Goal: Communication & Community: Answer question/provide support

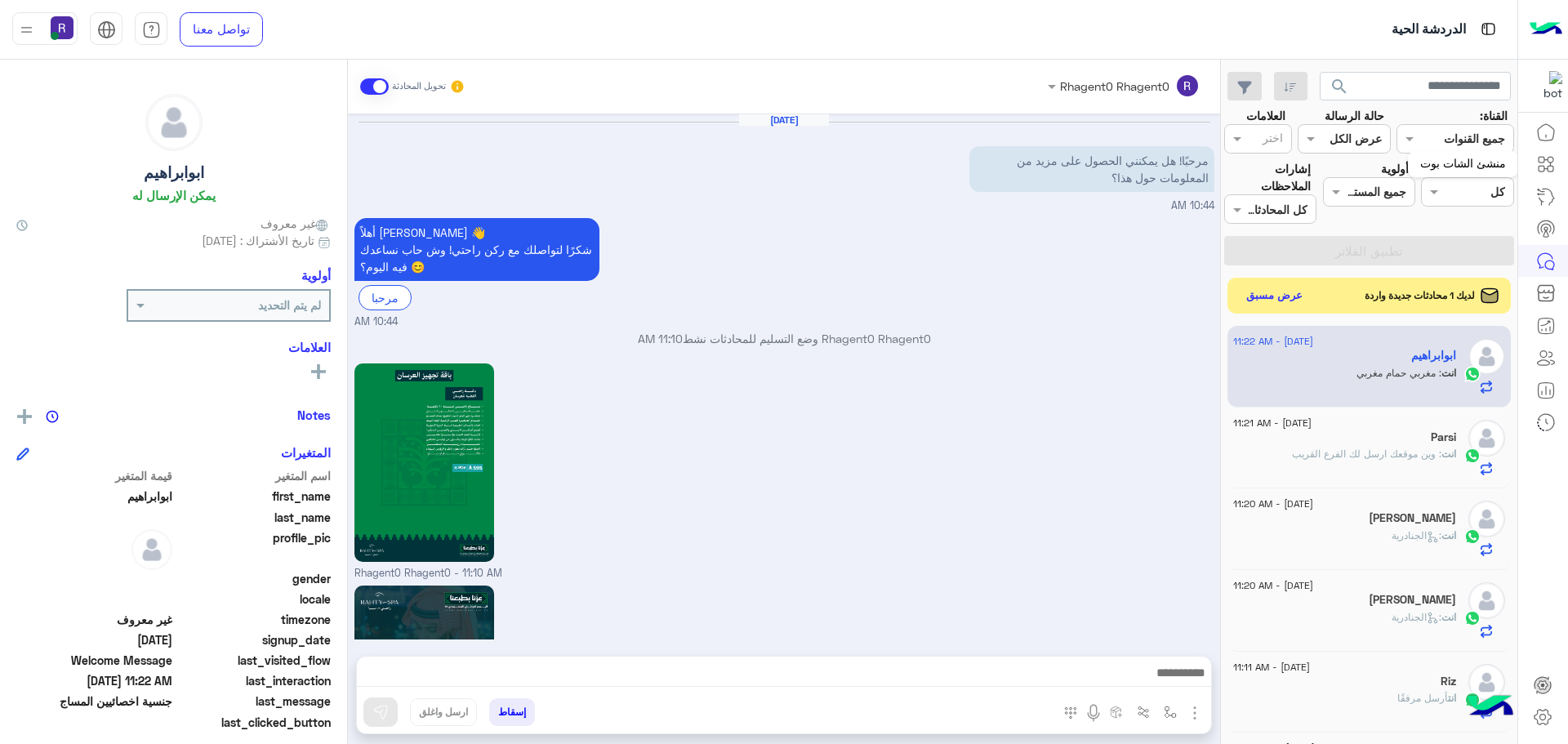
scroll to position [616, 0]
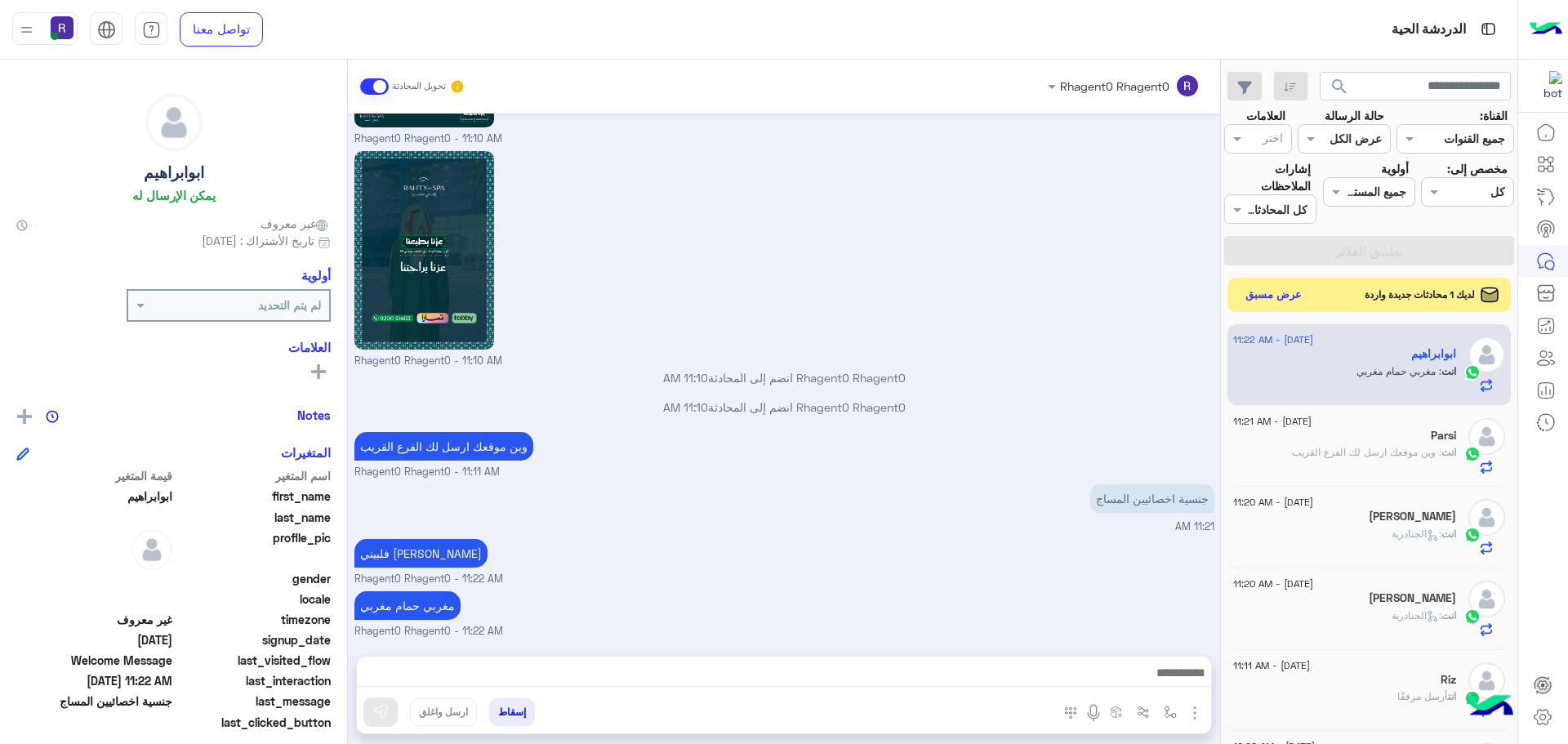
click at [1286, 296] on button "عرض مسبق" at bounding box center [1274, 295] width 69 height 22
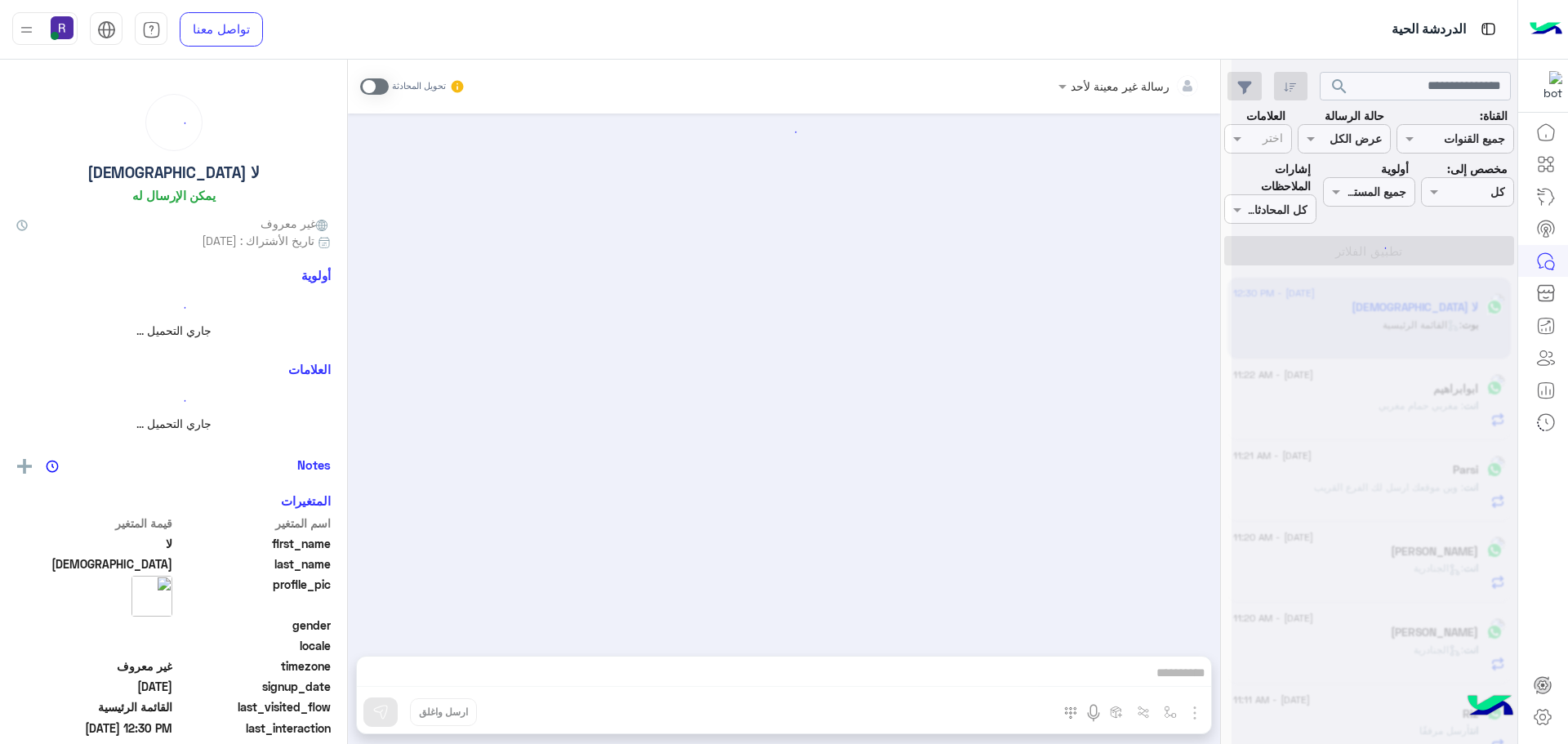
scroll to position [1036, 0]
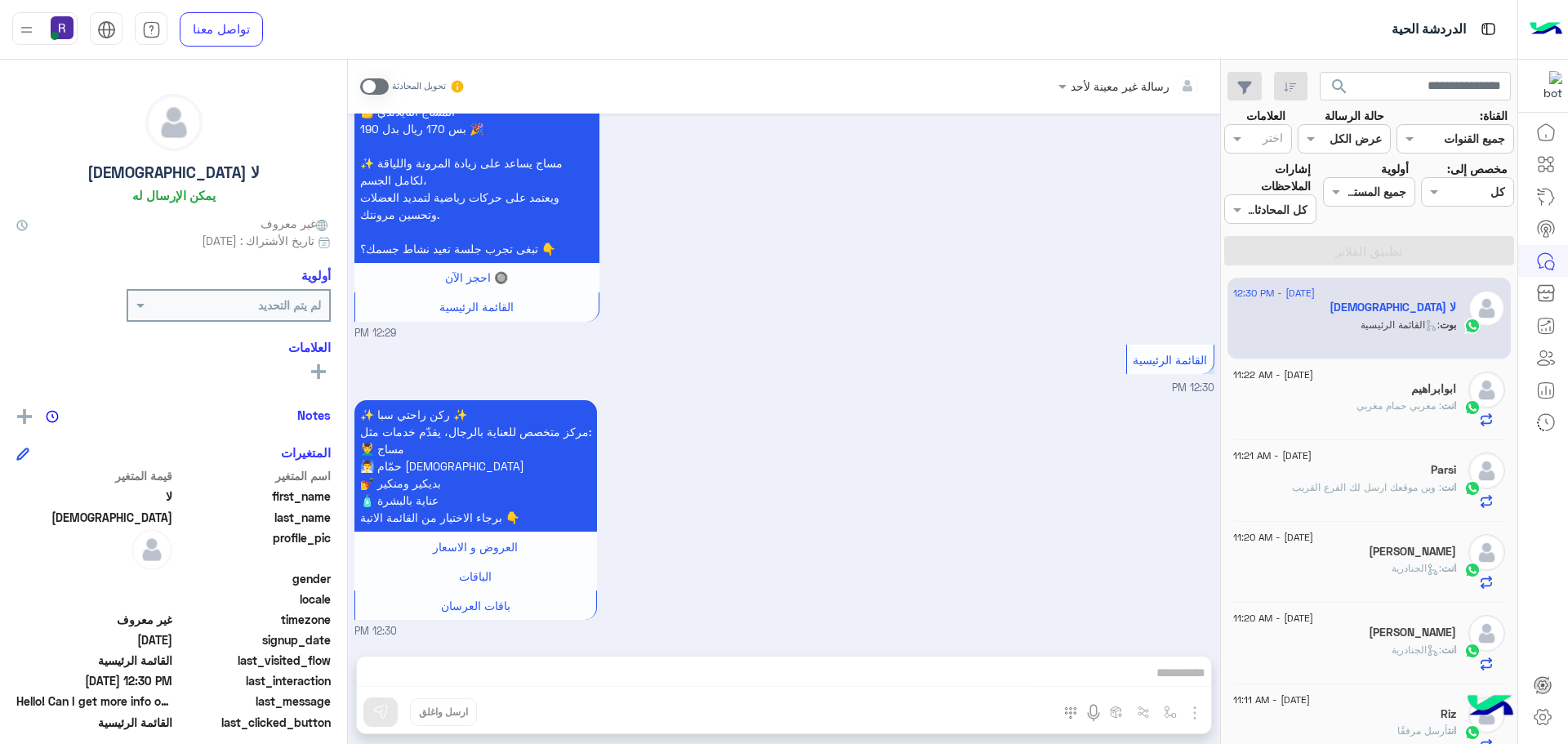
click at [1381, 409] on span ": مغربي حمام مغربي" at bounding box center [1399, 405] width 85 height 12
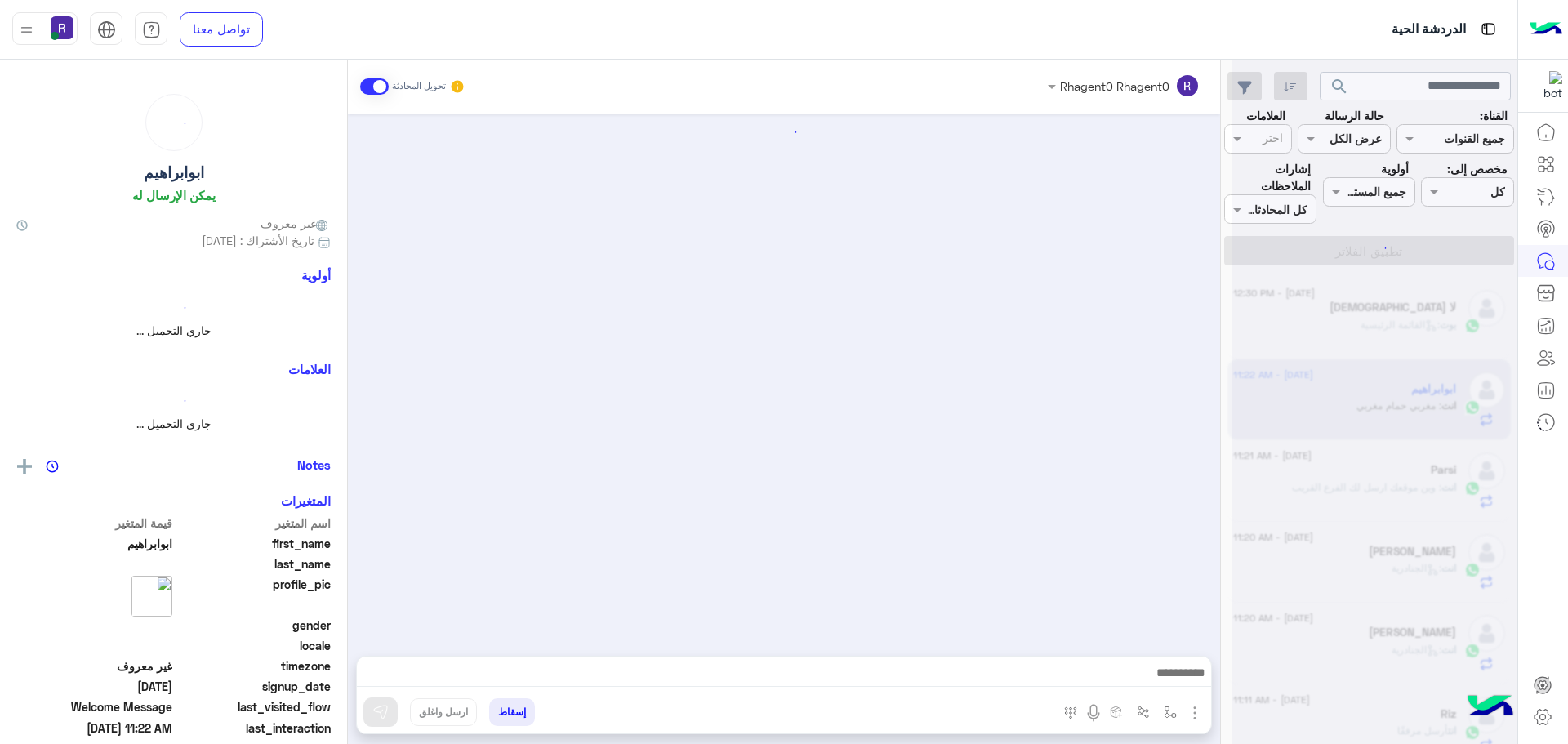
scroll to position [1766, 0]
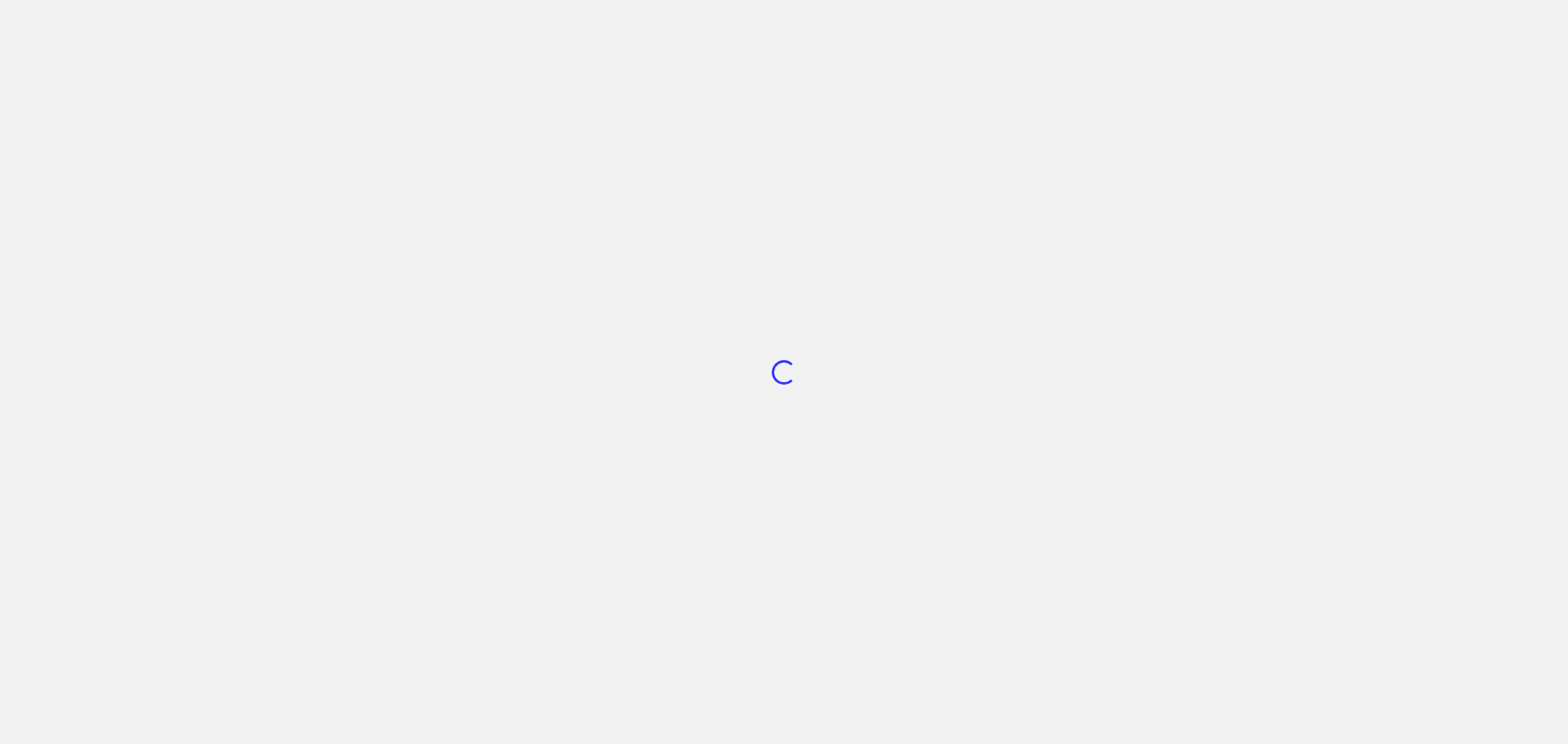
scroll to position [616, 0]
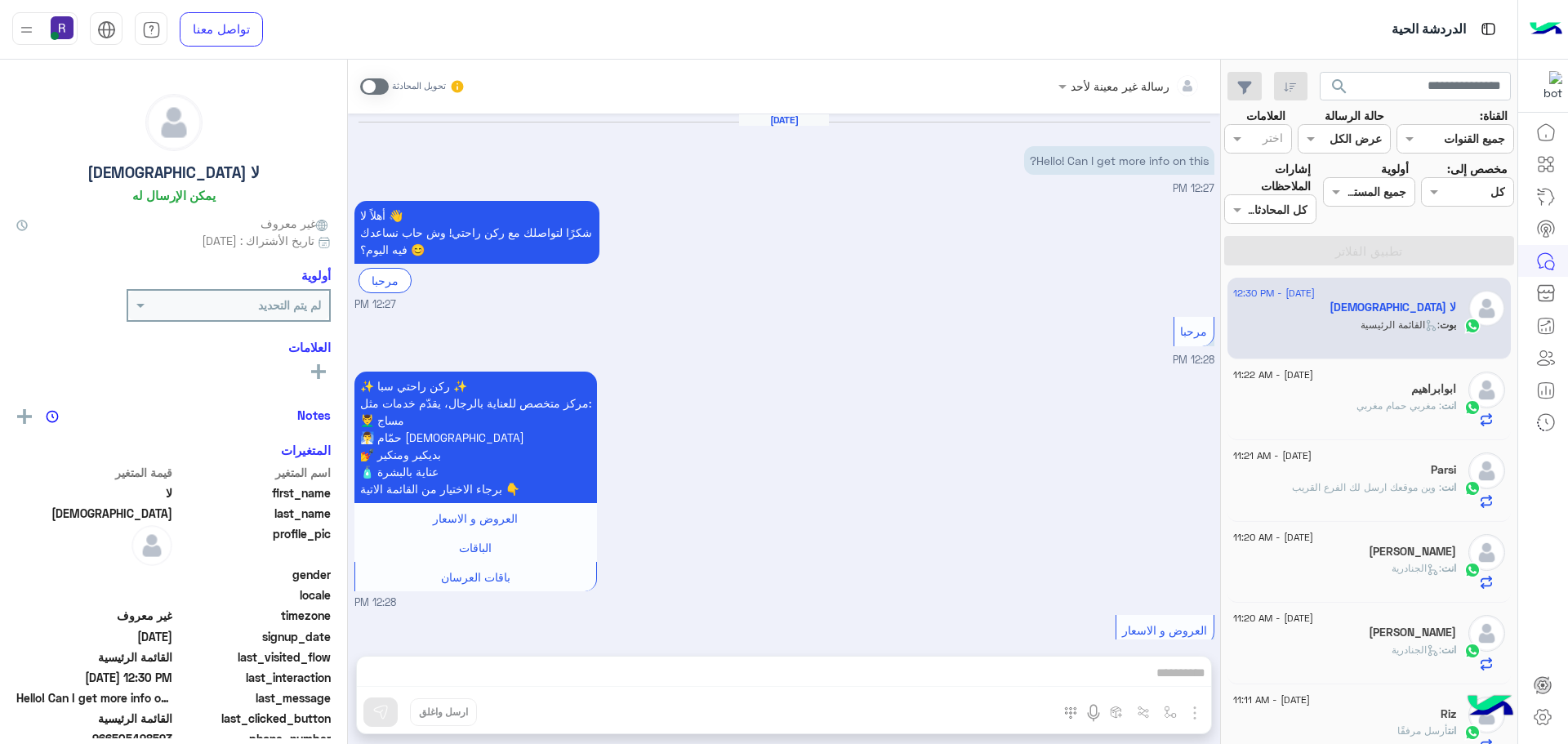
scroll to position [1036, 0]
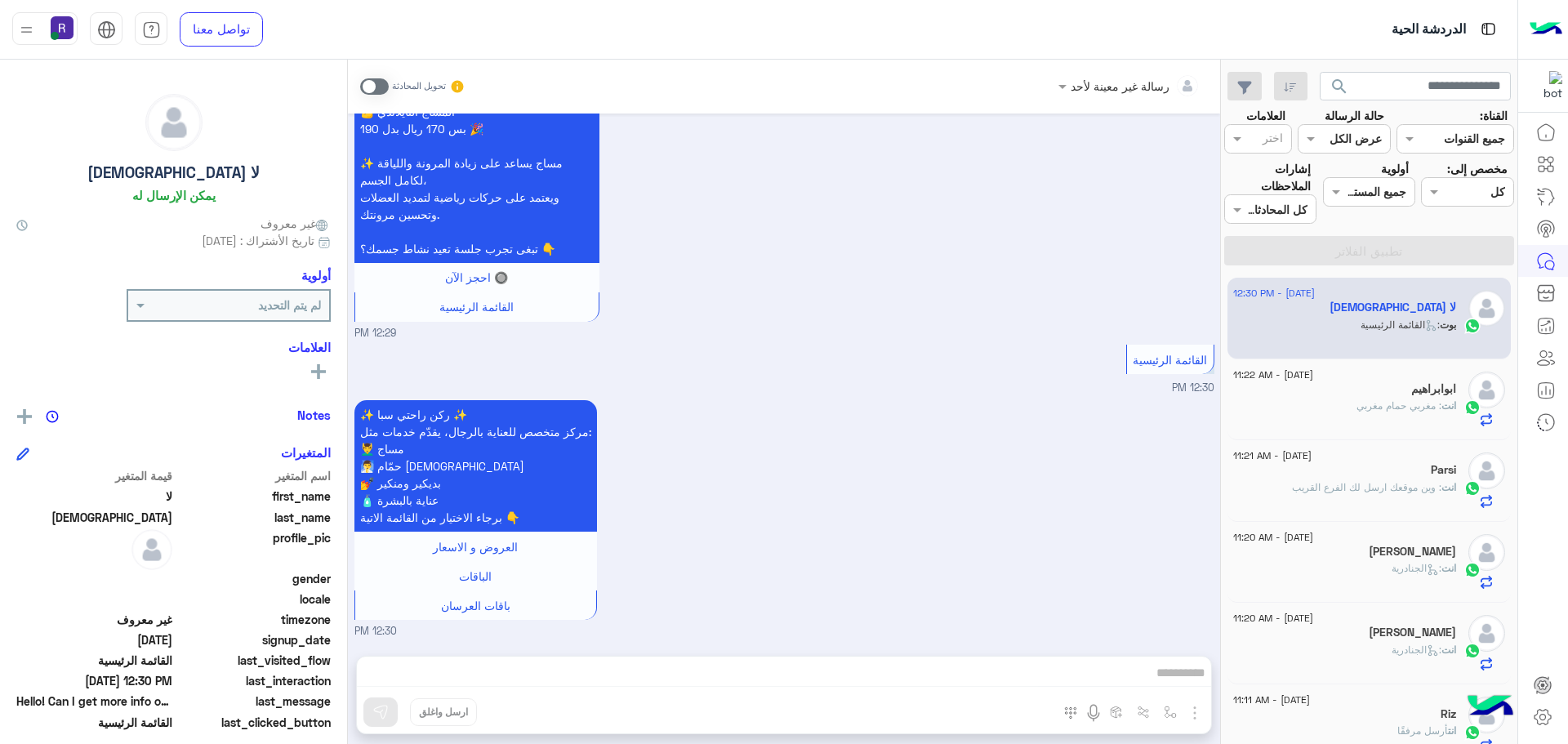
click at [1400, 409] on span ": مغربي حمام مغربي" at bounding box center [1399, 405] width 85 height 12
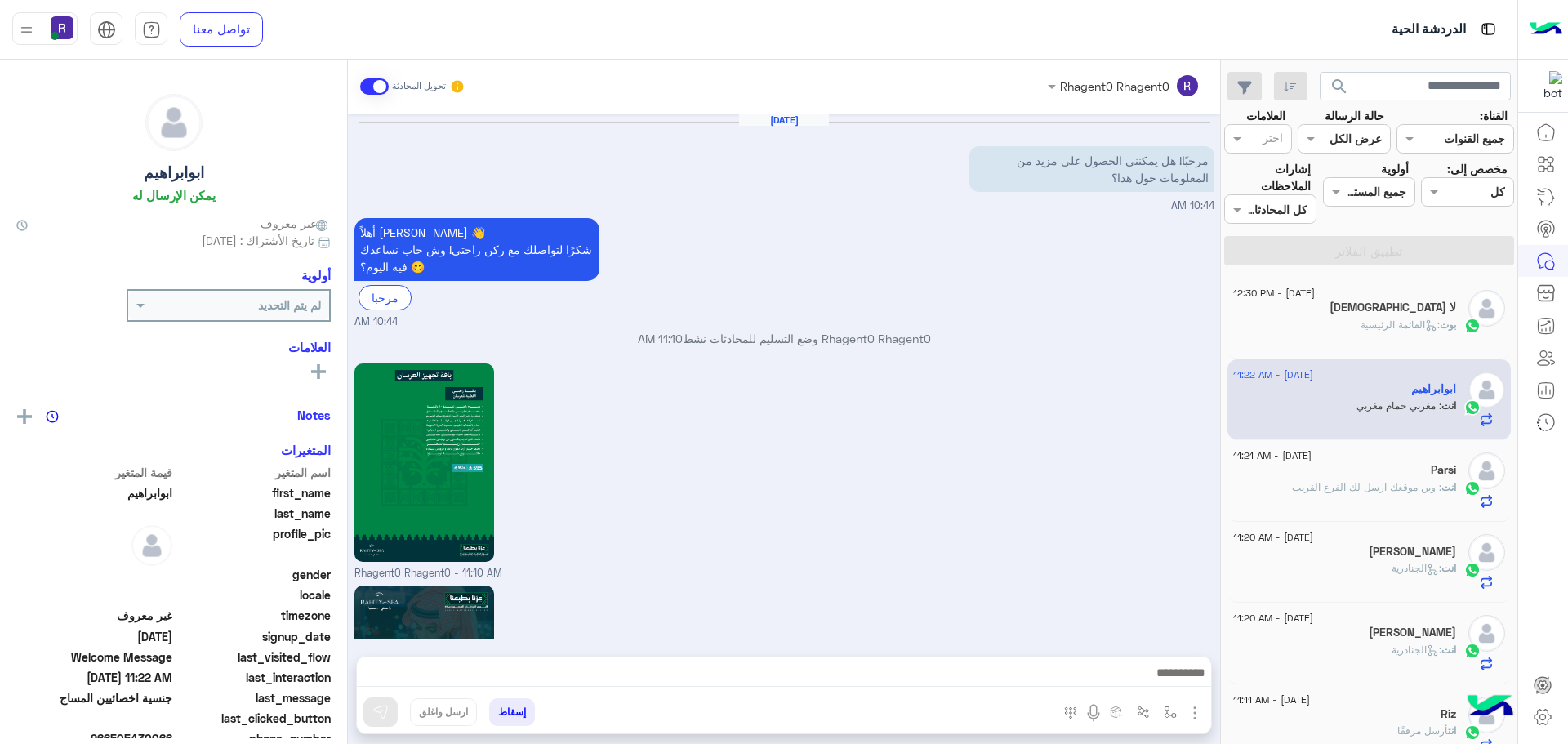
scroll to position [1766, 0]
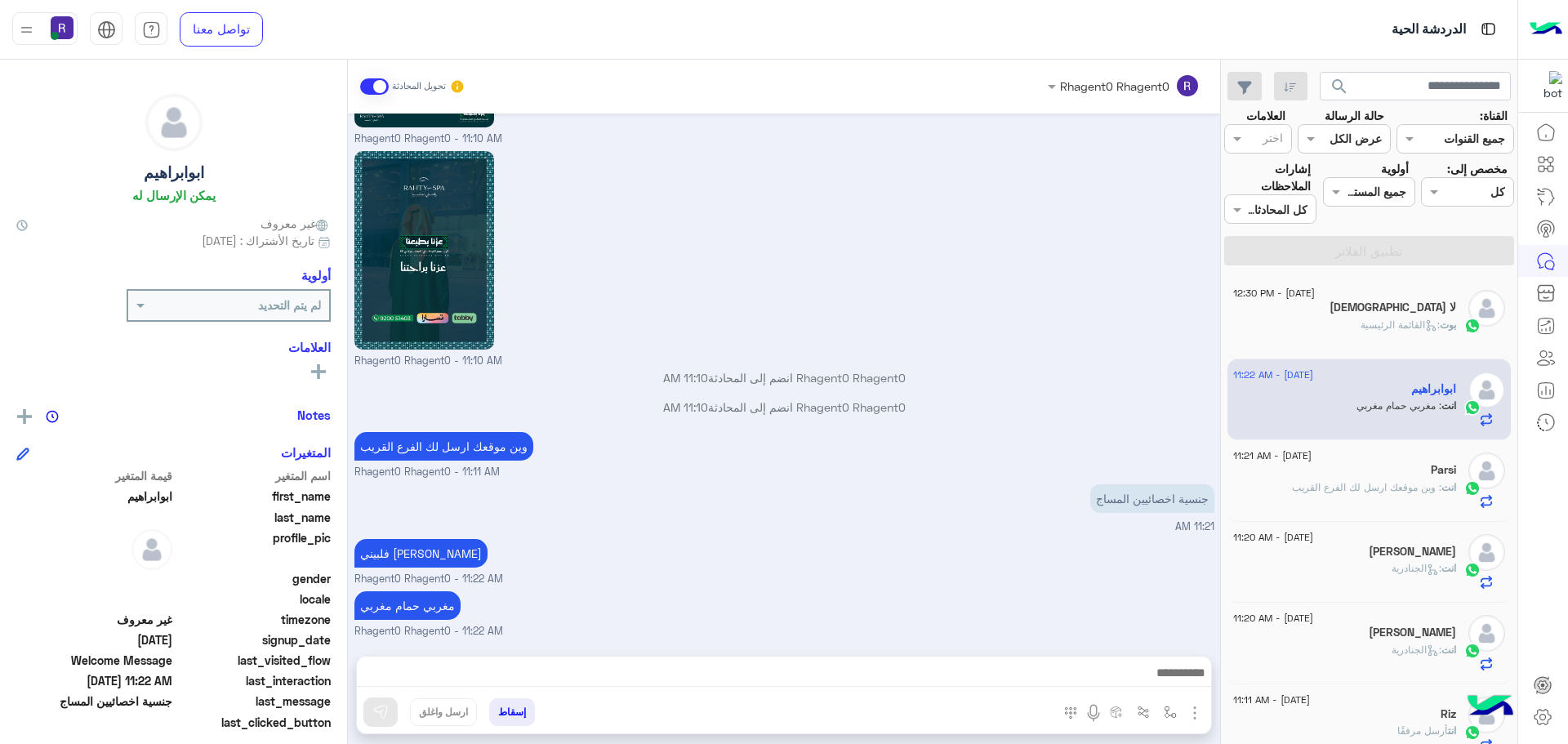
click at [1400, 329] on span ": القائمة الرئيسية" at bounding box center [1400, 324] width 79 height 12
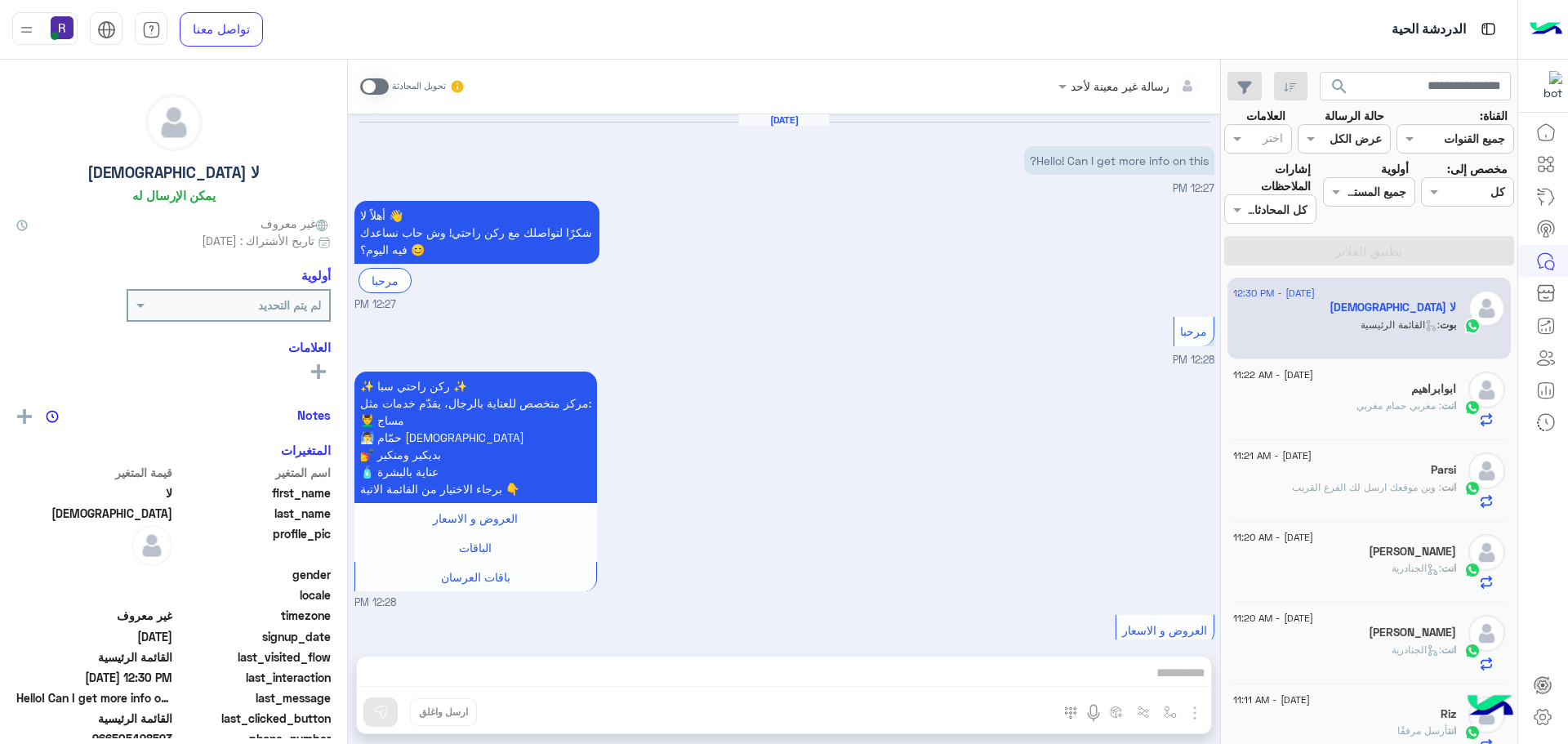
scroll to position [1036, 0]
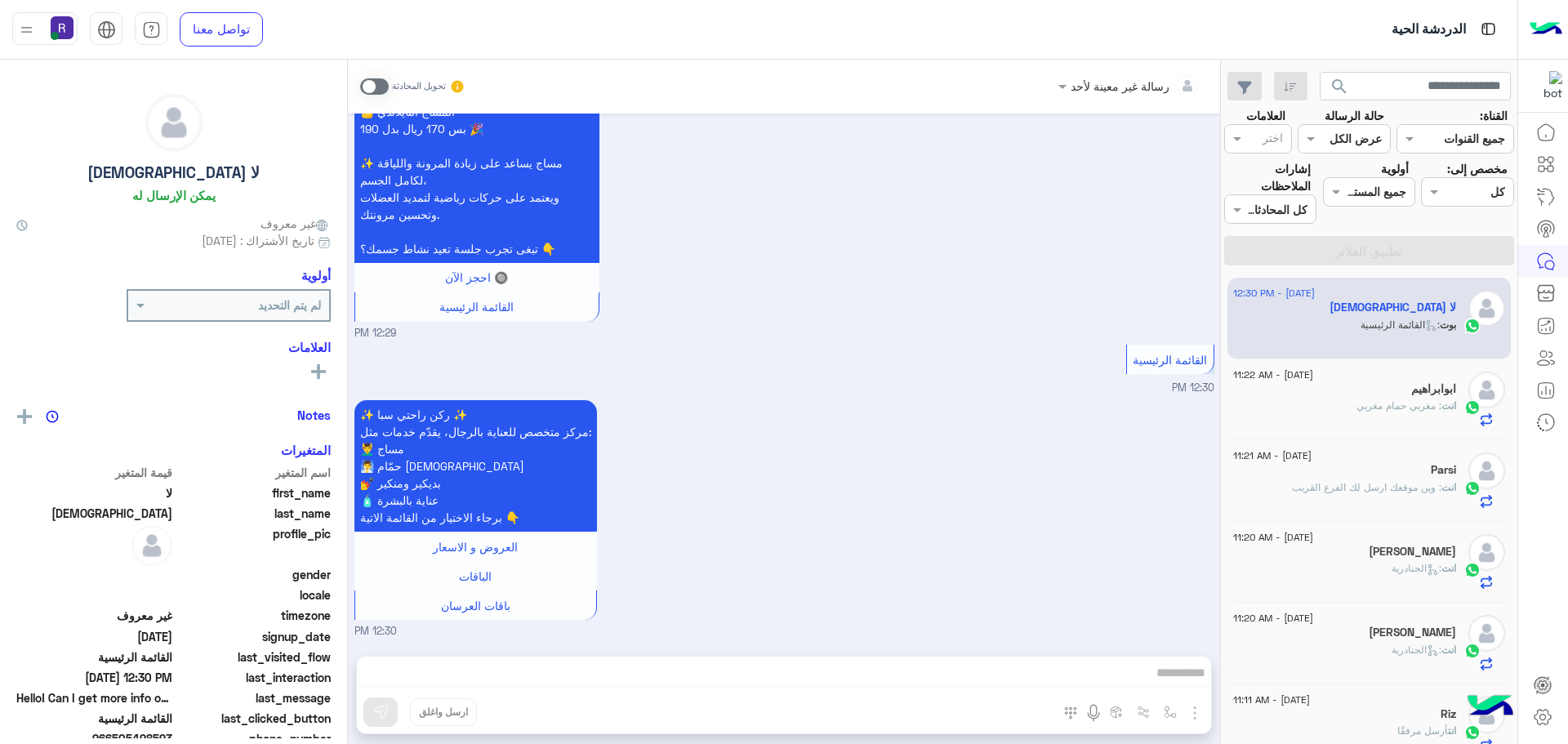
click at [385, 84] on span at bounding box center [374, 86] width 29 height 16
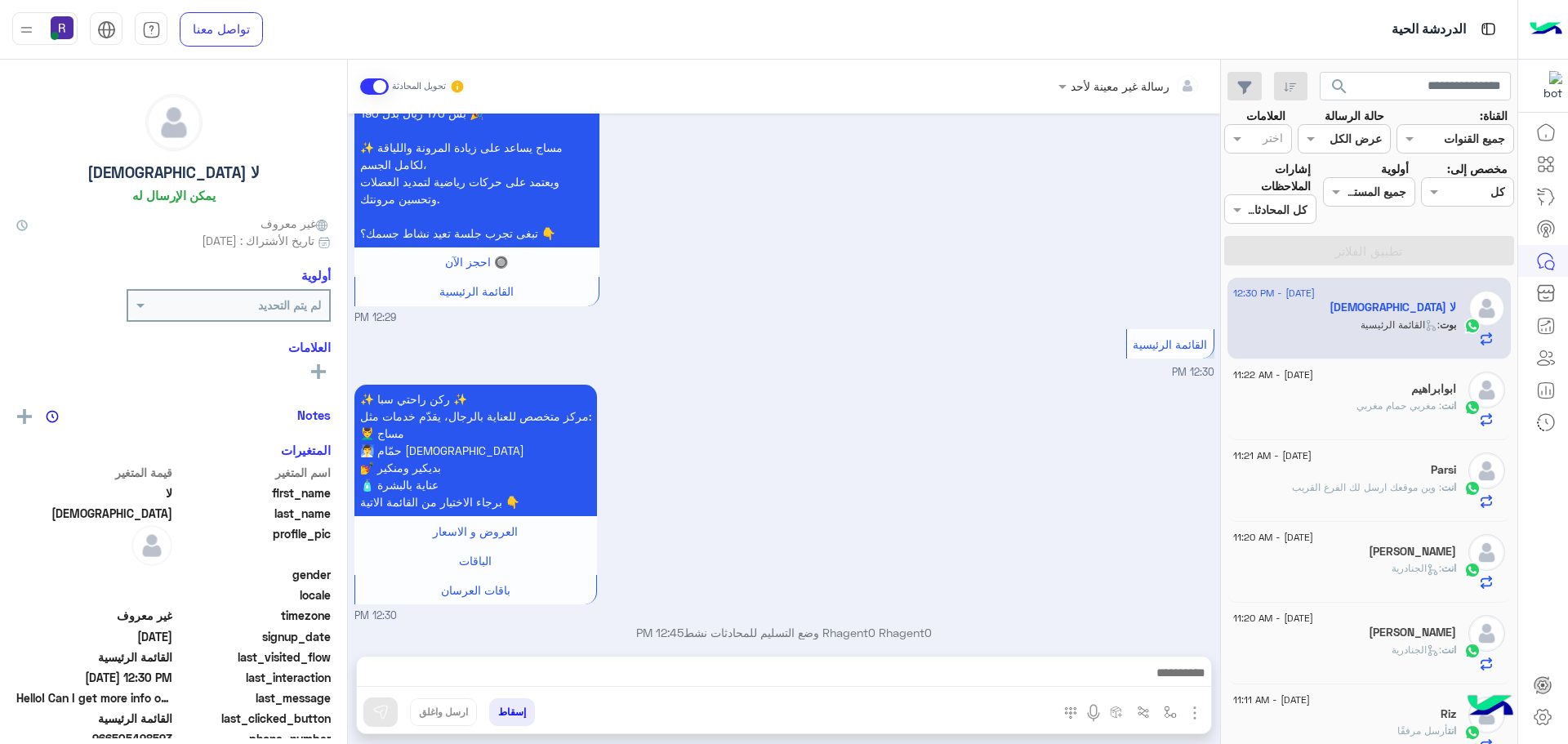
scroll to position [1067, 0]
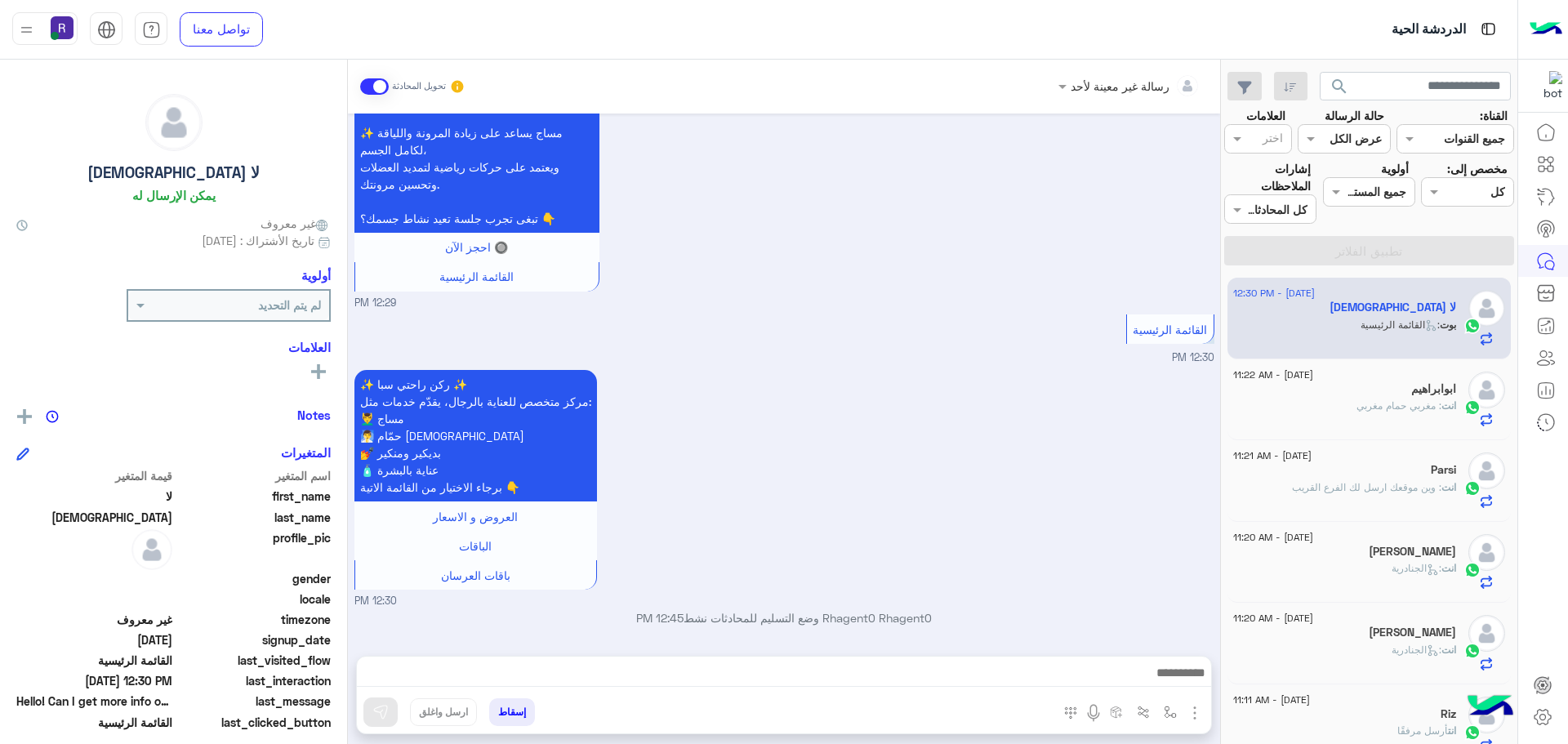
click at [1200, 719] on img "button" at bounding box center [1195, 713] width 20 height 20
click at [1169, 683] on span "الصور" at bounding box center [1163, 678] width 31 height 19
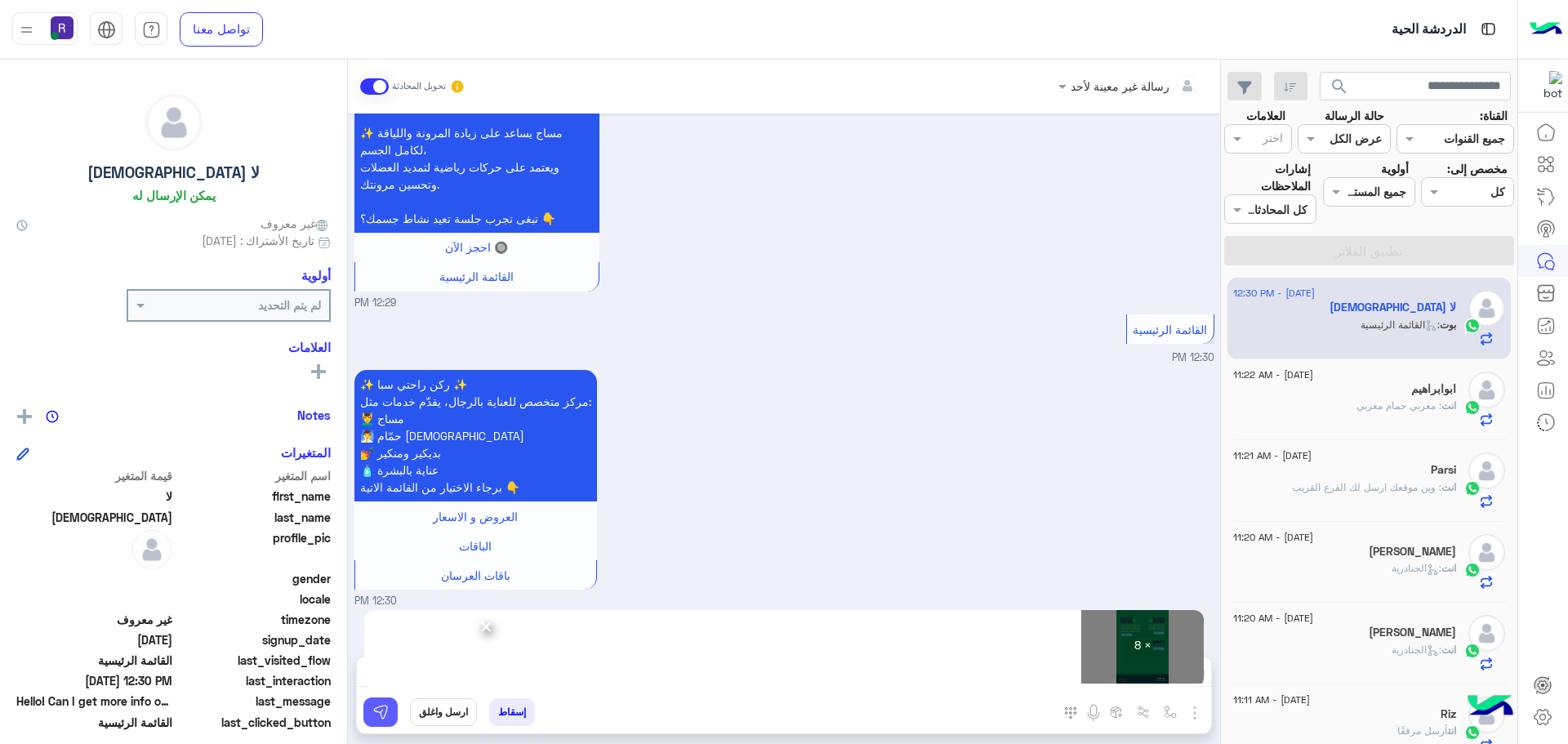
click at [394, 718] on button at bounding box center [380, 713] width 34 height 30
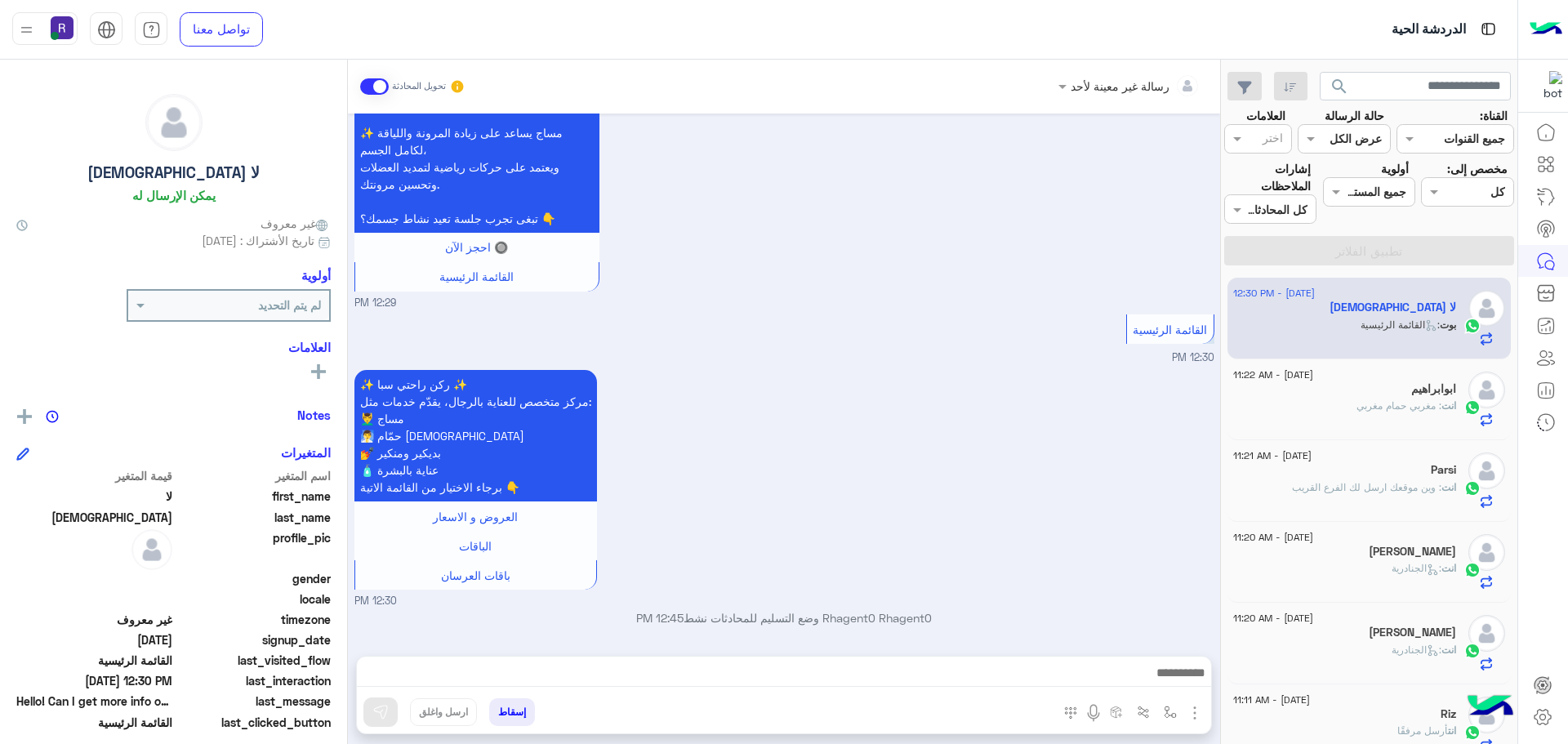
click at [1412, 414] on p "انت : مغربي حمام مغربي" at bounding box center [1405, 405] width 100 height 14
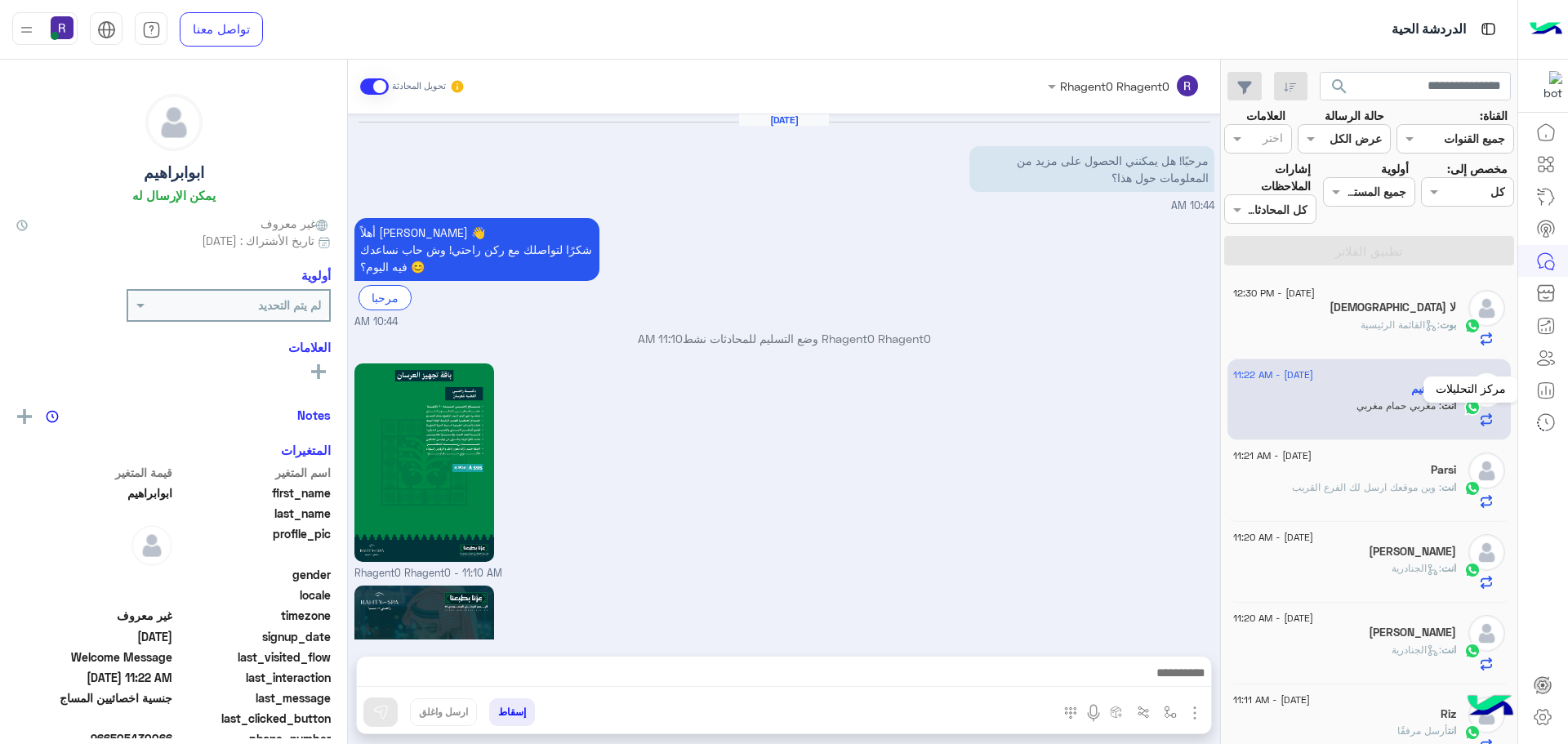
scroll to position [1766, 0]
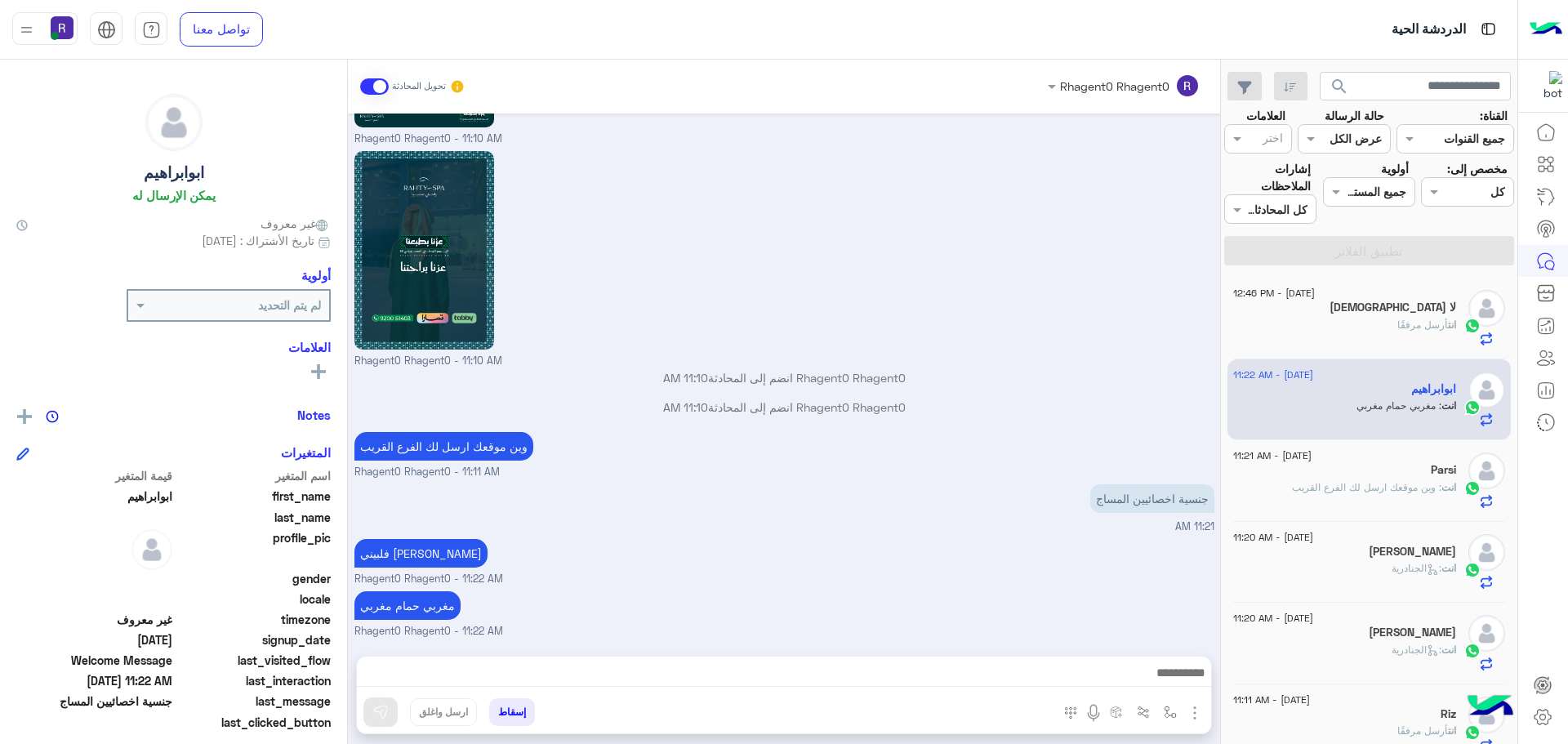
click at [1383, 556] on div "[PERSON_NAME]" at bounding box center [1344, 553] width 223 height 17
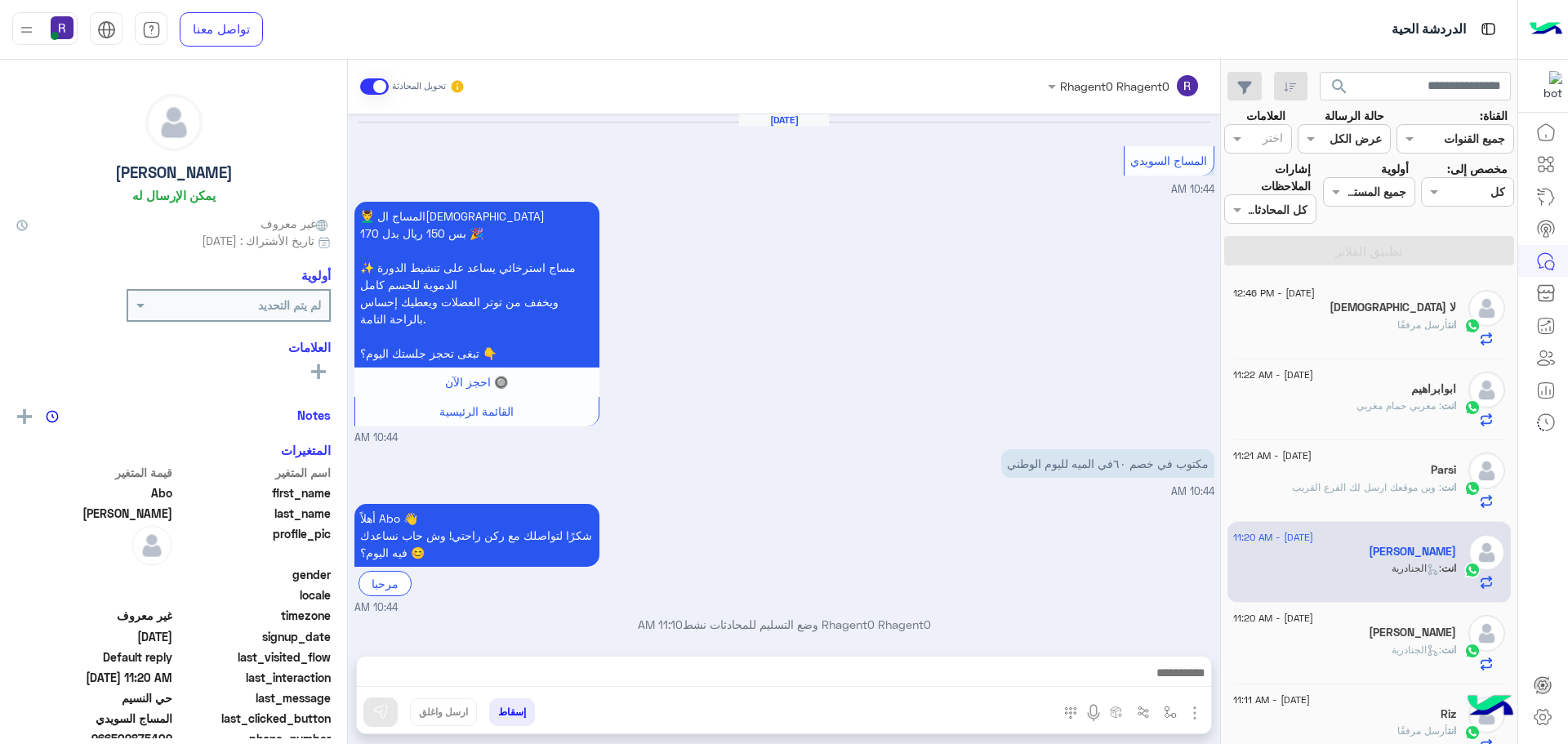
scroll to position [2225, 0]
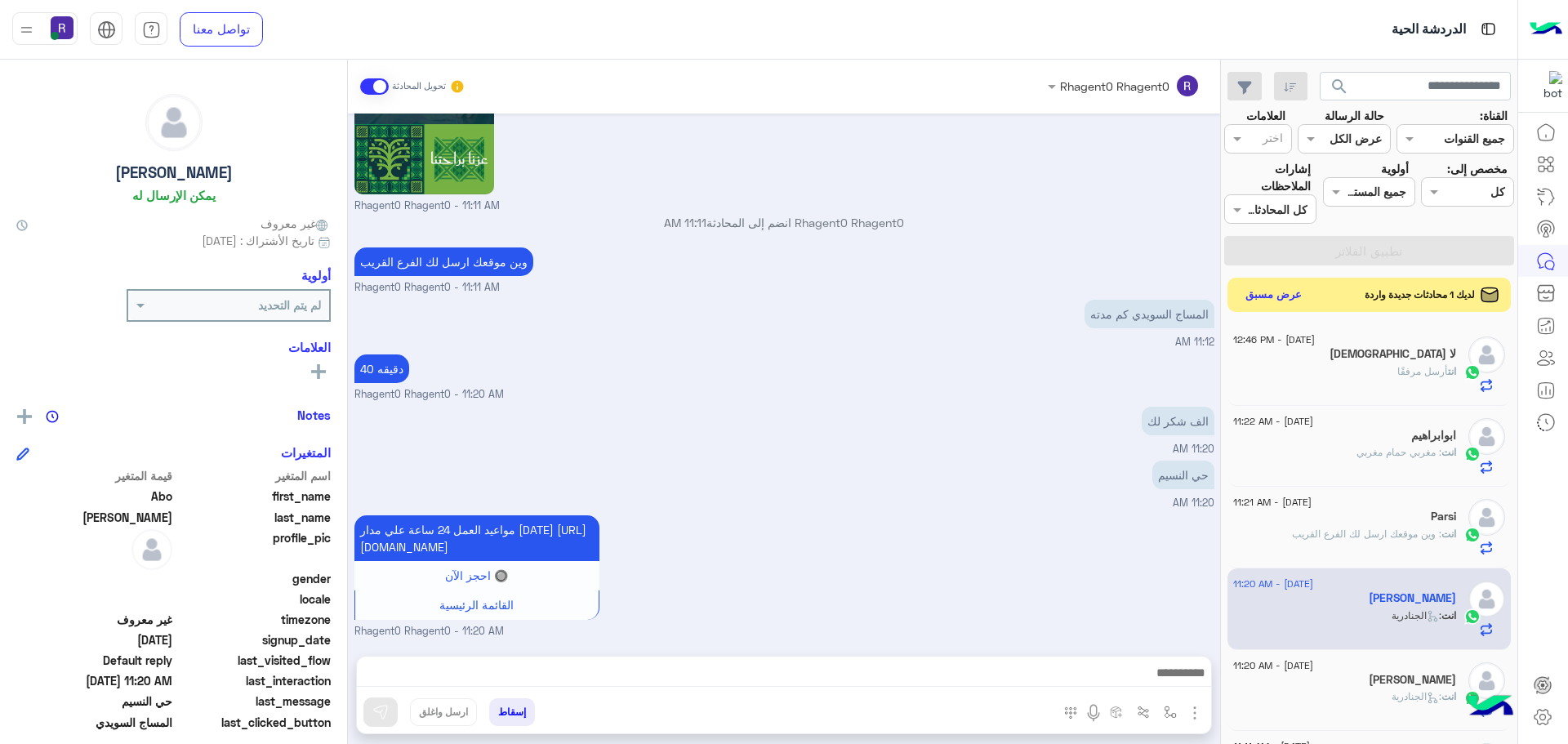
click at [1297, 297] on button "عرض مسبق" at bounding box center [1274, 295] width 69 height 22
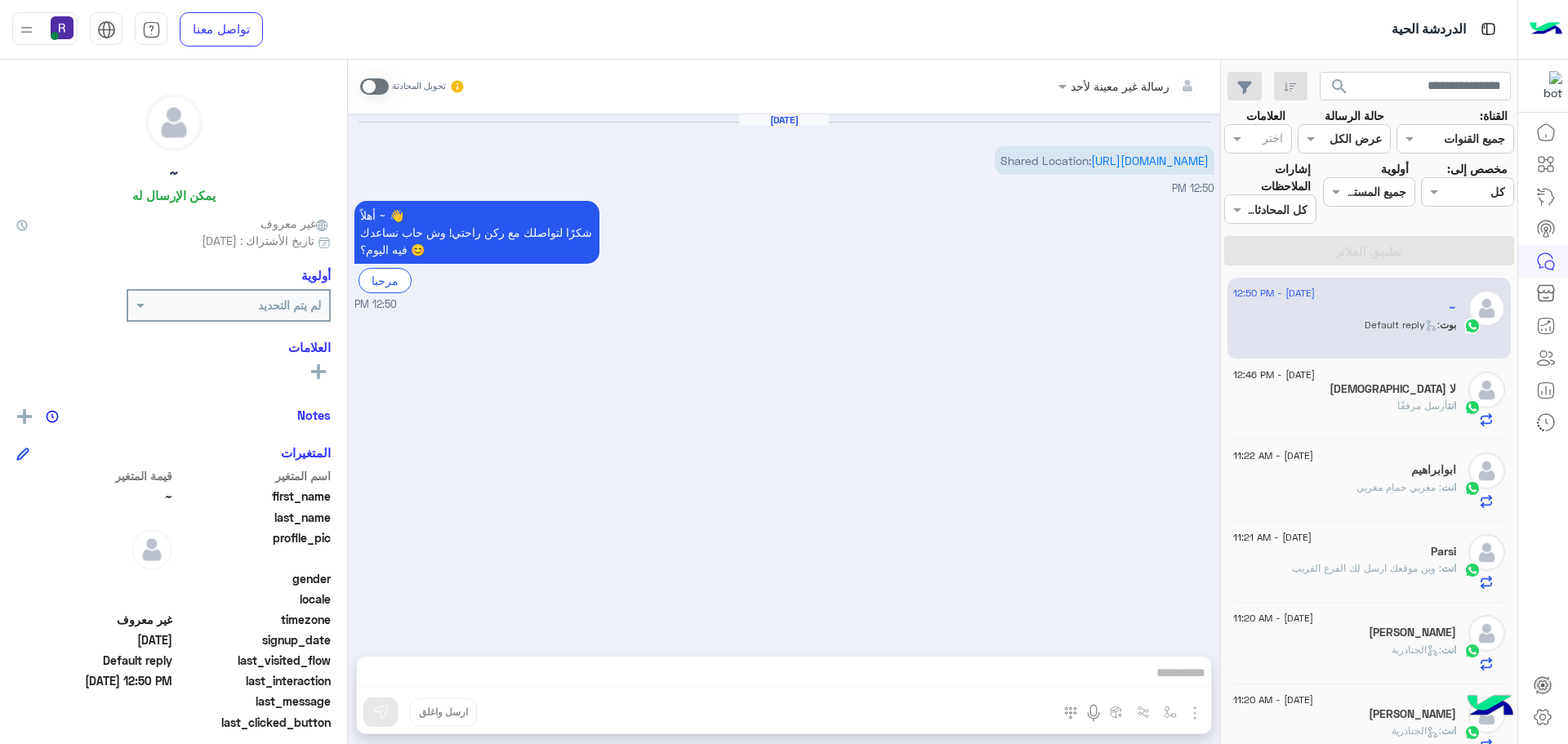
click at [378, 85] on span at bounding box center [374, 86] width 29 height 16
click at [1197, 715] on img "button" at bounding box center [1195, 713] width 20 height 20
click at [1172, 681] on span "الصور" at bounding box center [1163, 678] width 31 height 19
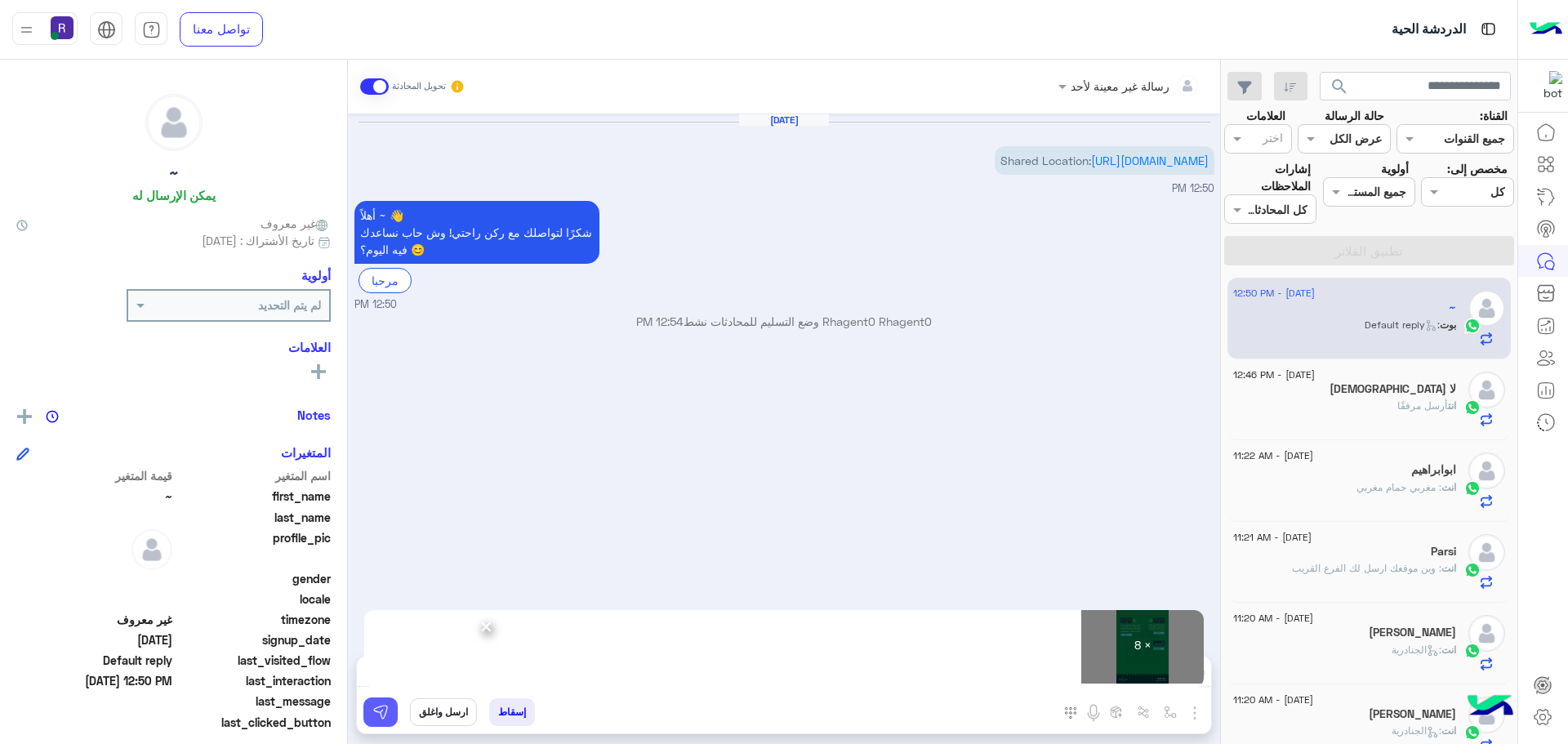
click at [395, 715] on button at bounding box center [380, 713] width 34 height 30
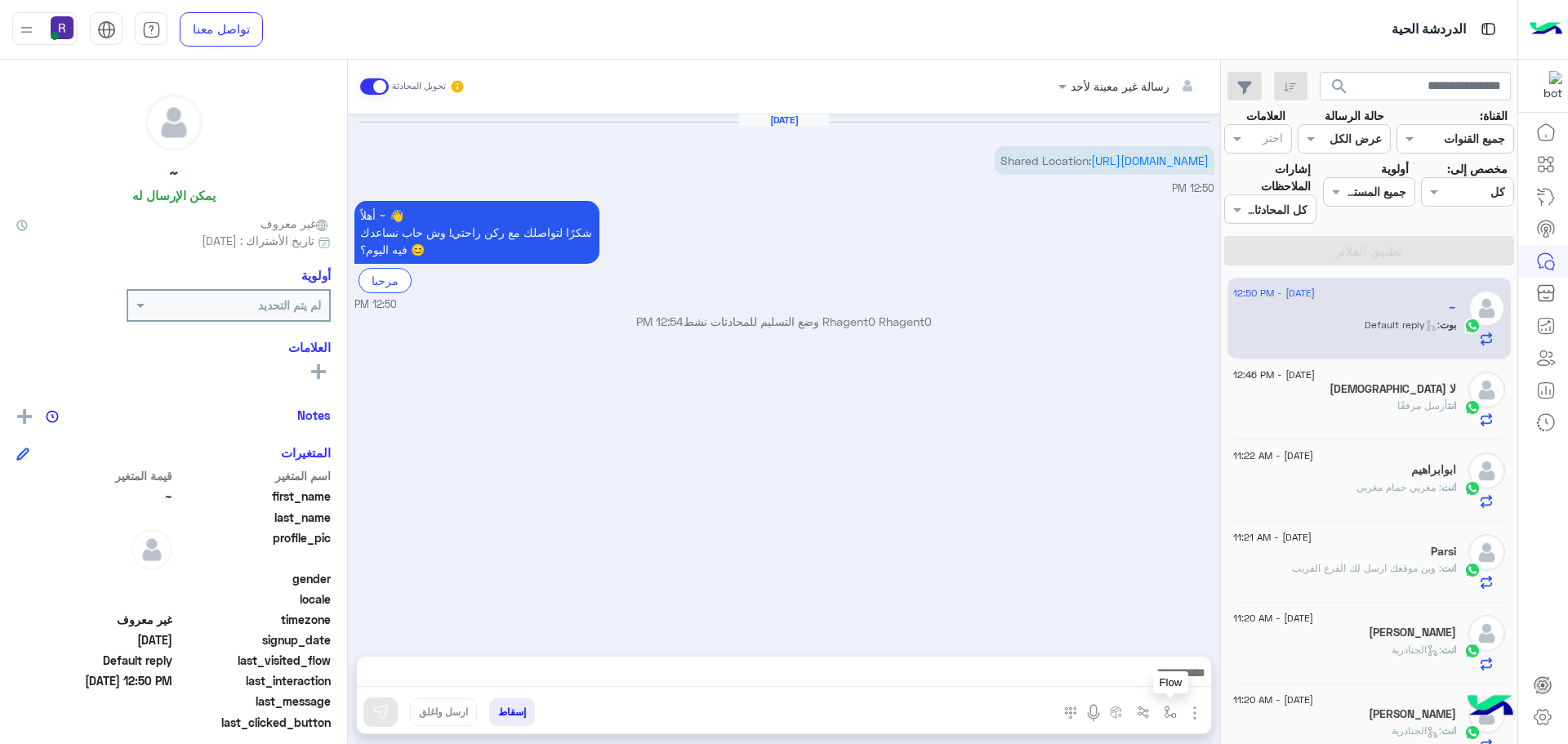
click at [1174, 715] on img "button" at bounding box center [1170, 712] width 13 height 13
click at [1155, 684] on div "أدخل اسم مجموعة الرسائل" at bounding box center [1103, 677] width 143 height 19
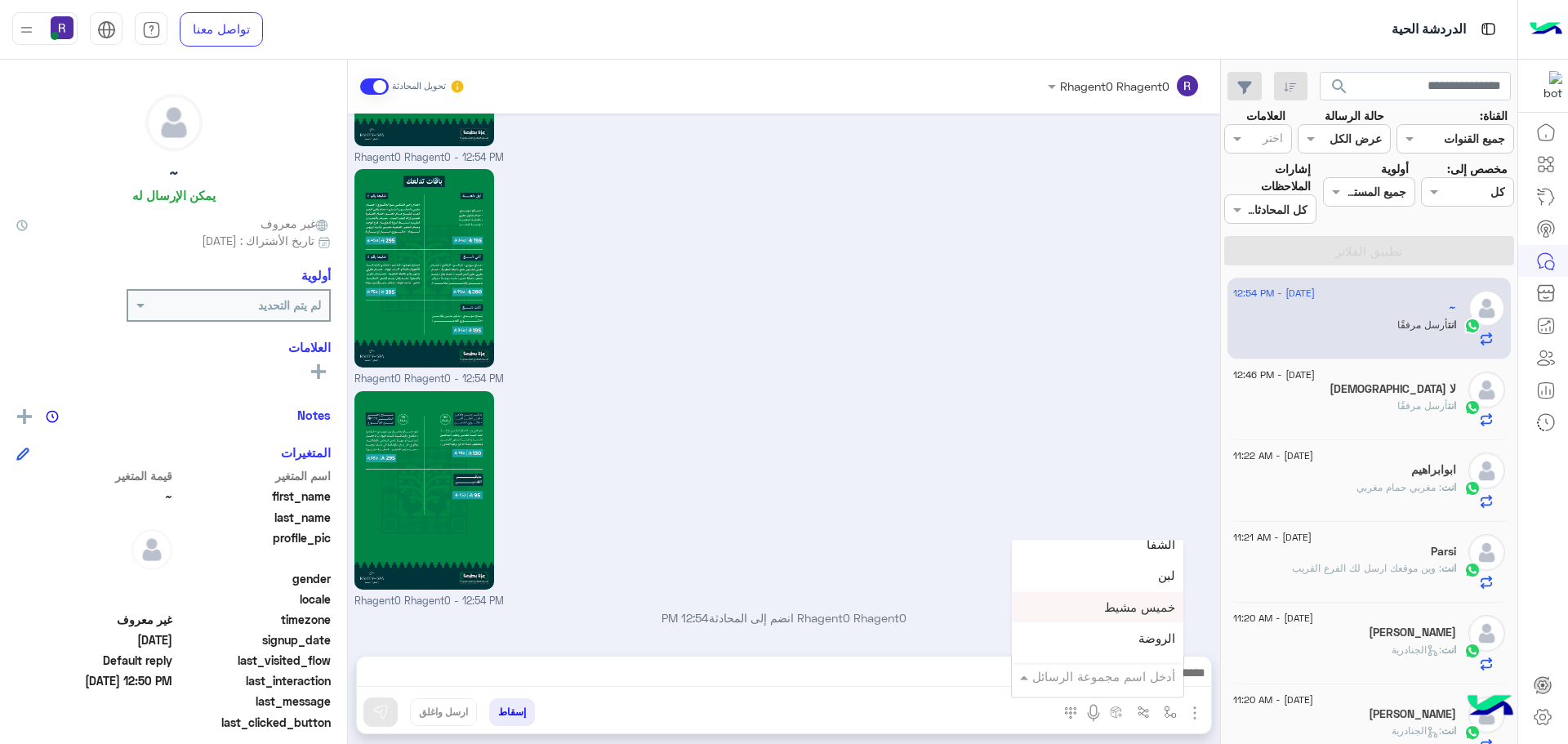
scroll to position [1543, 0]
click at [1126, 585] on div "لبن" at bounding box center [1098, 575] width 172 height 31
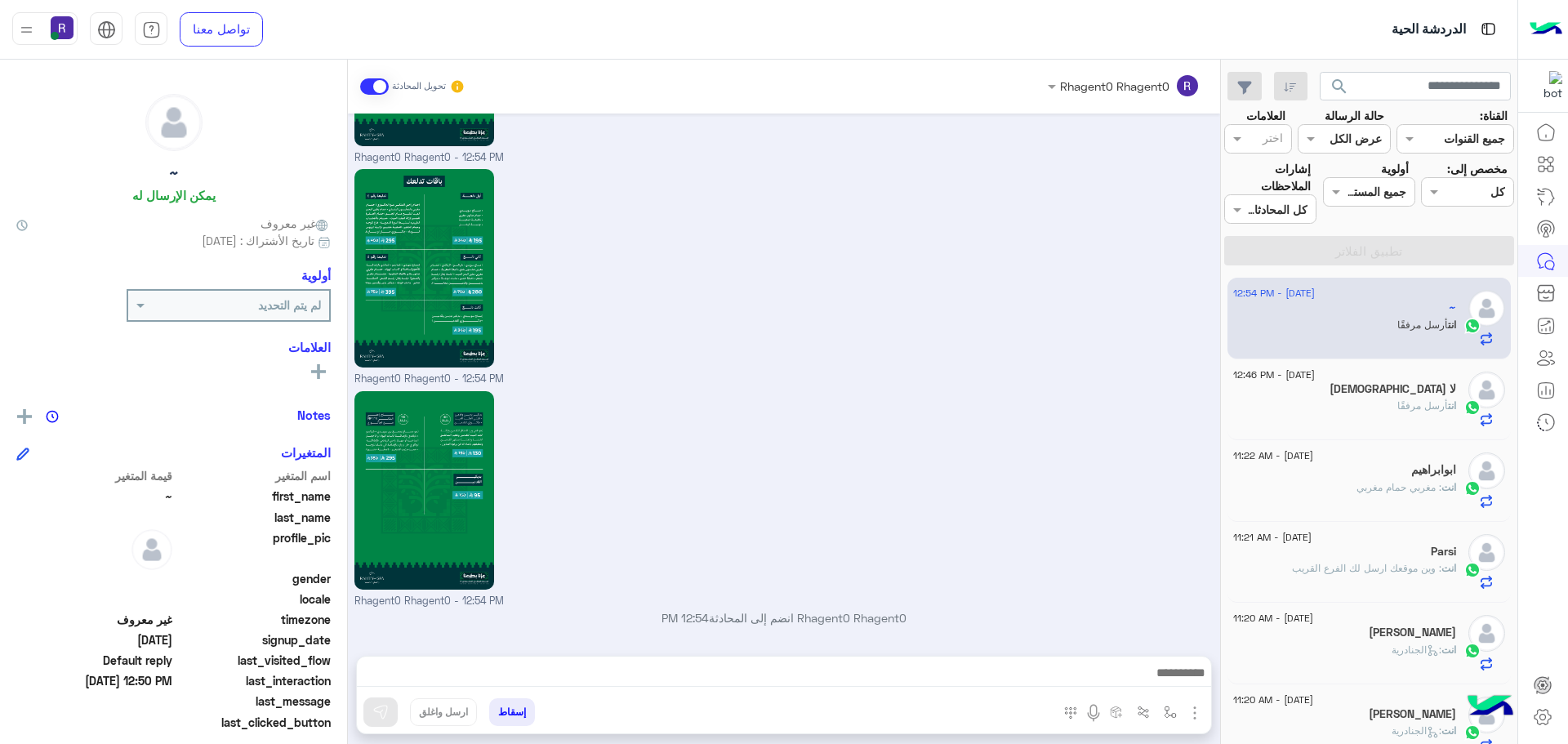
type textarea "***"
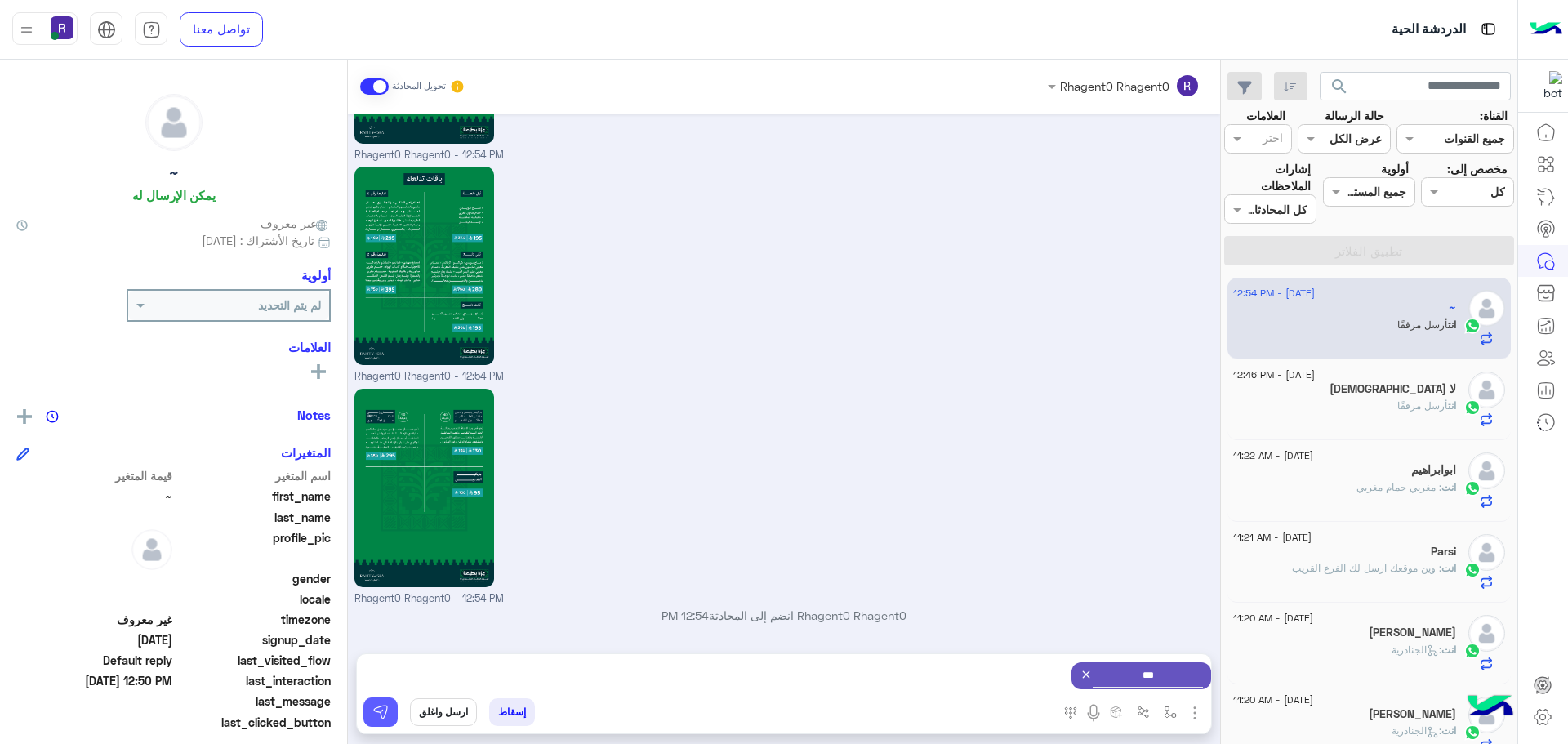
click at [392, 707] on button at bounding box center [380, 713] width 34 height 30
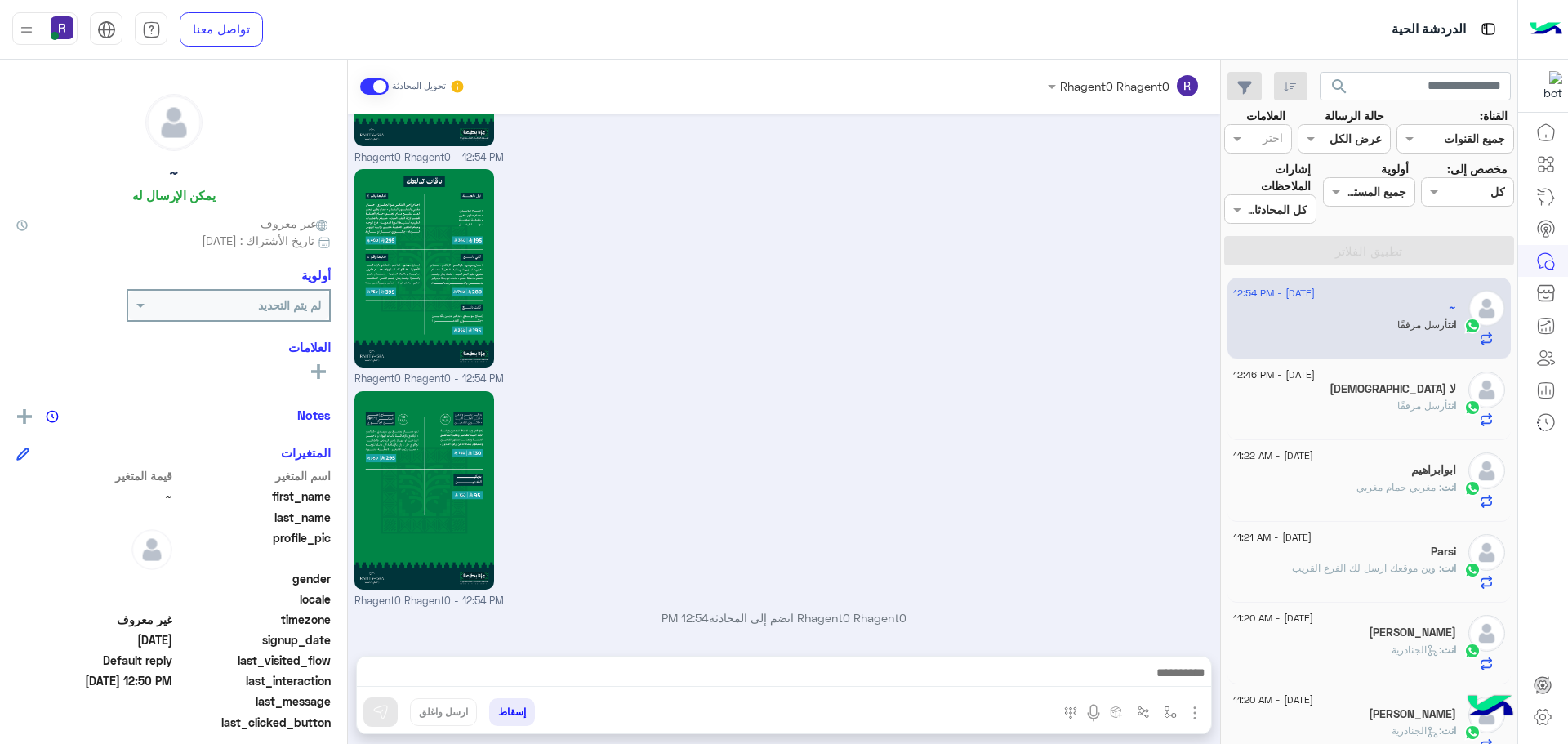
scroll to position [1543, 0]
click at [1163, 713] on button "button" at bounding box center [1171, 713] width 27 height 27
click at [1160, 694] on div "أدخل اسم مجموعة الرسائل" at bounding box center [1097, 677] width 173 height 43
click at [1158, 680] on input "text" at bounding box center [1120, 677] width 111 height 19
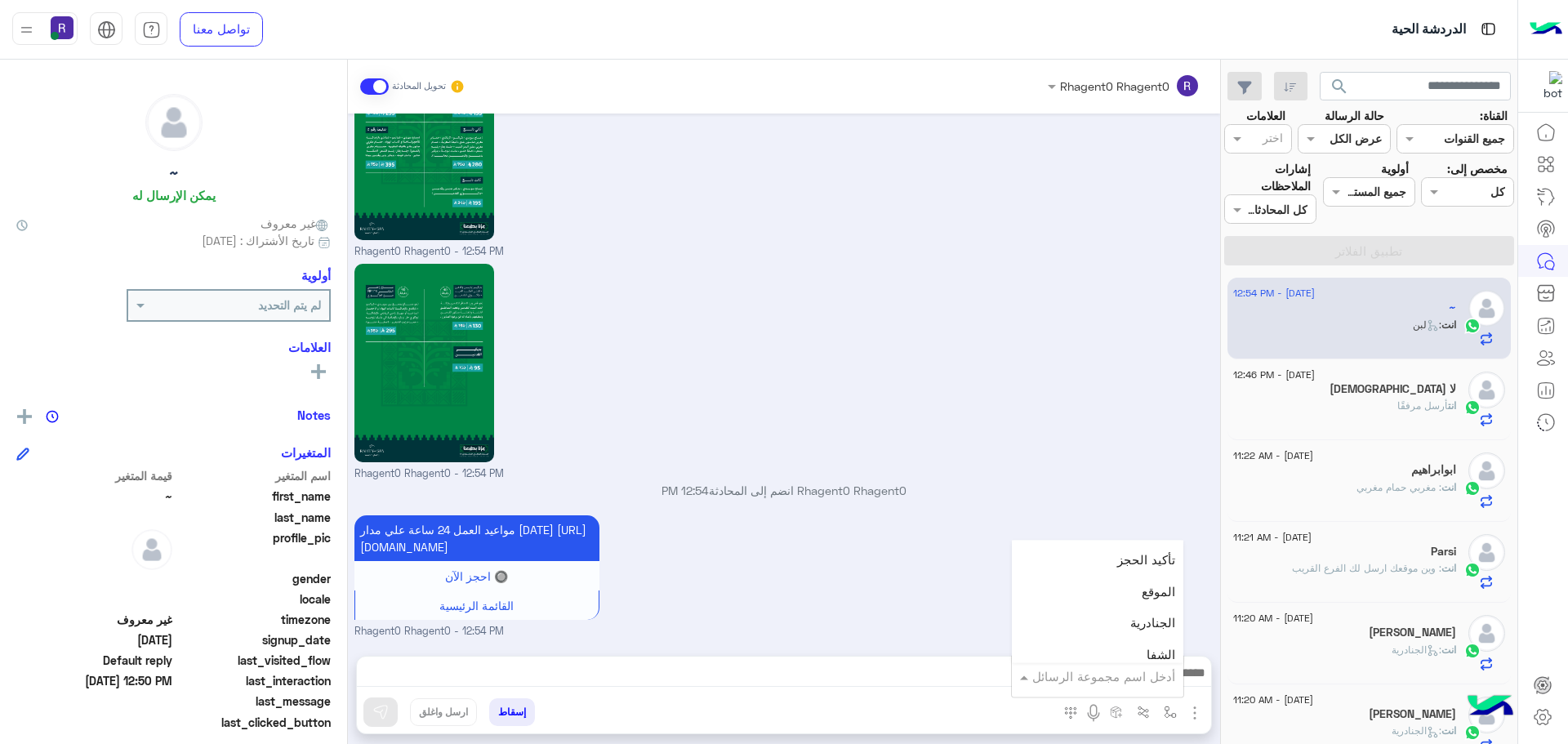
scroll to position [1062, 0]
click at [1155, 601] on span "الجنادرية" at bounding box center [1152, 594] width 45 height 14
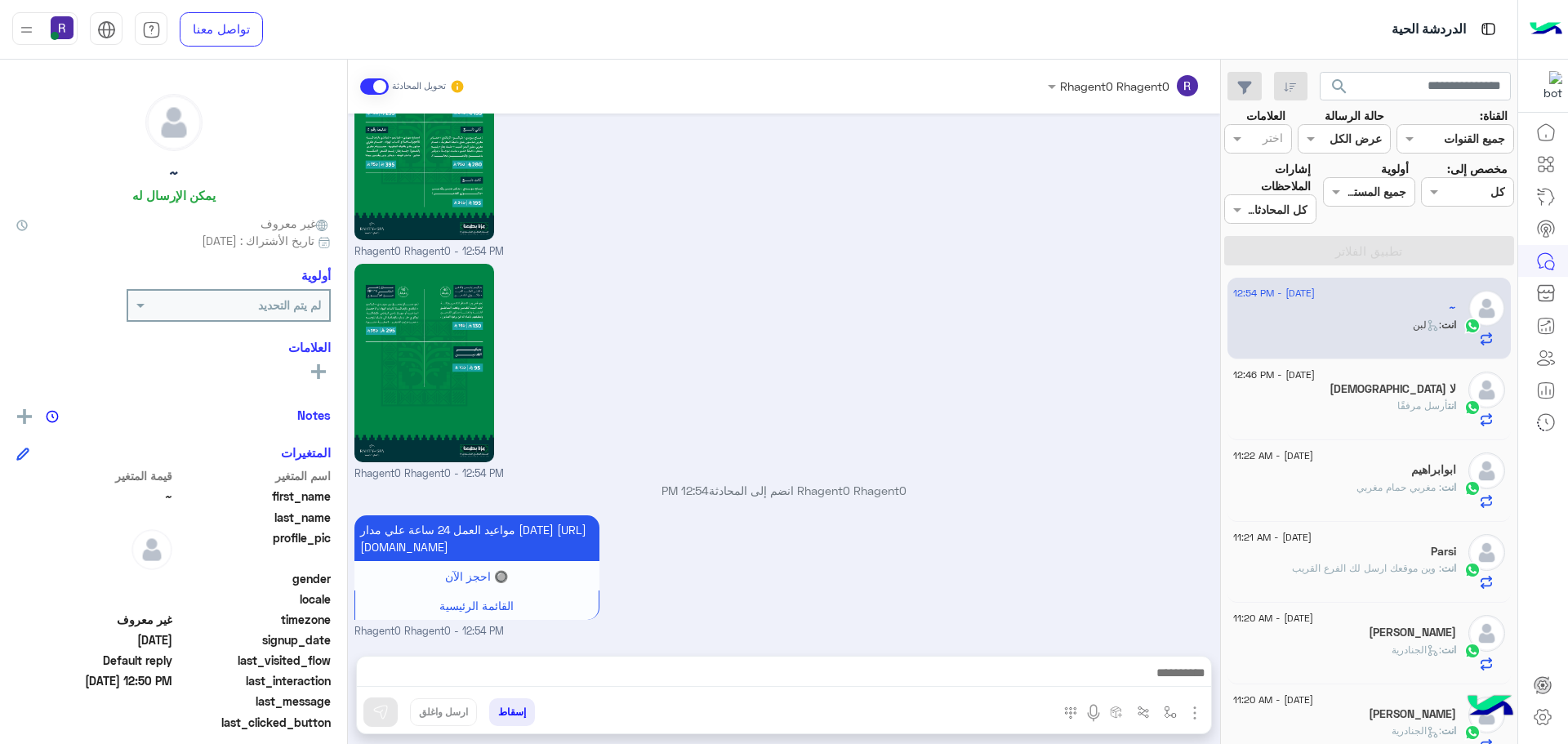
type textarea "*********"
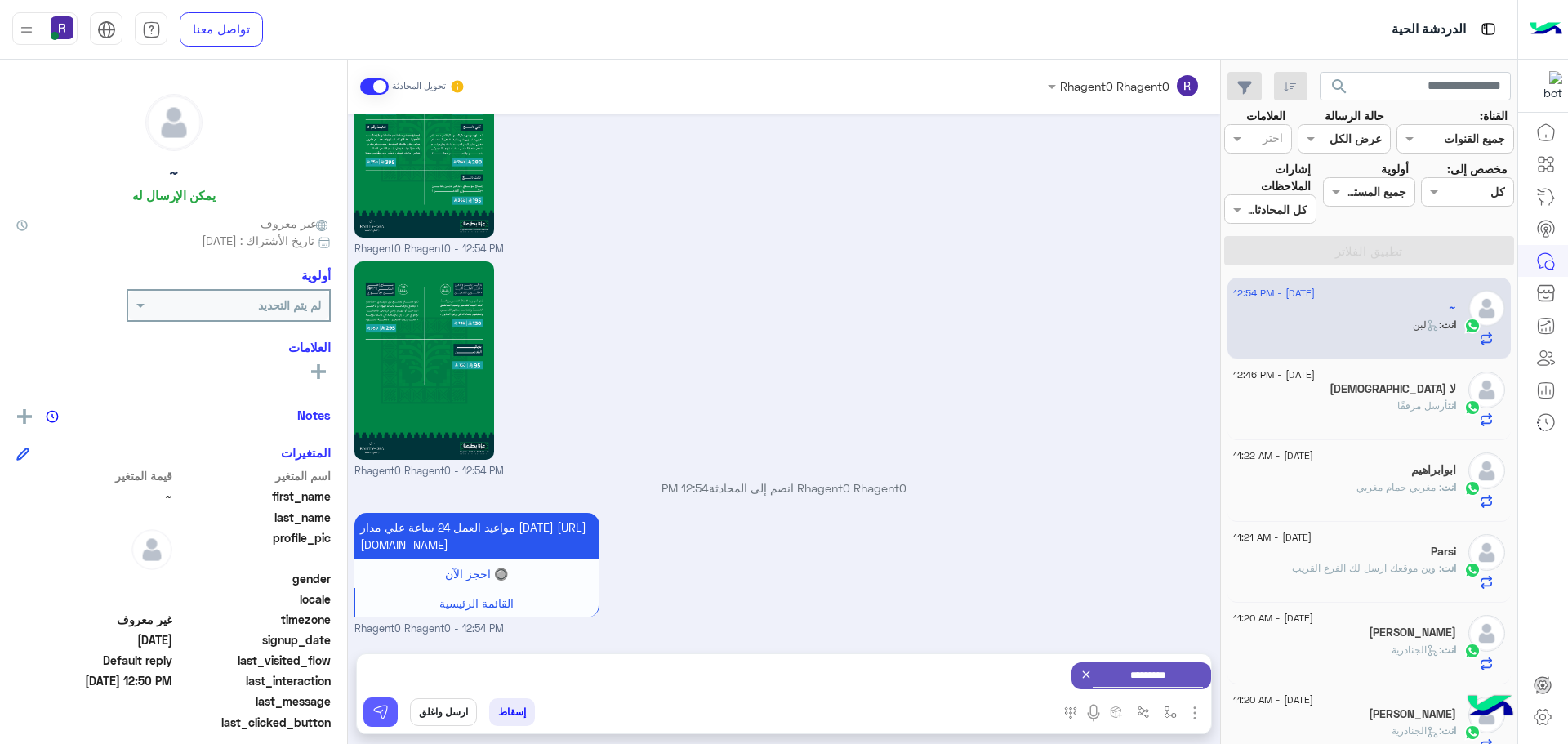
click at [385, 717] on img at bounding box center [380, 712] width 16 height 16
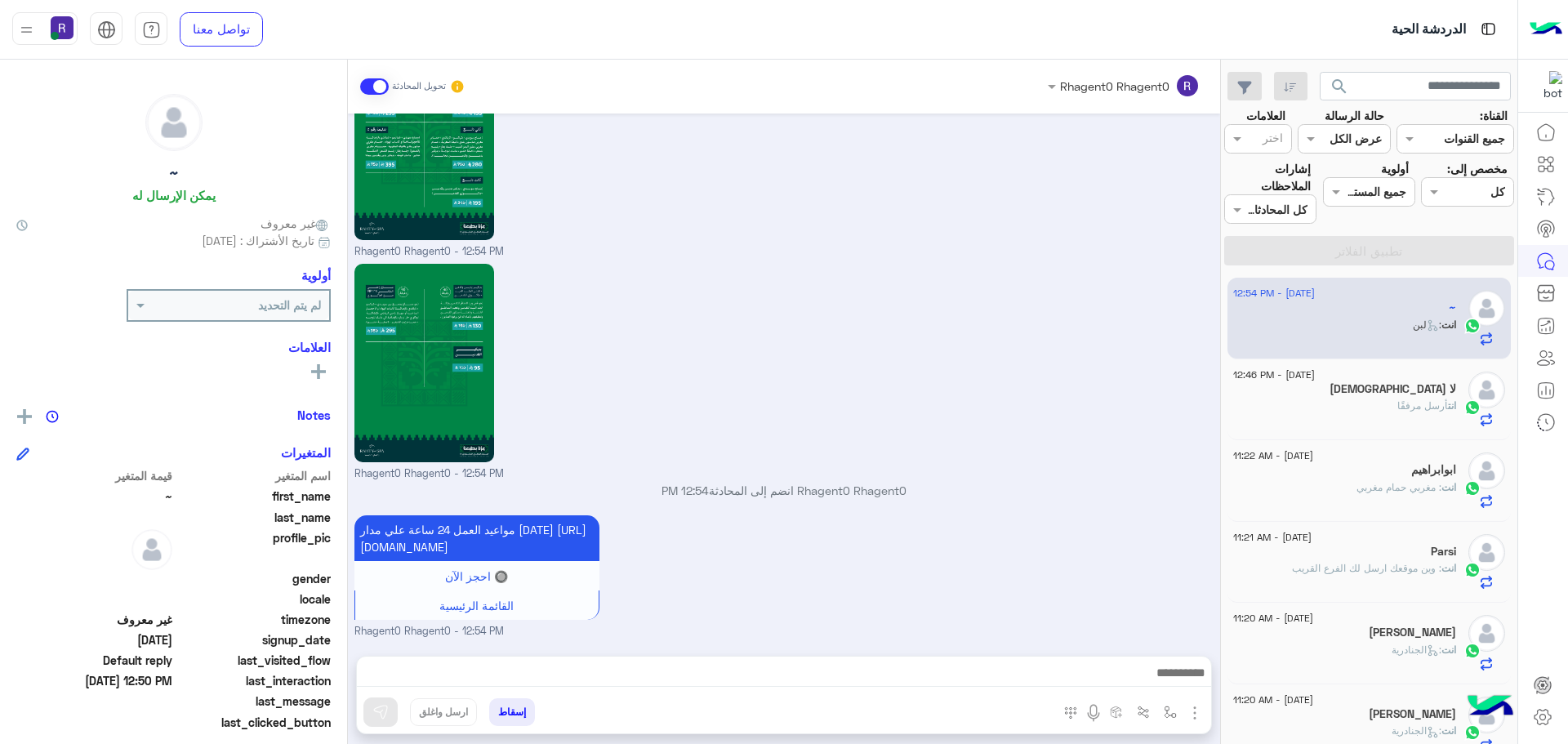
scroll to position [1688, 0]
click at [1430, 407] on span "أرسل مرفقًا" at bounding box center [1423, 405] width 51 height 12
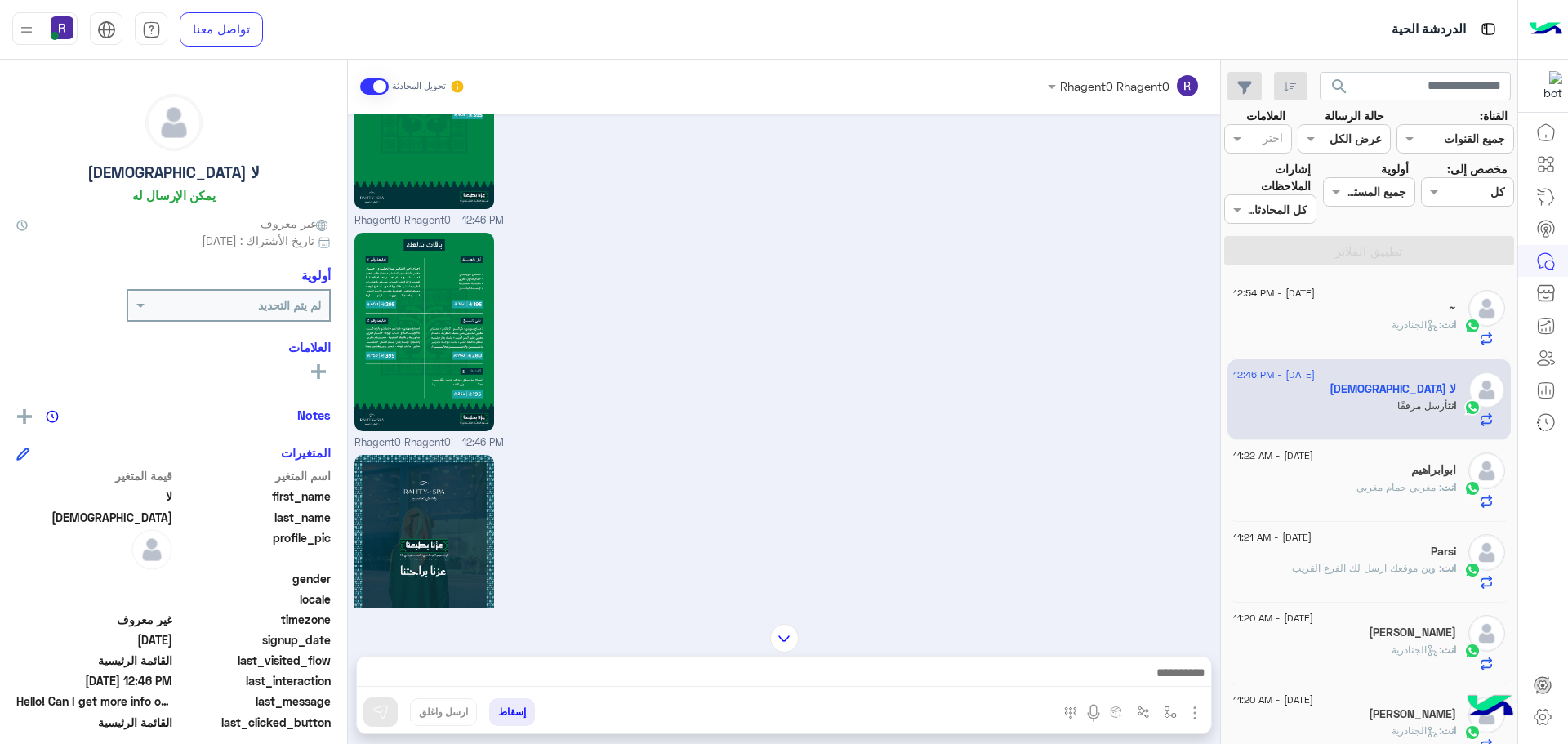
scroll to position [2456, 0]
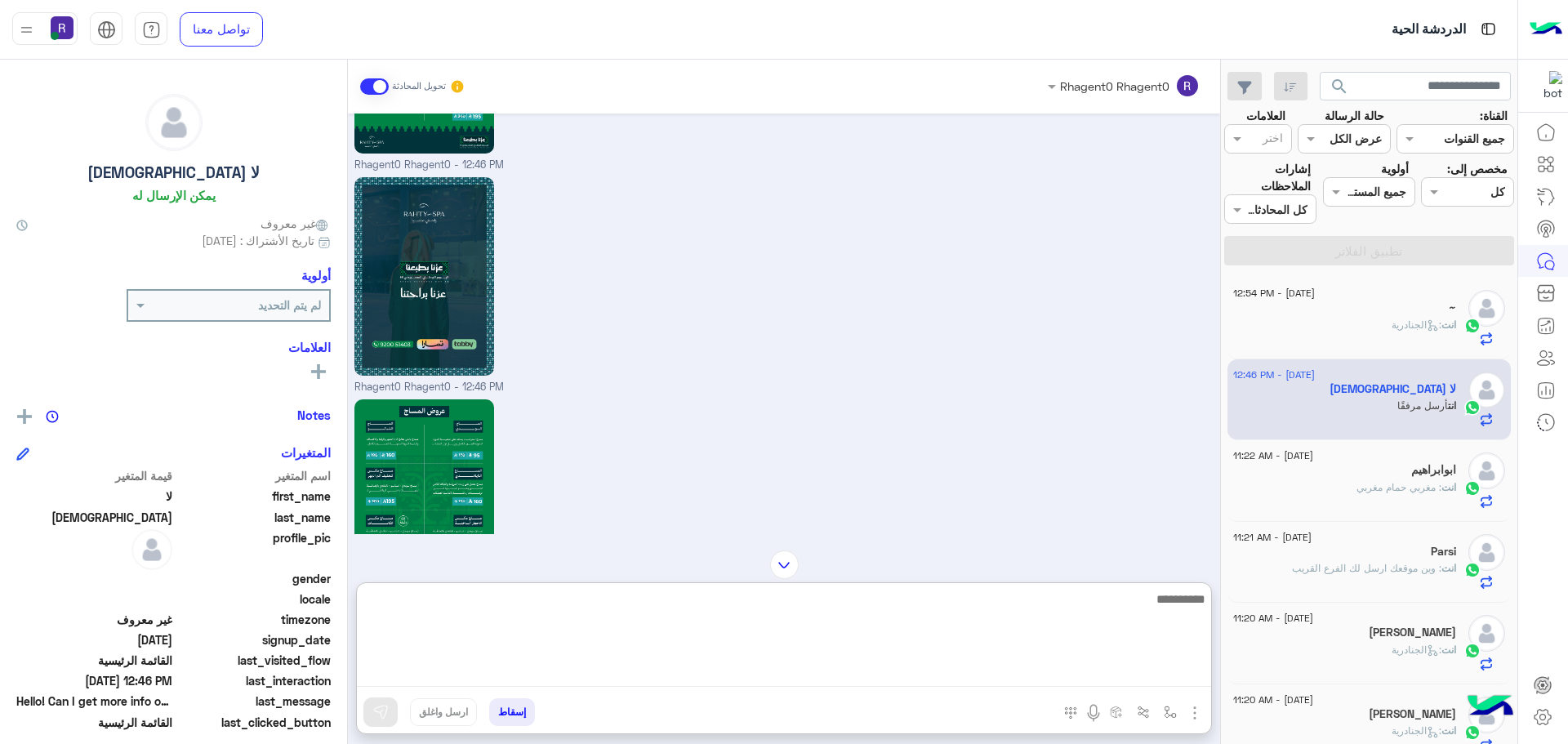
paste textarea "**********"
type textarea "**********"
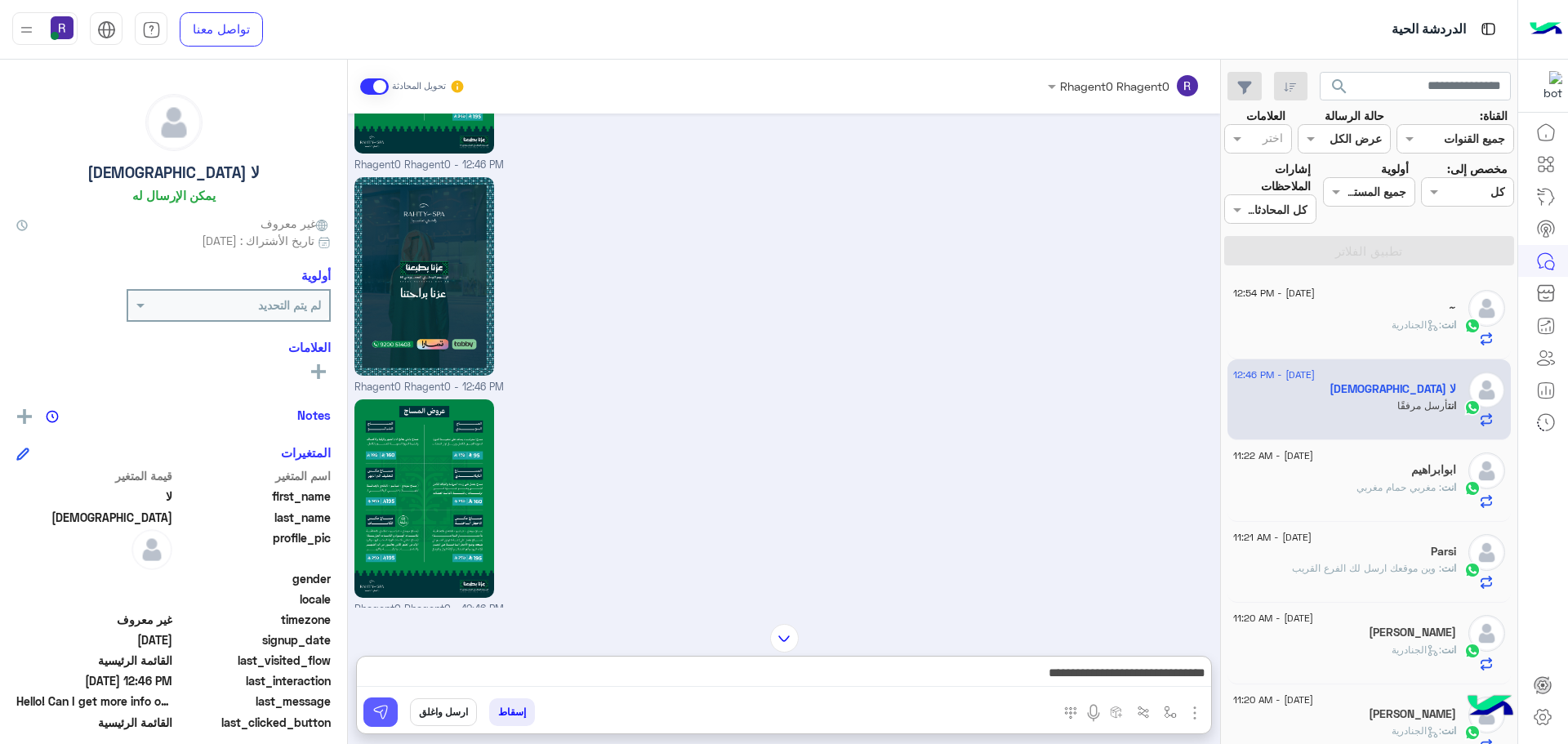
click at [385, 707] on img at bounding box center [380, 712] width 16 height 16
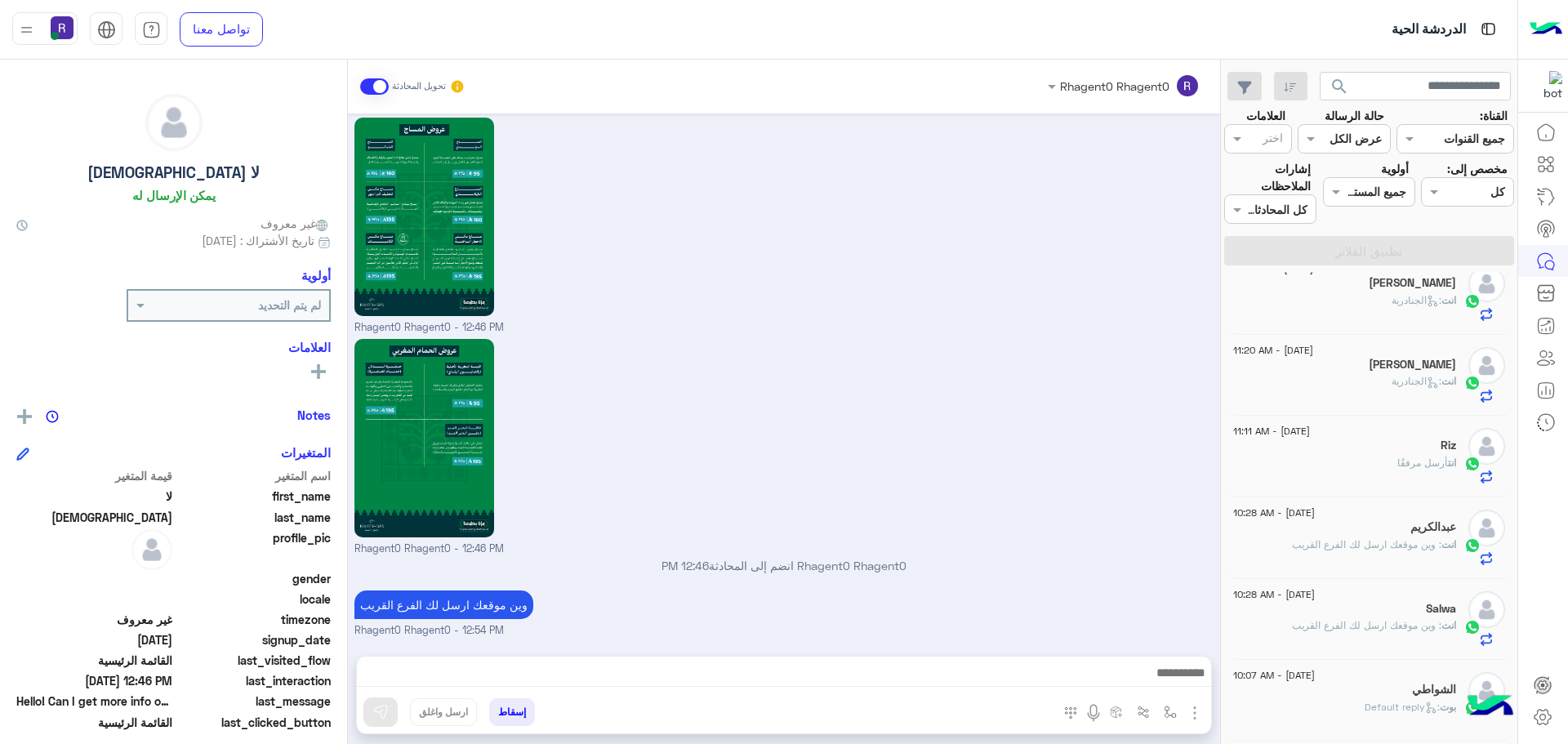
scroll to position [490, 0]
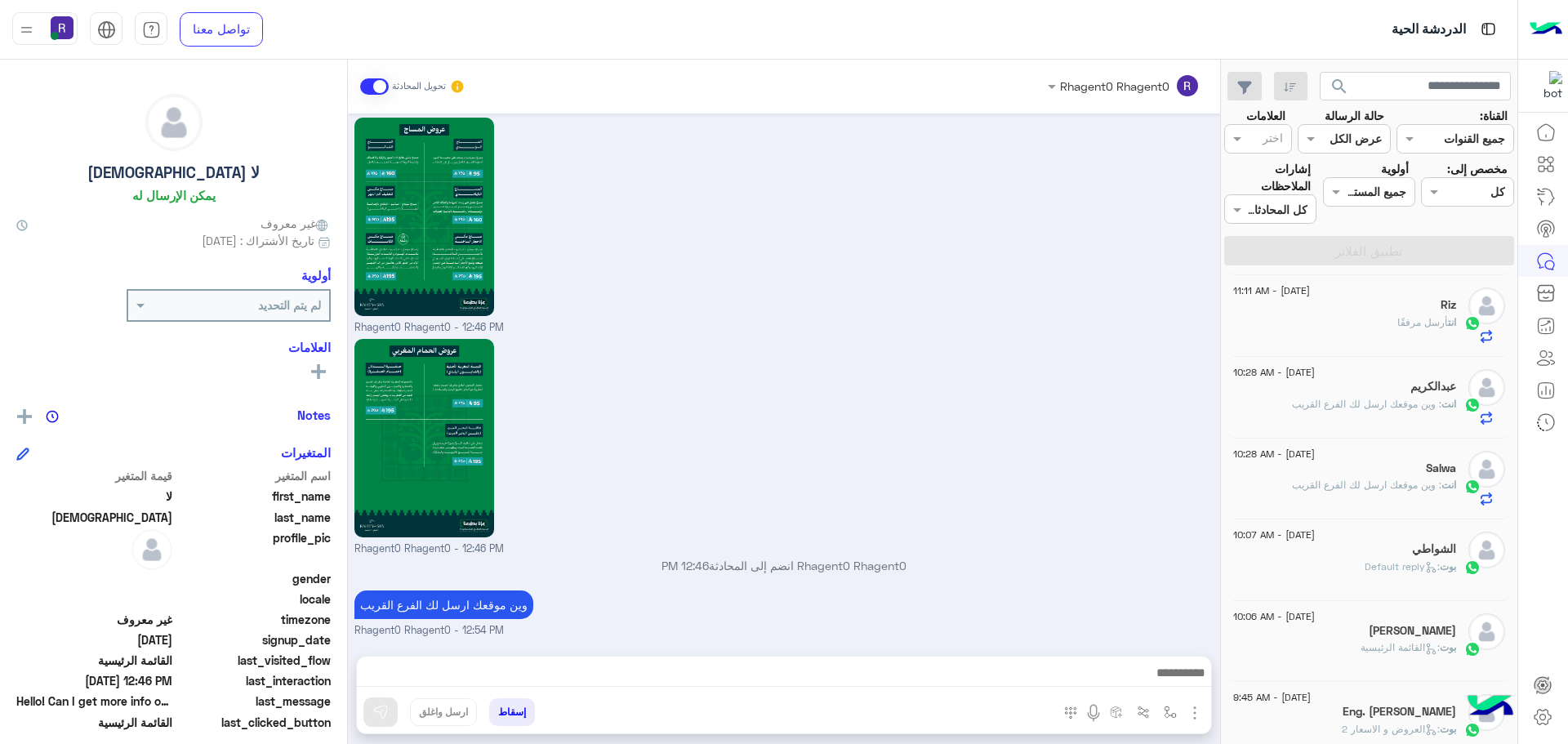
click at [1407, 318] on span "أرسل مرفقًا" at bounding box center [1423, 322] width 51 height 12
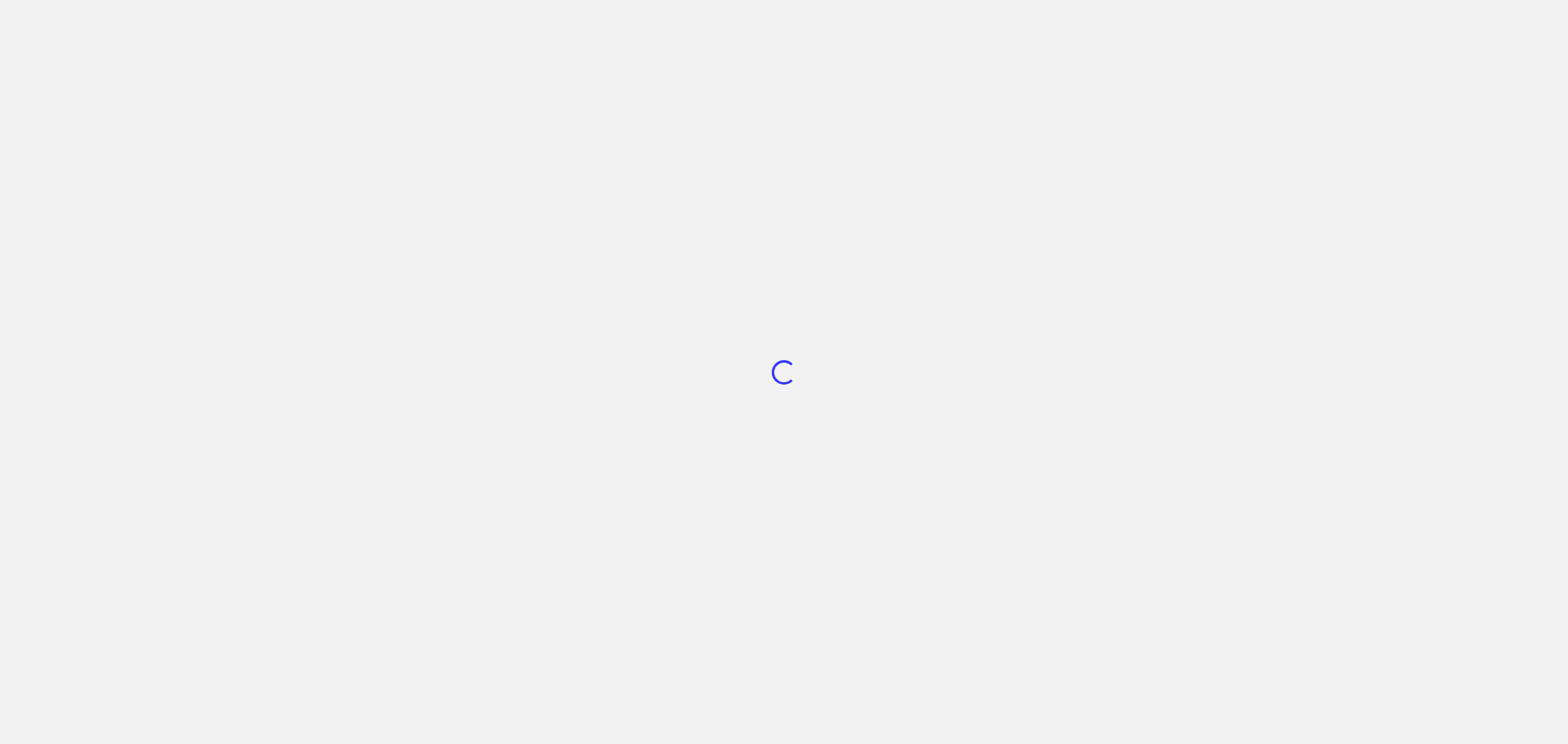
scroll to position [616, 0]
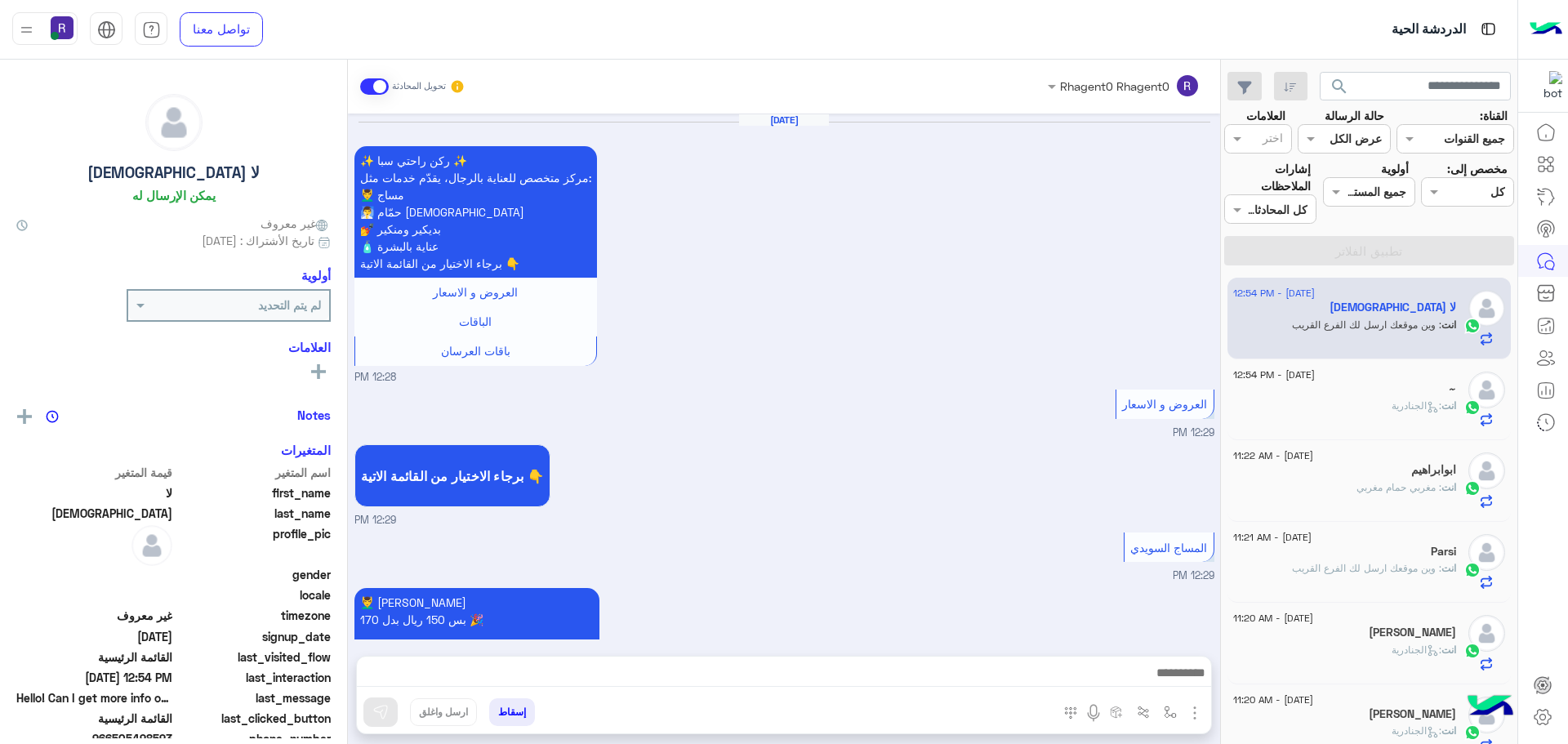
scroll to position [2698, 0]
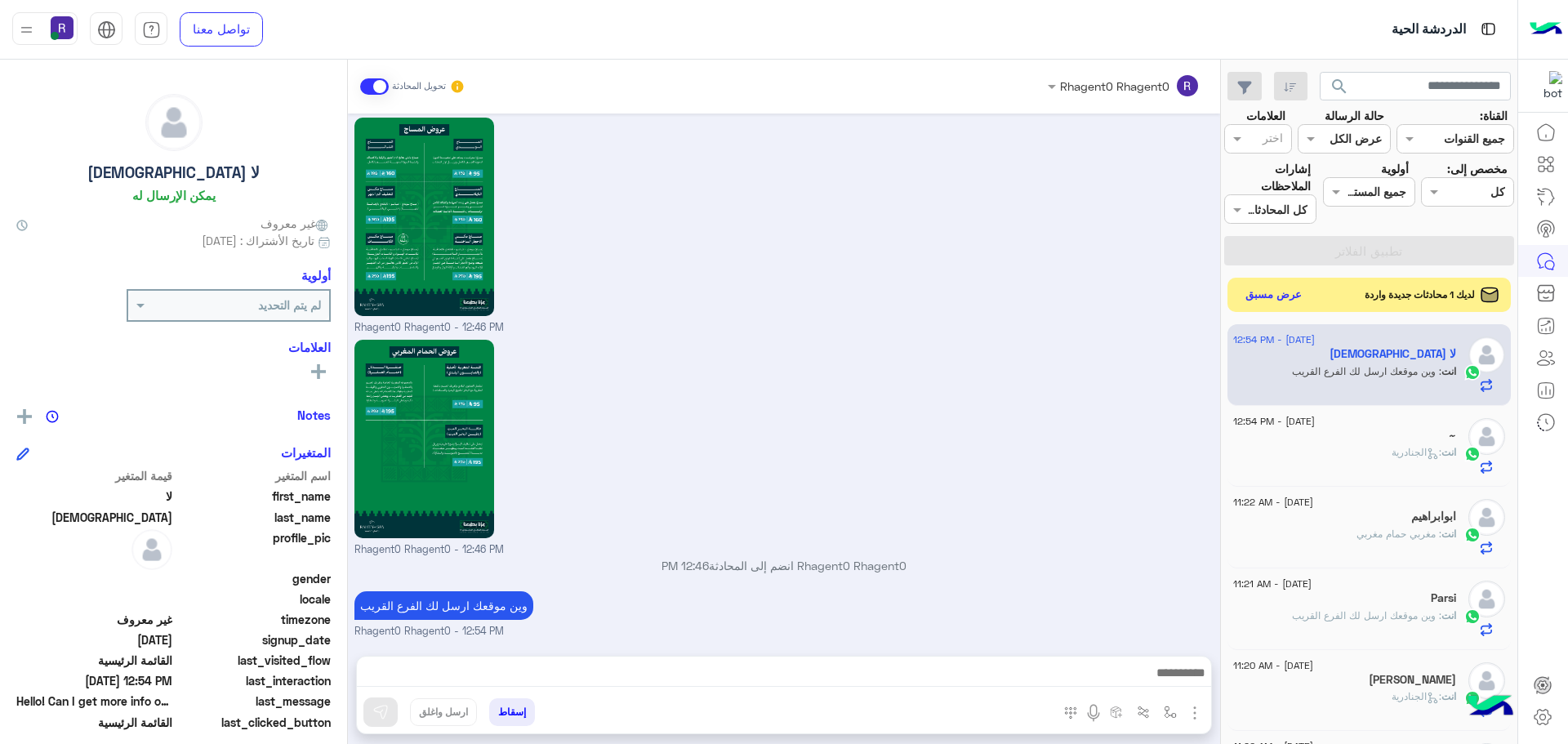
click at [1263, 294] on button "عرض مسبق" at bounding box center [1274, 295] width 69 height 22
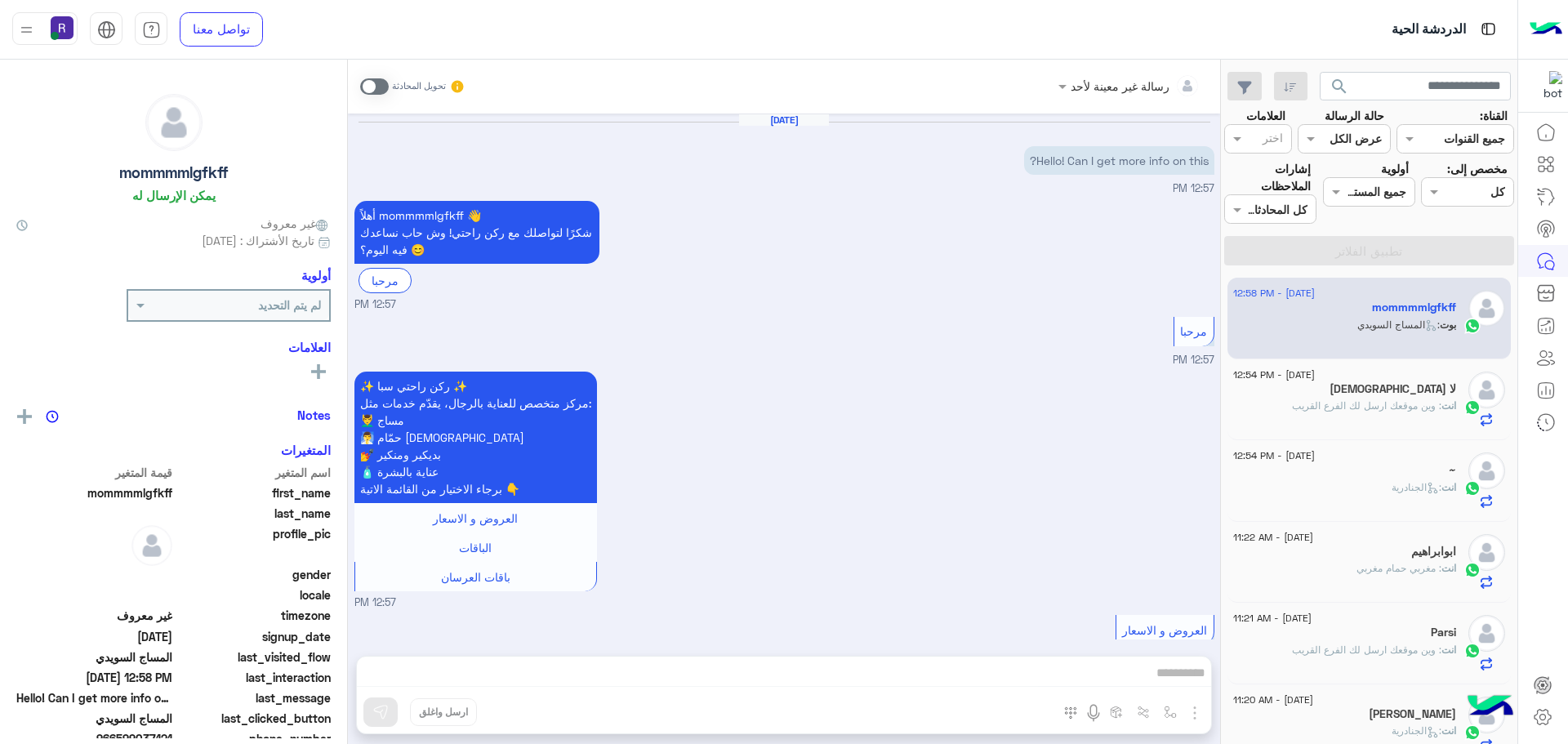
scroll to position [434, 0]
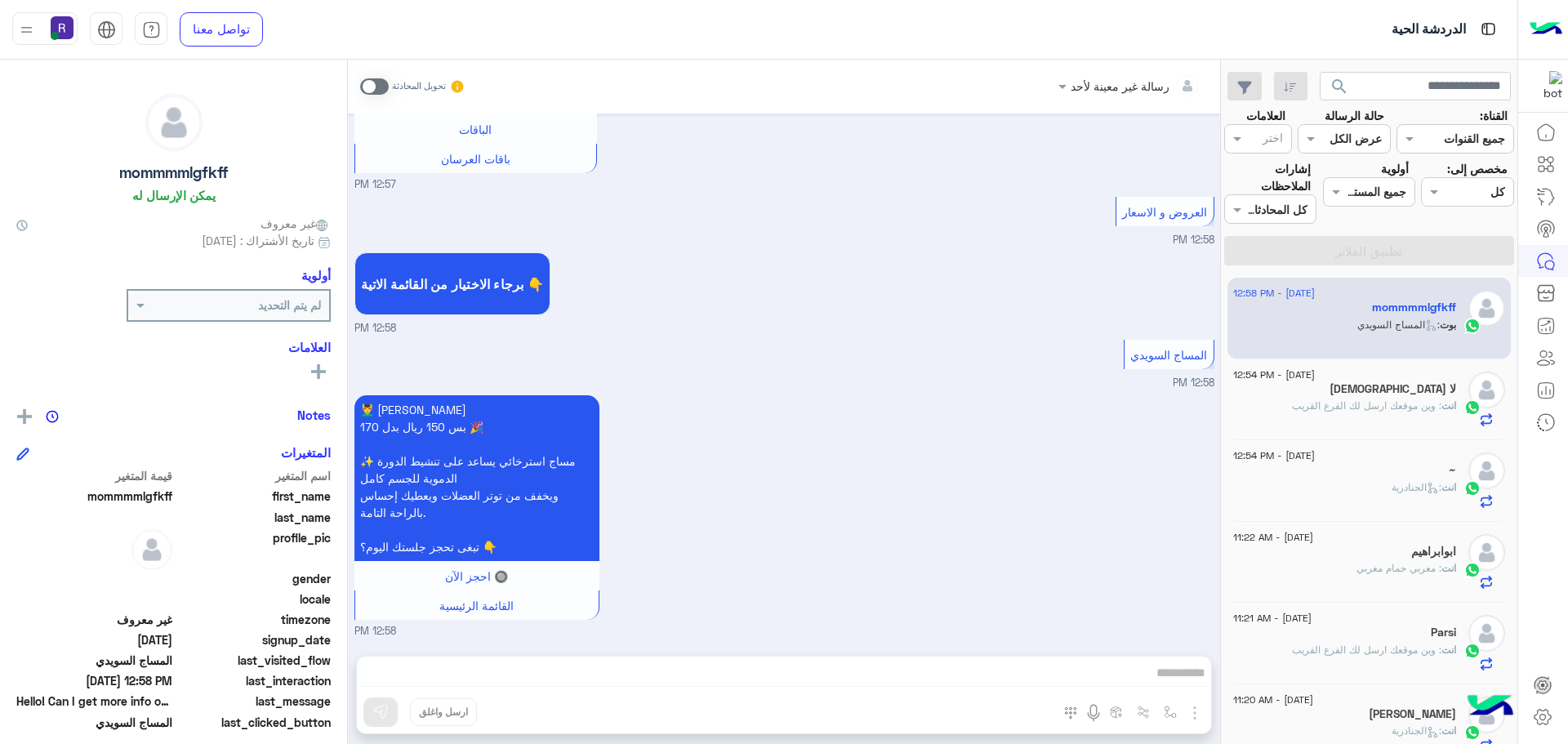
click at [1405, 394] on h5 "لا [DEMOGRAPHIC_DATA]" at bounding box center [1393, 389] width 127 height 14
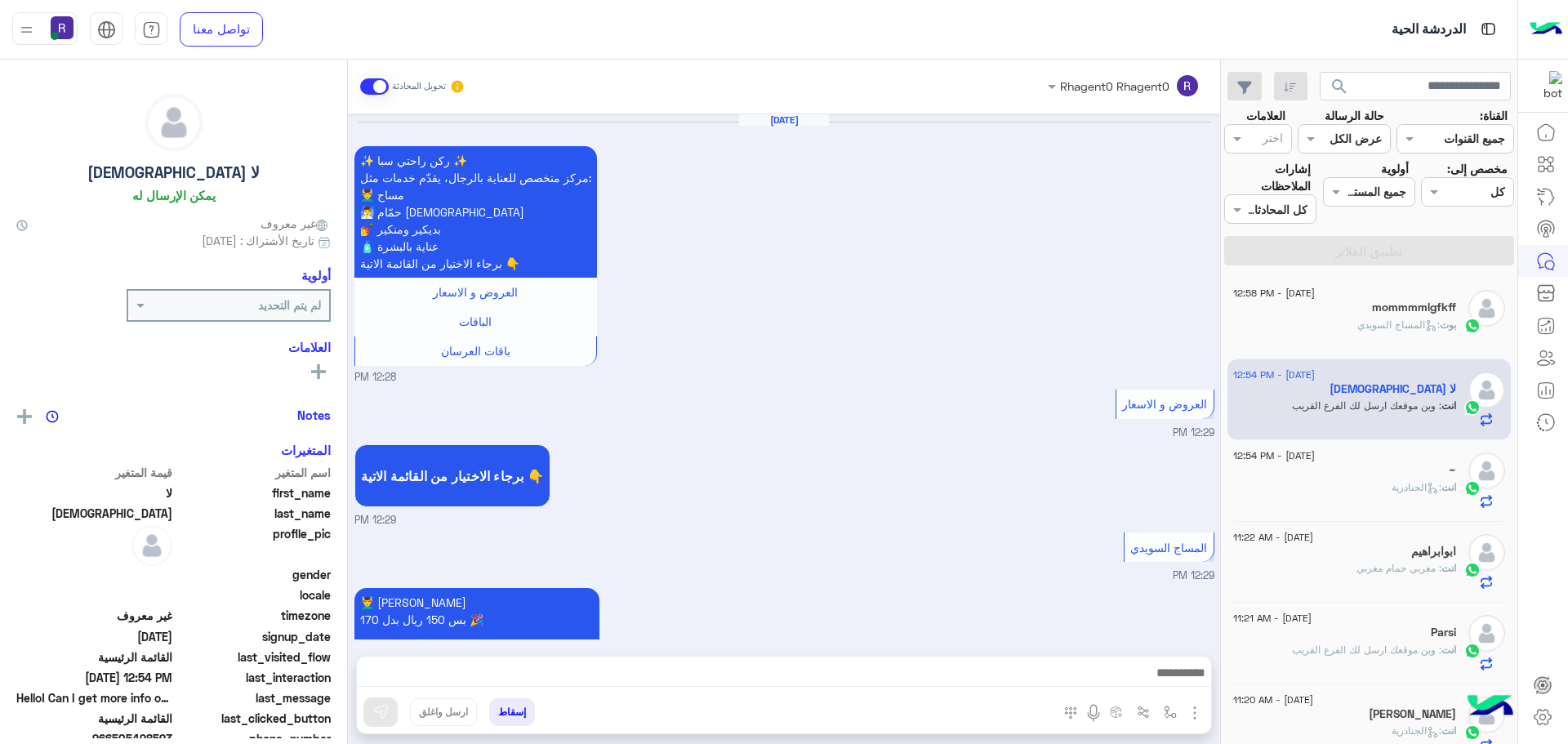
scroll to position [2698, 0]
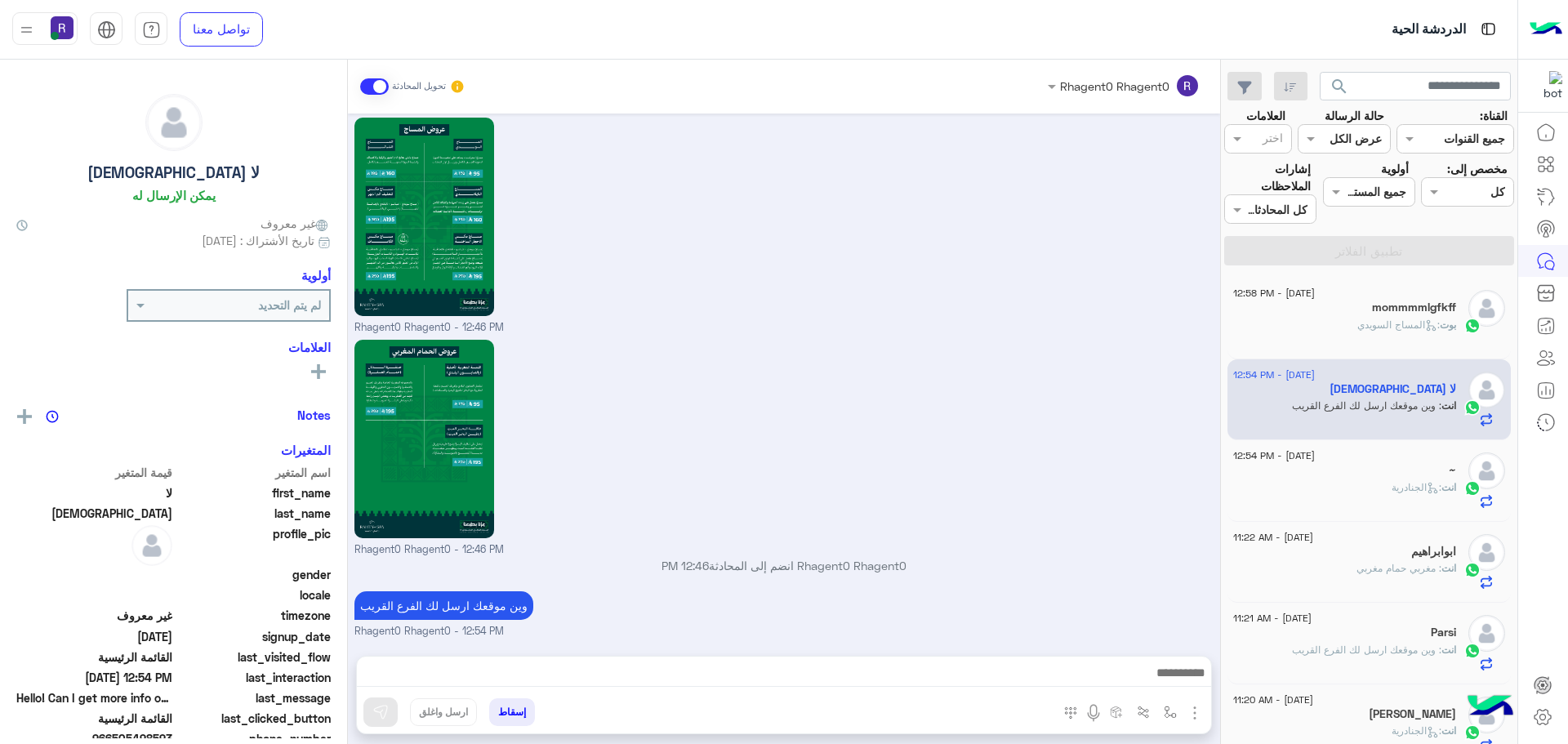
click at [1405, 335] on div "بوت : المساج السويدي" at bounding box center [1344, 332] width 223 height 29
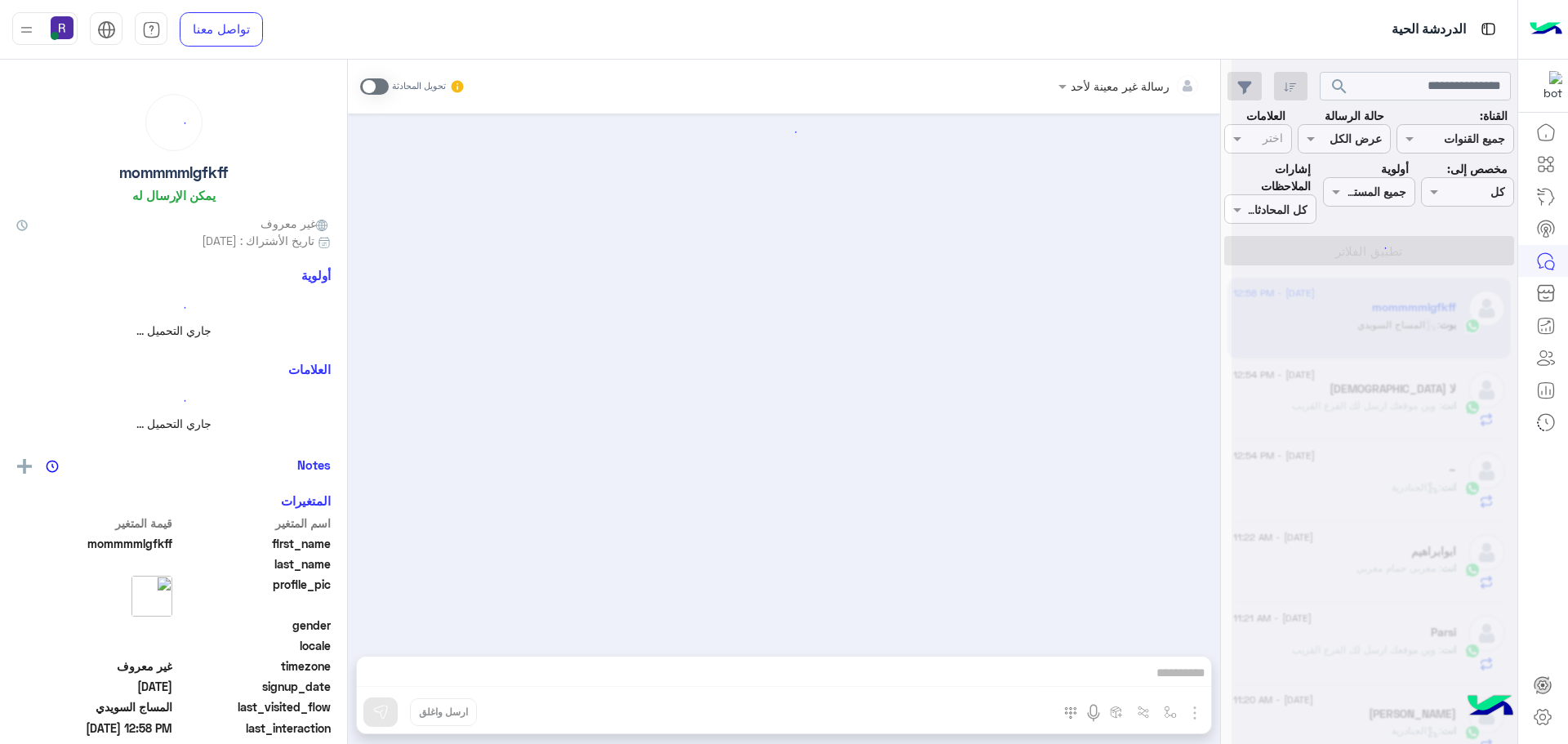
scroll to position [434, 0]
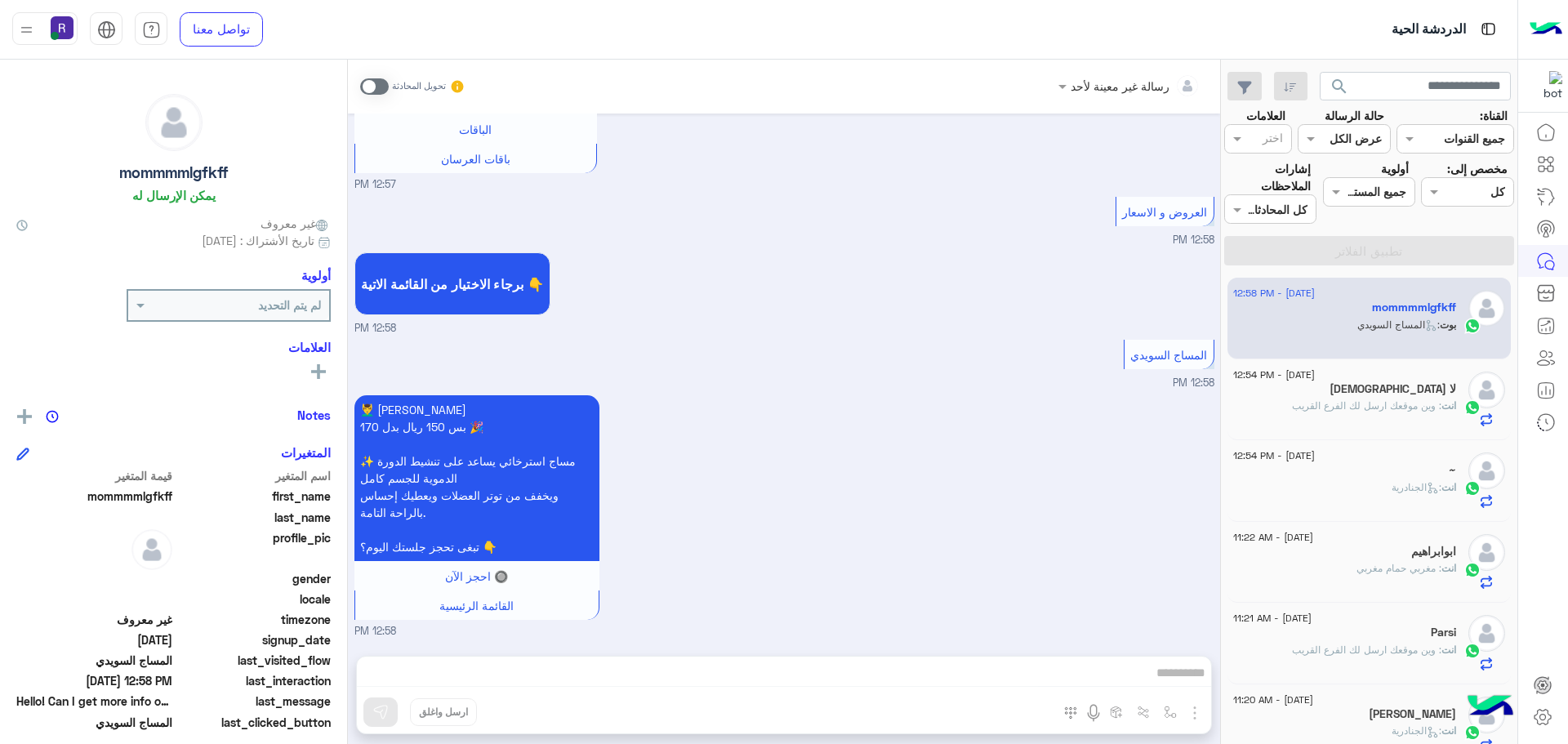
click at [1394, 495] on div "انت : الجنادرية" at bounding box center [1344, 495] width 223 height 29
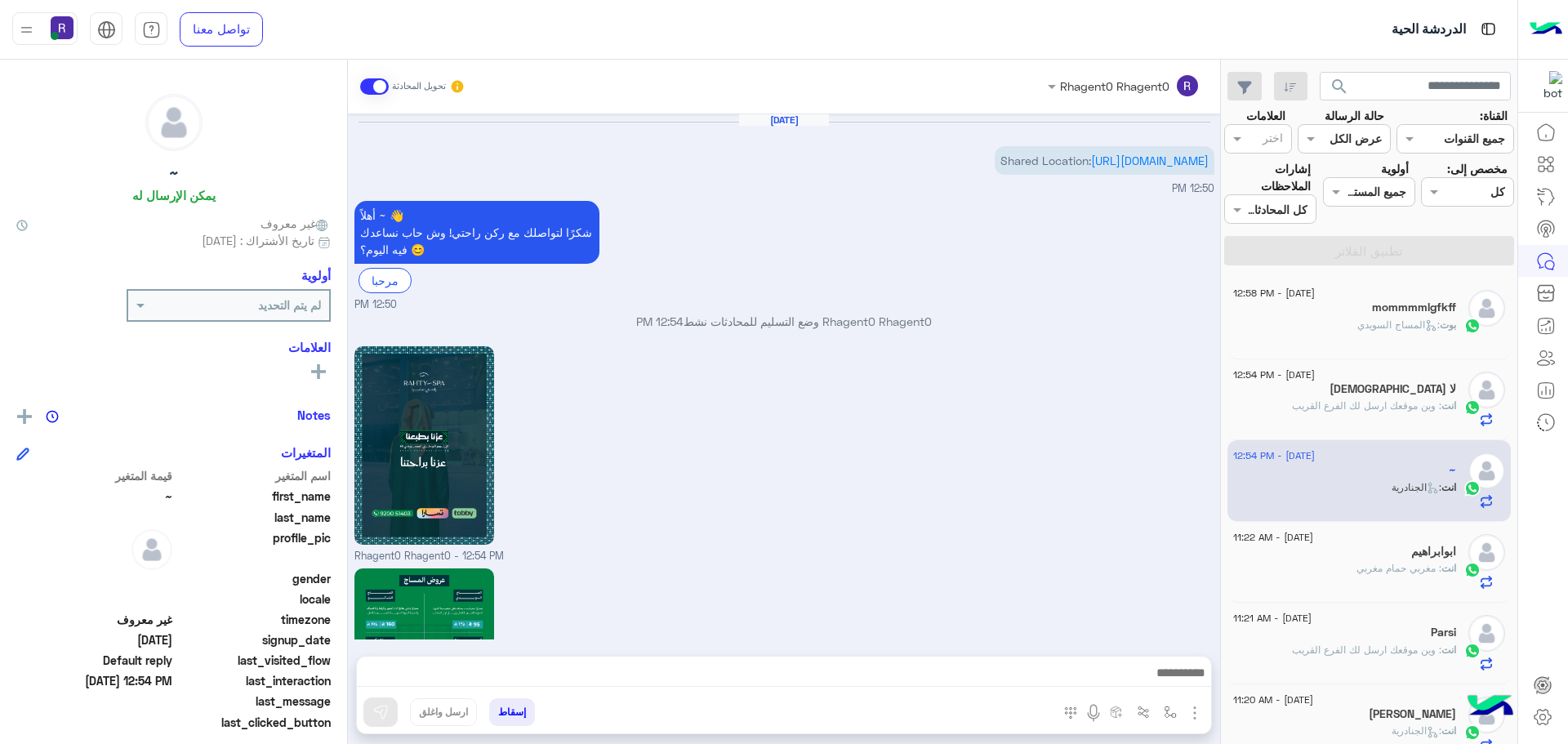
scroll to position [1834, 0]
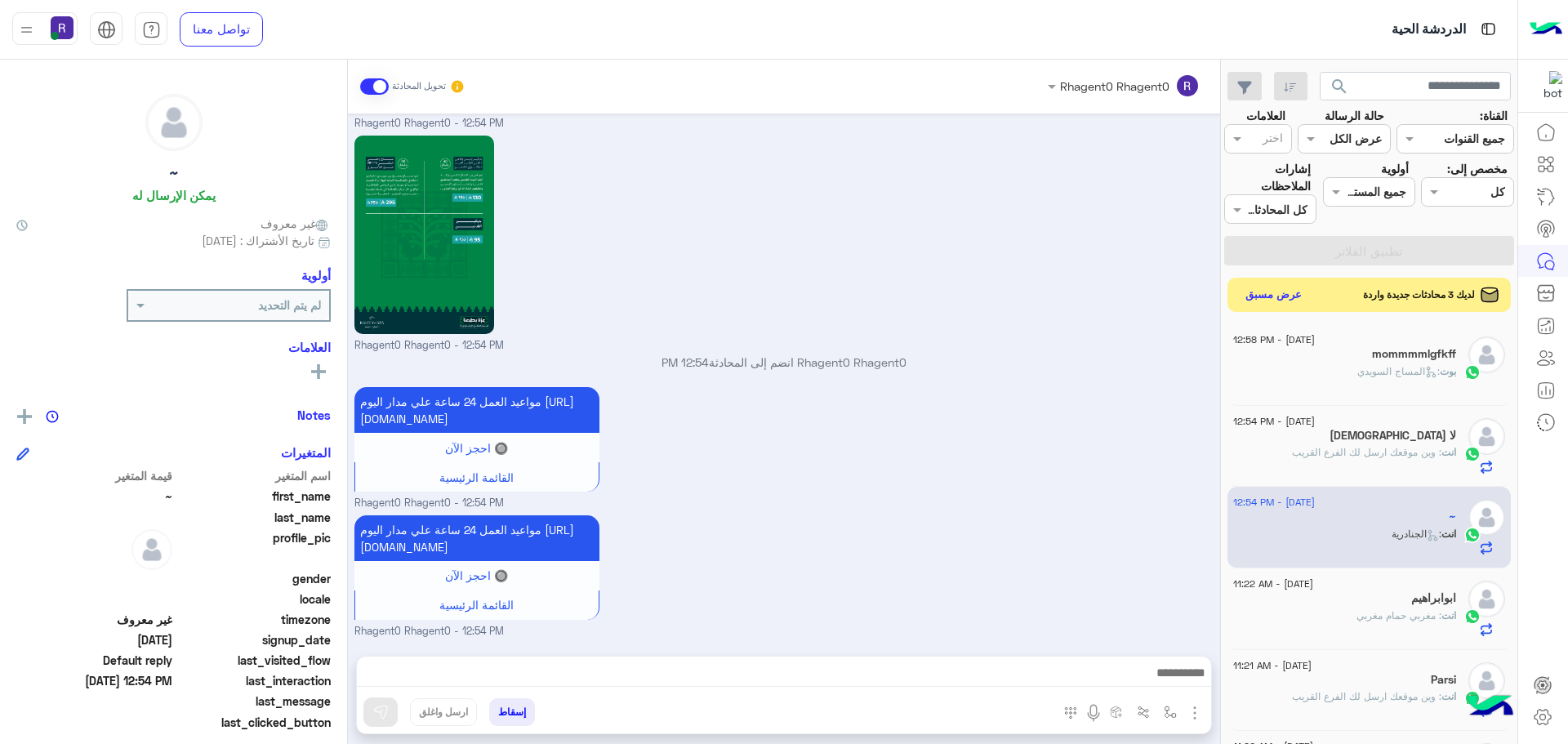
click at [1284, 294] on button "عرض مسبق" at bounding box center [1274, 295] width 69 height 22
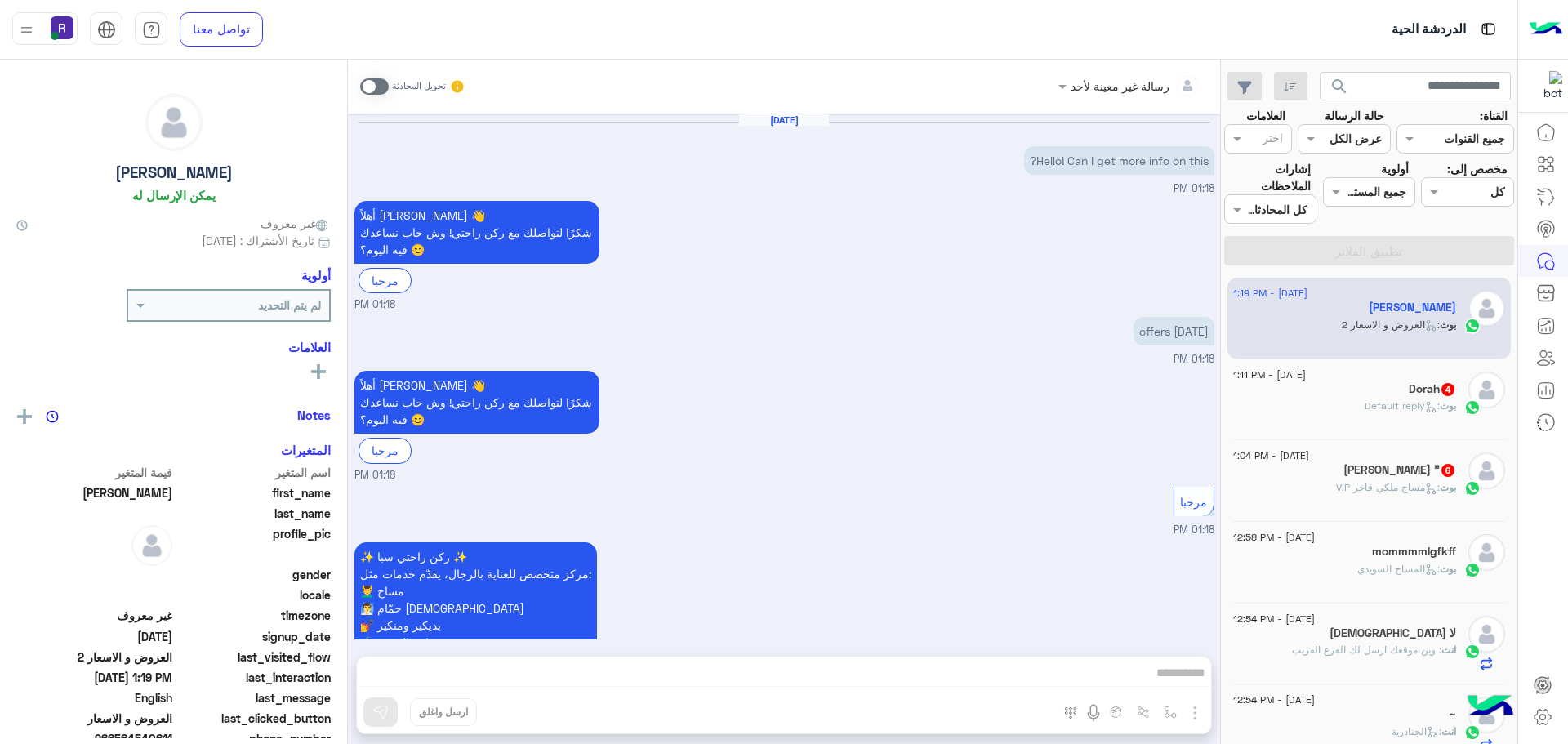
scroll to position [472, 0]
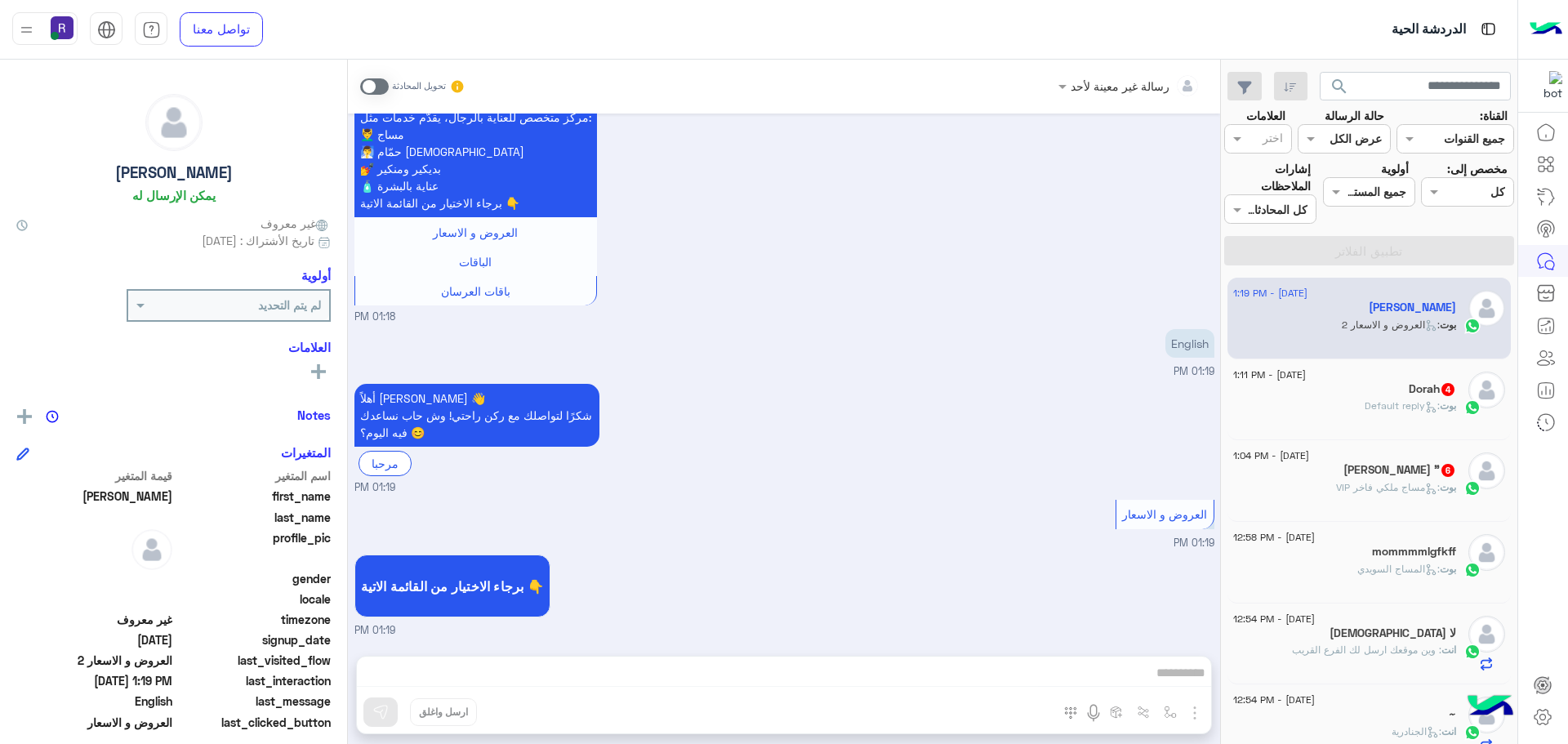
click at [1387, 497] on div "بوت : مساج ملكي فاخر VIP" at bounding box center [1344, 495] width 223 height 29
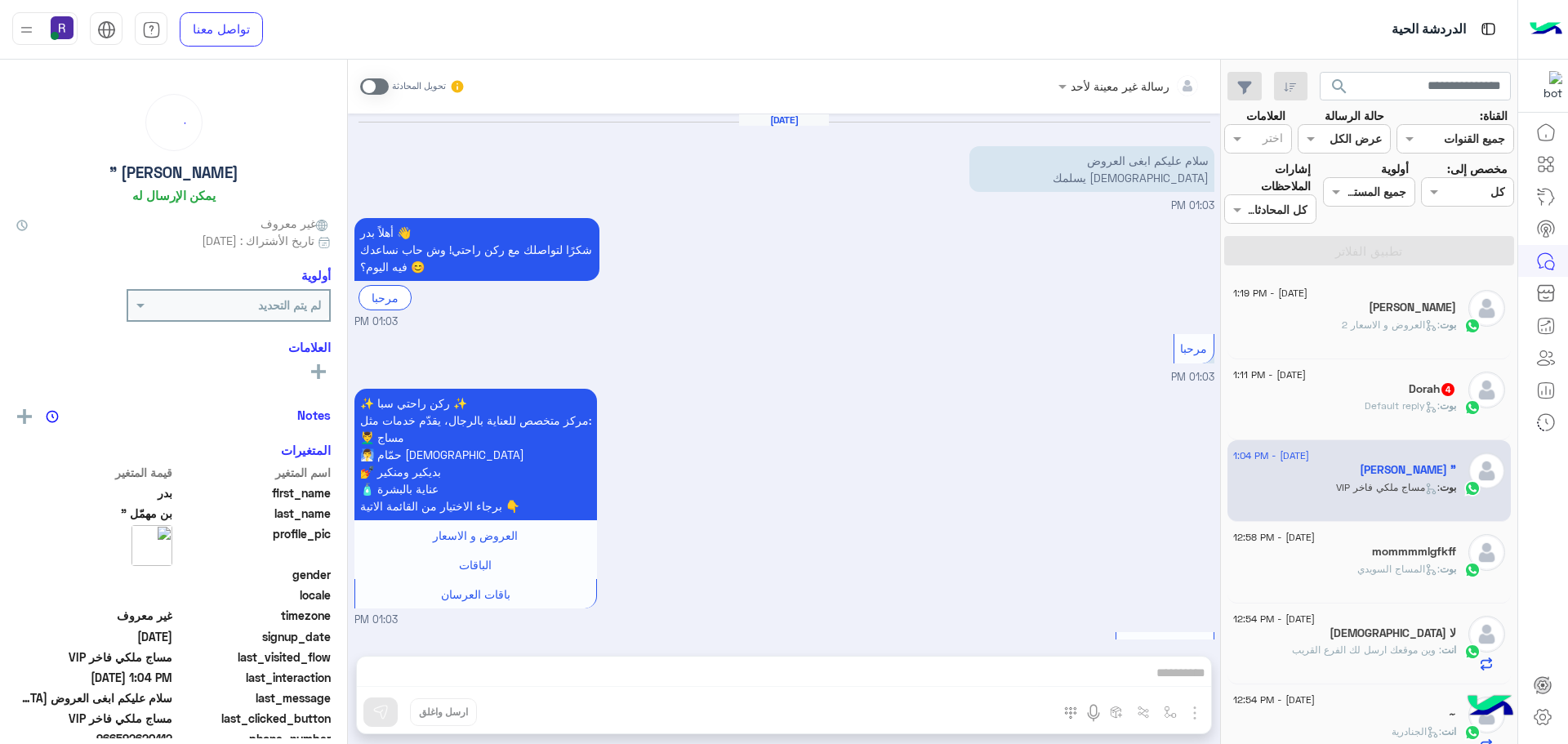
scroll to position [1305, 0]
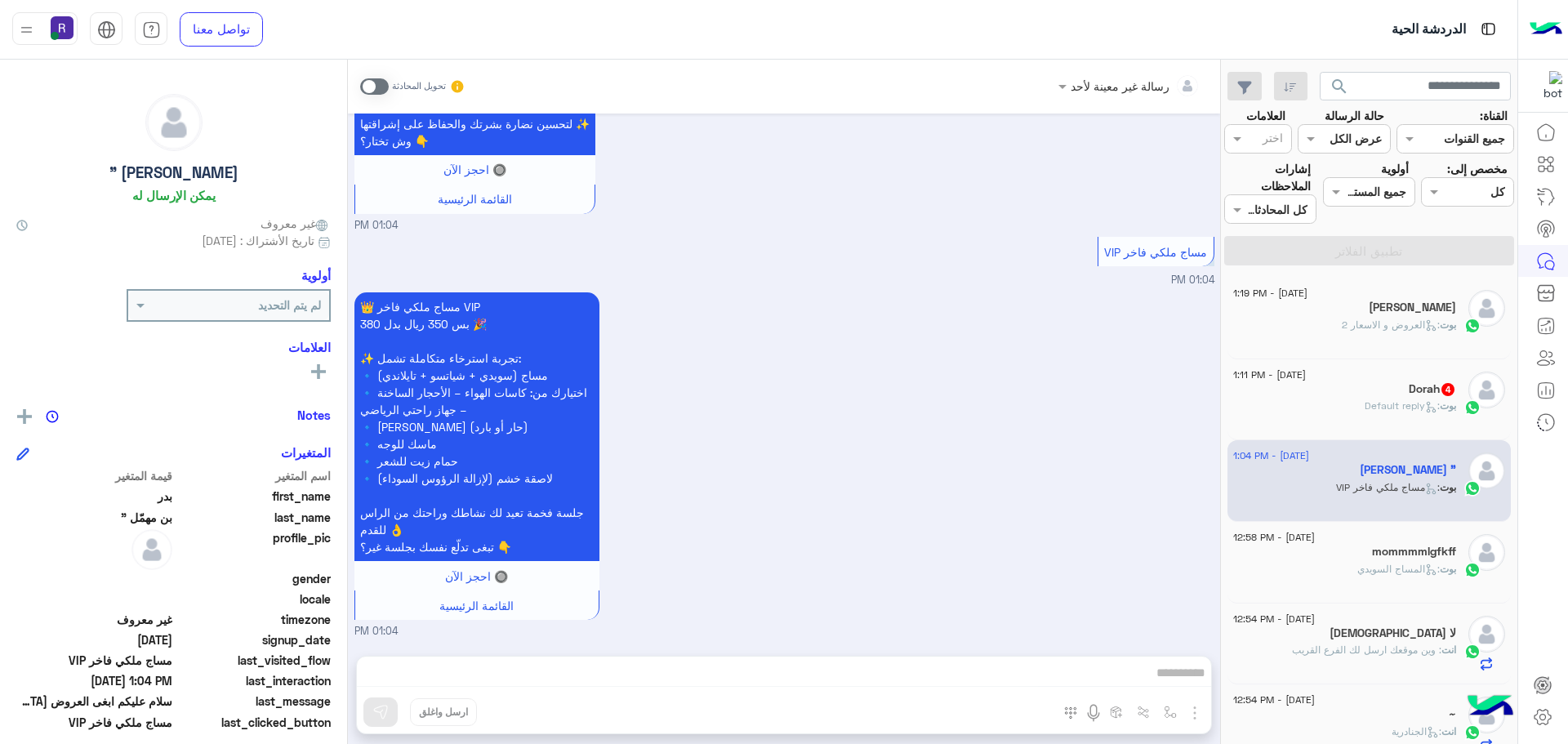
click at [383, 89] on span at bounding box center [374, 86] width 29 height 16
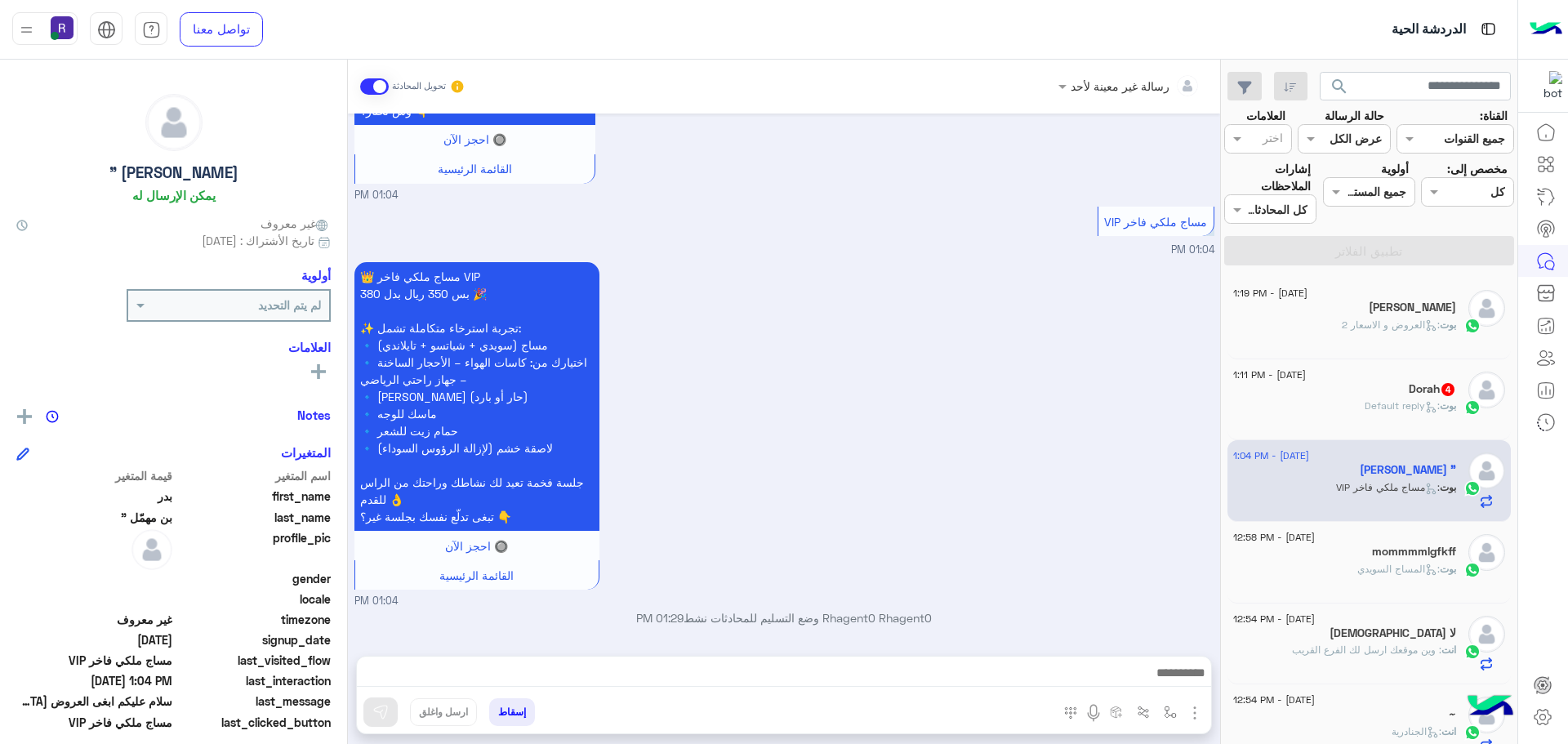
click at [1190, 712] on img "button" at bounding box center [1195, 713] width 20 height 20
click at [1169, 679] on span "الصور" at bounding box center [1163, 678] width 31 height 19
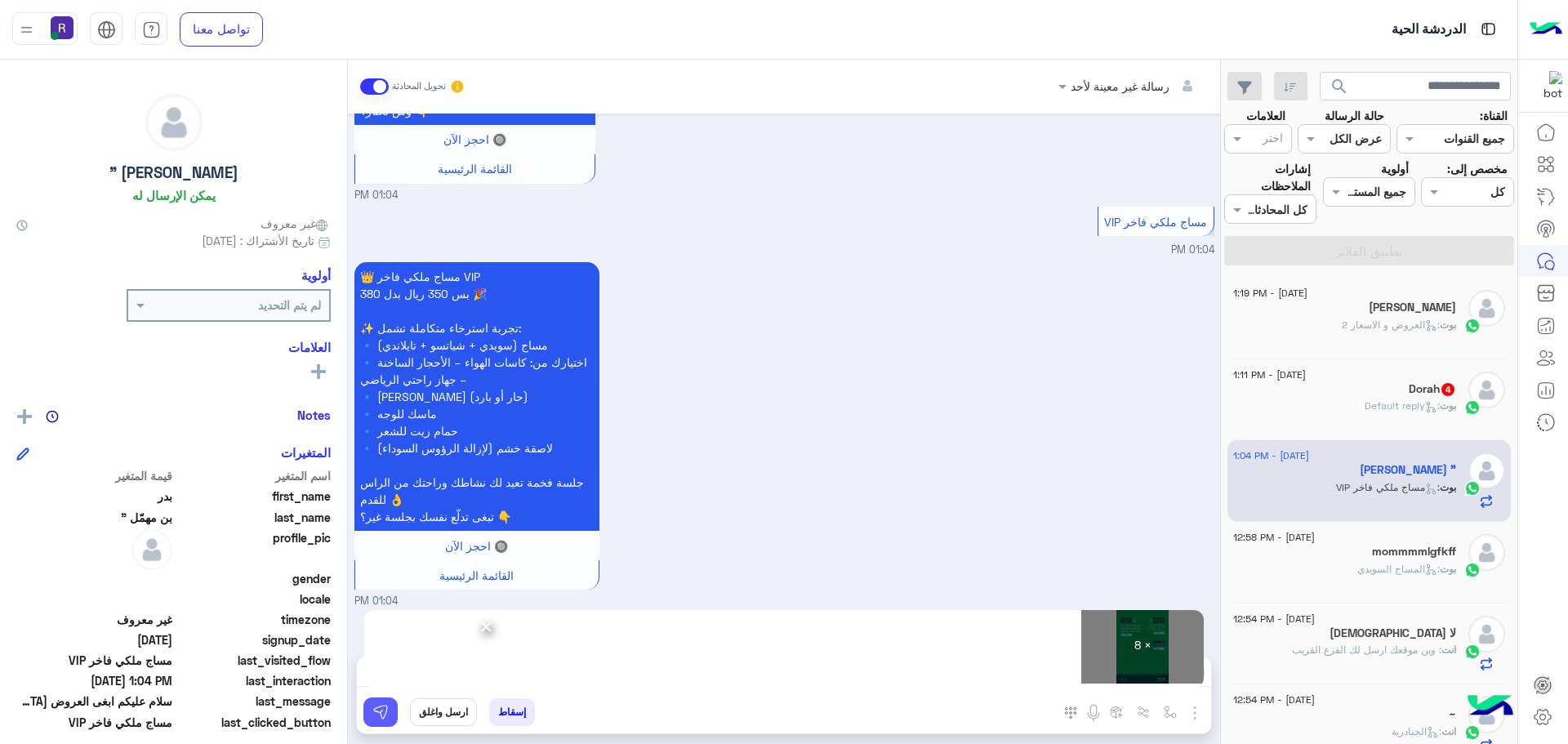
click at [382, 718] on img at bounding box center [380, 712] width 16 height 16
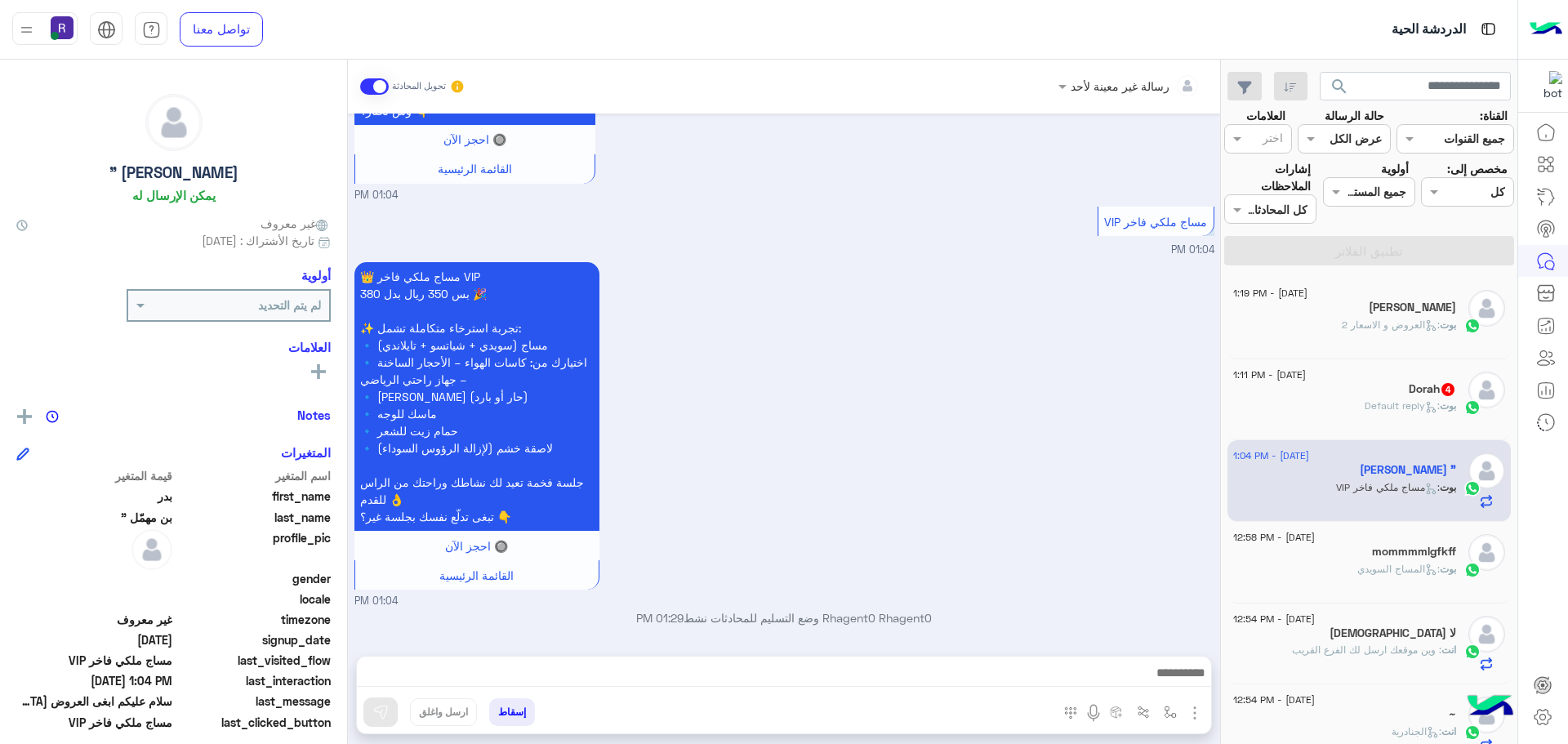
click at [1320, 403] on div "بوت : Default reply" at bounding box center [1344, 413] width 223 height 29
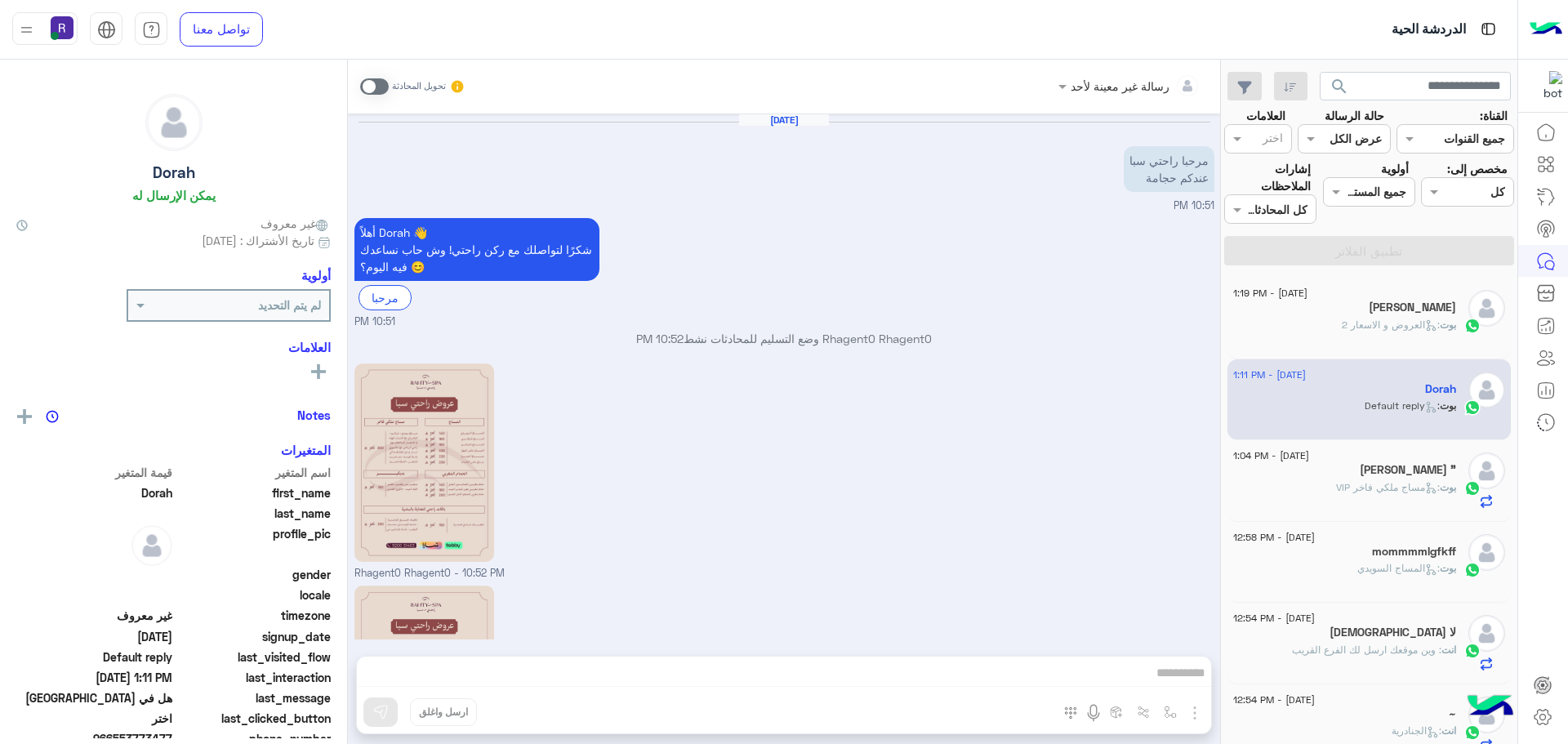
scroll to position [1235, 0]
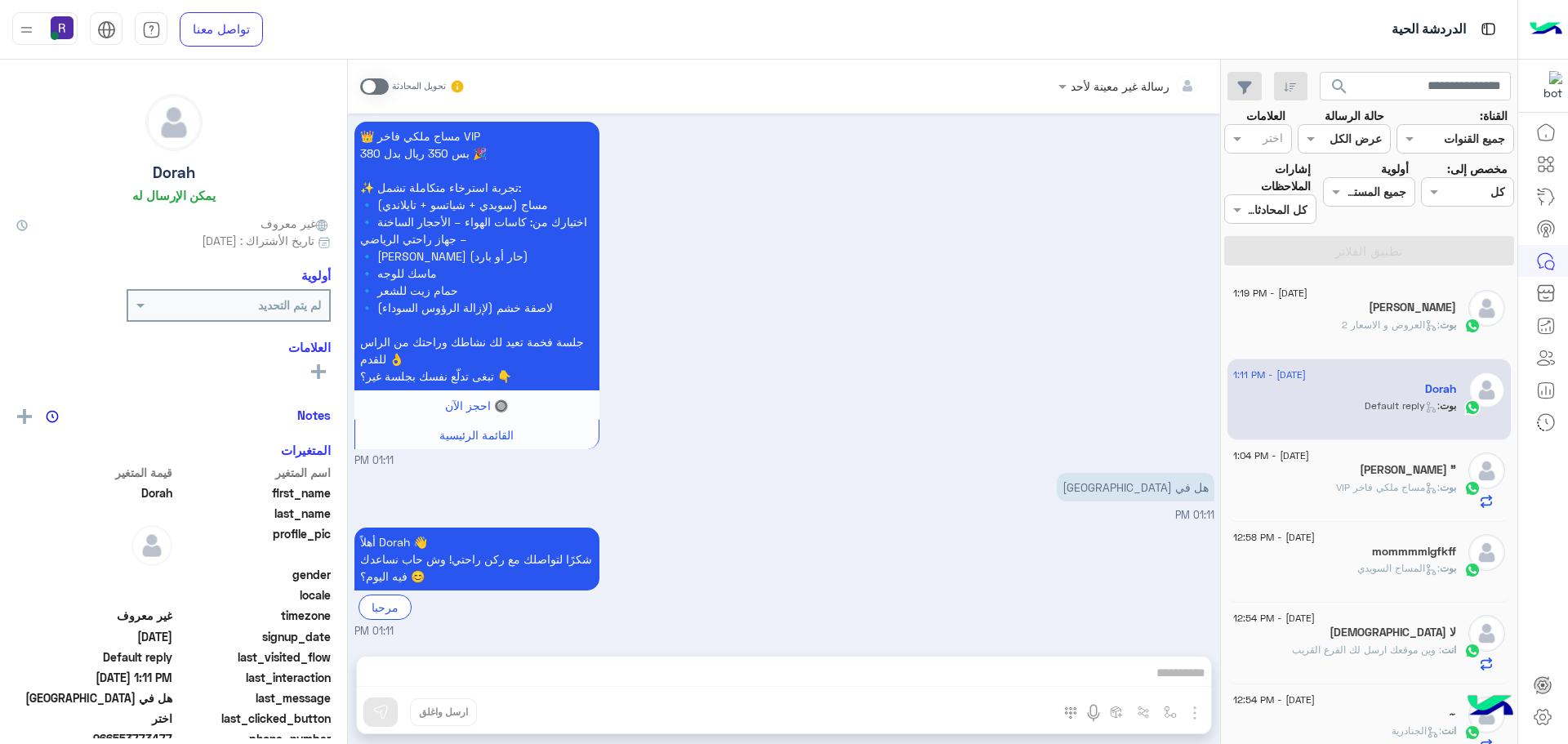
click at [383, 88] on span at bounding box center [374, 86] width 29 height 16
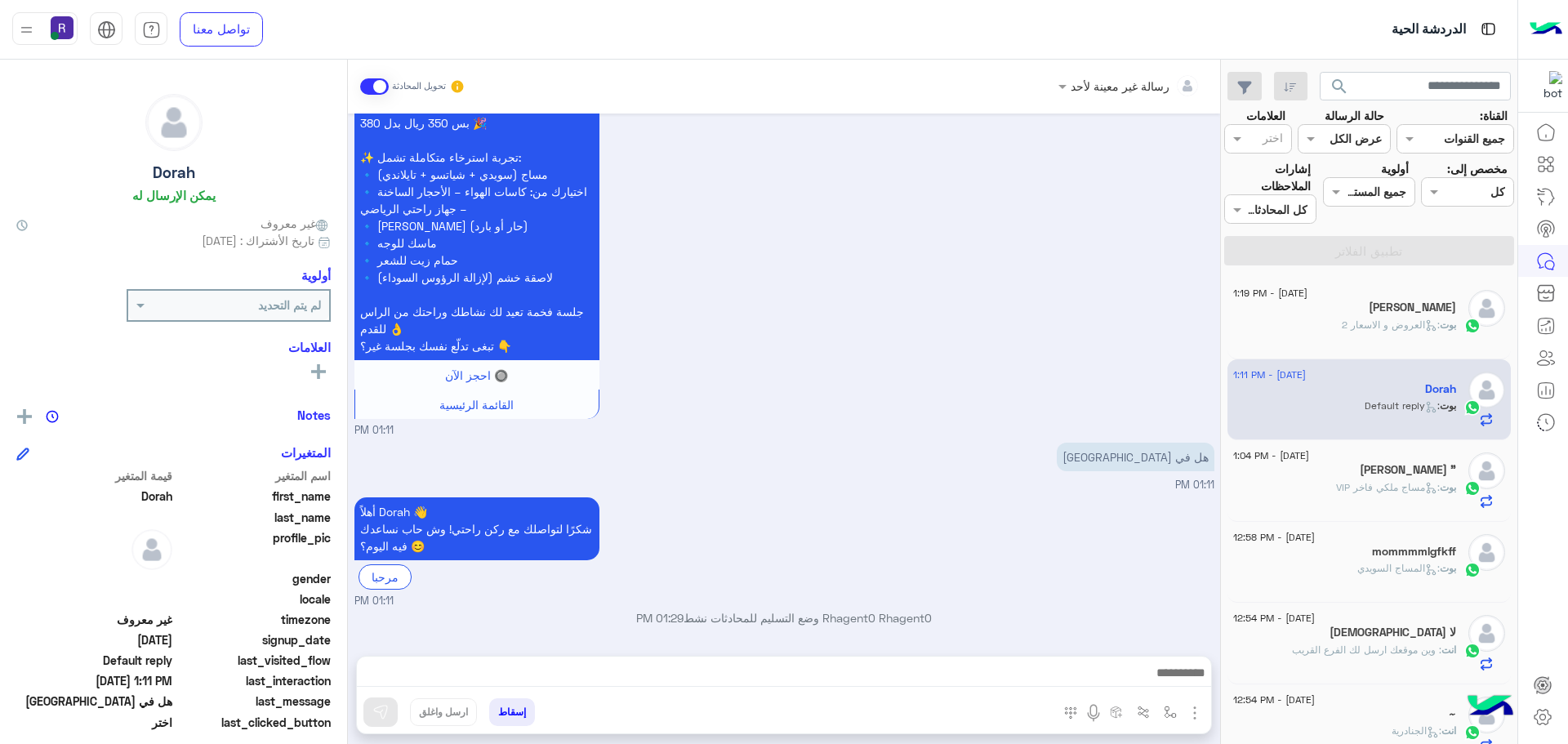
click at [1200, 712] on img "button" at bounding box center [1195, 713] width 20 height 20
click at [1183, 688] on button "الصور" at bounding box center [1170, 677] width 70 height 32
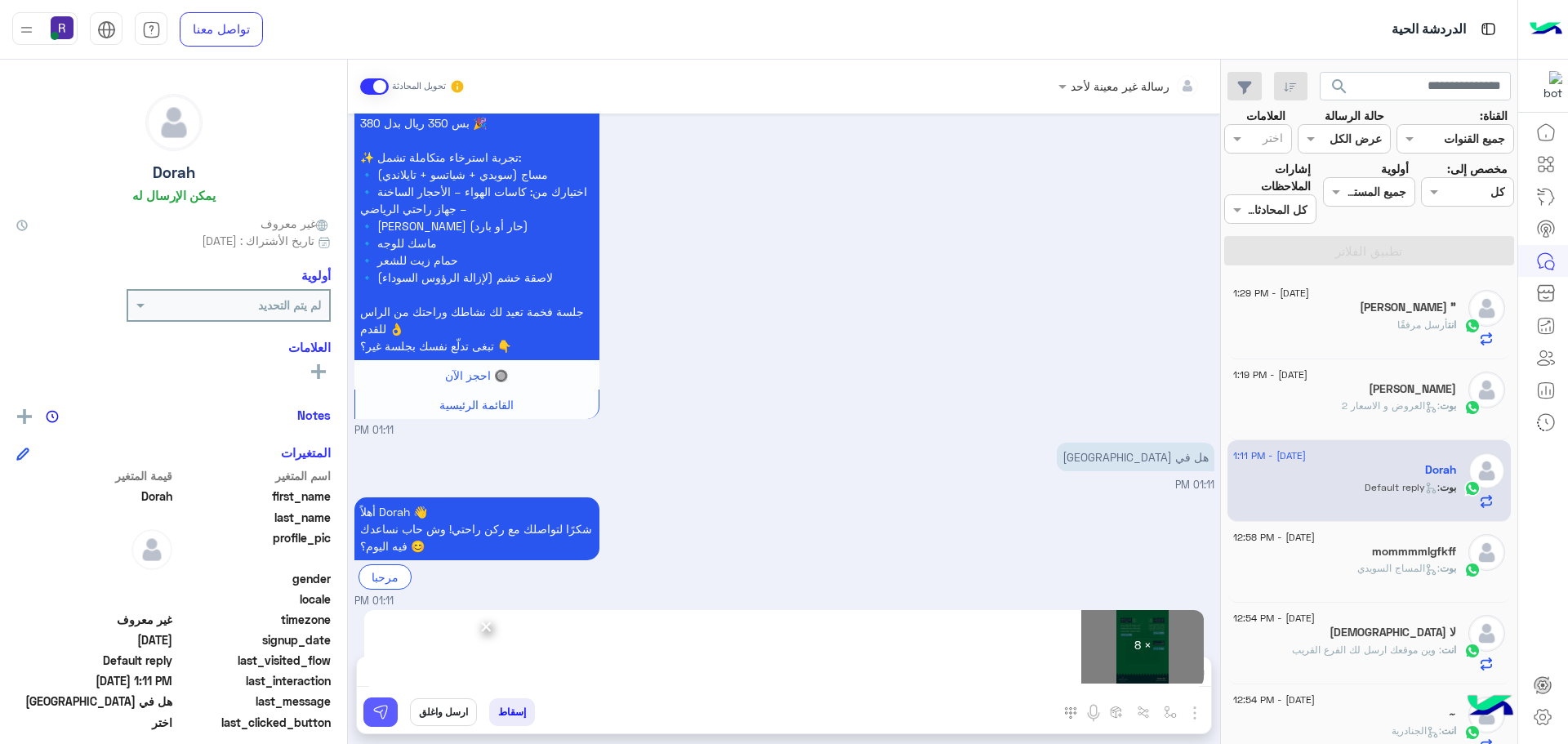
click at [376, 714] on img at bounding box center [380, 712] width 16 height 16
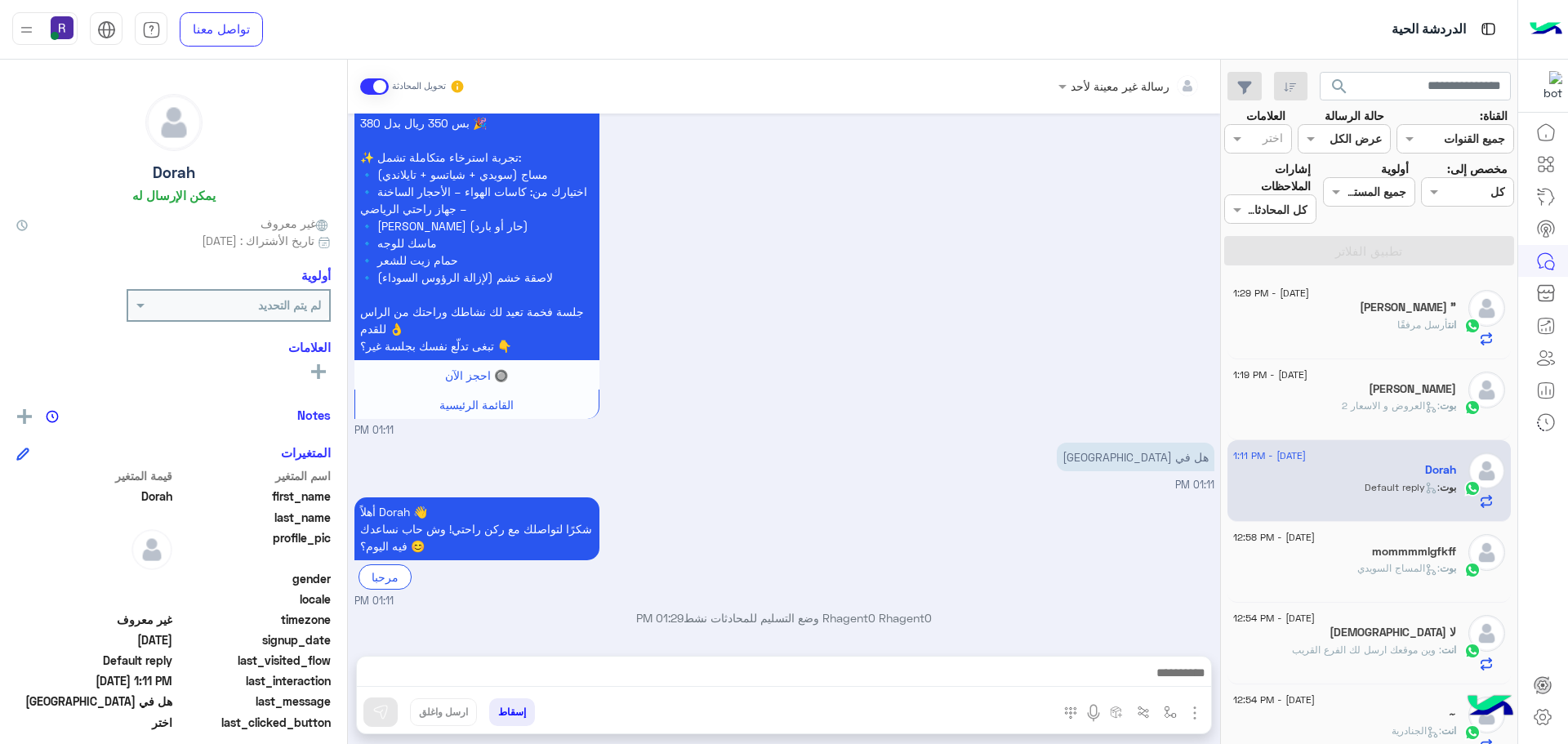
click at [1387, 322] on div "انت أرسل مرفقًا" at bounding box center [1344, 332] width 223 height 29
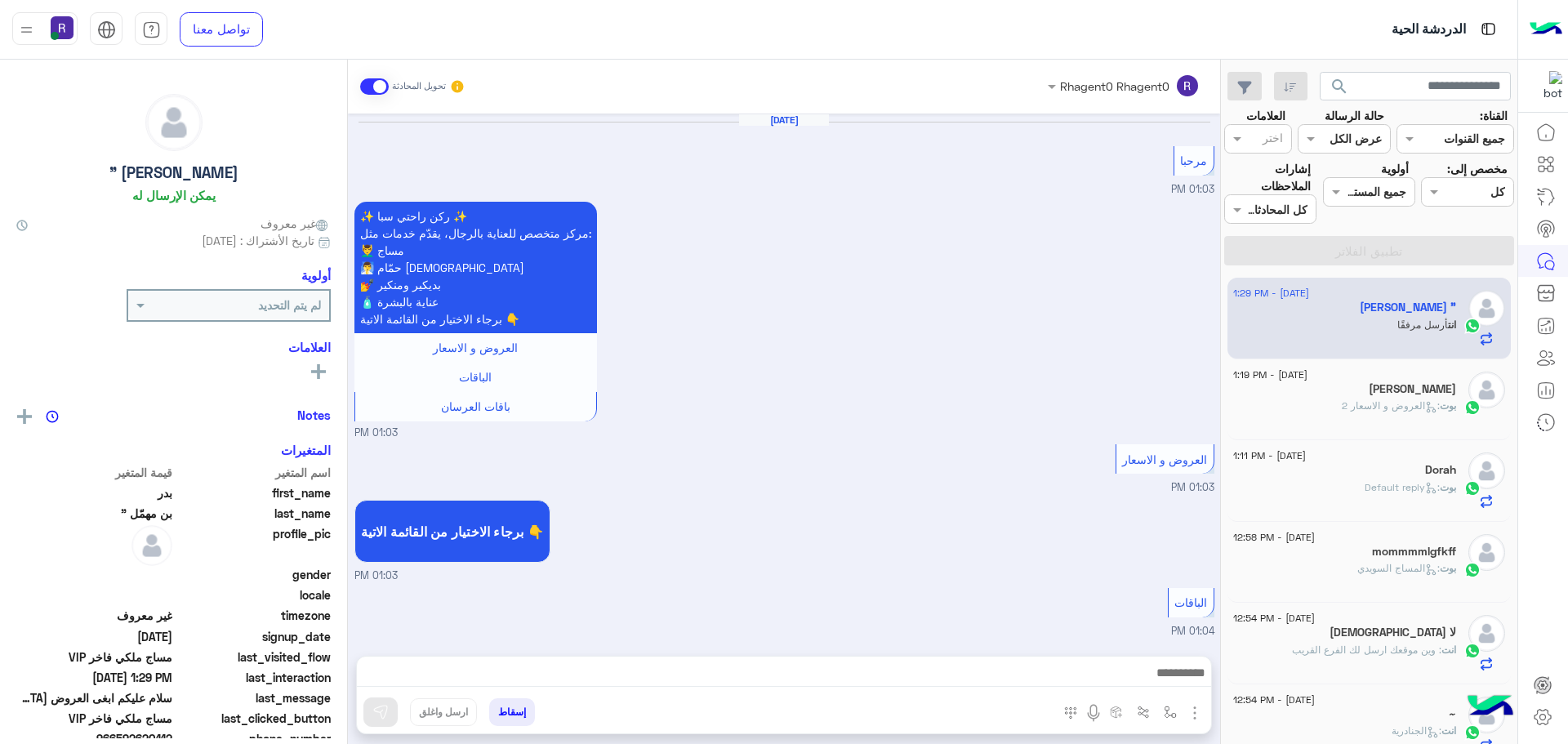
scroll to position [2970, 0]
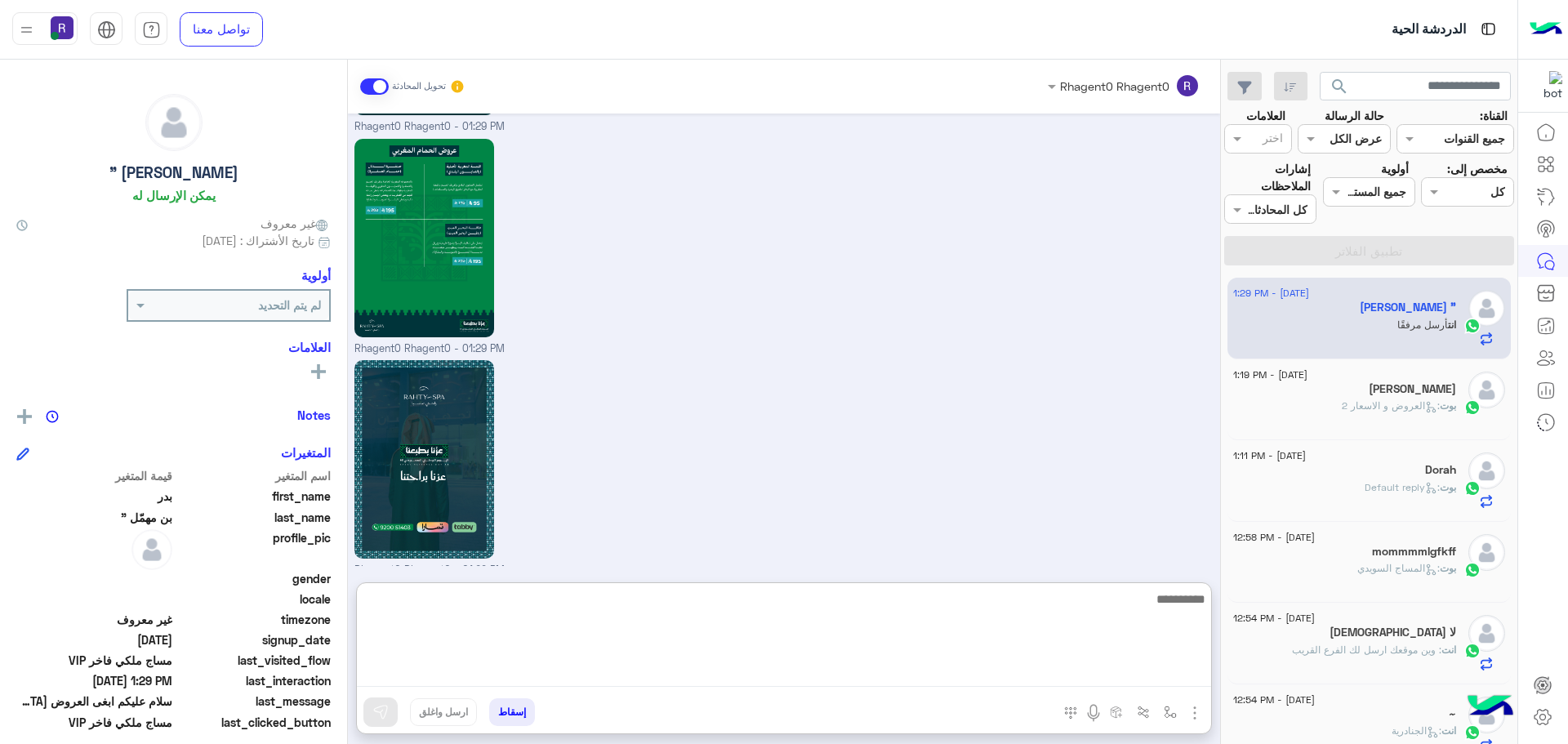
paste textarea "**********"
type textarea "**********"
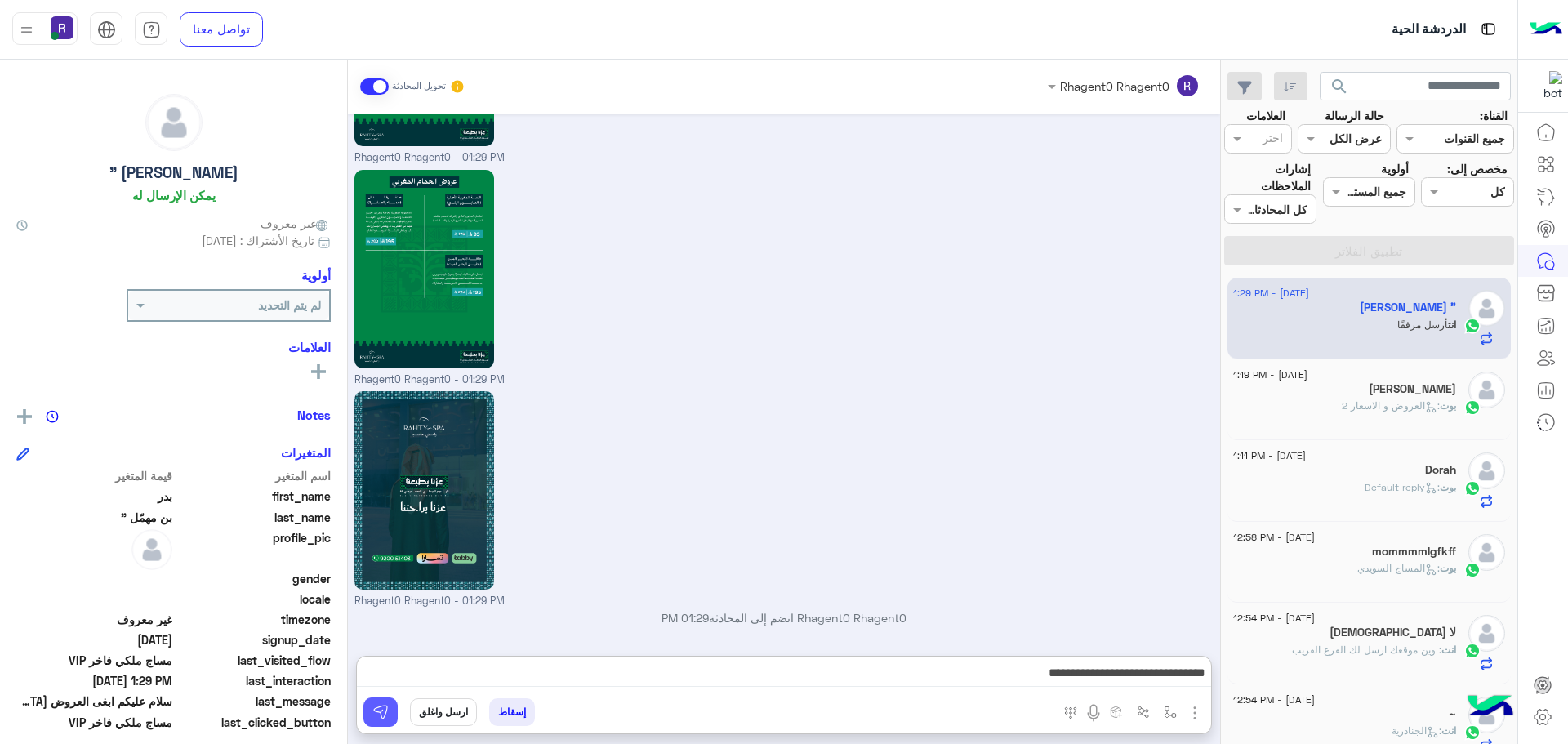
click at [379, 705] on img at bounding box center [380, 712] width 16 height 16
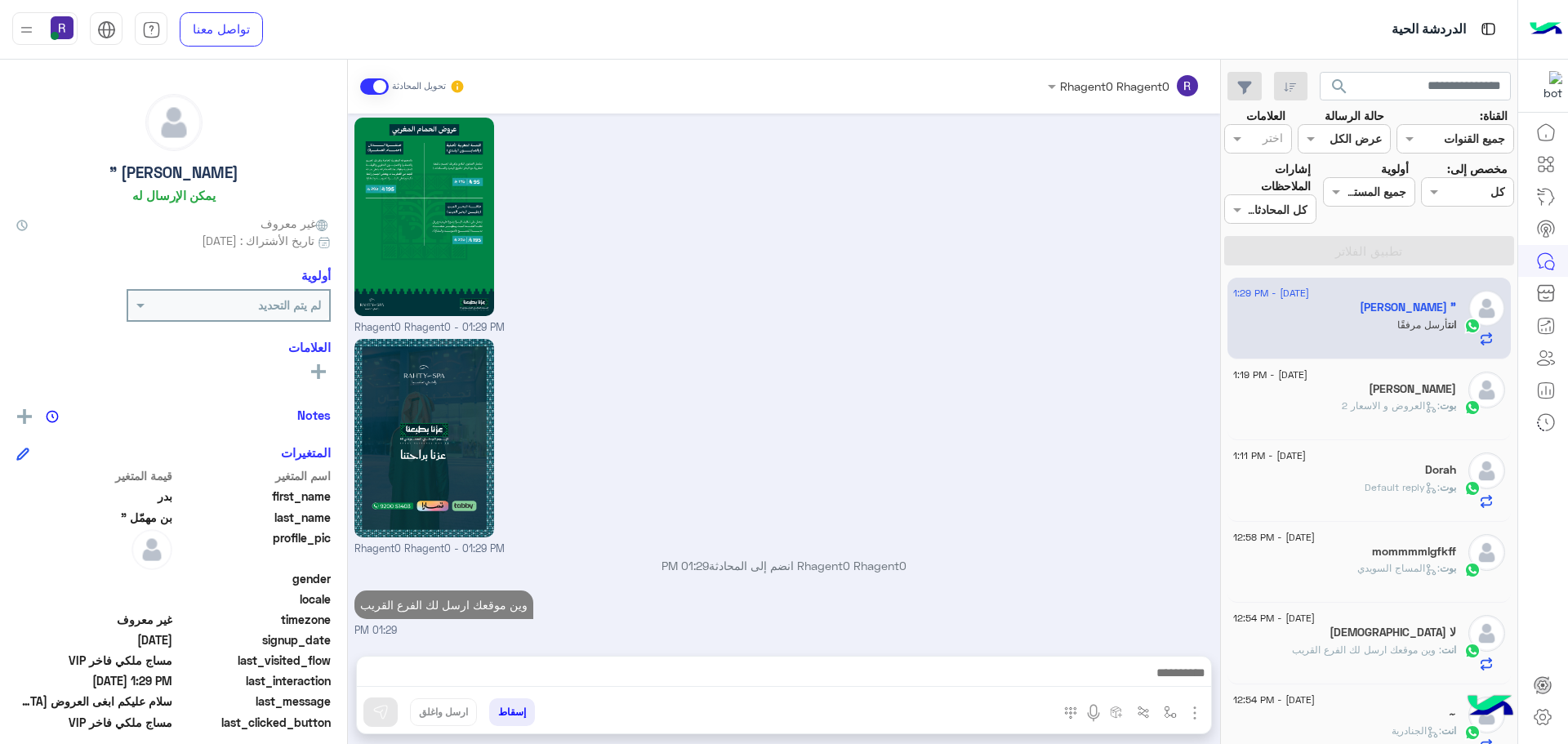
click at [1411, 405] on span ": العروض و الاسعار 2" at bounding box center [1390, 405] width 98 height 12
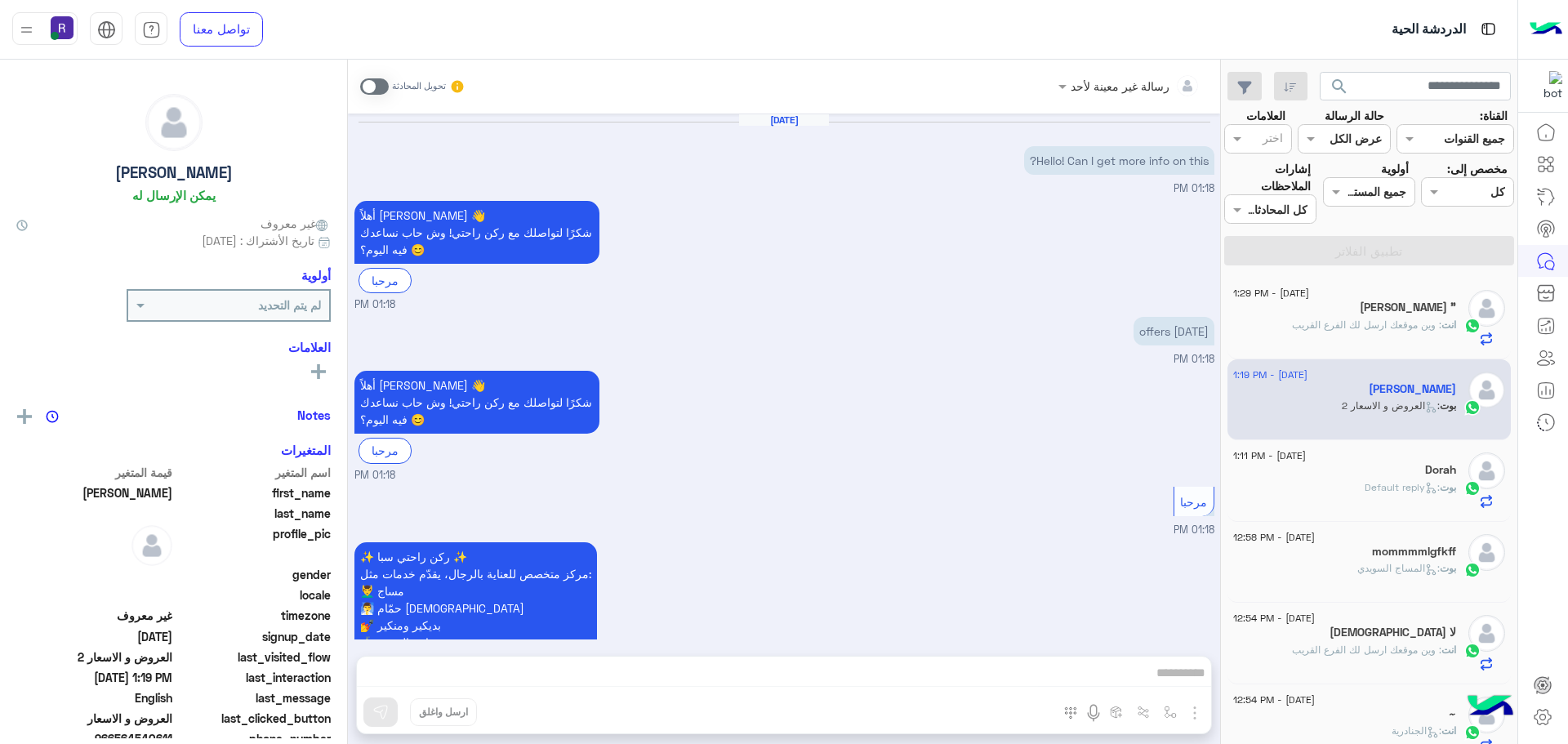
scroll to position [472, 0]
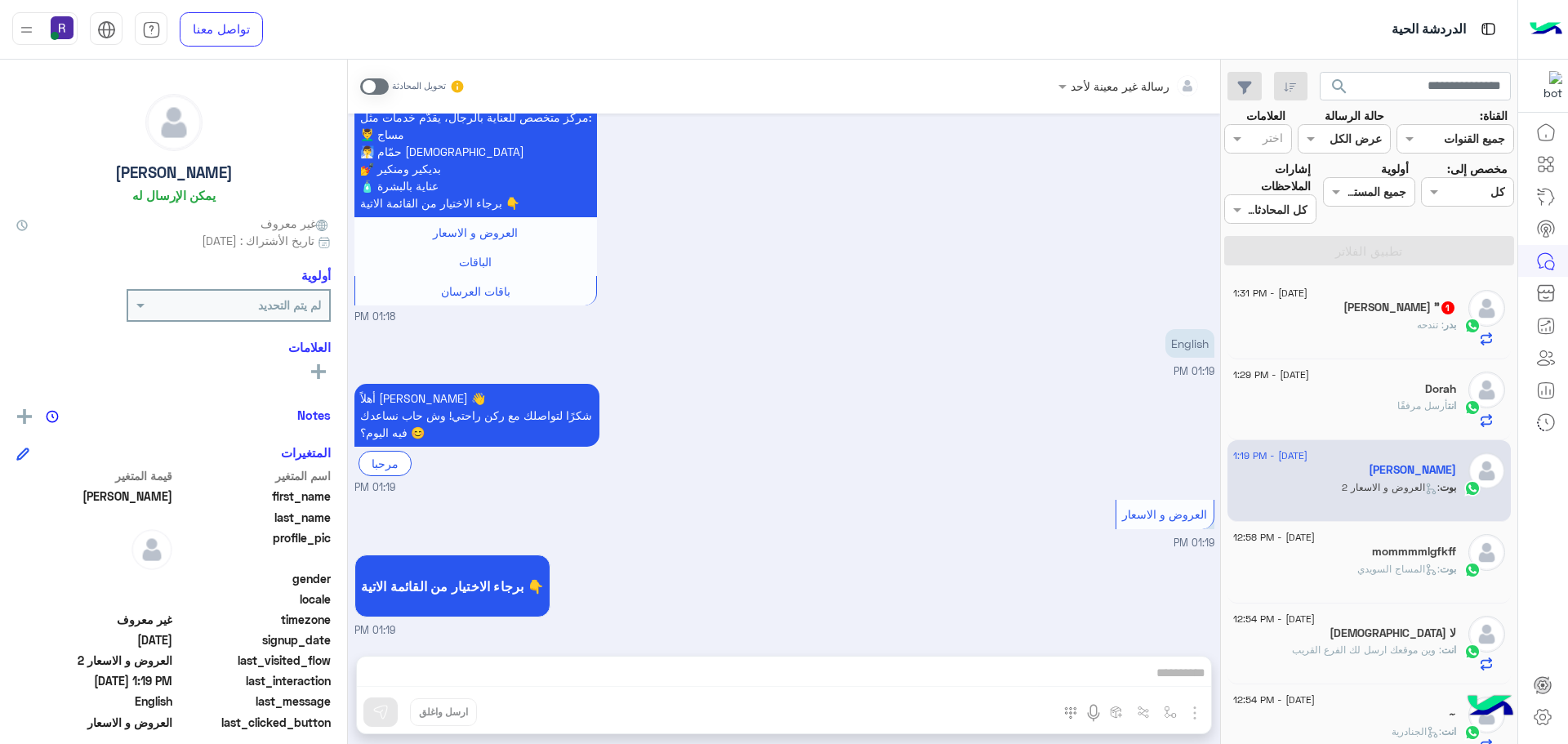
click at [1387, 318] on div "بدر : تندحه" at bounding box center [1344, 332] width 223 height 29
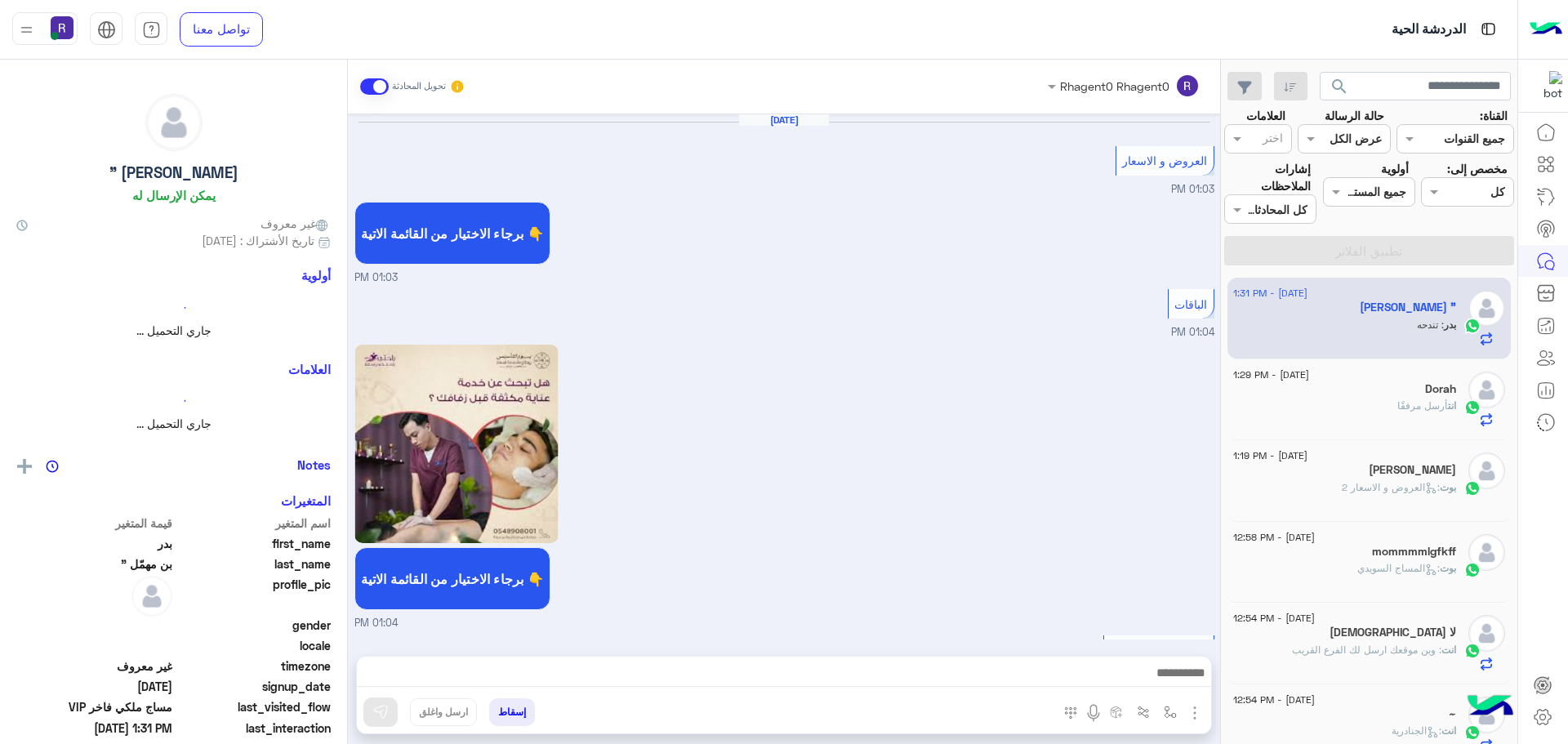
scroll to position [2778, 0]
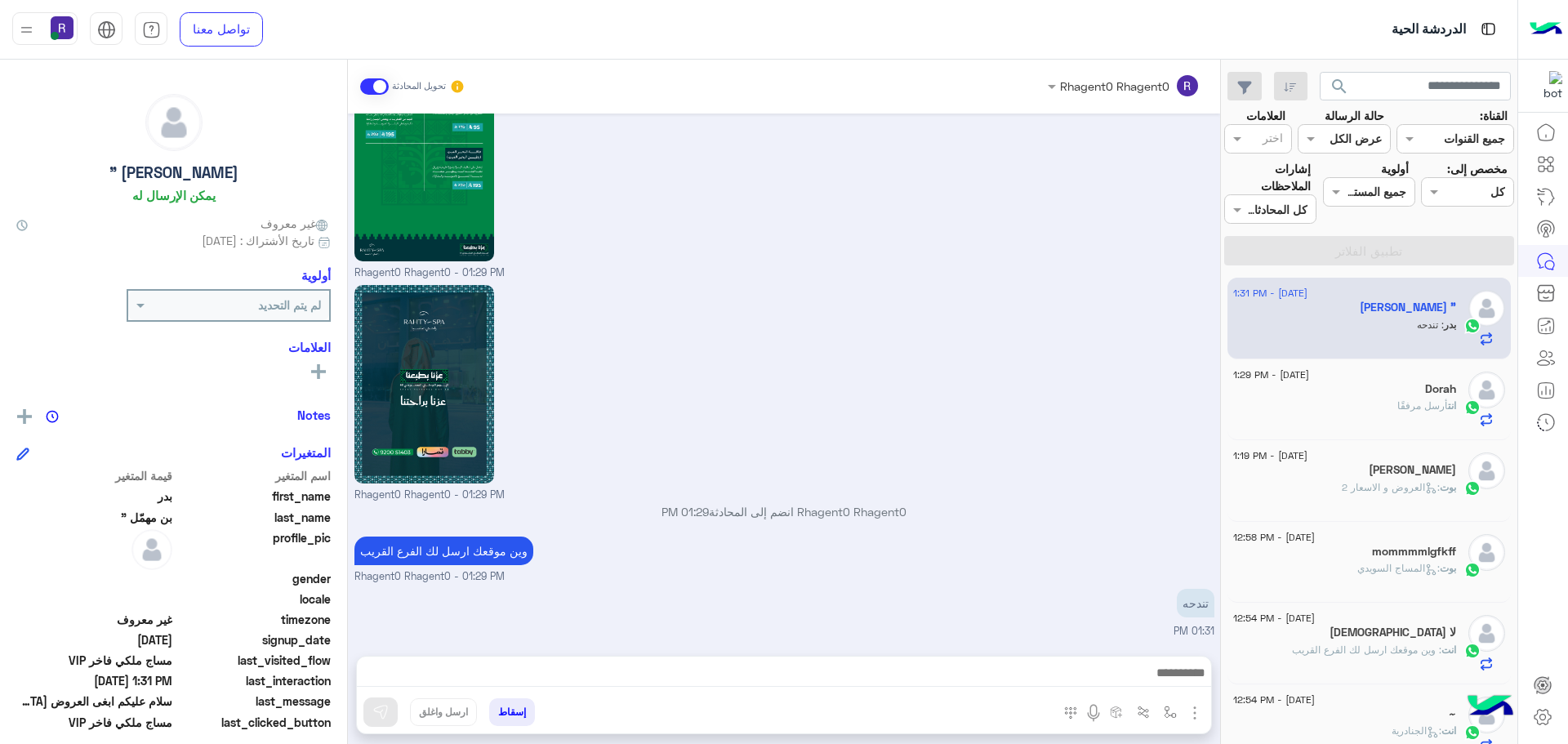
click at [1423, 405] on span "أرسل مرفقًا" at bounding box center [1423, 405] width 51 height 12
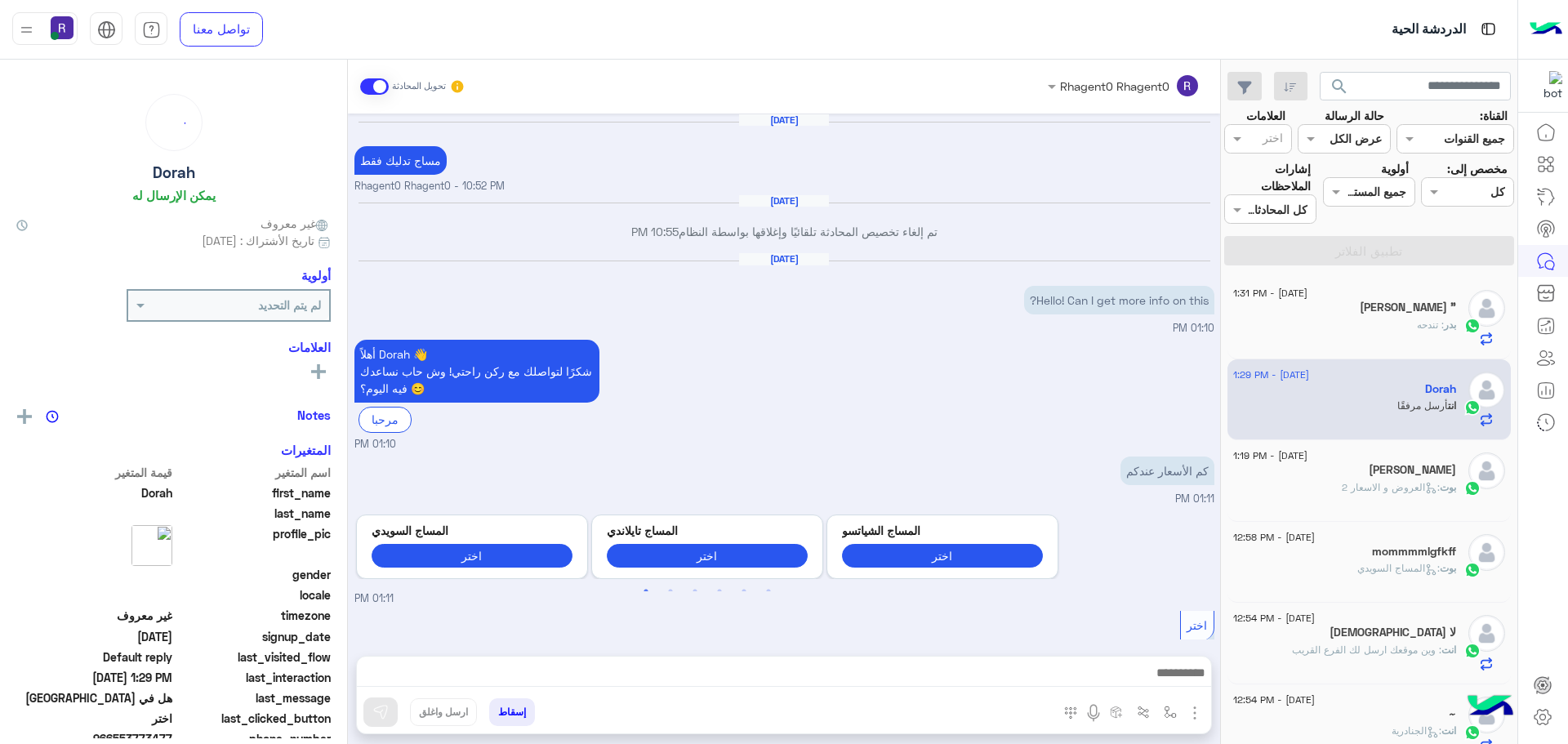
scroll to position [2380, 0]
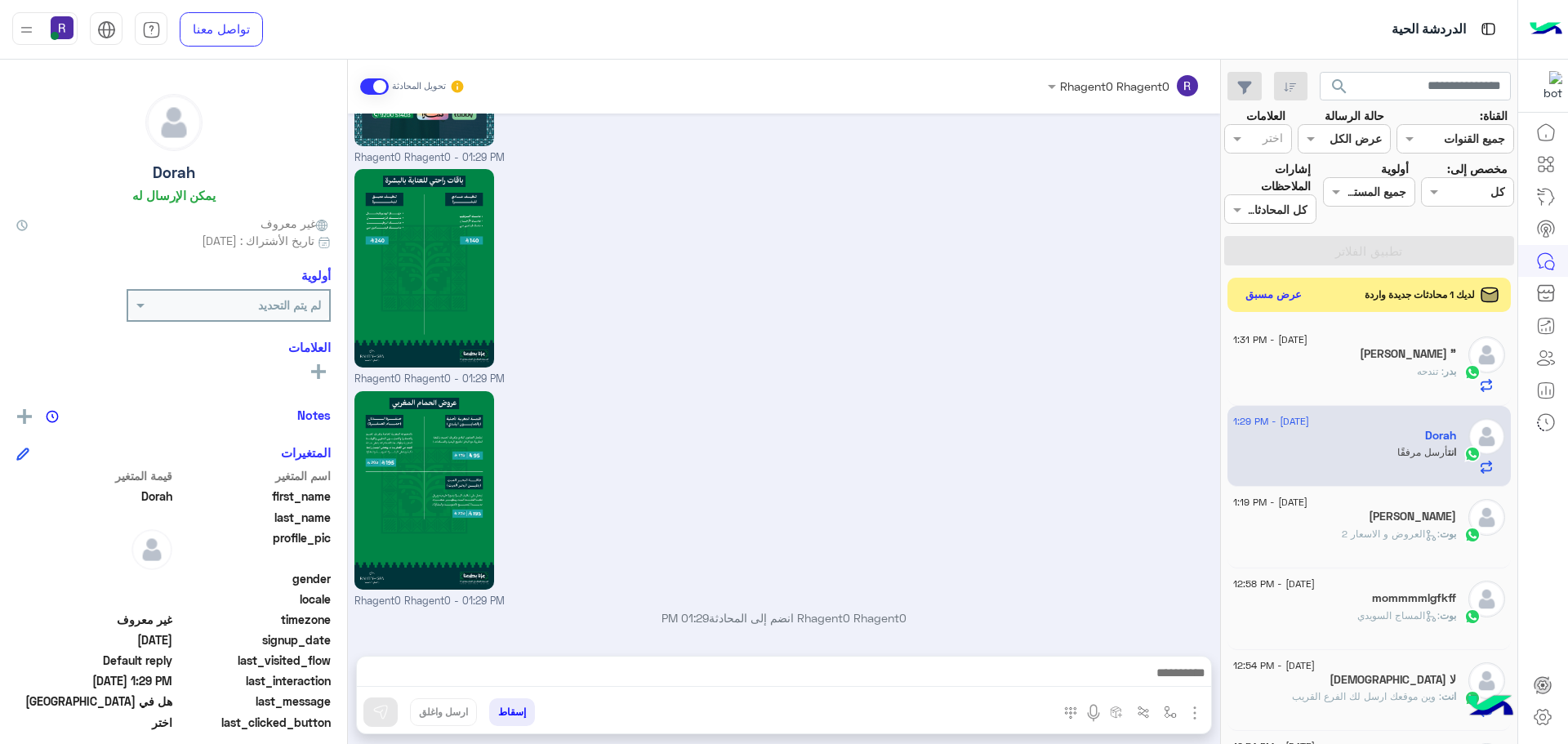
click at [1288, 292] on button "عرض مسبق" at bounding box center [1274, 295] width 69 height 22
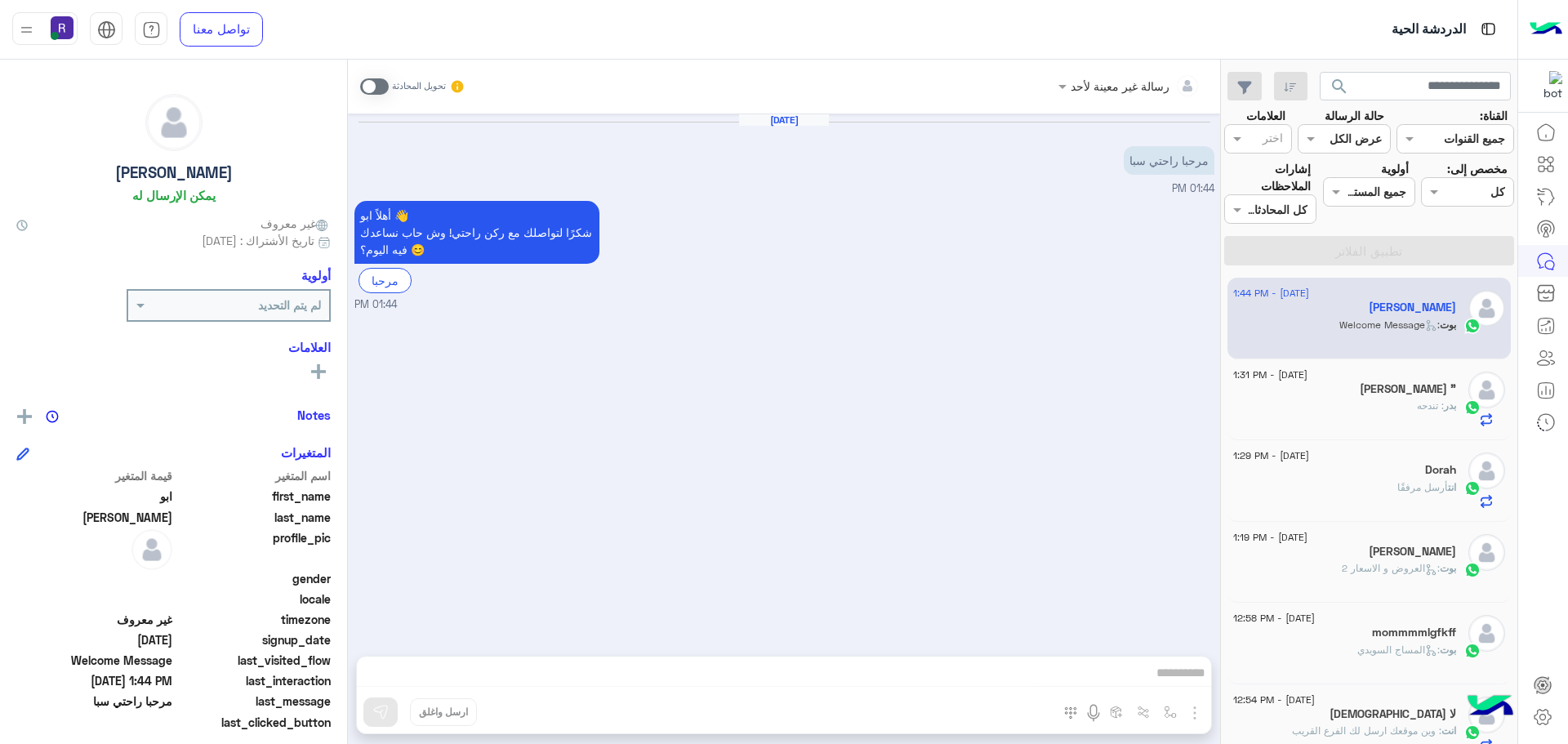
click at [380, 90] on span at bounding box center [374, 86] width 29 height 16
click at [1191, 713] on img "button" at bounding box center [1195, 713] width 20 height 20
click at [1183, 687] on button "الصور" at bounding box center [1170, 677] width 70 height 32
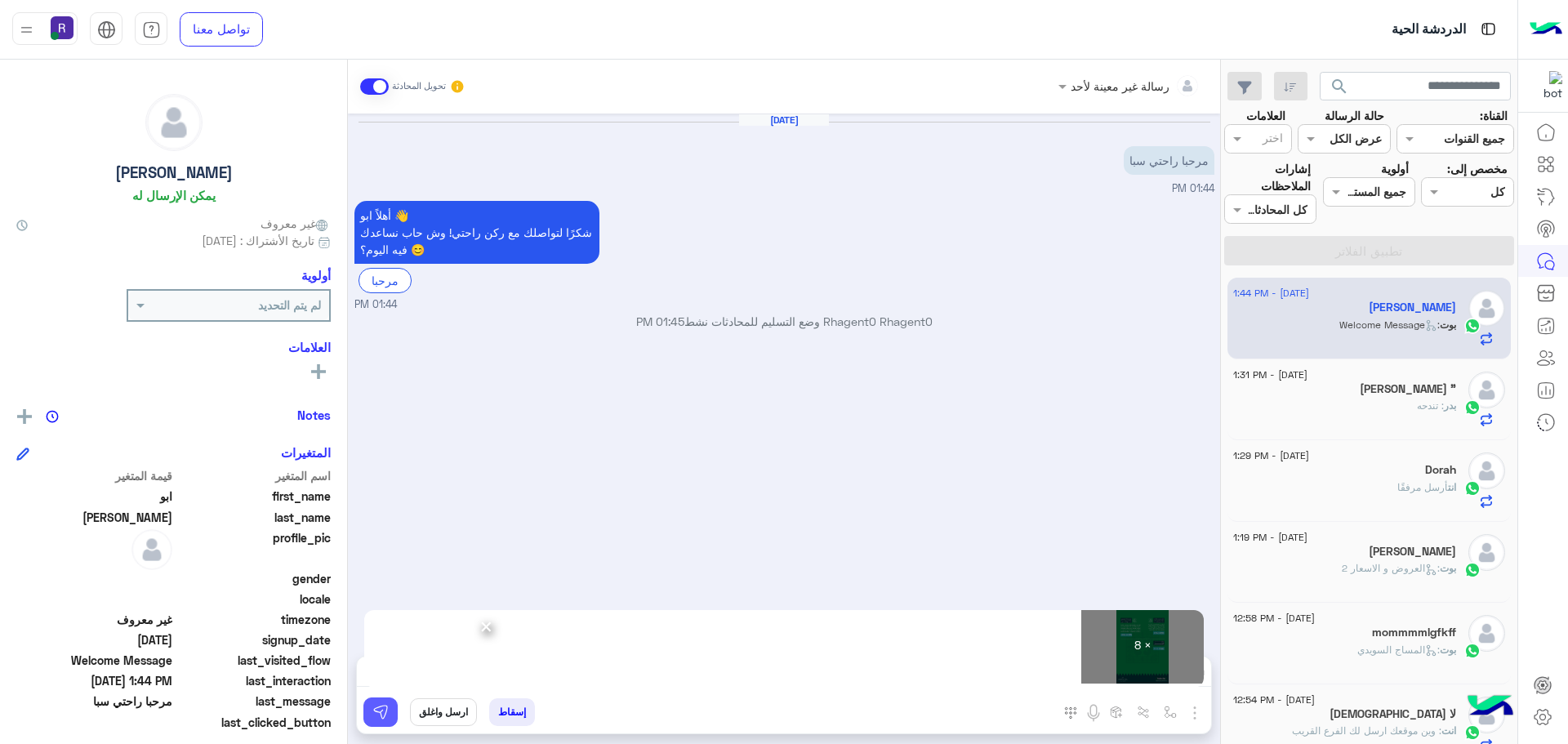
drag, startPoint x: 378, startPoint y: 715, endPoint x: 387, endPoint y: 712, distance: 9.5
click at [387, 712] on img at bounding box center [380, 712] width 16 height 16
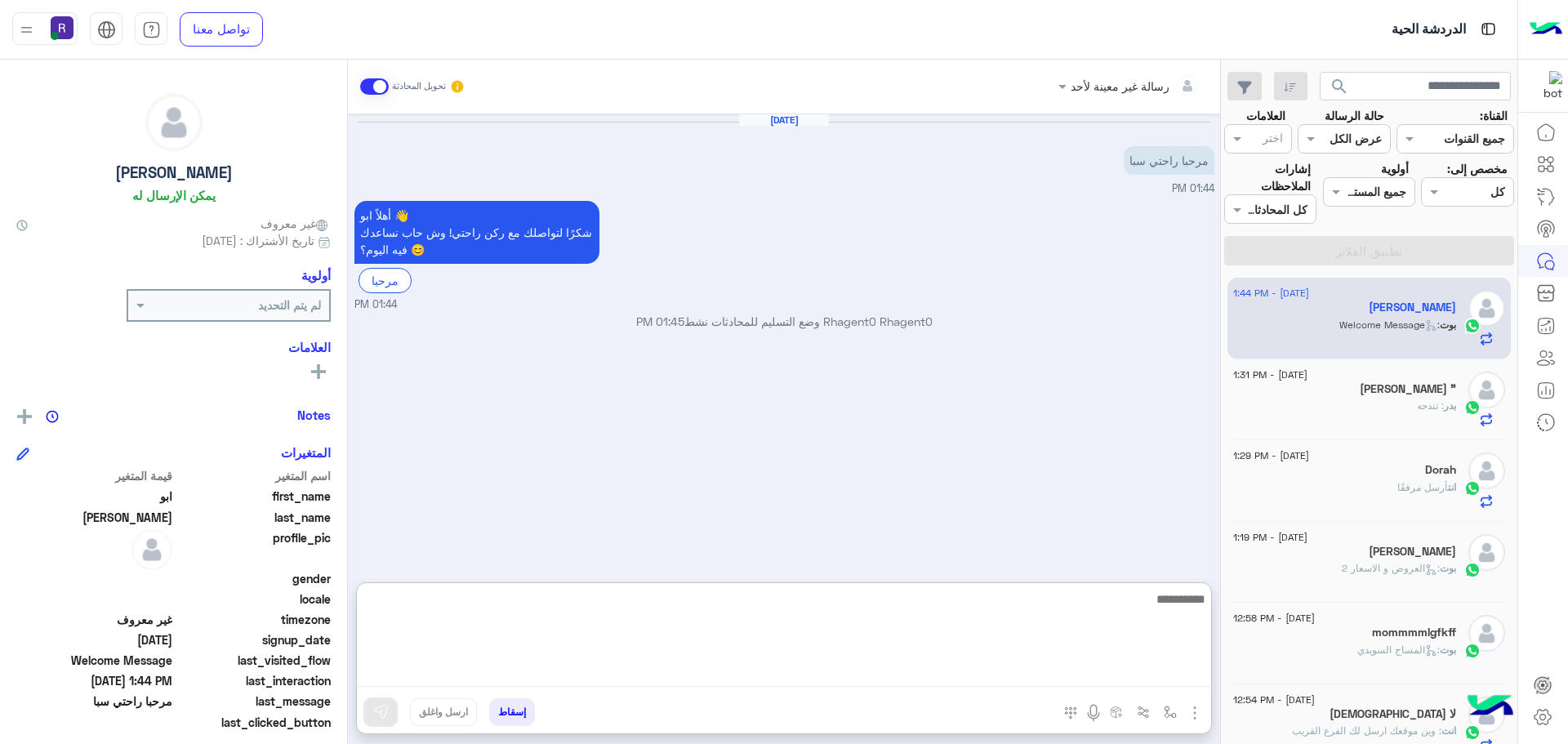
paste textarea "**********"
type textarea "**********"
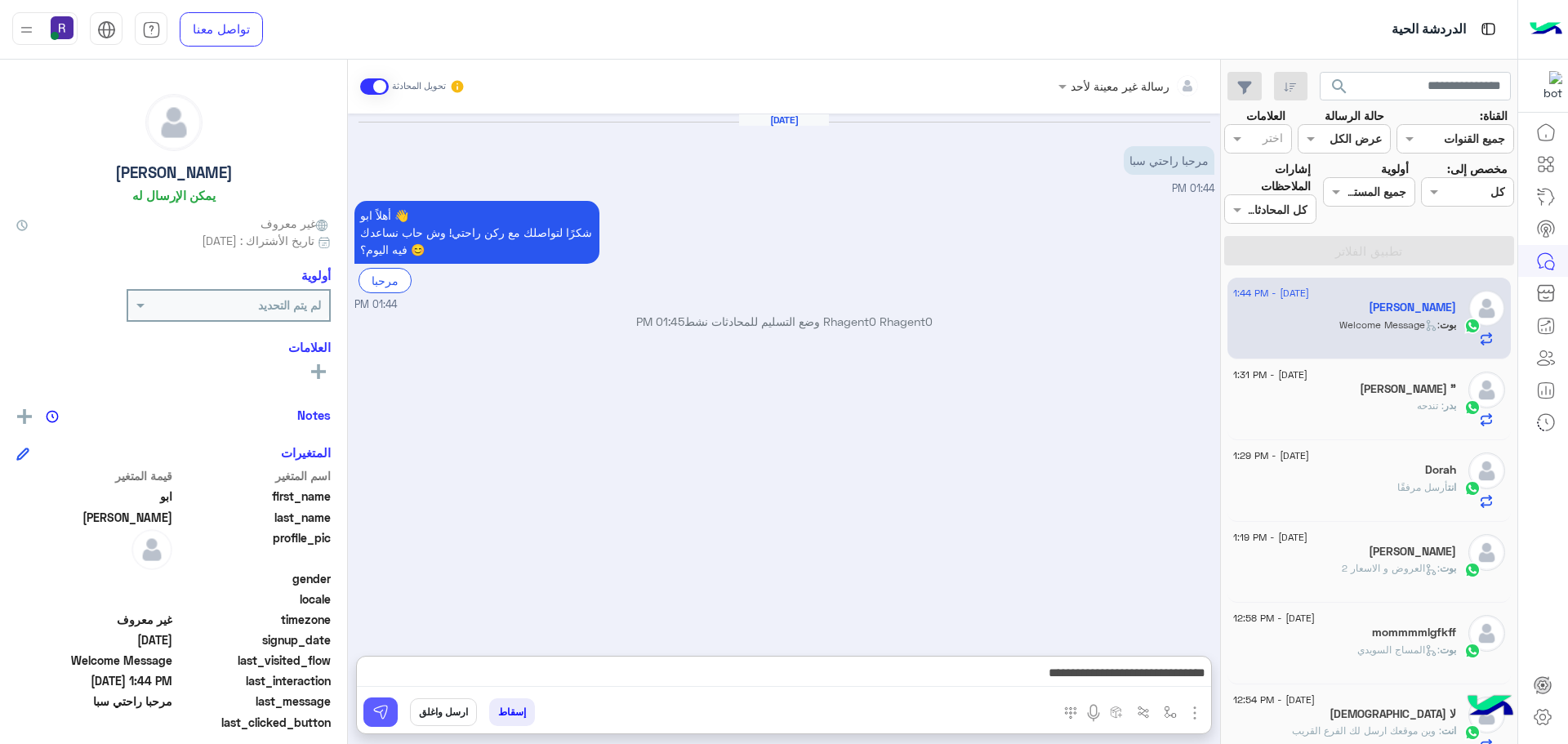
click at [379, 713] on img at bounding box center [380, 712] width 16 height 16
click at [1414, 399] on div "بدر : تندحه" at bounding box center [1344, 413] width 223 height 29
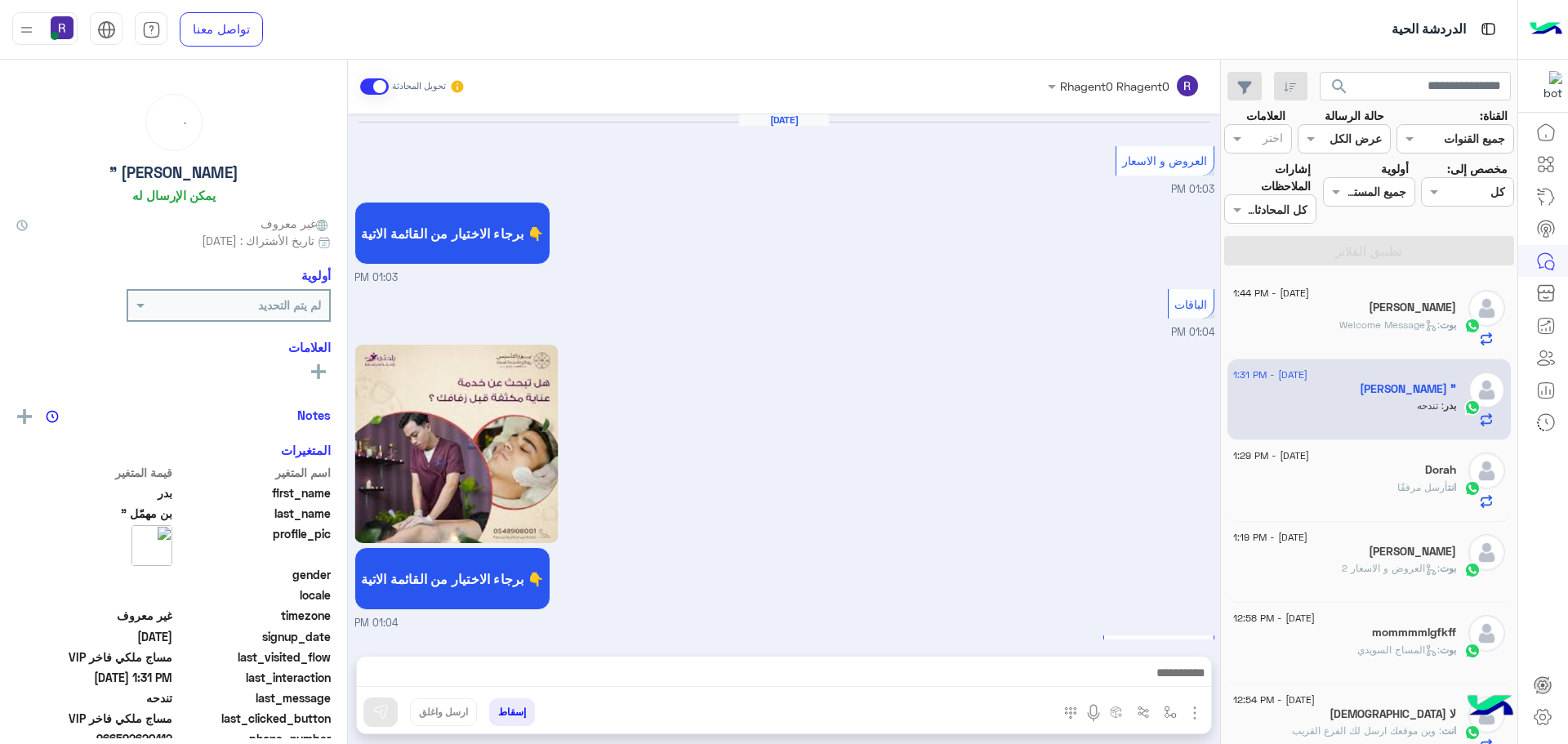
scroll to position [2778, 0]
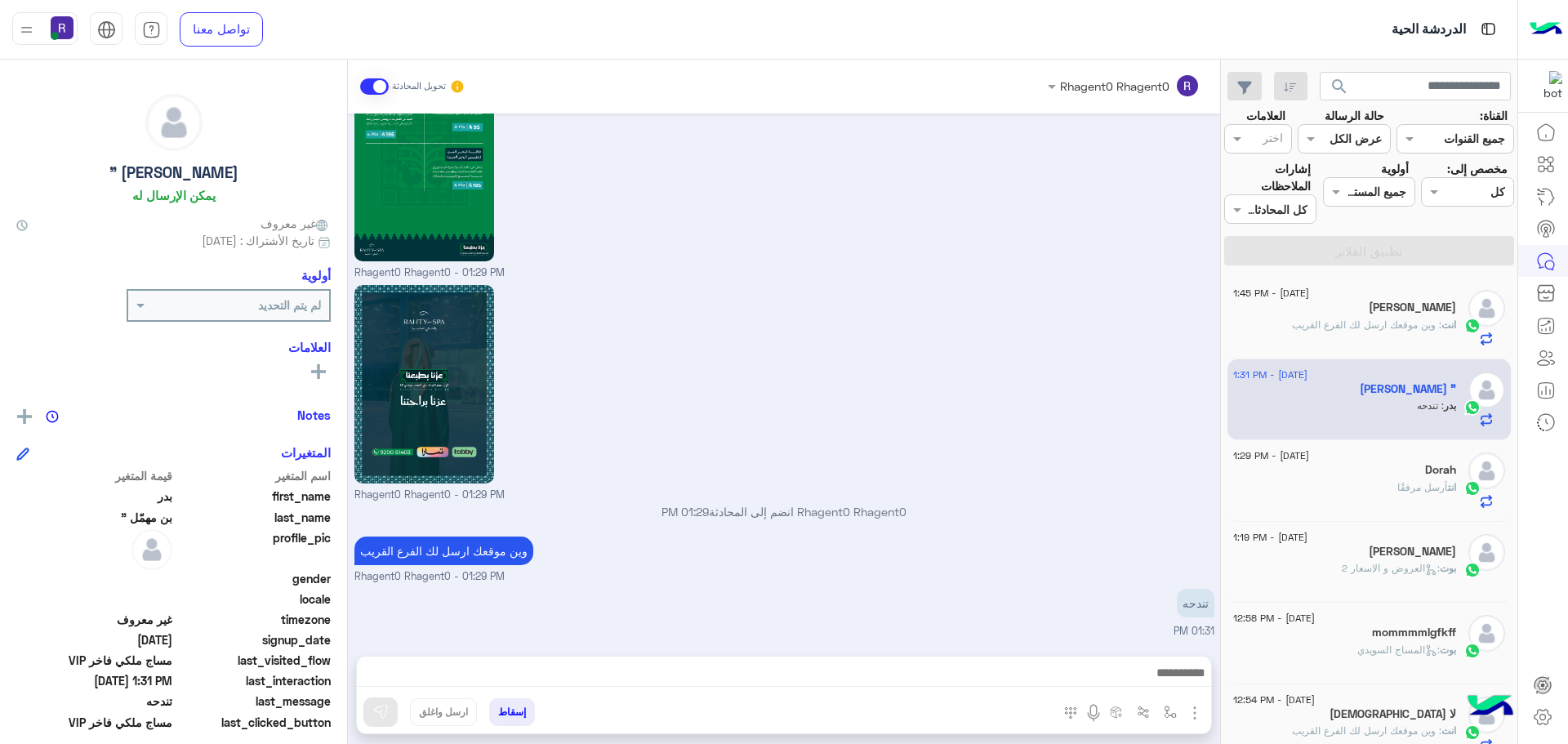
click at [1412, 319] on span ": وين موقعك ارسل لك الفرع القريب" at bounding box center [1366, 324] width 150 height 12
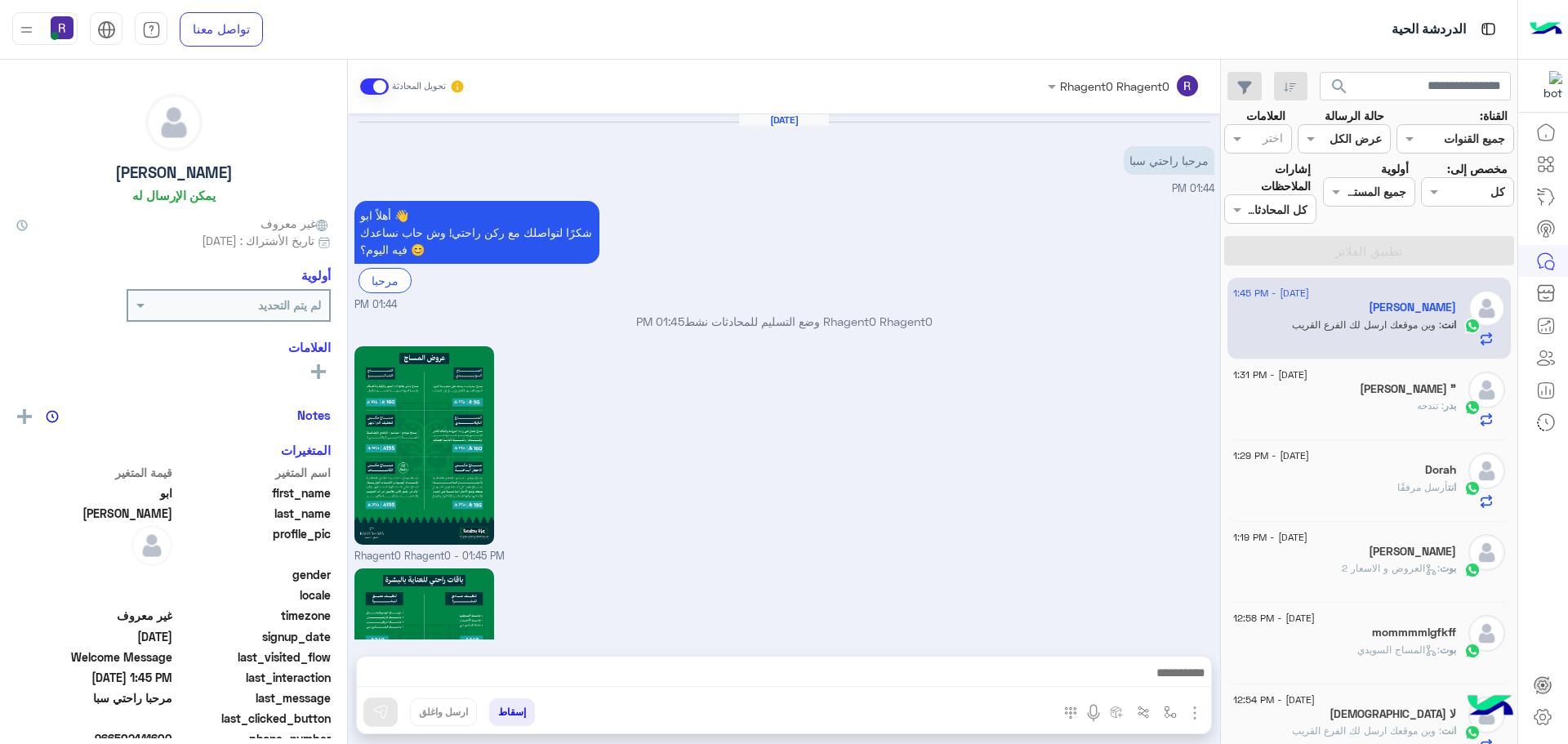
scroll to position [1560, 0]
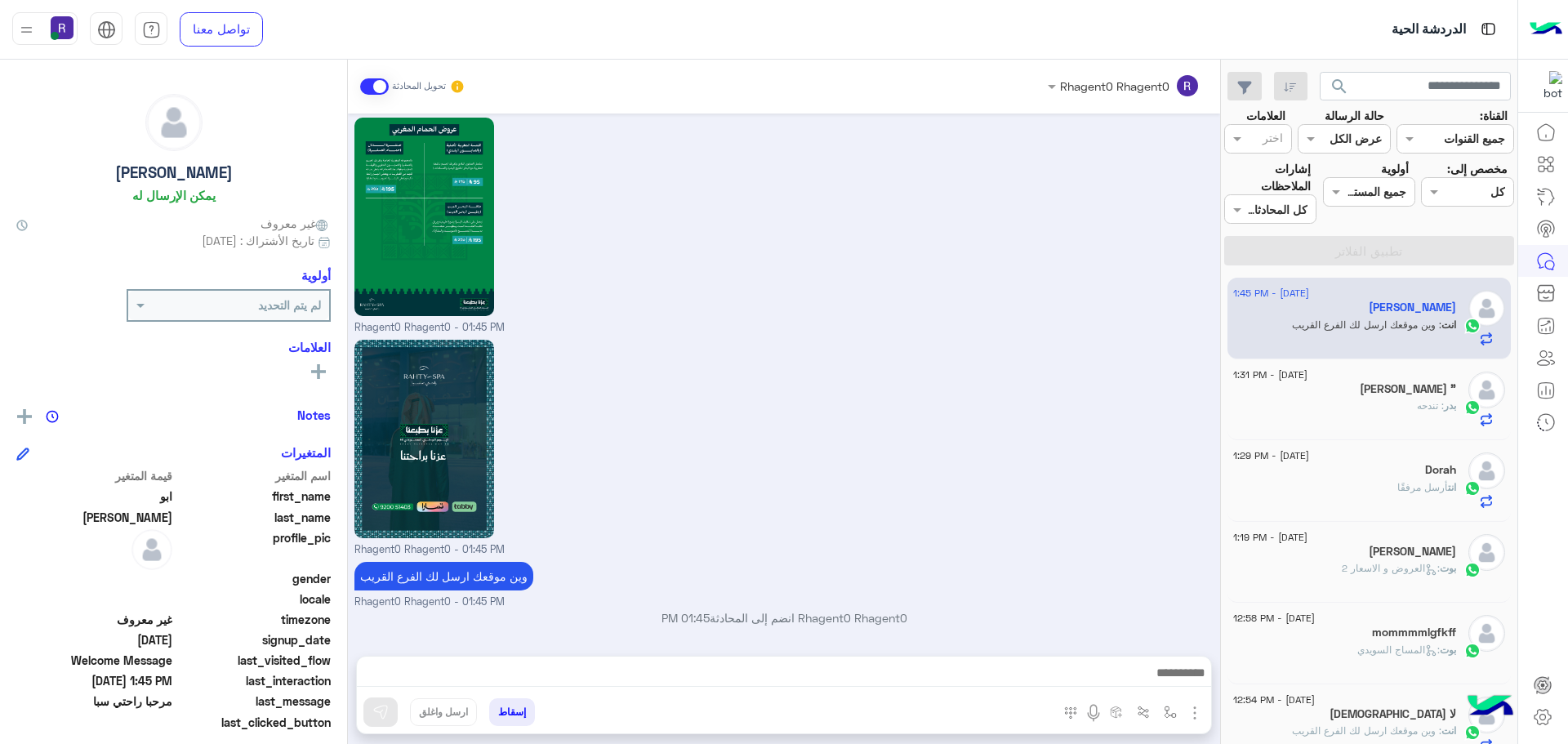
click at [1419, 413] on p "بدر : تندحه" at bounding box center [1436, 405] width 39 height 14
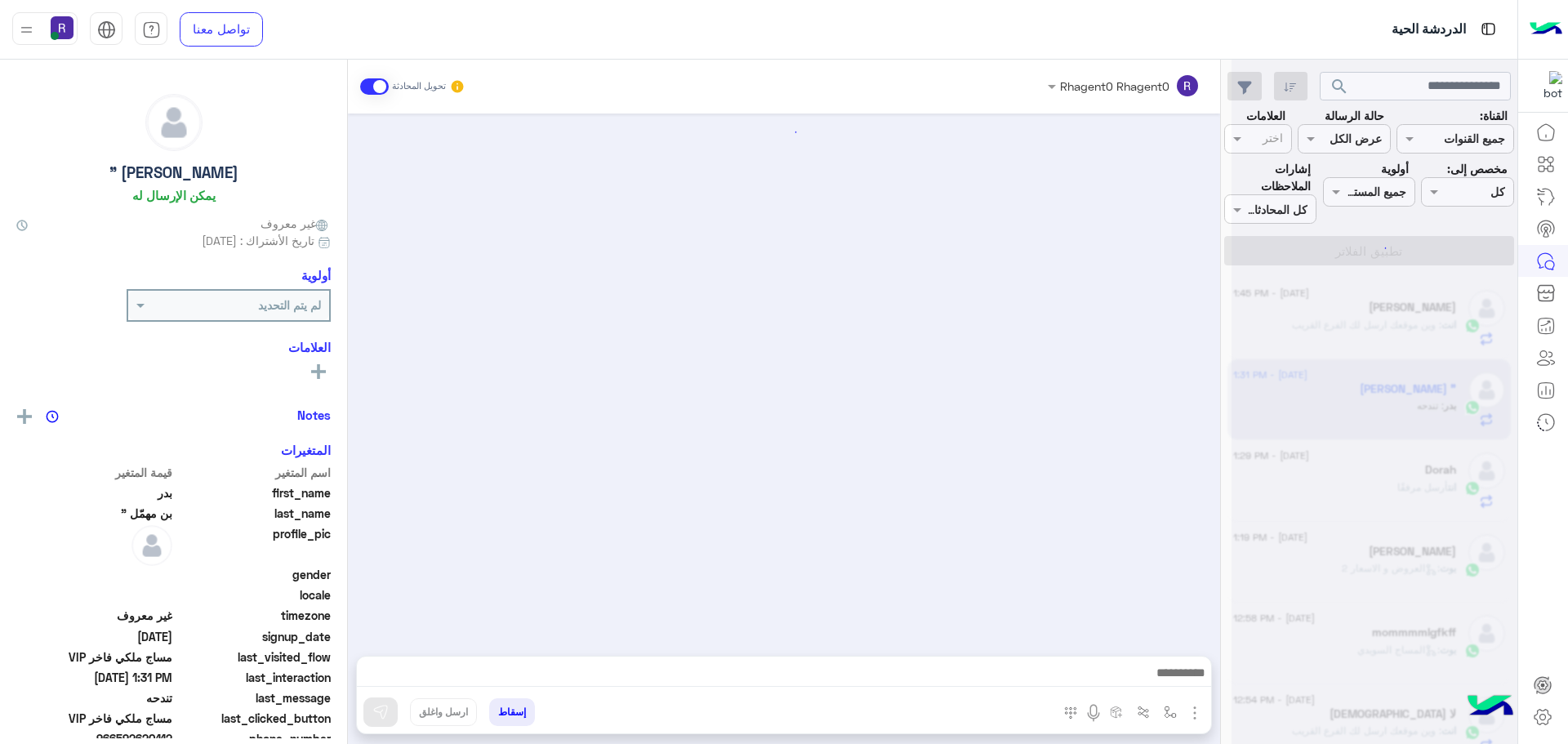
scroll to position [2778, 0]
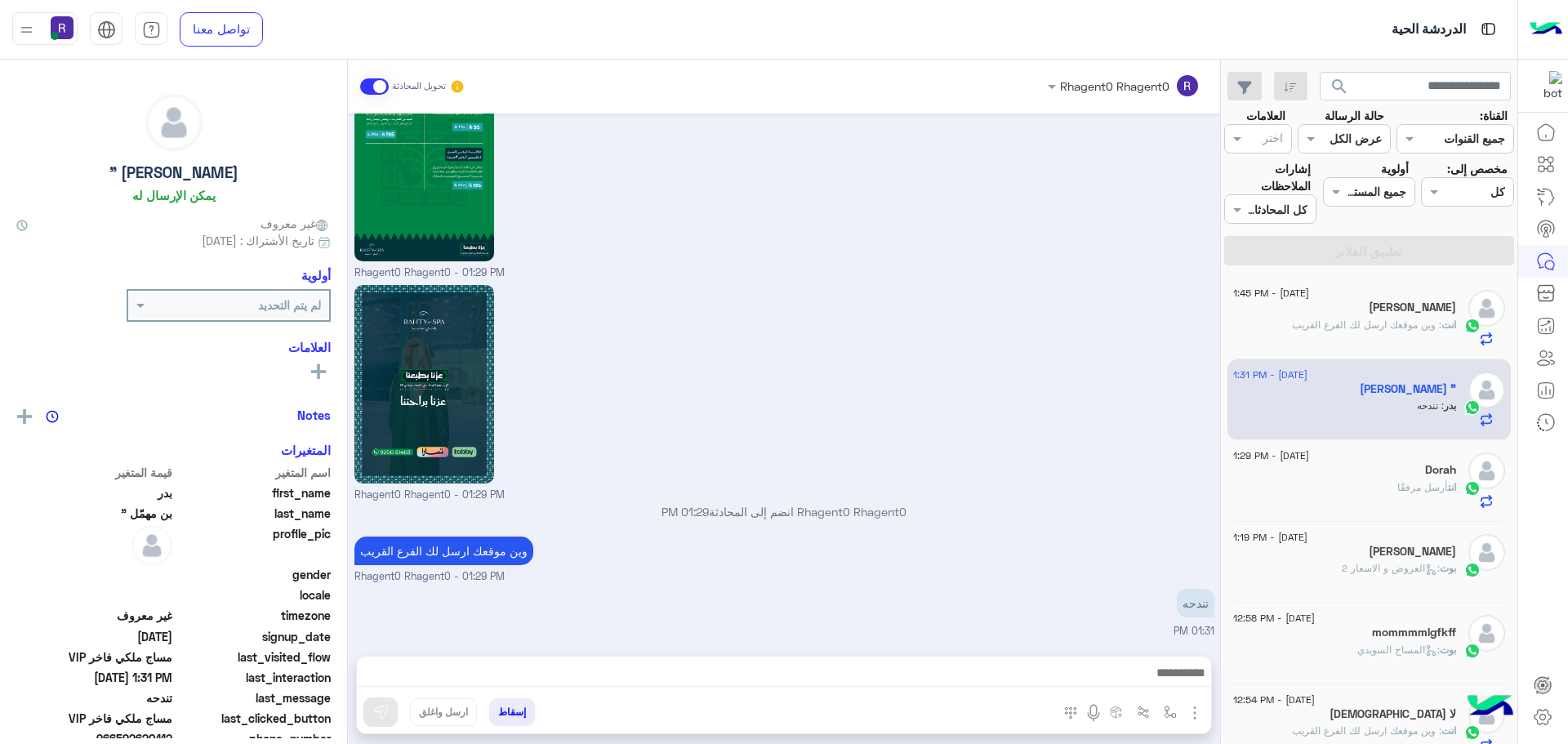
click at [1397, 493] on span "أرسل مرفقًا" at bounding box center [1423, 487] width 51 height 12
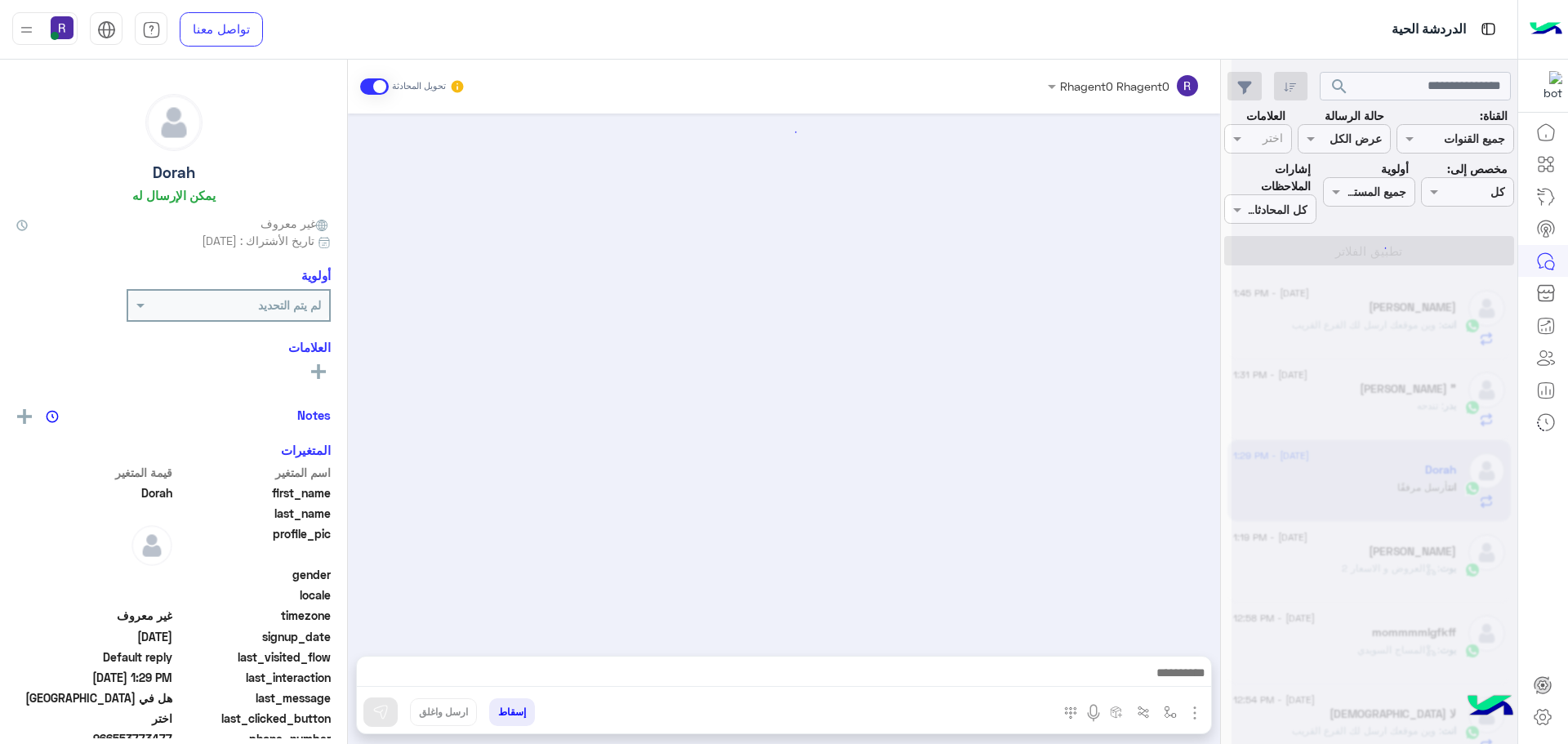
scroll to position [2380, 0]
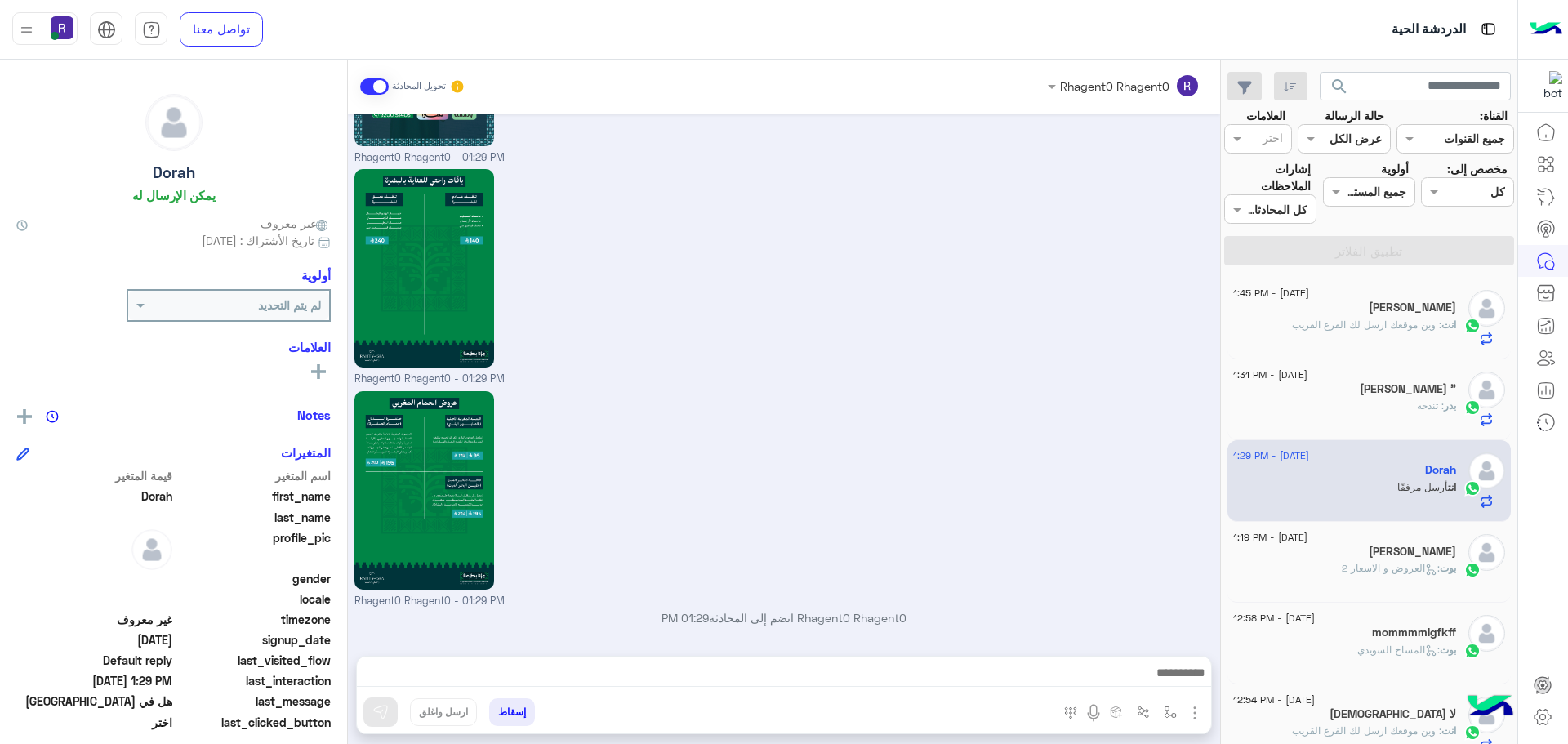
click at [1380, 546] on div "Jaseem" at bounding box center [1344, 553] width 223 height 17
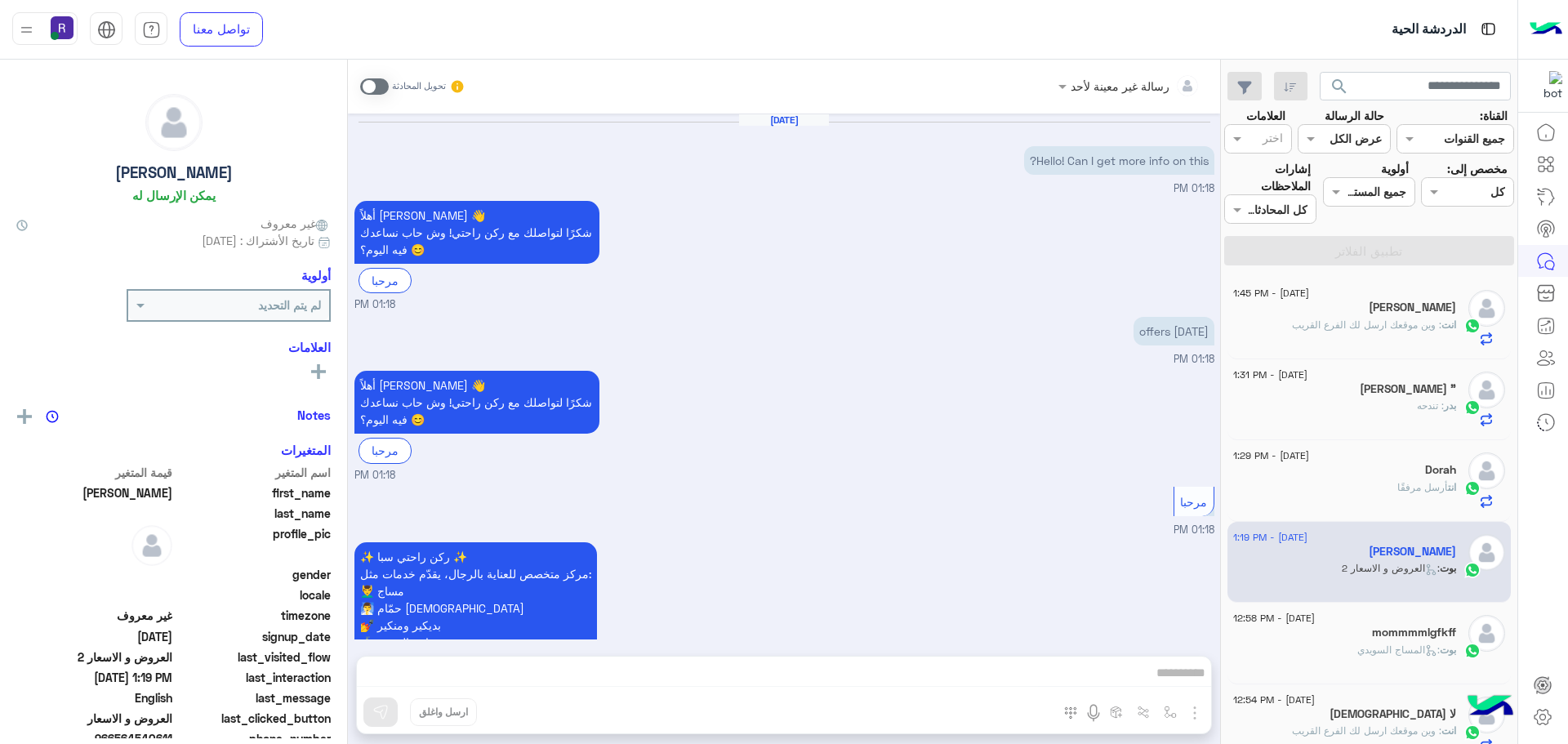
scroll to position [472, 0]
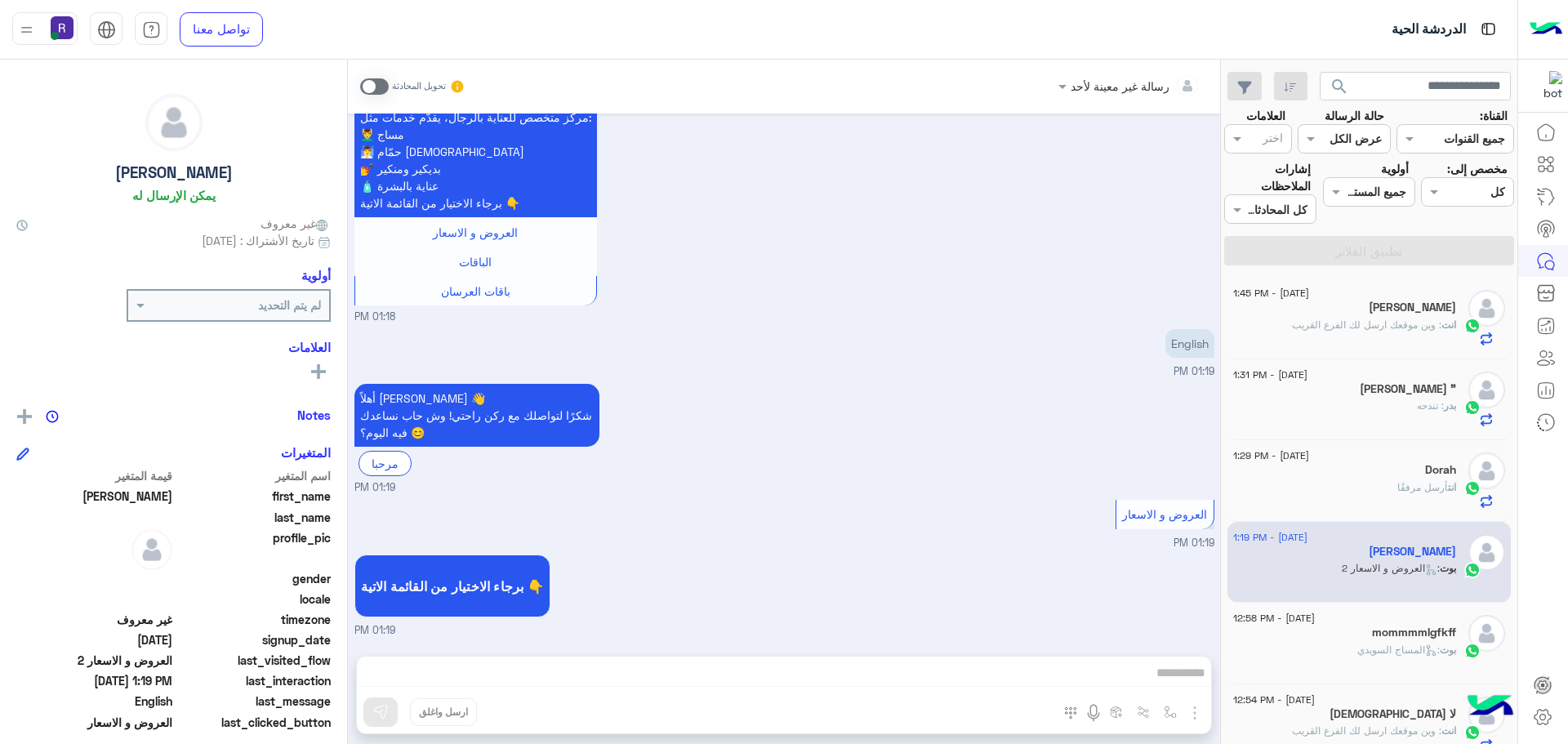
click at [1388, 319] on span ": وين موقعك ارسل لك الفرع القريب" at bounding box center [1366, 324] width 150 height 12
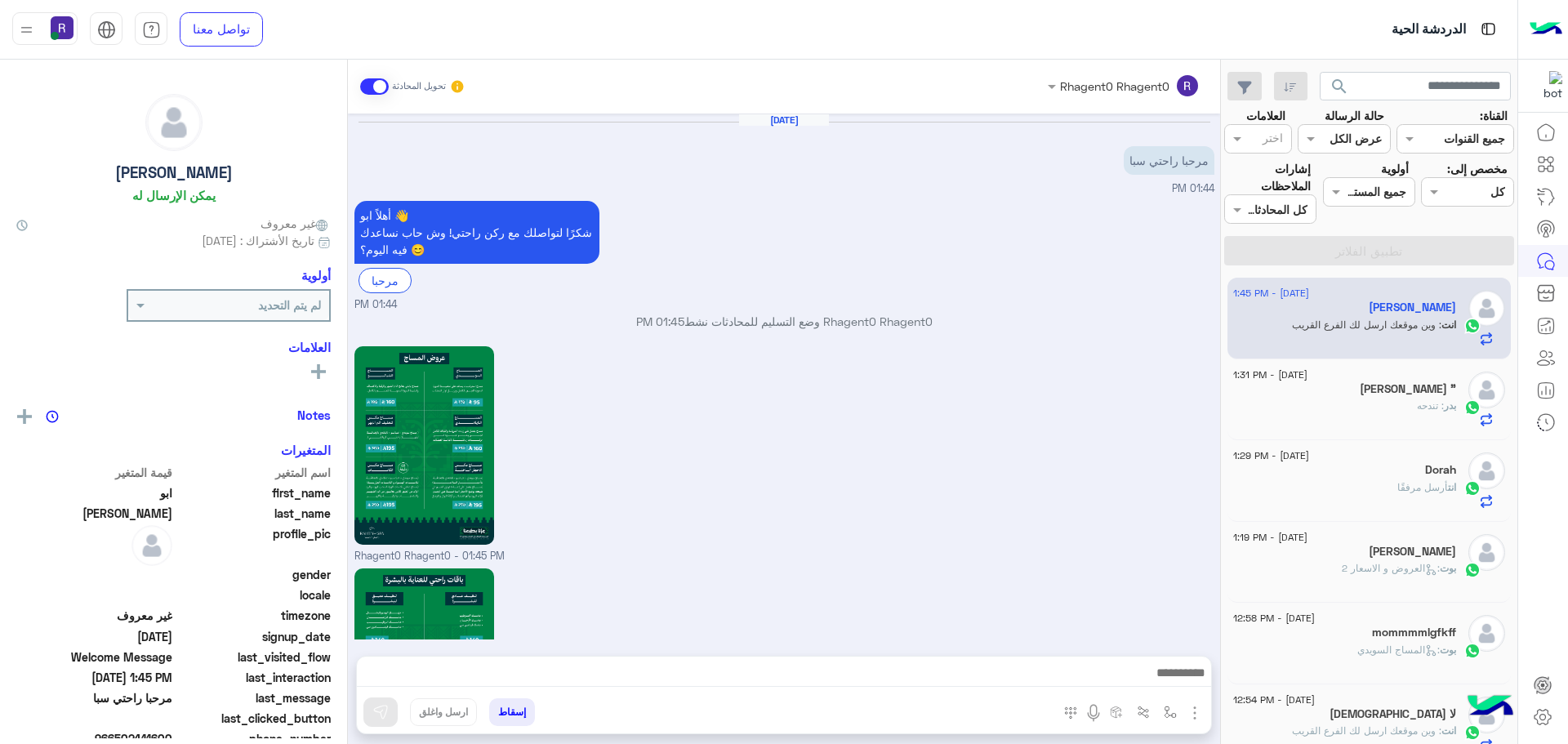
scroll to position [1560, 0]
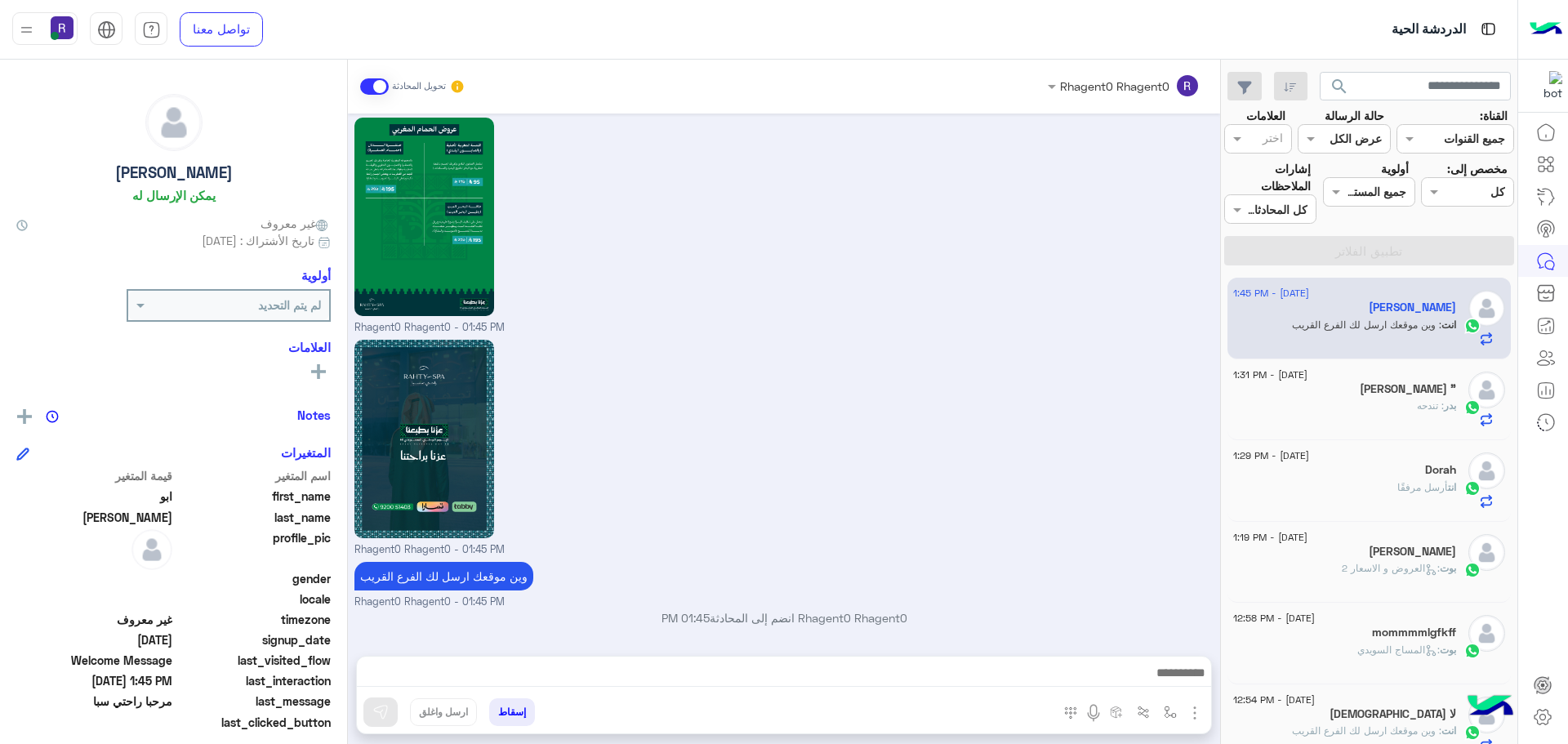
click at [1388, 402] on div "بدر : تندحه" at bounding box center [1344, 413] width 223 height 29
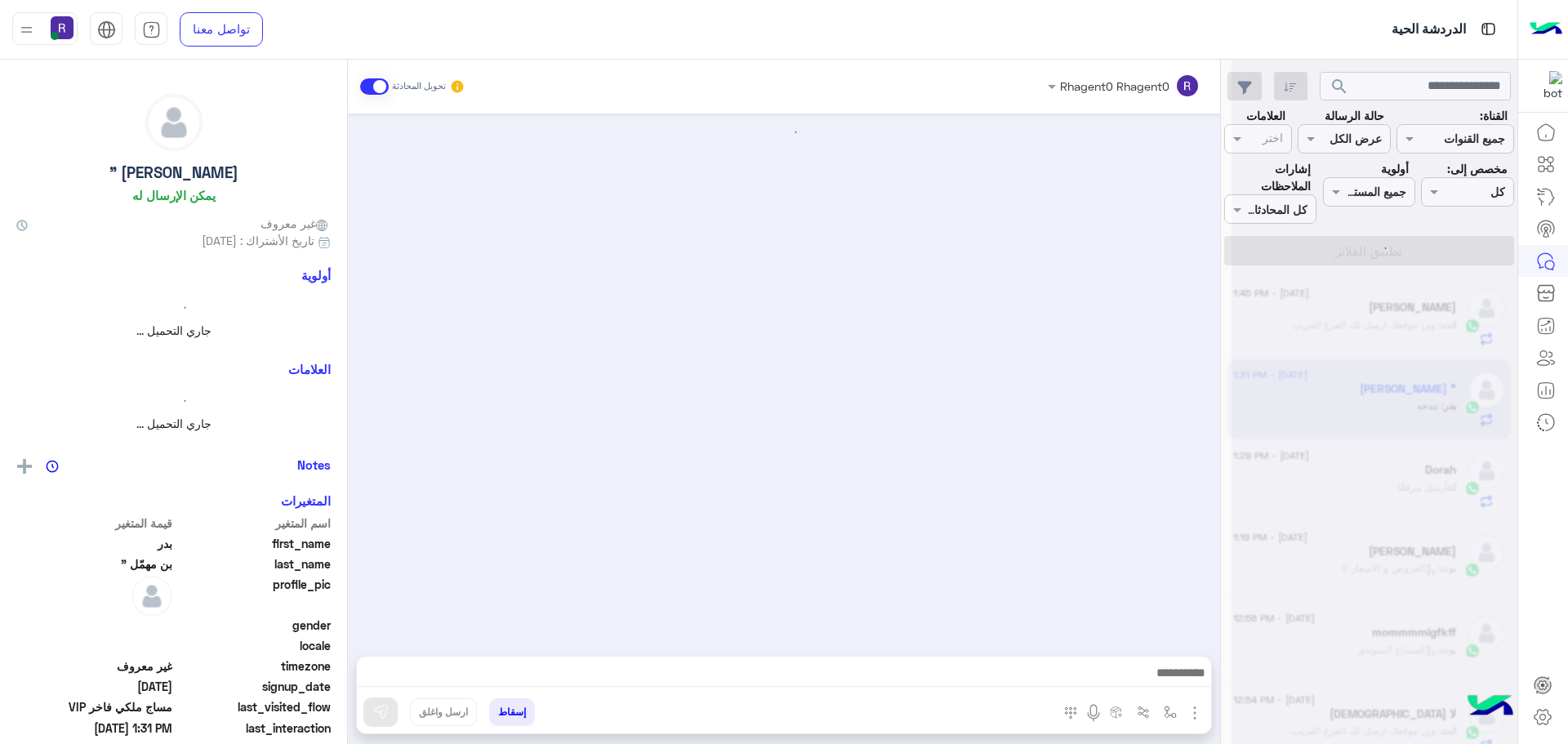
scroll to position [2778, 0]
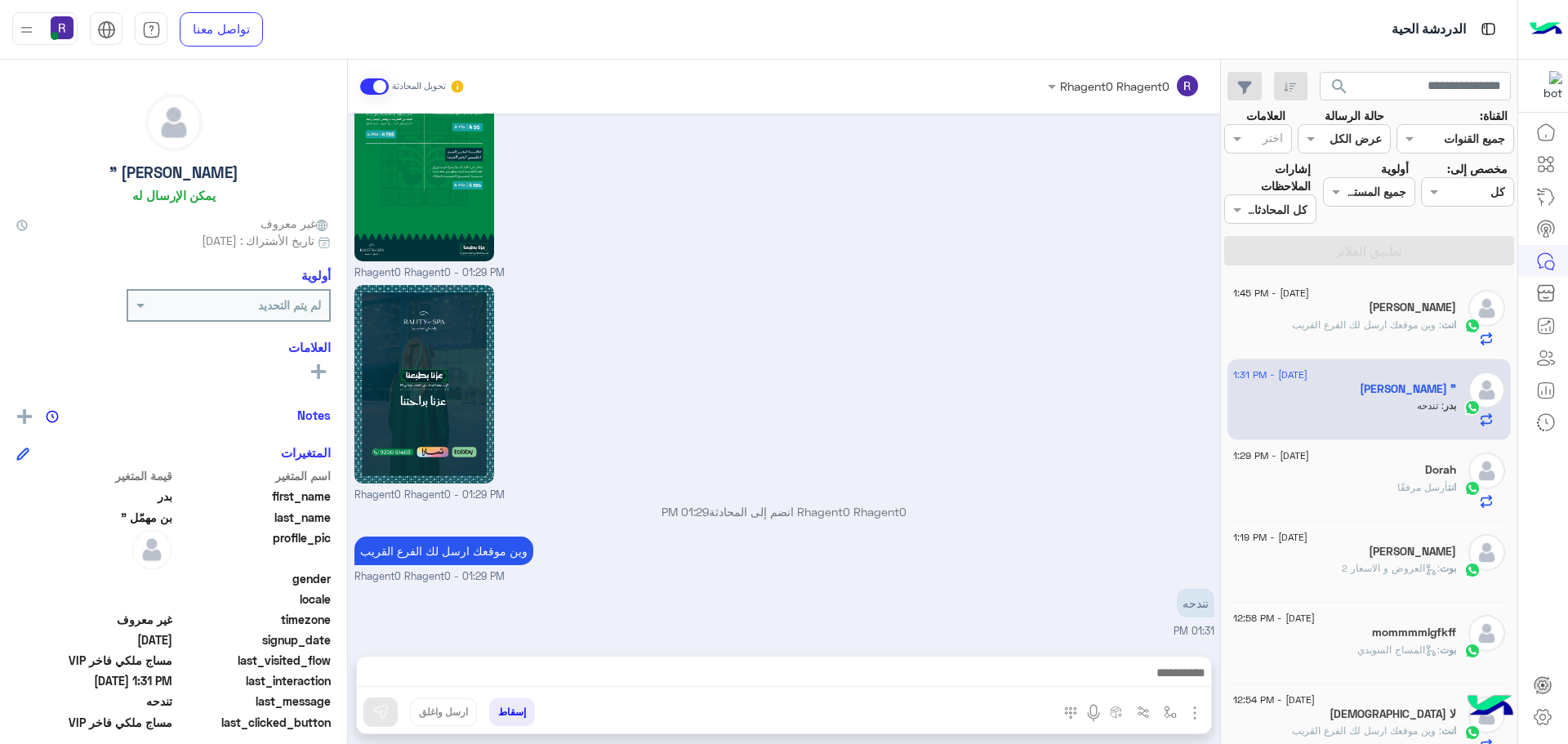
click at [1366, 327] on span ": وين موقعك ارسل لك الفرع القريب" at bounding box center [1366, 324] width 150 height 12
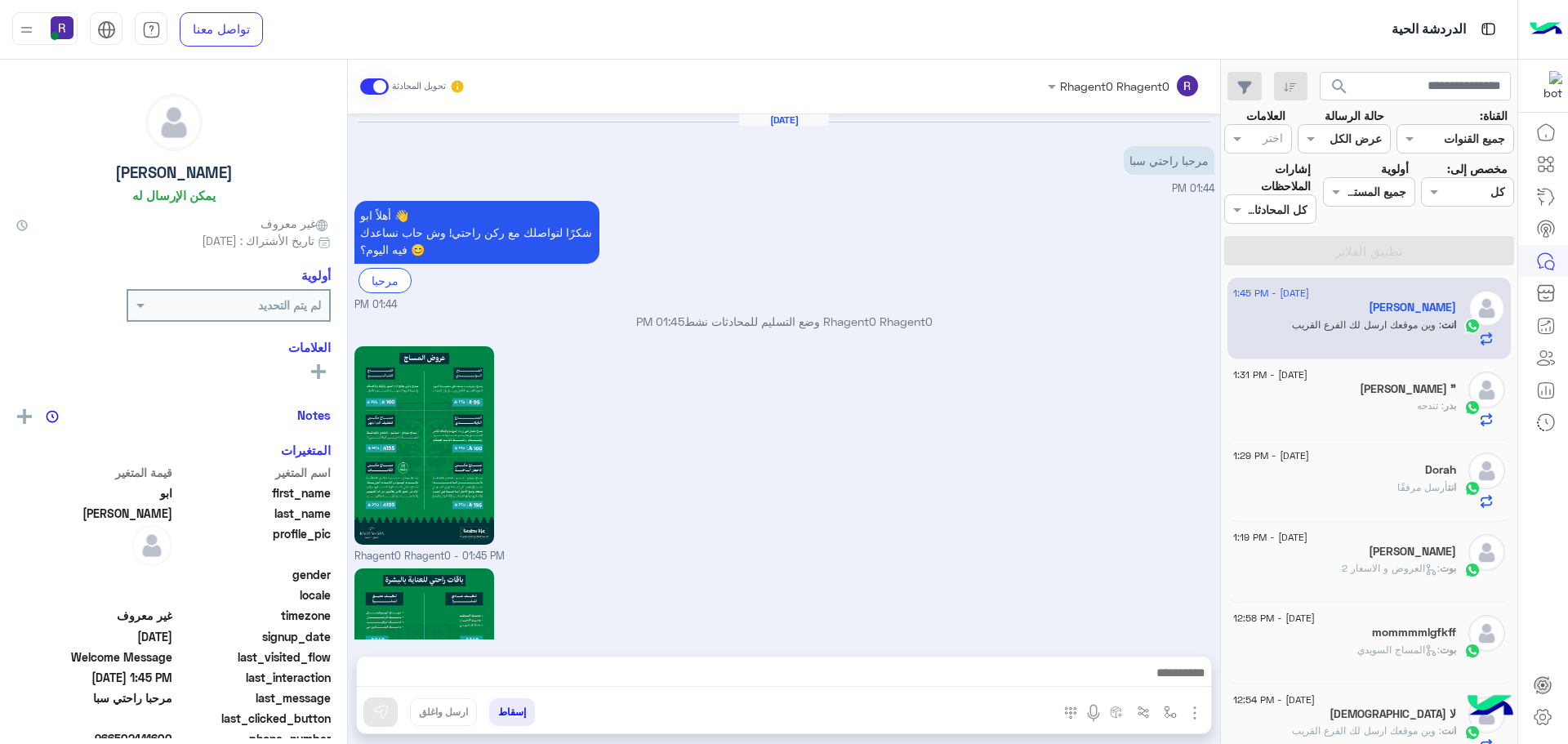
scroll to position [1560, 0]
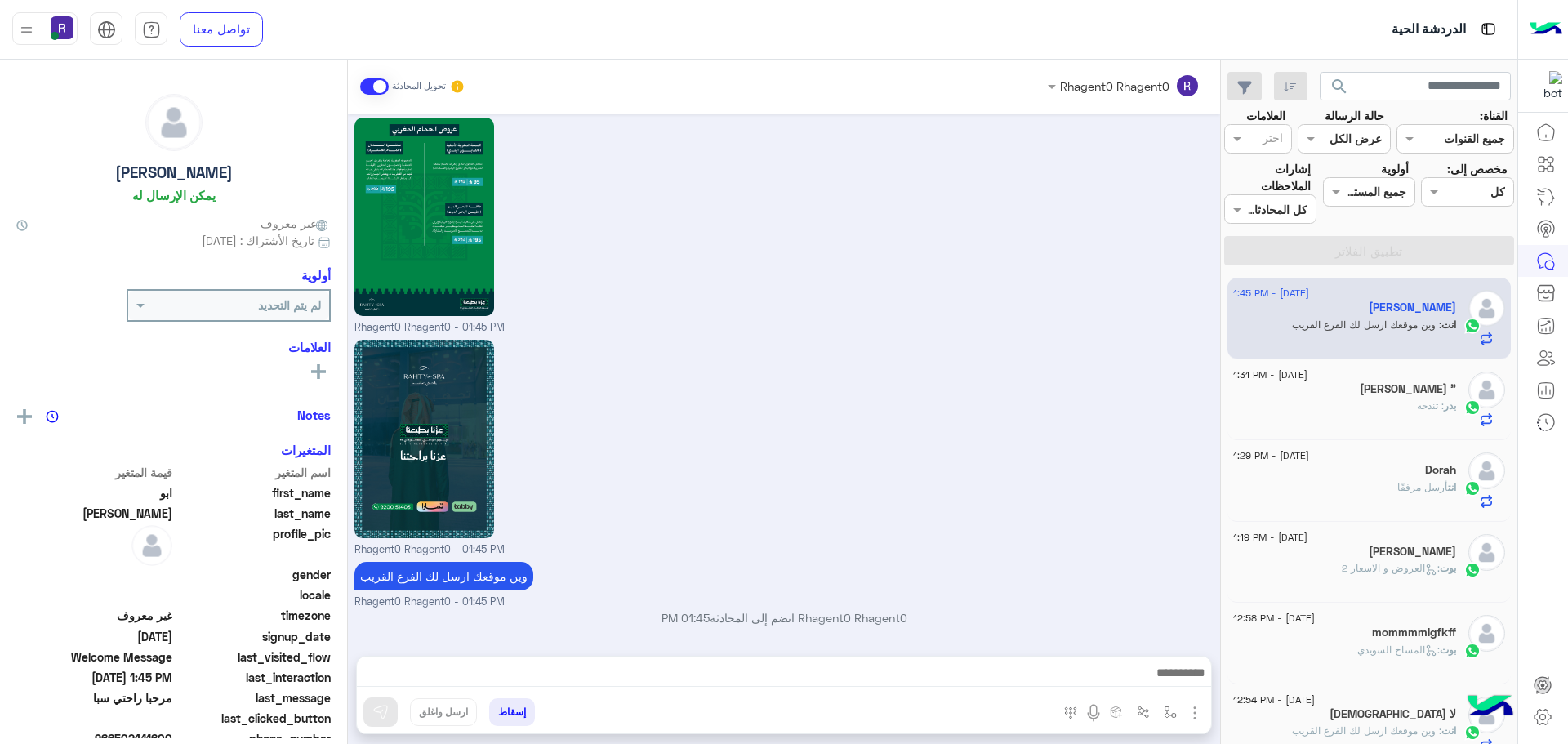
click at [1402, 403] on div "بدر : تندحه" at bounding box center [1344, 413] width 223 height 29
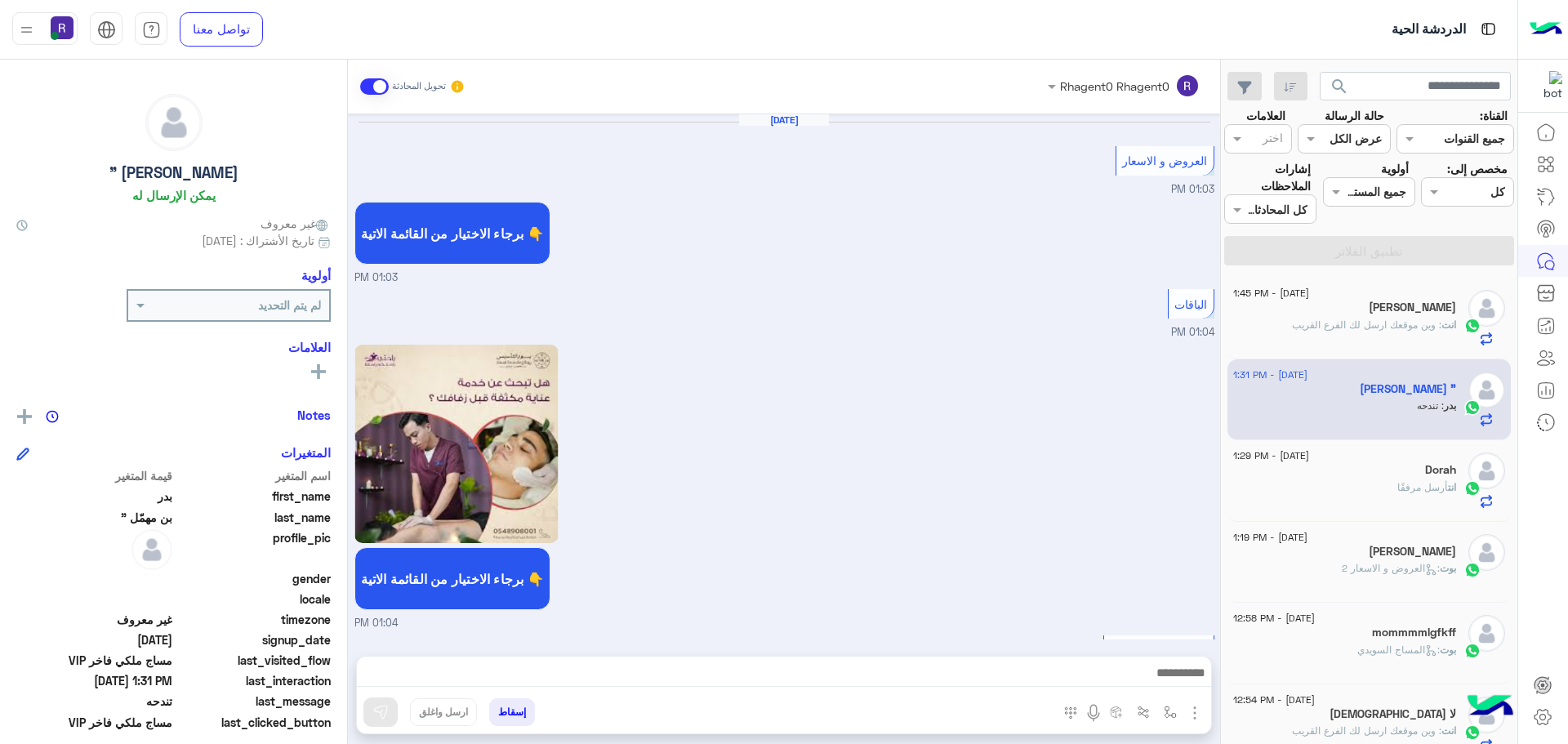
scroll to position [2778, 0]
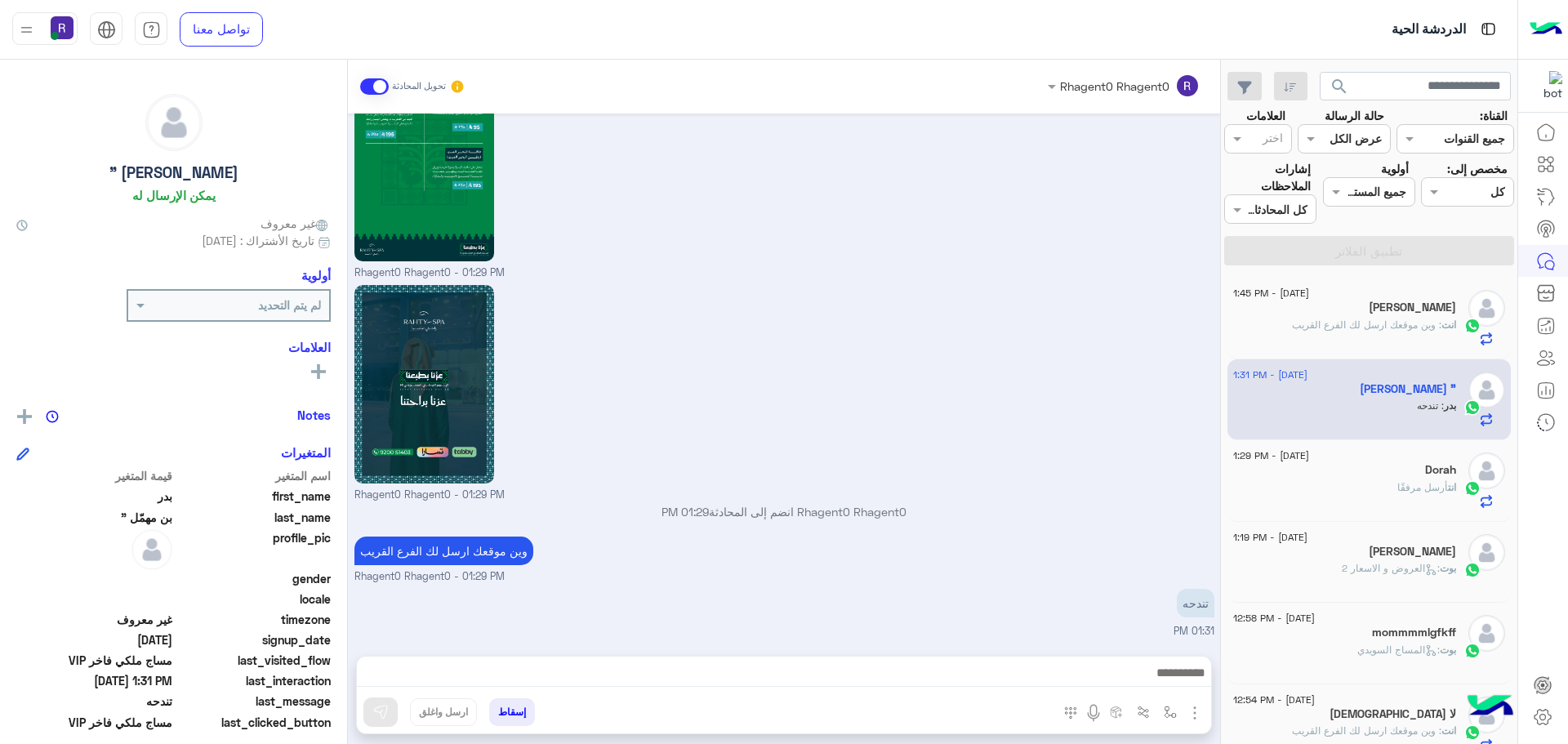
click at [1415, 480] on p "انت أرسل مرفقًا" at bounding box center [1426, 487] width 59 height 14
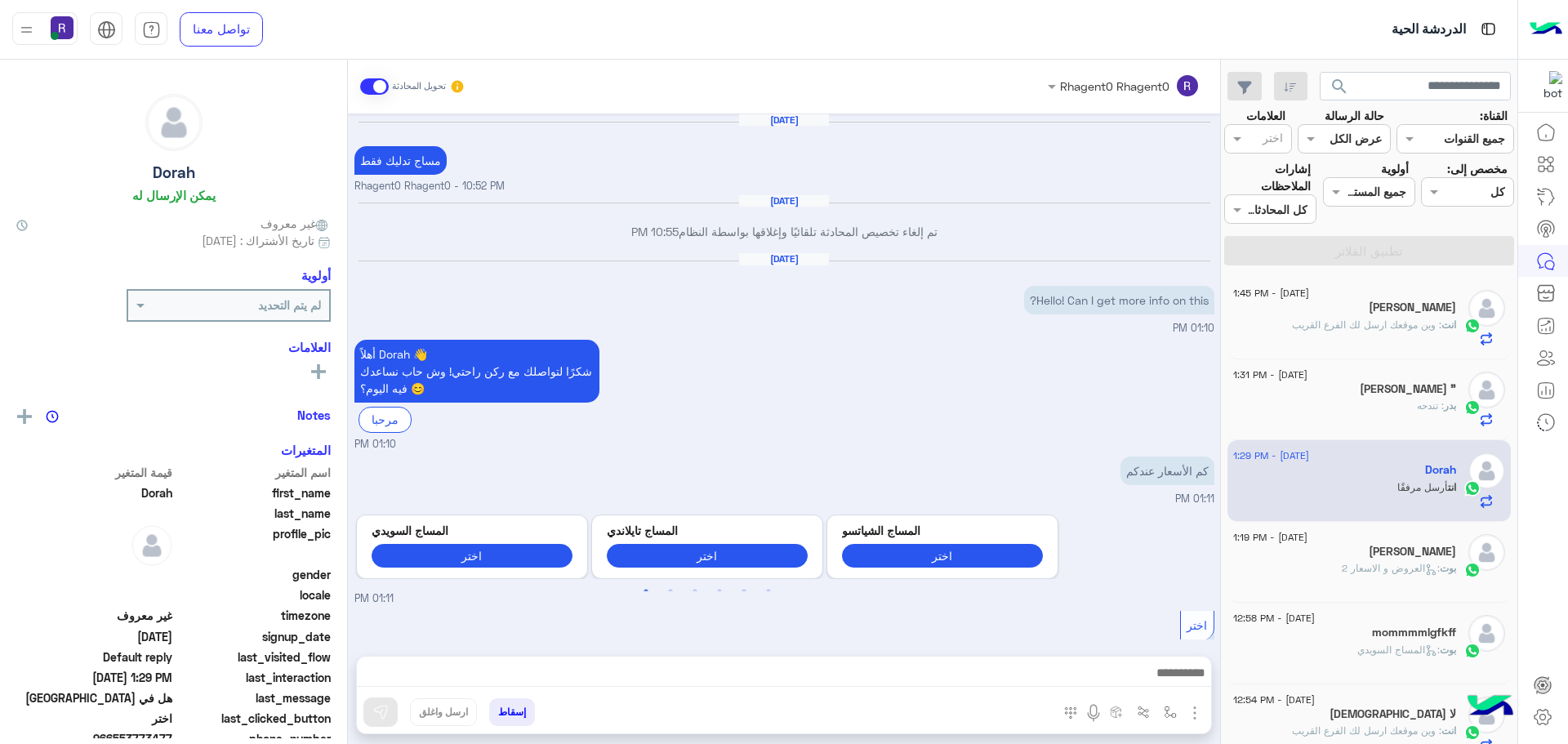
scroll to position [2380, 0]
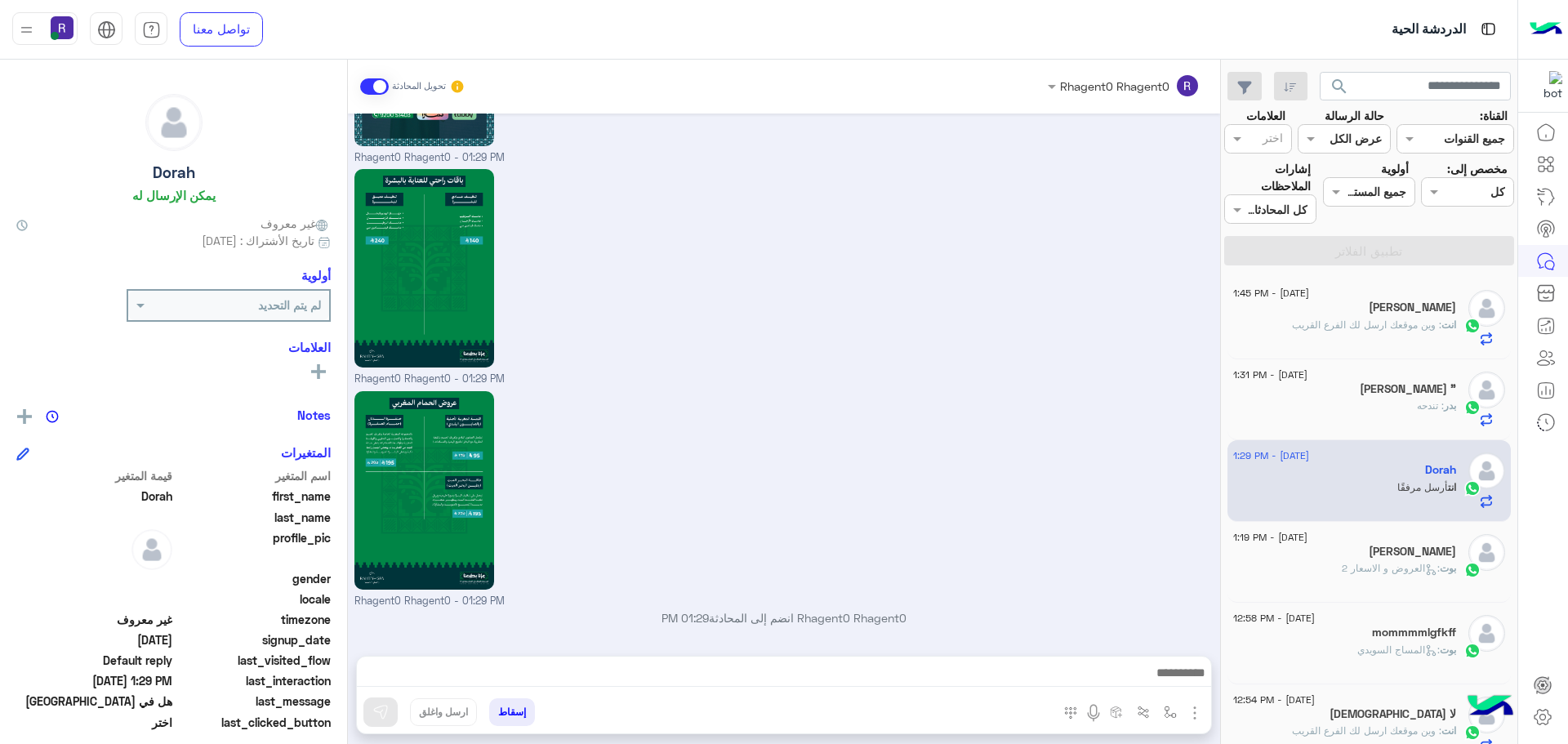
click at [1389, 557] on div "Jaseem" at bounding box center [1344, 553] width 223 height 17
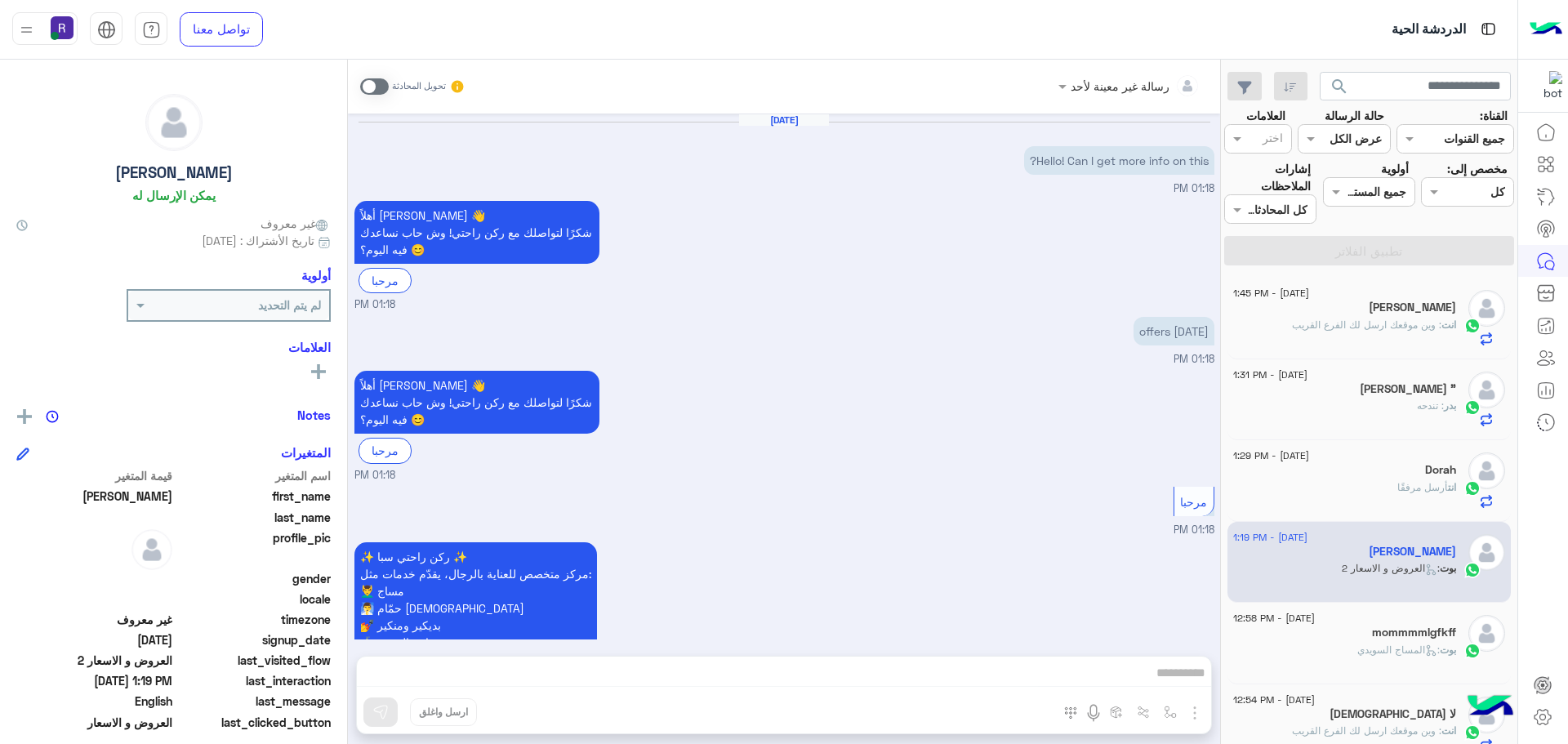
scroll to position [472, 0]
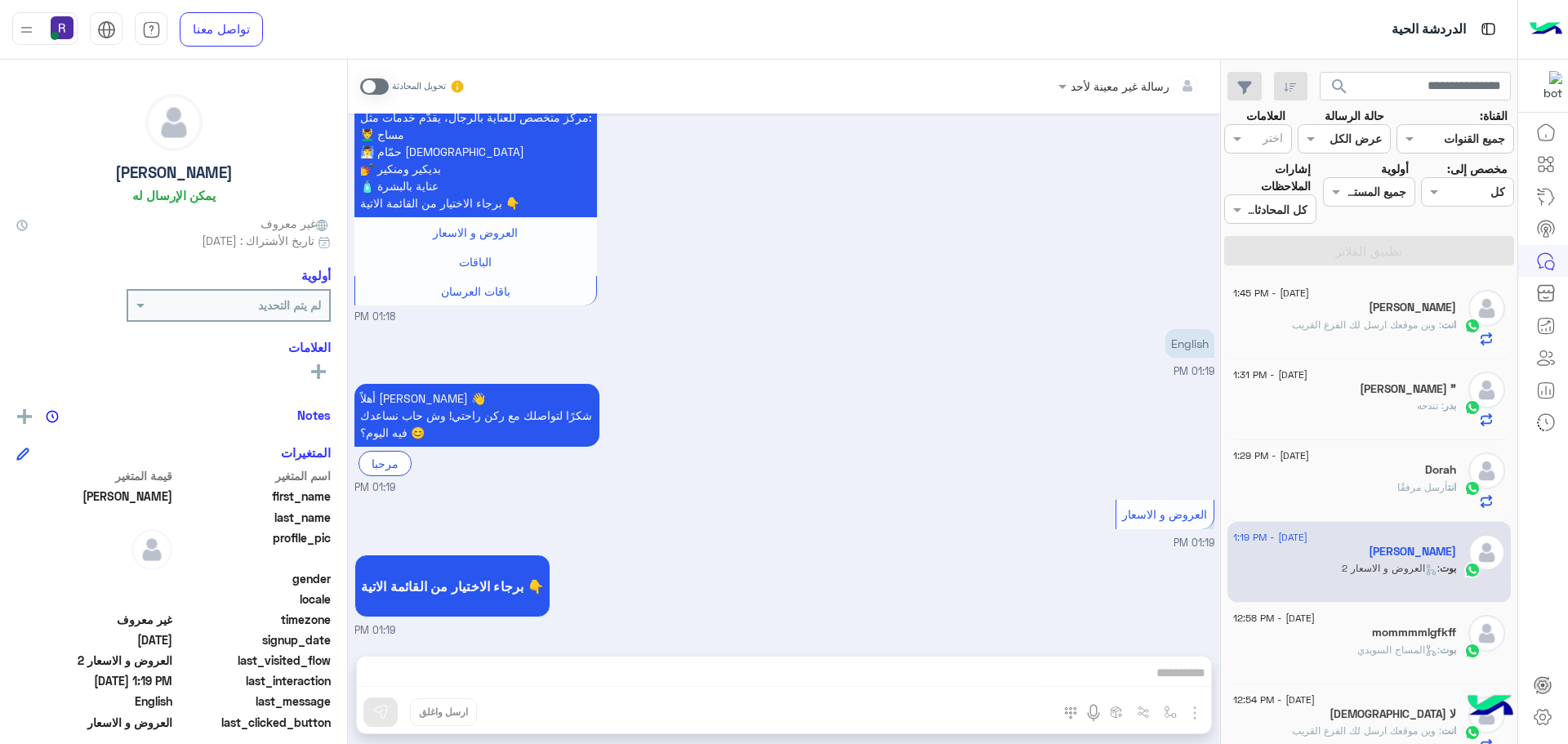
click at [1378, 324] on span ": وين موقعك ارسل لك الفرع القريب" at bounding box center [1366, 324] width 150 height 12
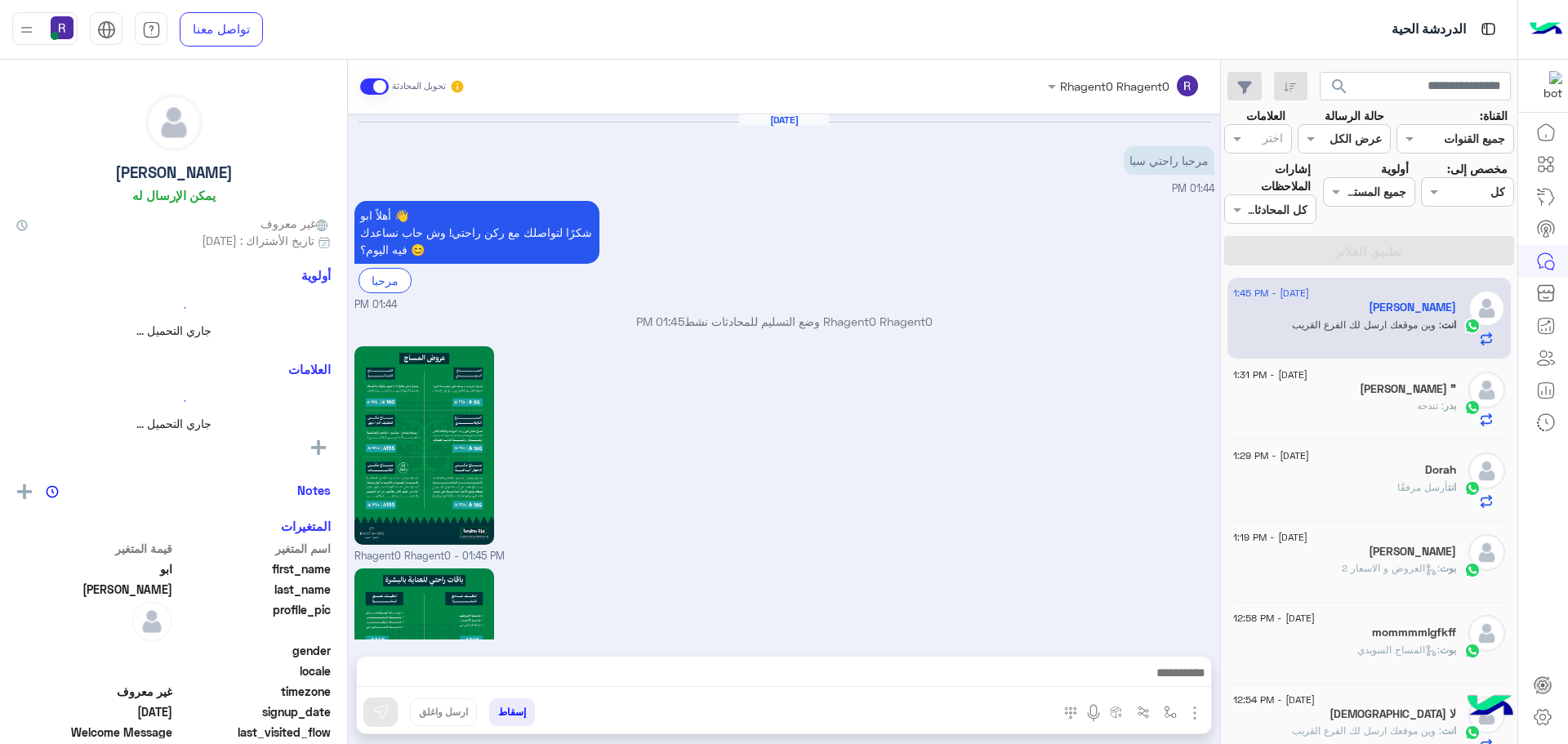
scroll to position [1560, 0]
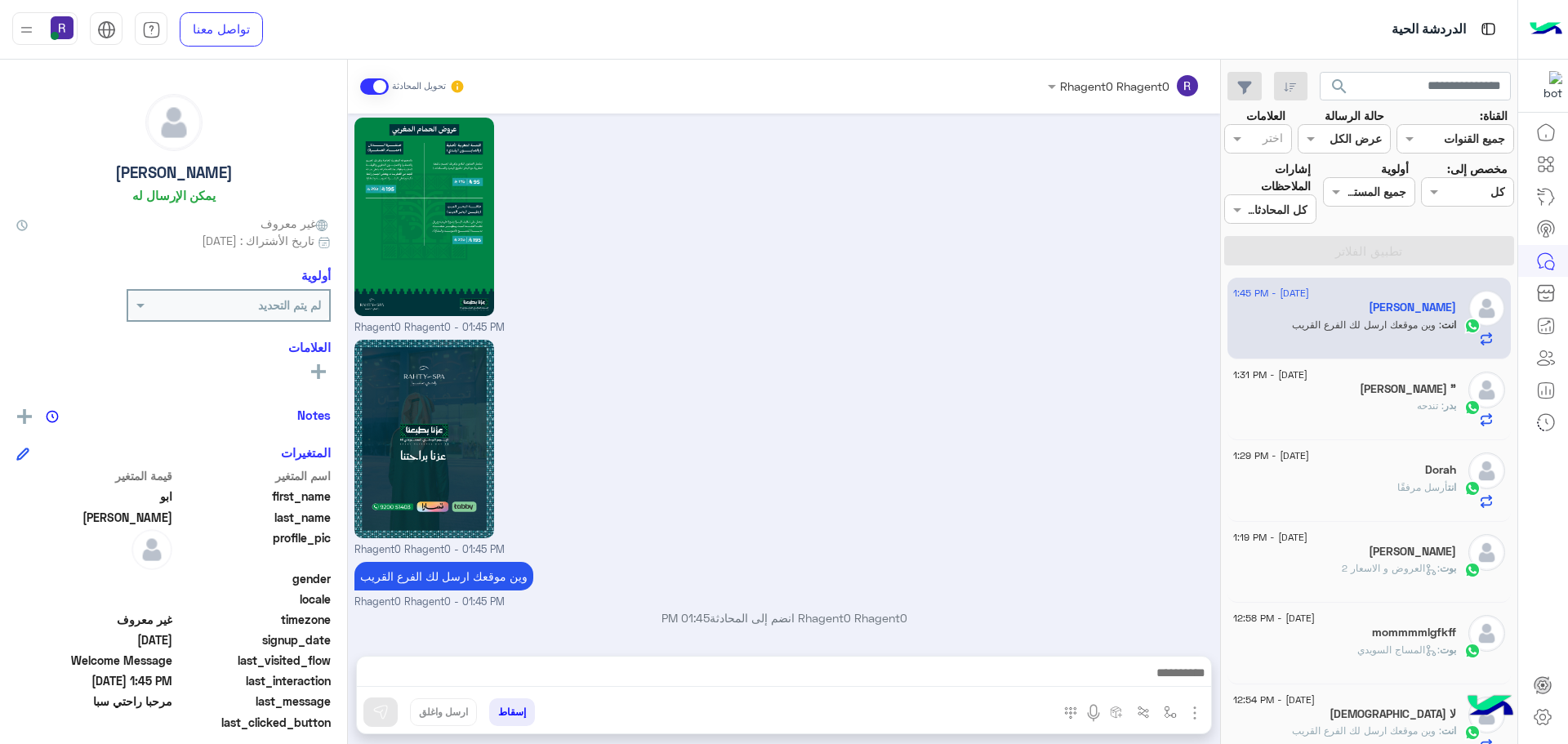
click at [1382, 391] on div "بدر بن مهمّل "" at bounding box center [1344, 391] width 223 height 17
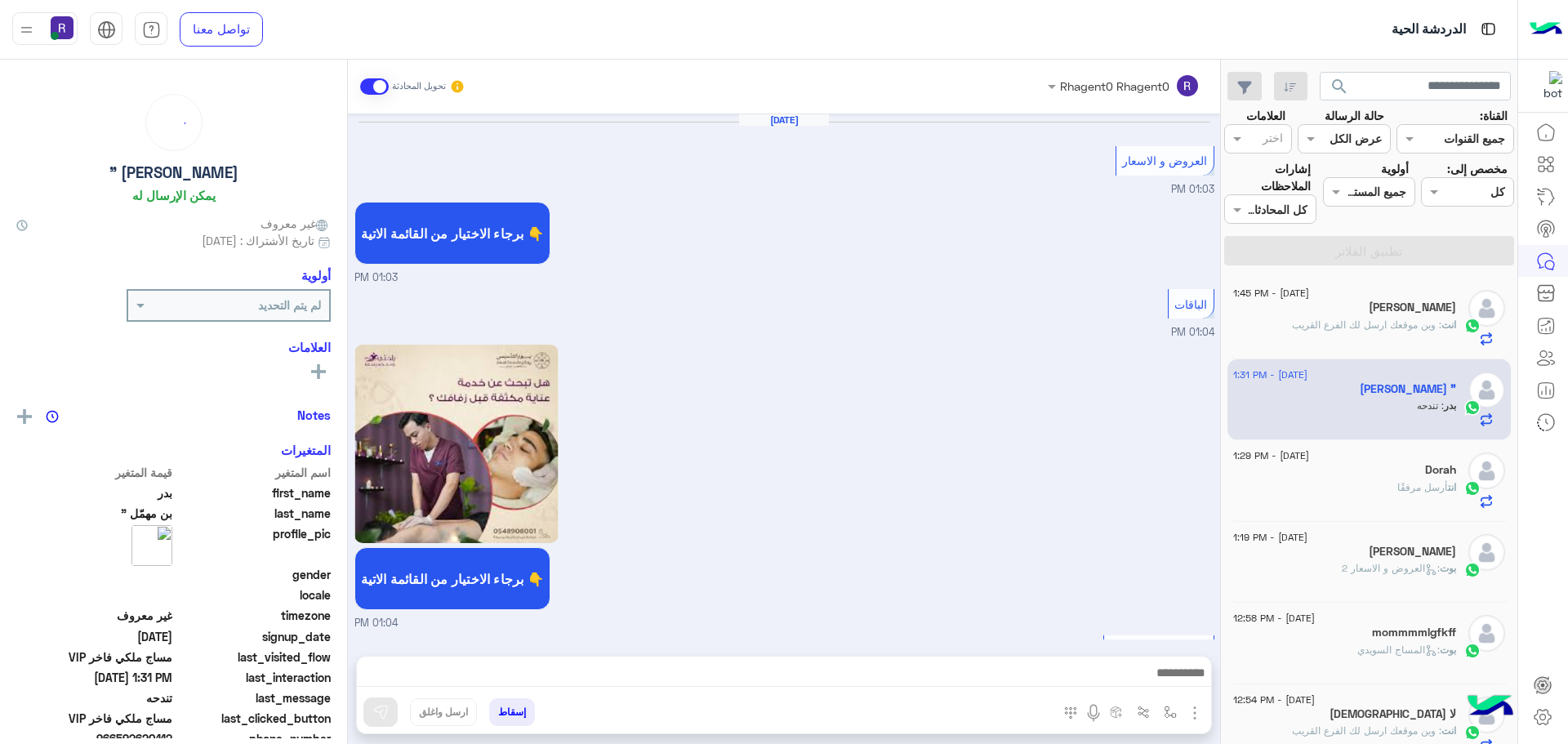
scroll to position [2778, 0]
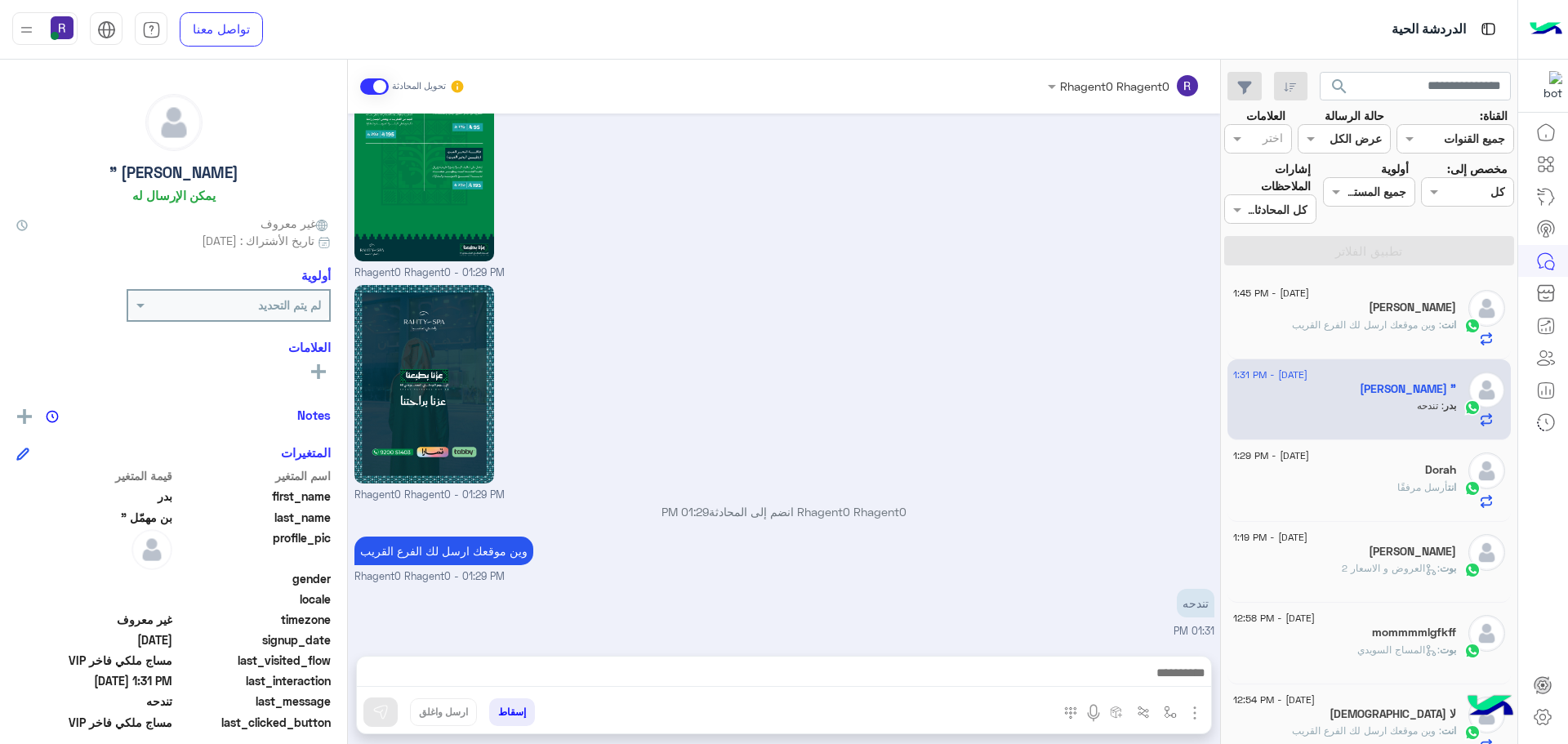
click at [1404, 318] on span ": وين موقعك ارسل لك الفرع القريب" at bounding box center [1366, 324] width 150 height 12
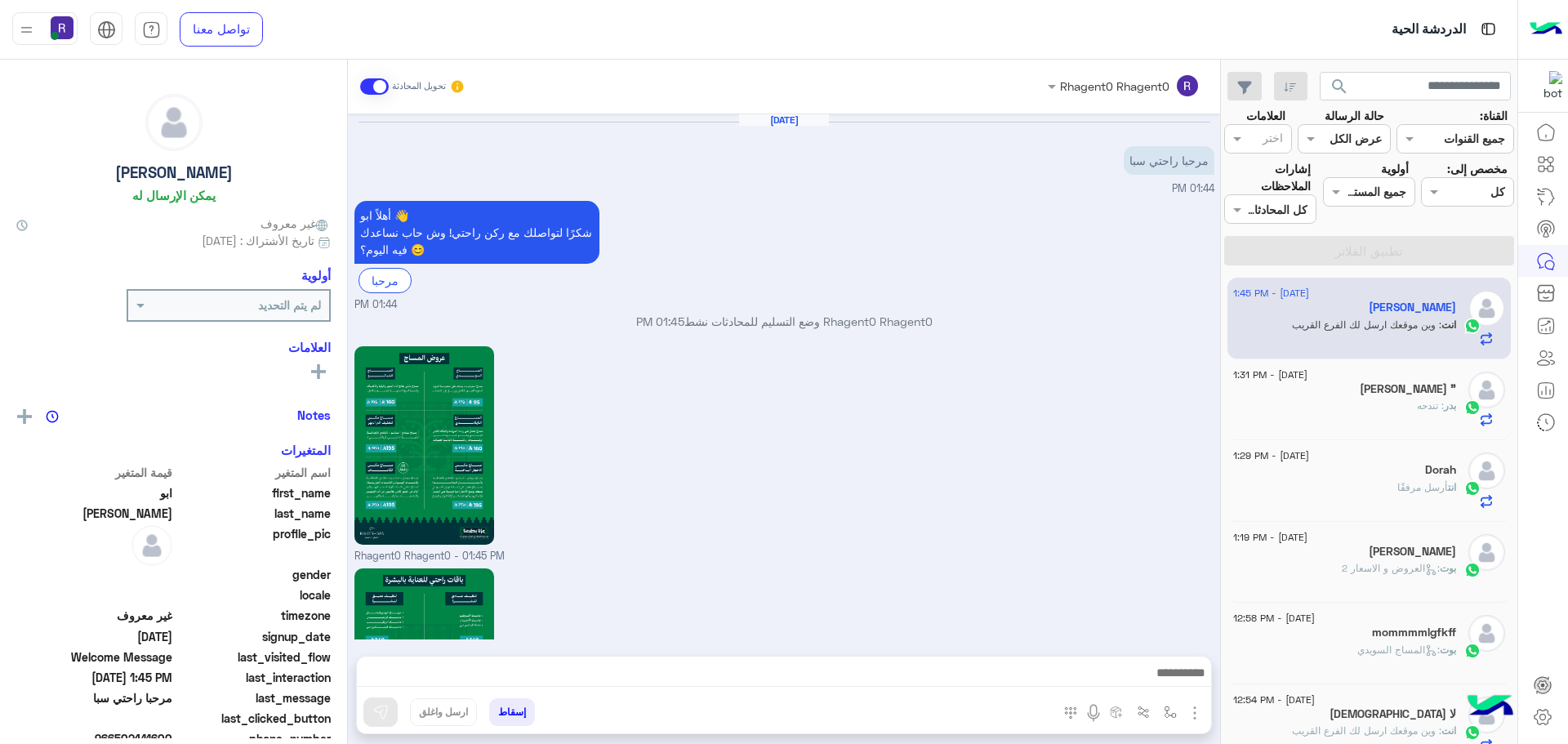
scroll to position [1560, 0]
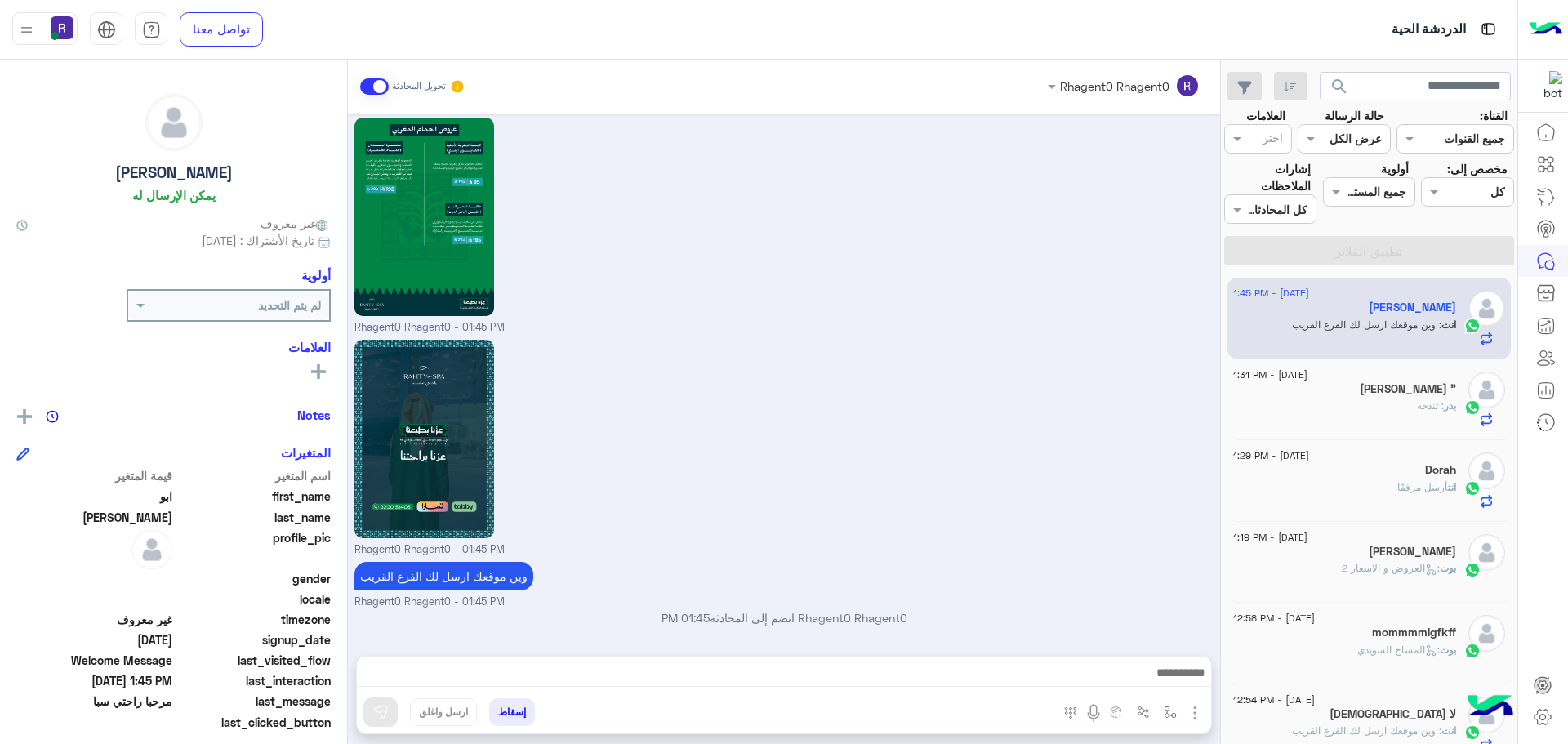
click at [1404, 409] on div "بدر : تندحه" at bounding box center [1344, 413] width 223 height 29
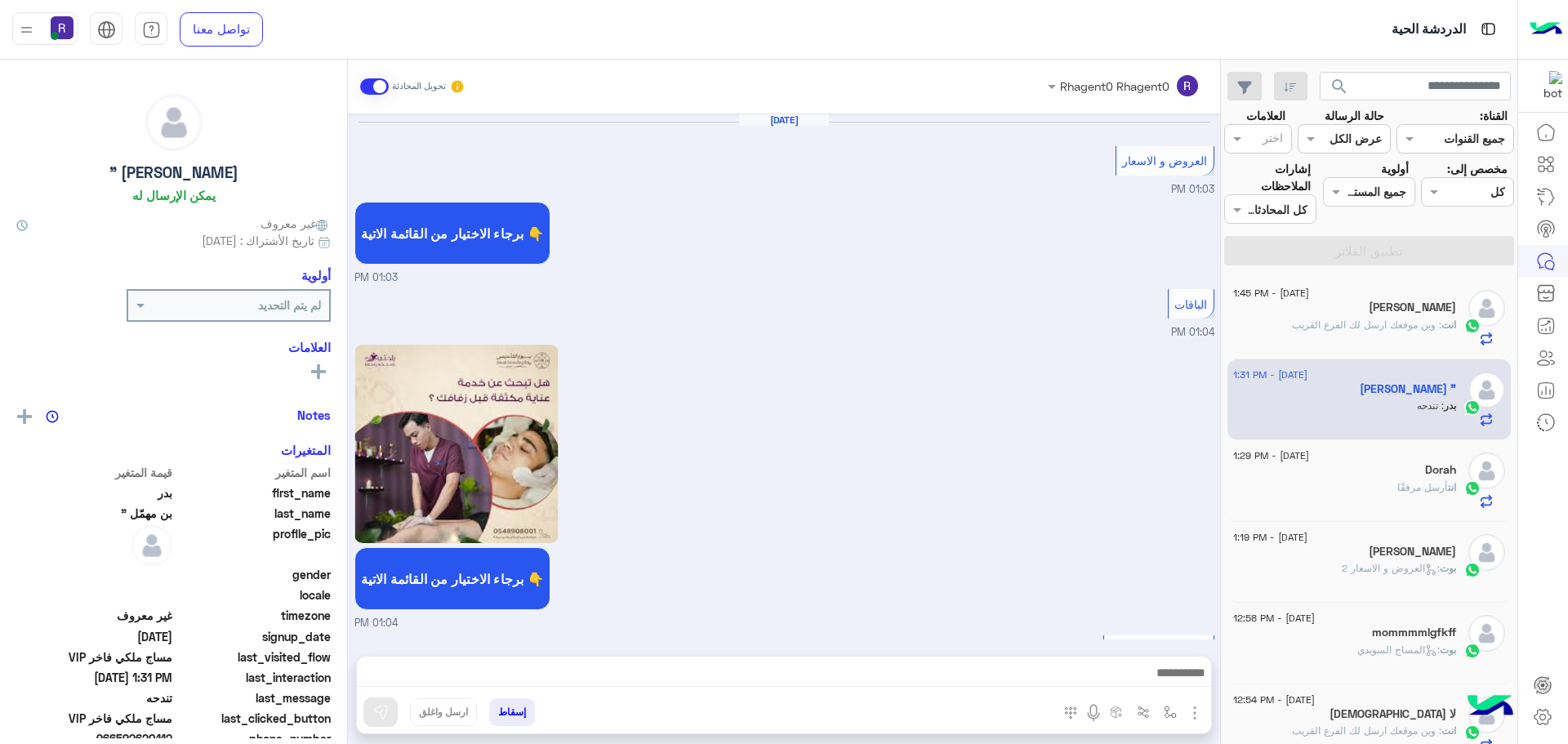
scroll to position [2778, 0]
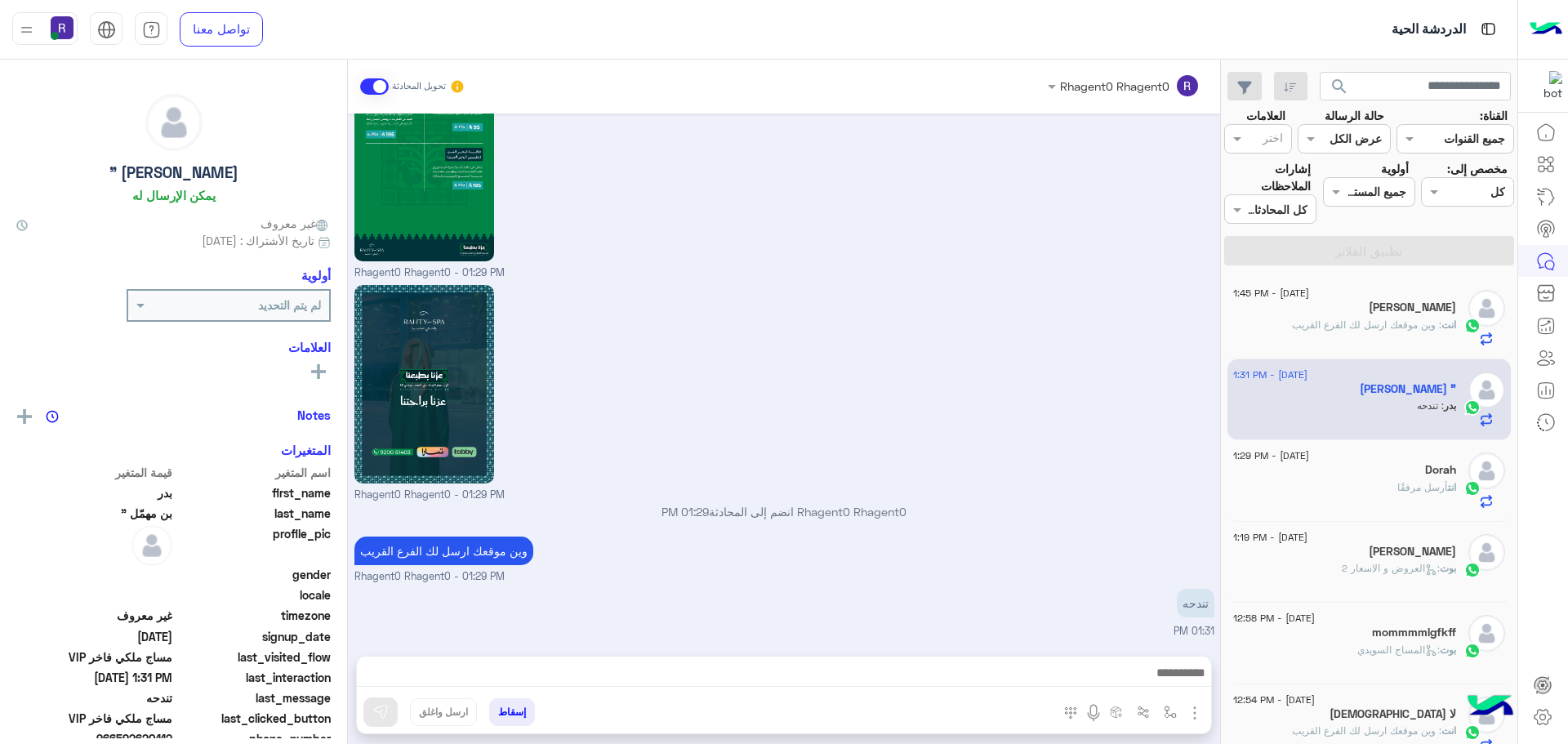
click at [1383, 322] on span ": وين موقعك ارسل لك الفرع القريب" at bounding box center [1366, 324] width 150 height 12
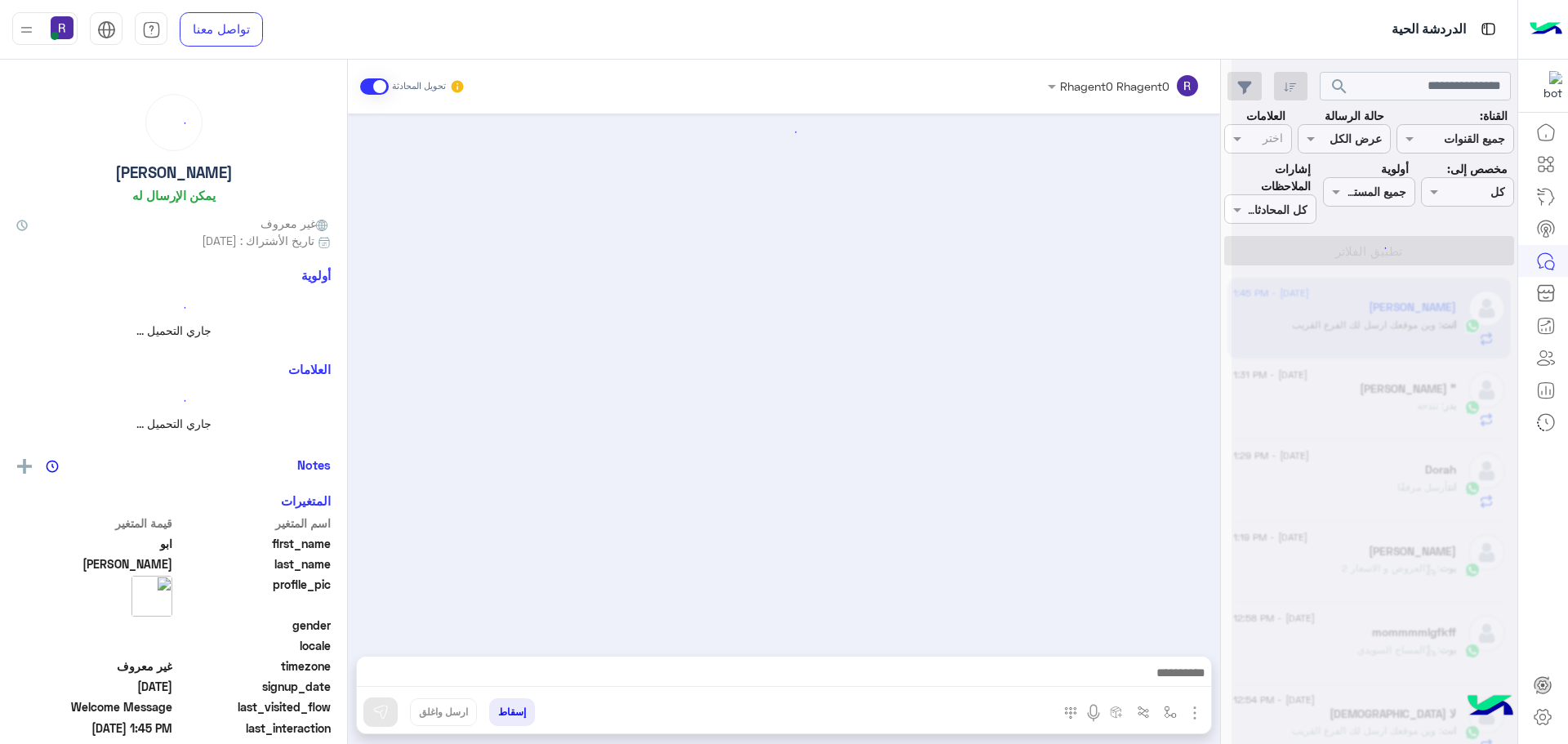
scroll to position [1560, 0]
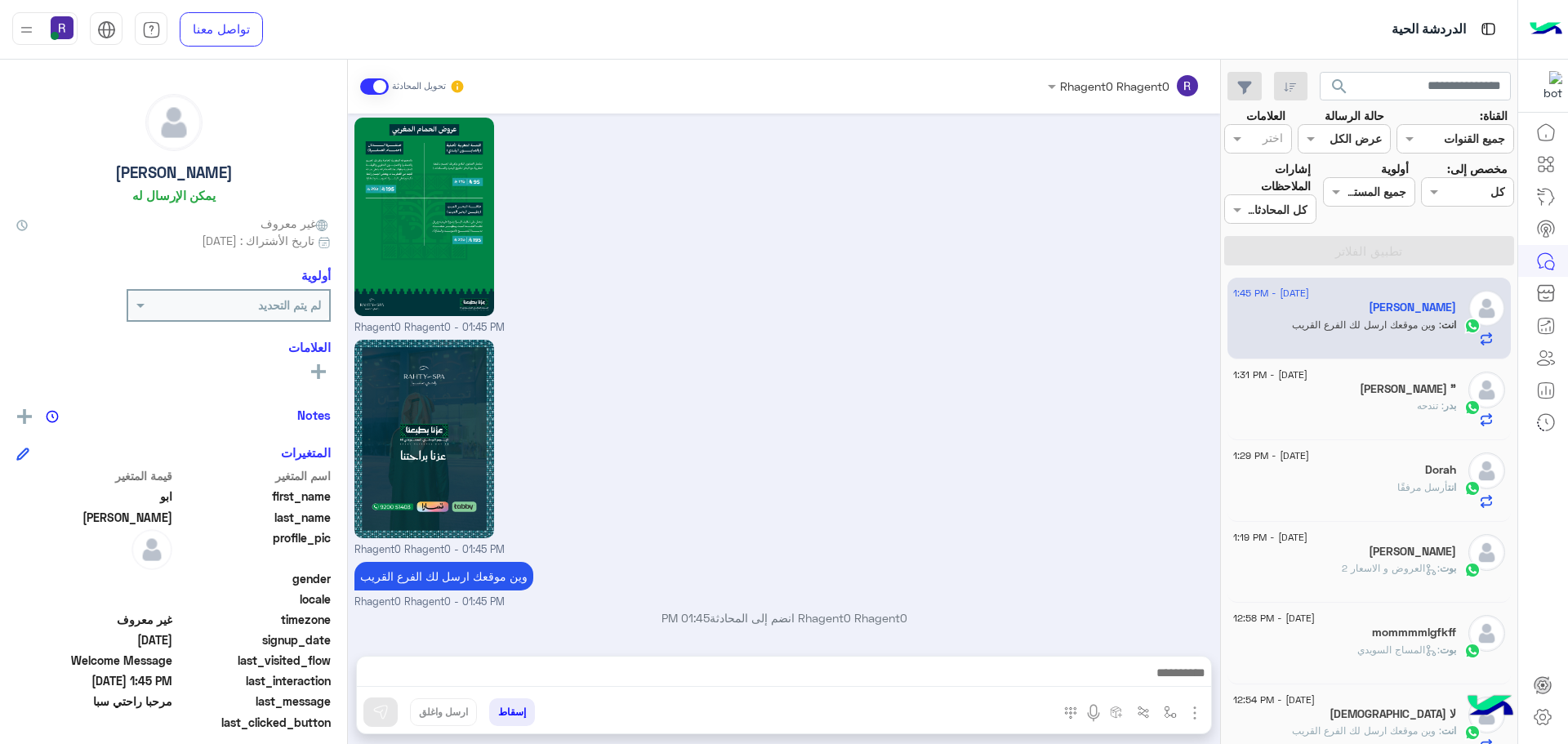
click at [1399, 409] on div "بدر : تندحه" at bounding box center [1344, 413] width 223 height 29
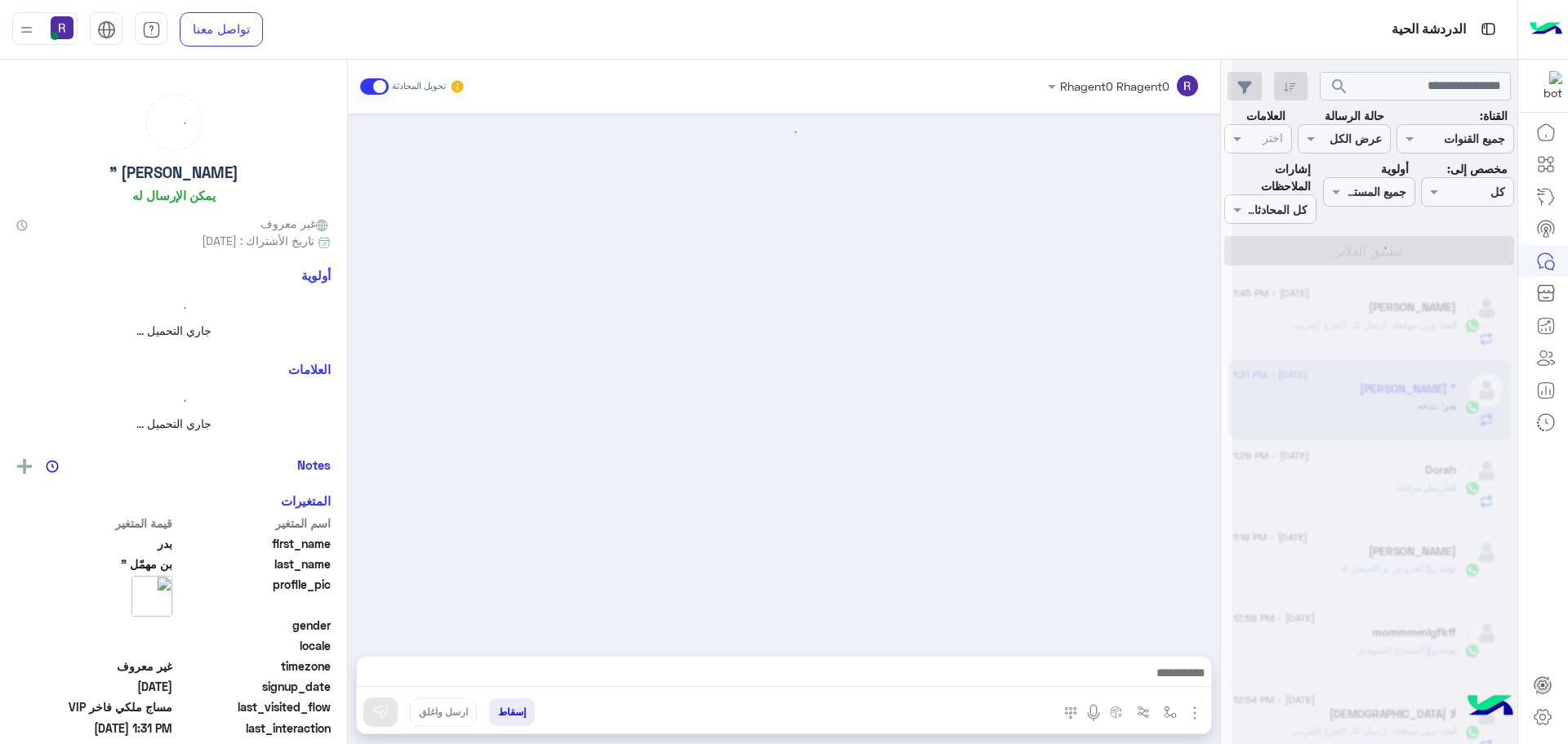
scroll to position [2778, 0]
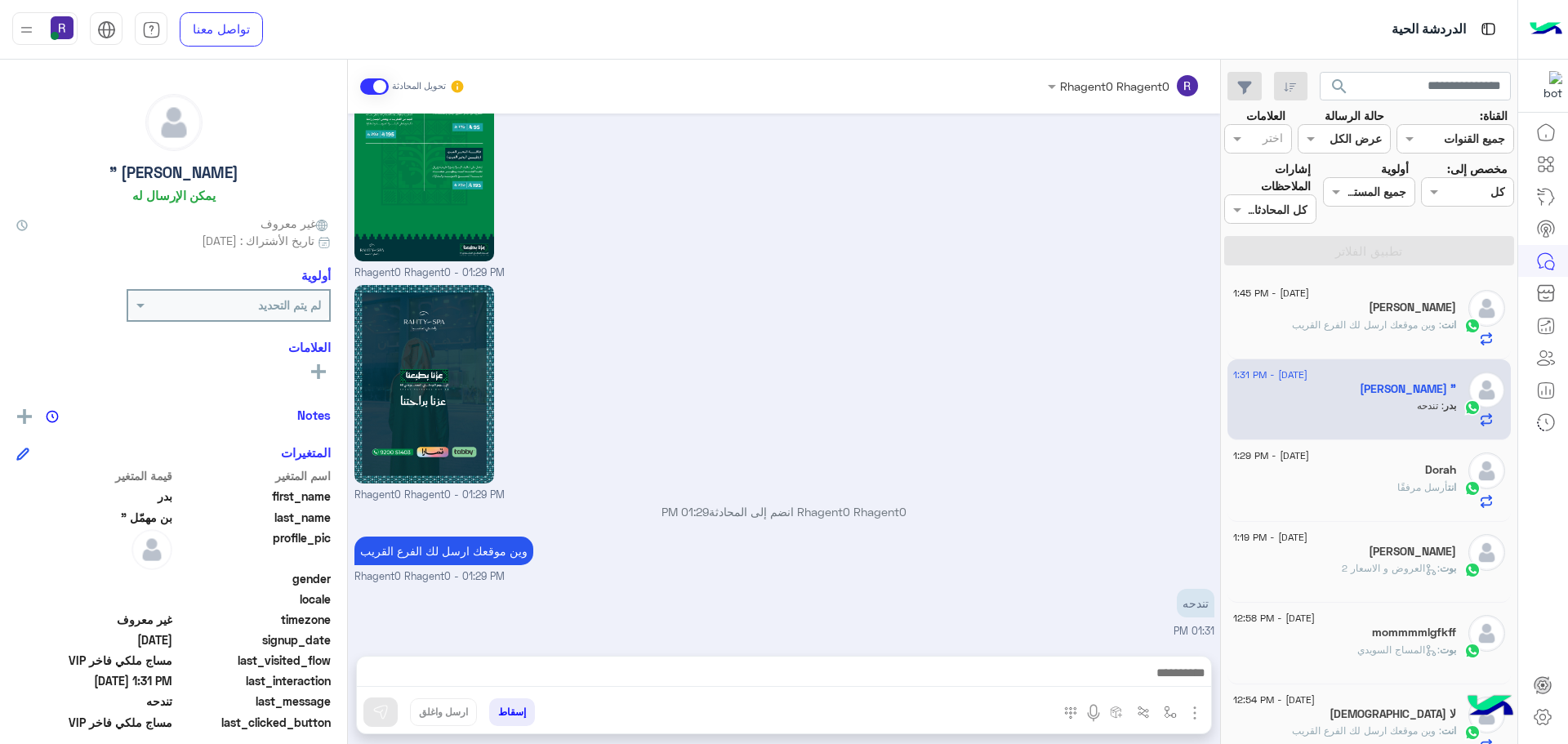
click at [1405, 474] on div "Dorah" at bounding box center [1344, 472] width 223 height 17
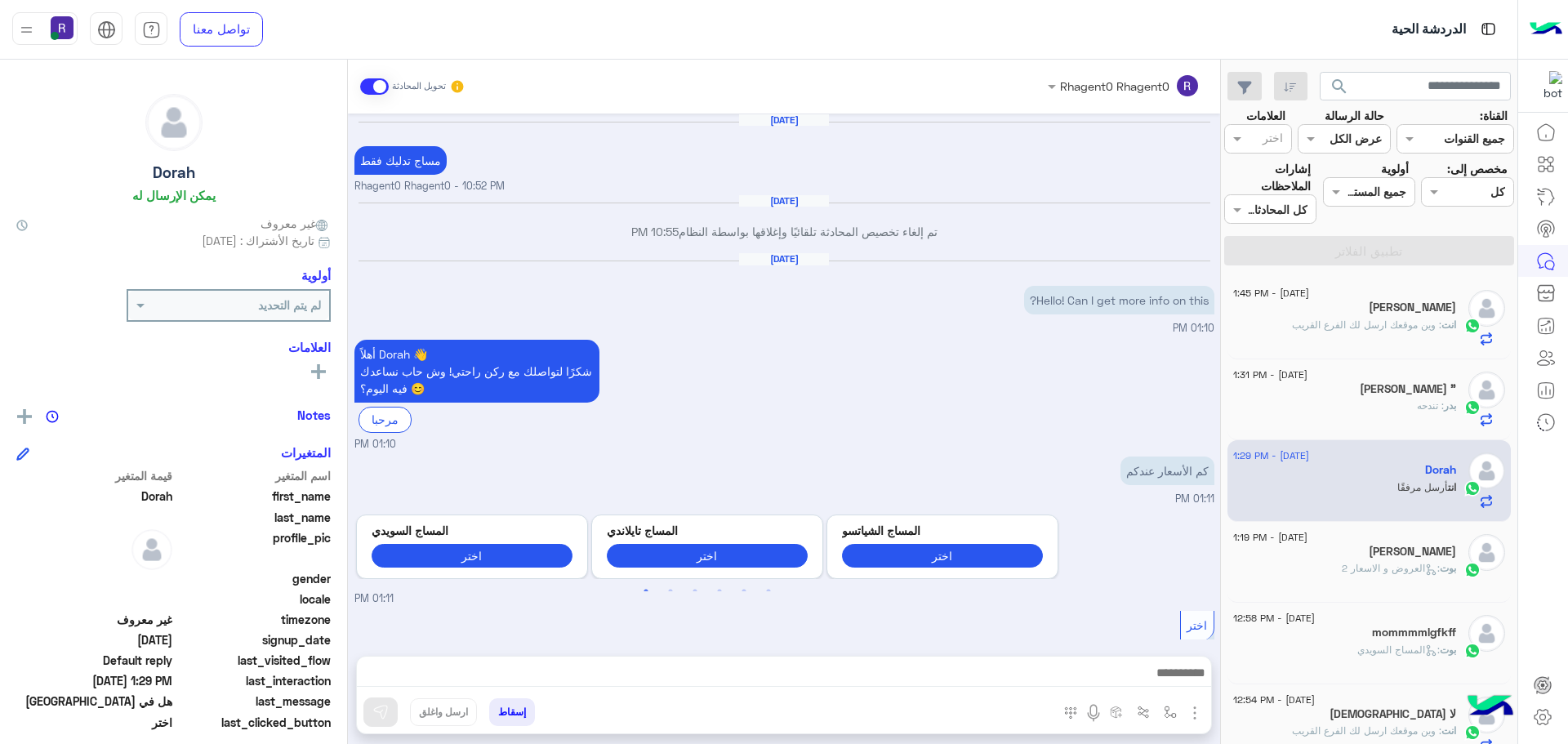
scroll to position [2380, 0]
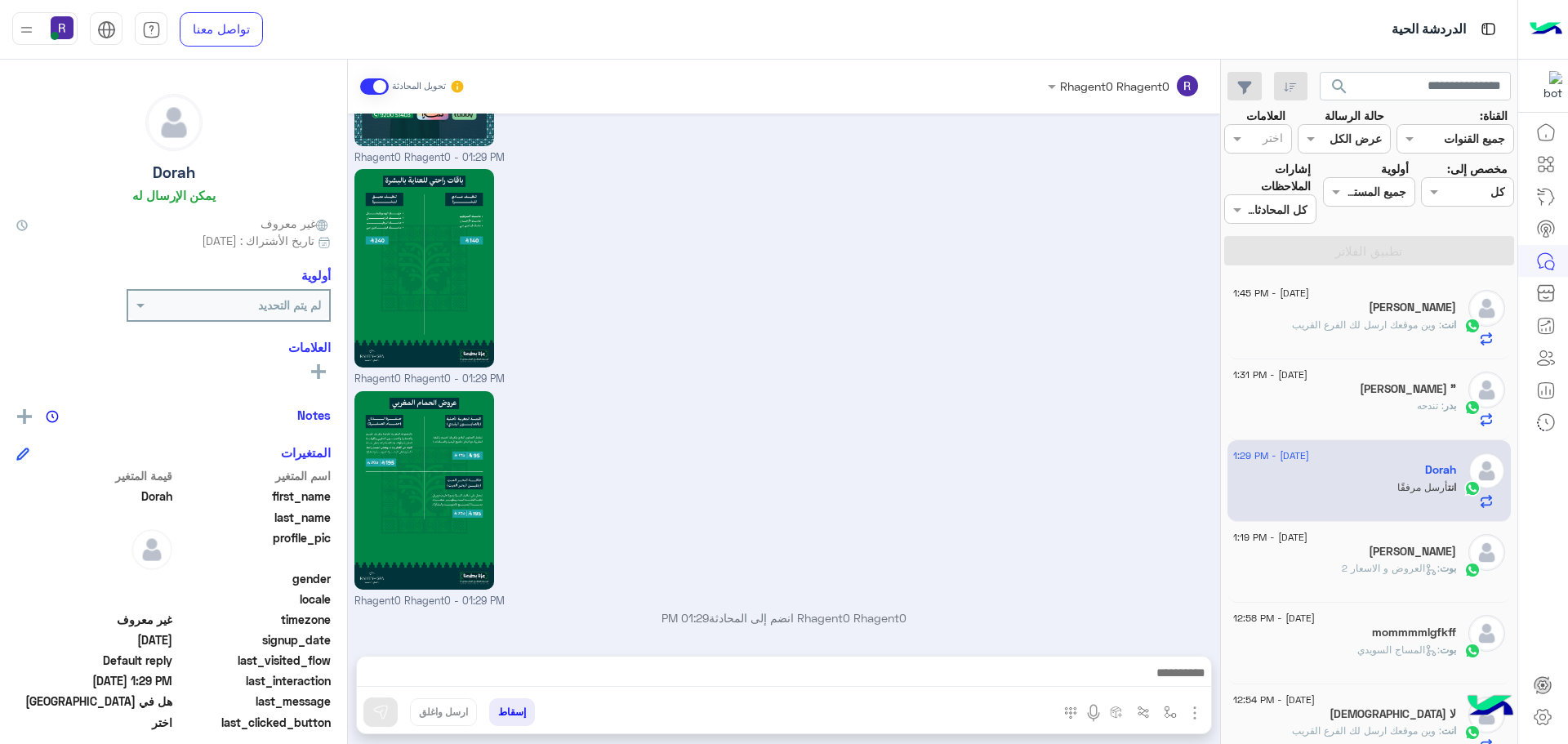
click at [1408, 414] on div "بدر : تندحه" at bounding box center [1344, 413] width 223 height 29
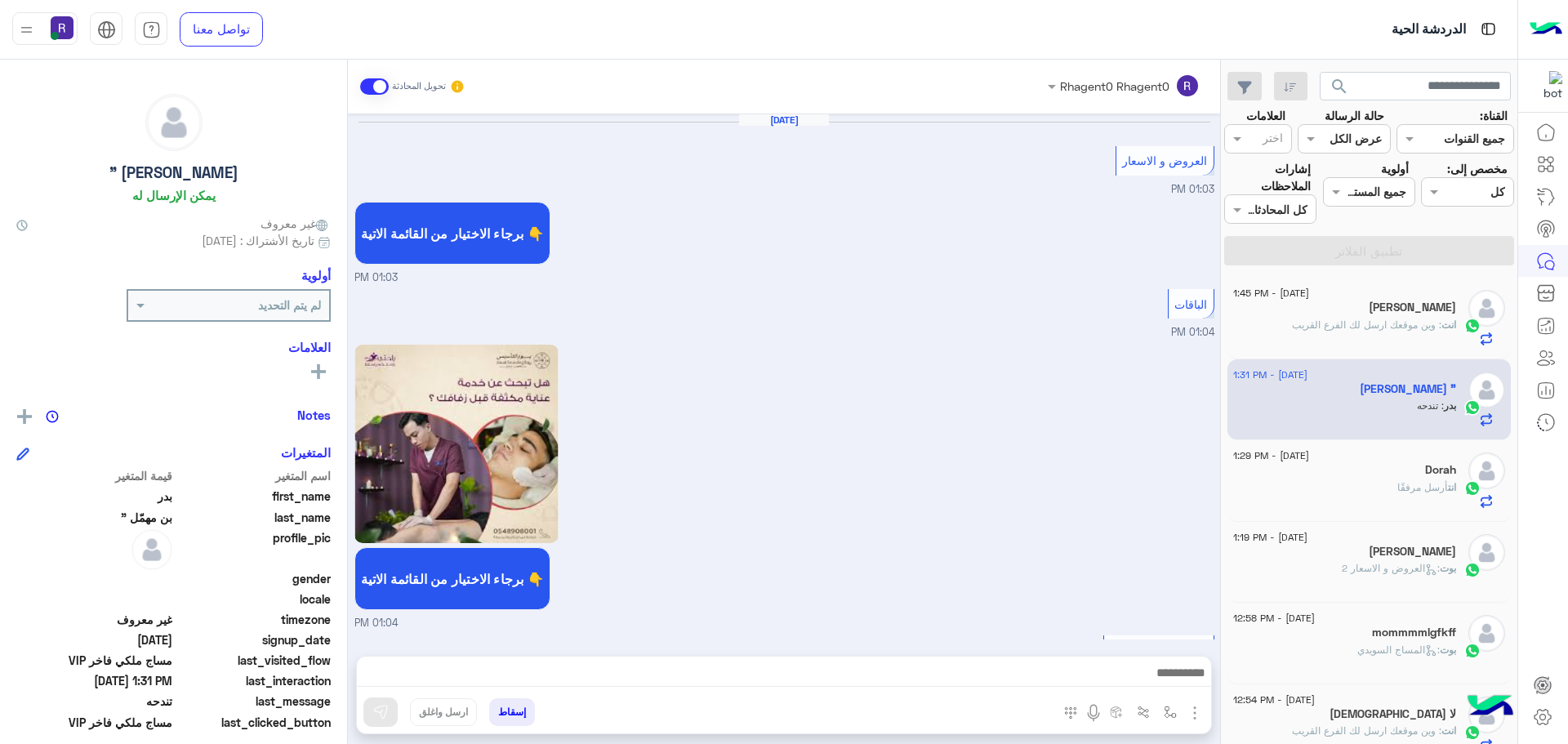
scroll to position [2778, 0]
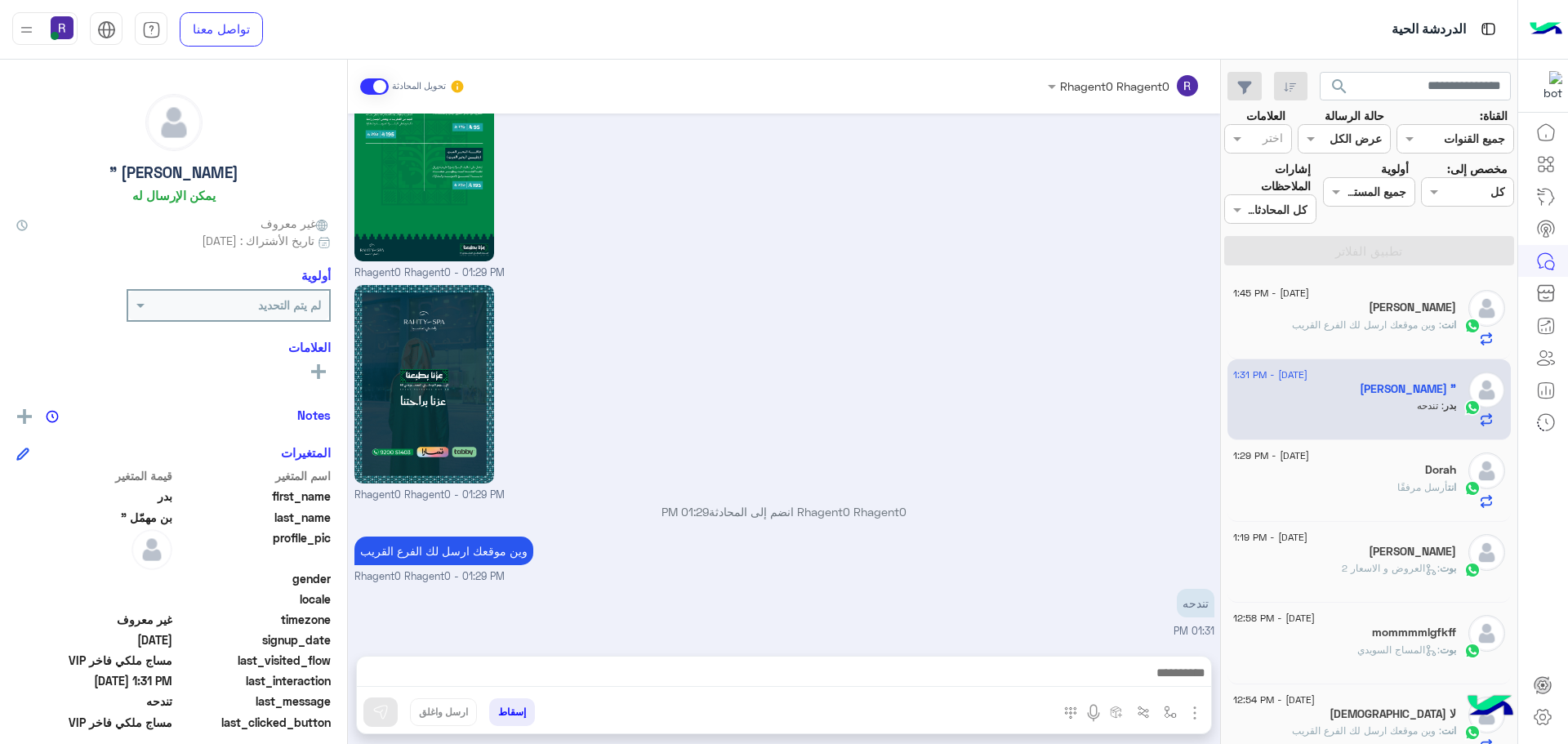
click at [1398, 305] on h5 "ابو عبد العزيز" at bounding box center [1412, 307] width 88 height 14
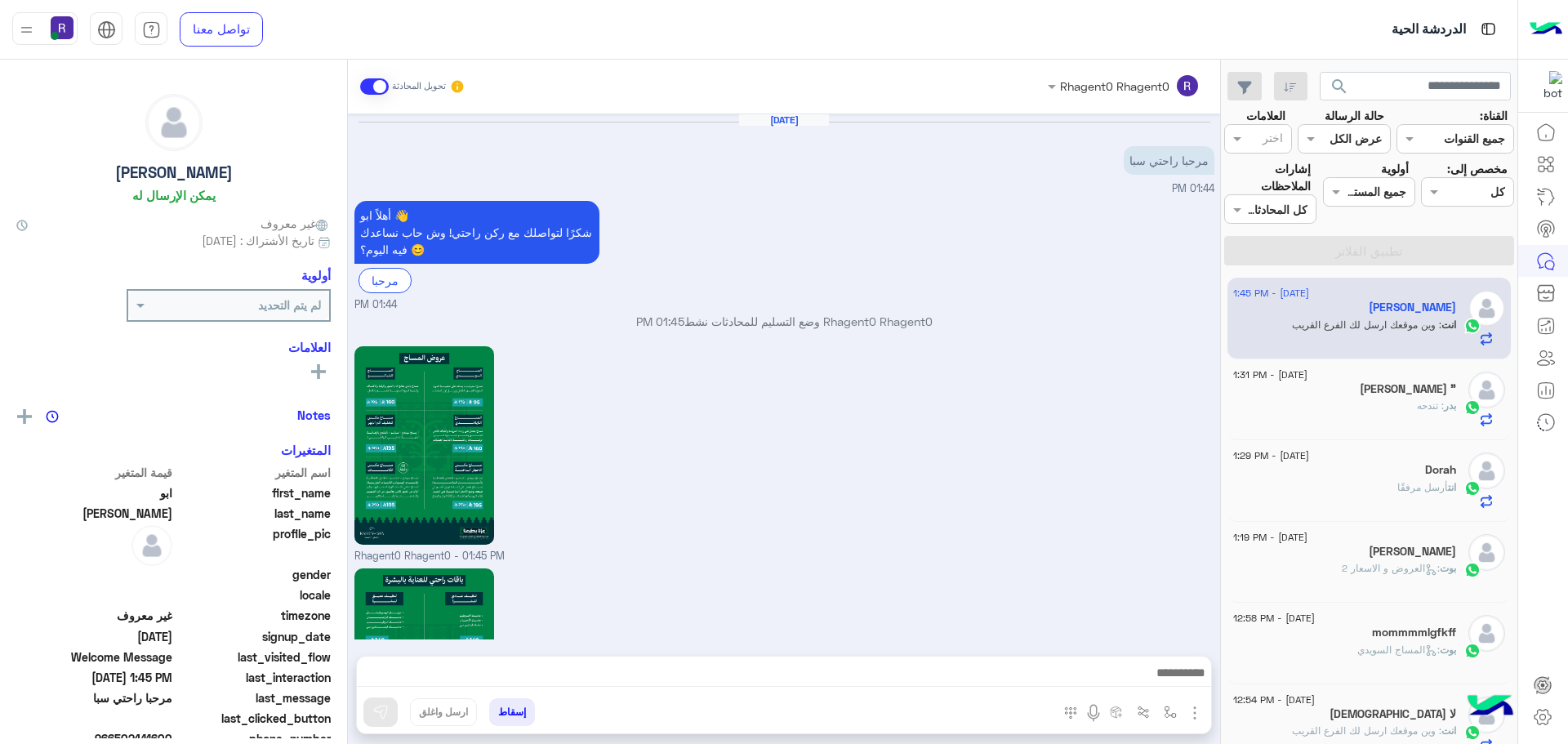
scroll to position [1560, 0]
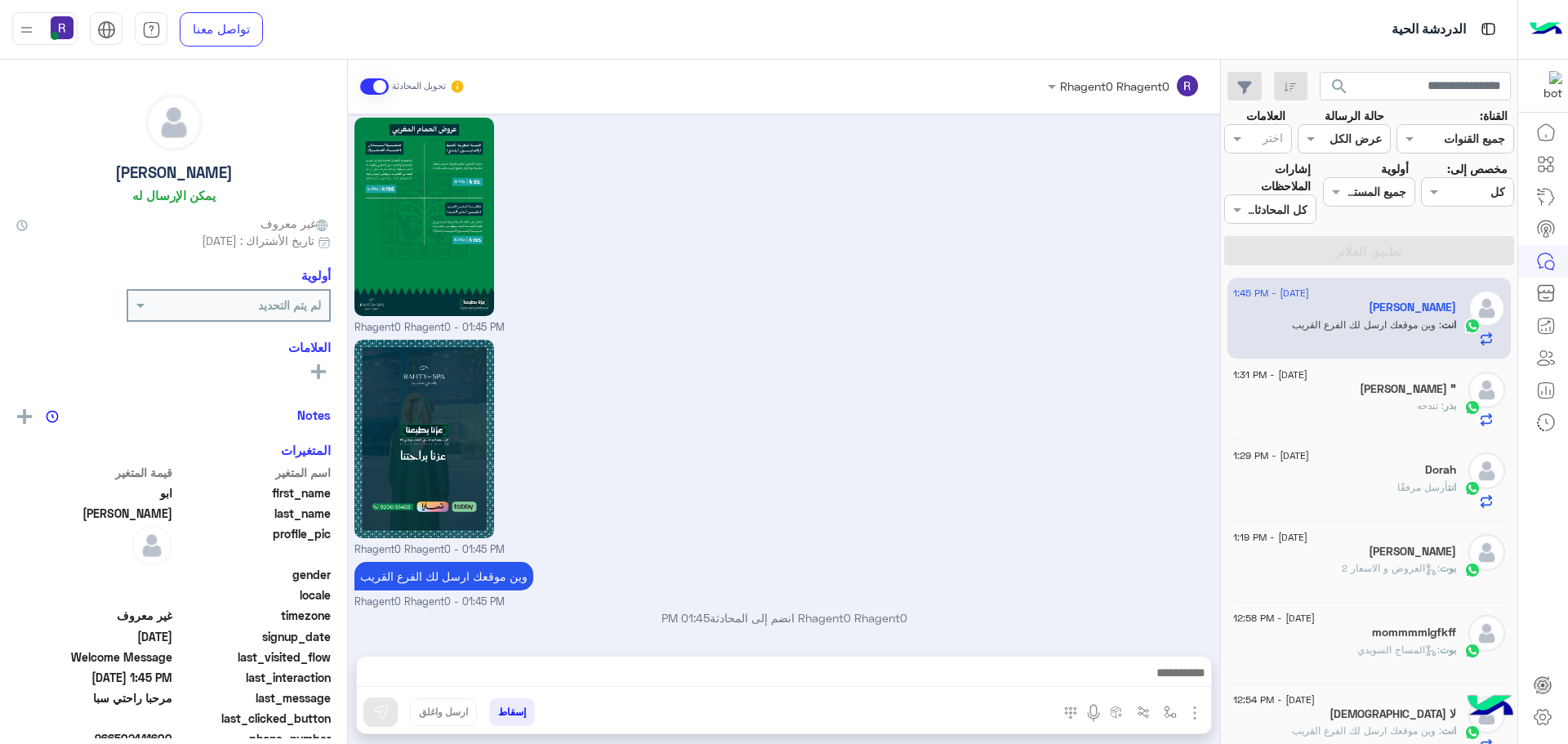
click at [1398, 386] on h5 "بدر بن مهمّل "" at bounding box center [1407, 389] width 96 height 14
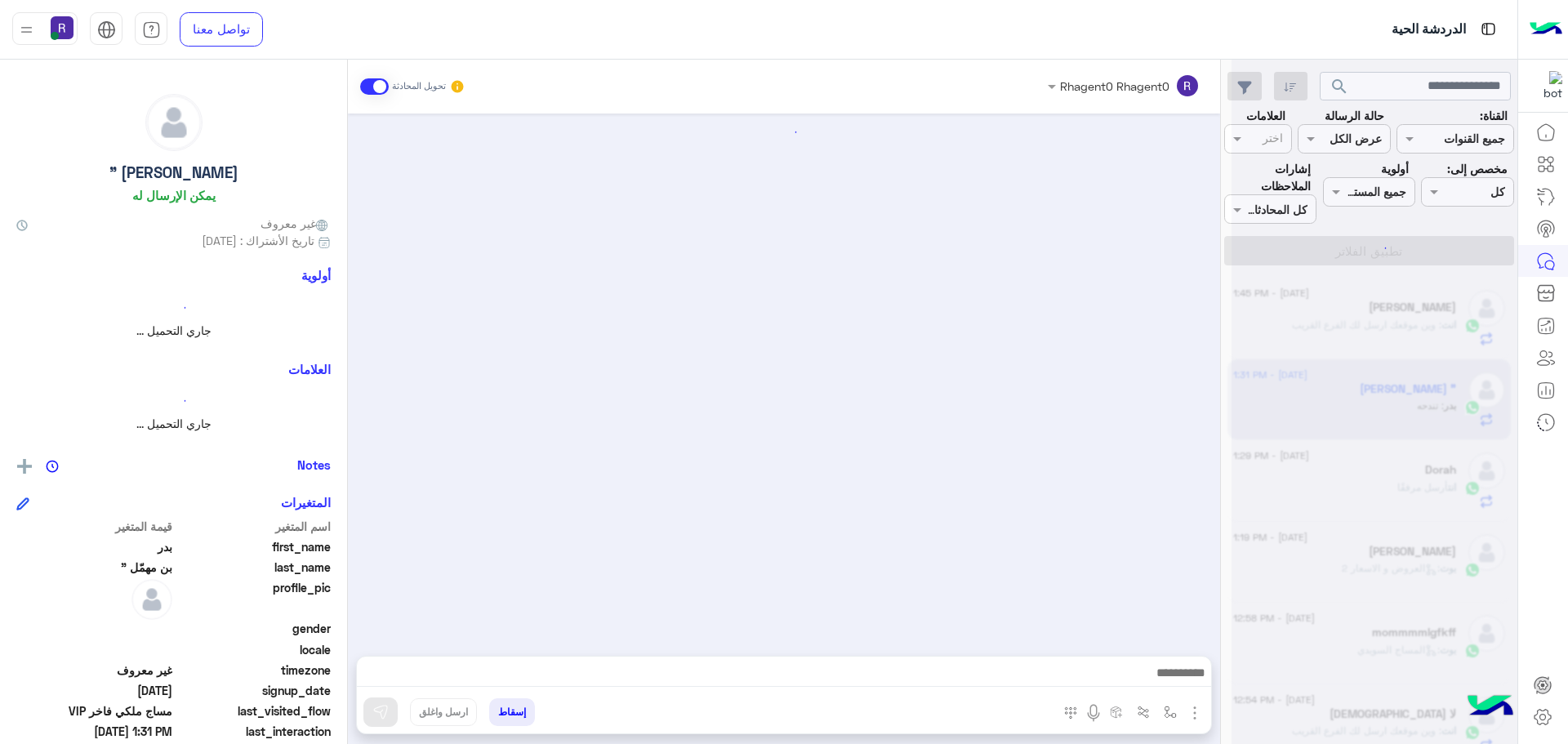
scroll to position [2778, 0]
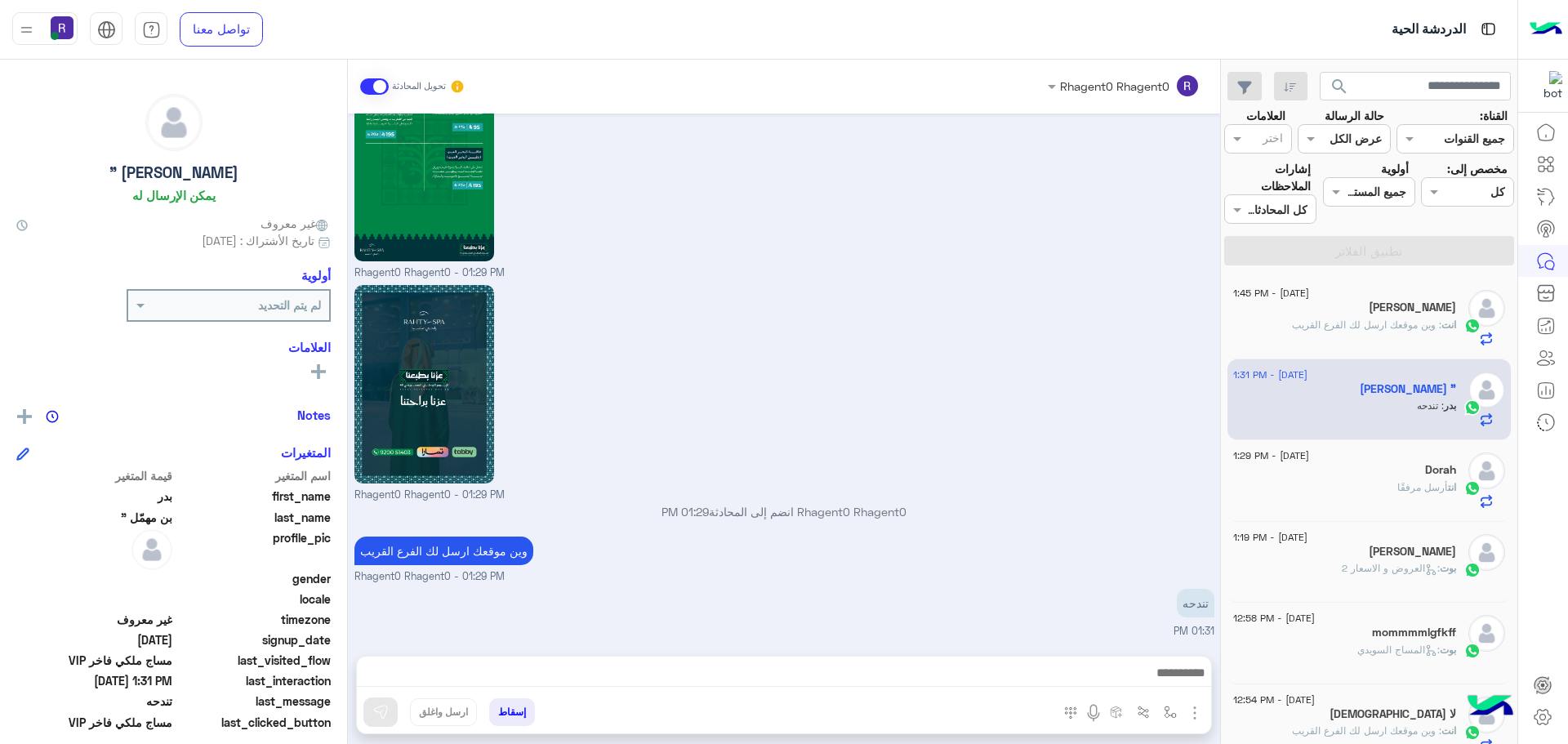
click at [1347, 322] on span ": وين موقعك ارسل لك الفرع القريب" at bounding box center [1366, 324] width 150 height 12
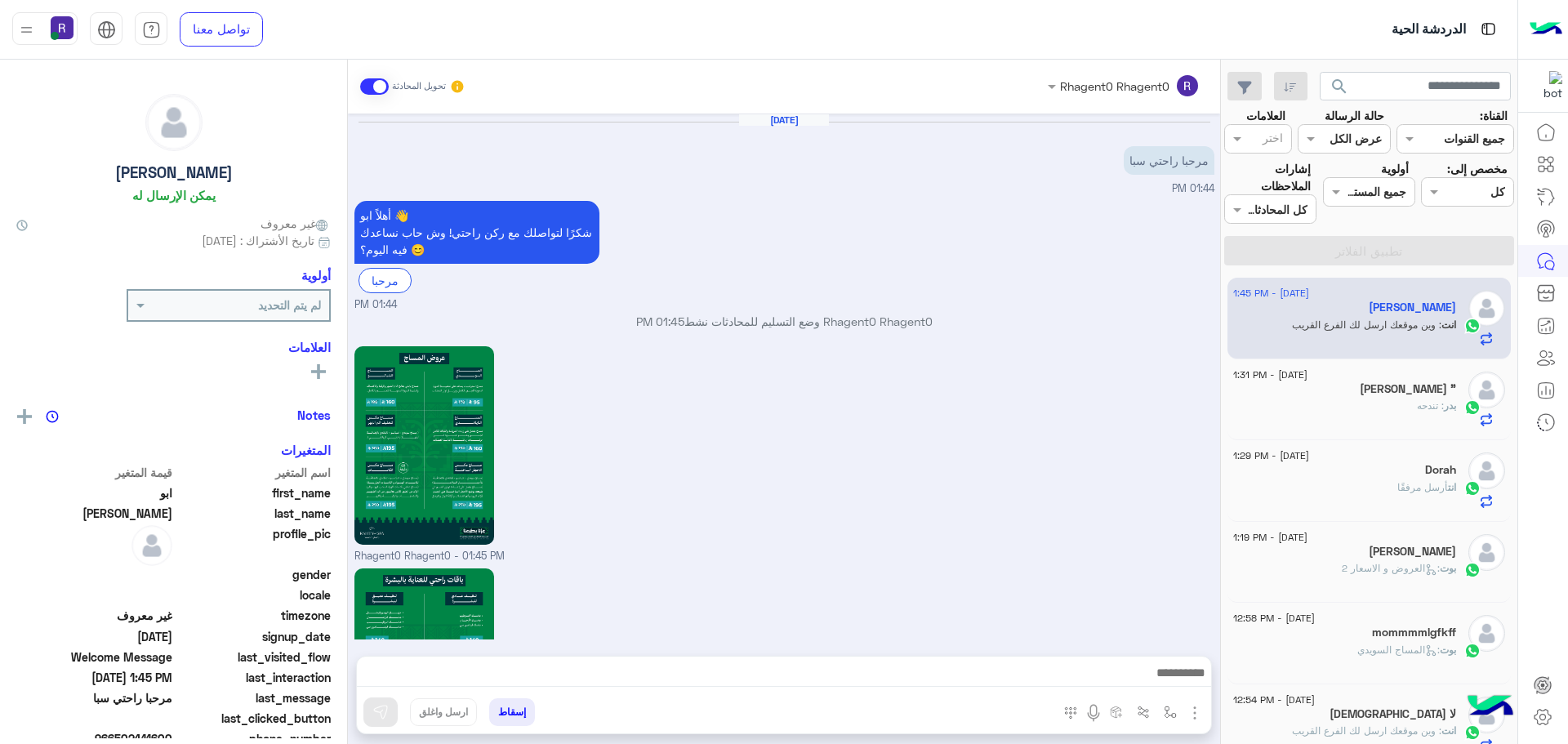
scroll to position [1560, 0]
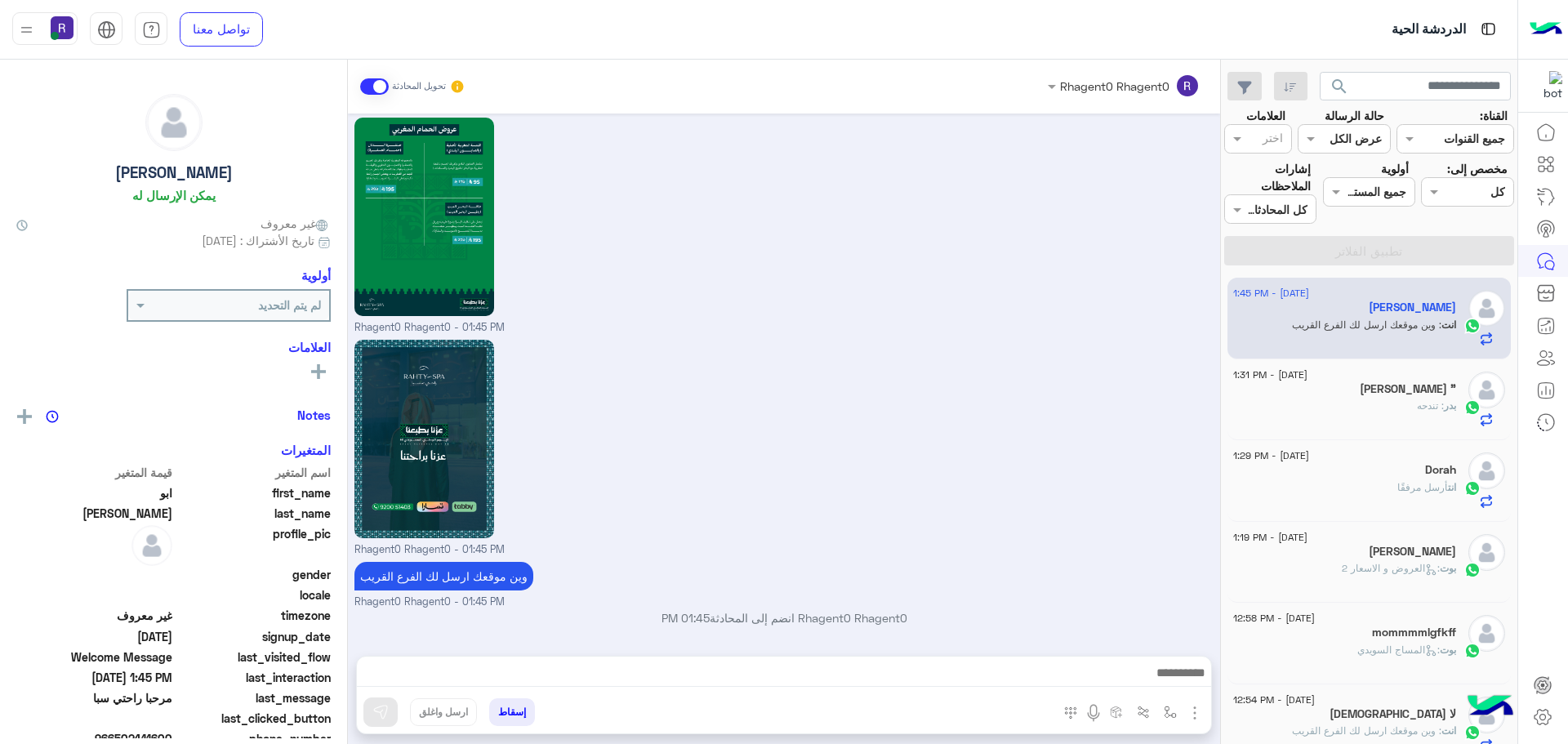
click at [1388, 398] on div "بدر بن مهمّل "" at bounding box center [1344, 391] width 223 height 17
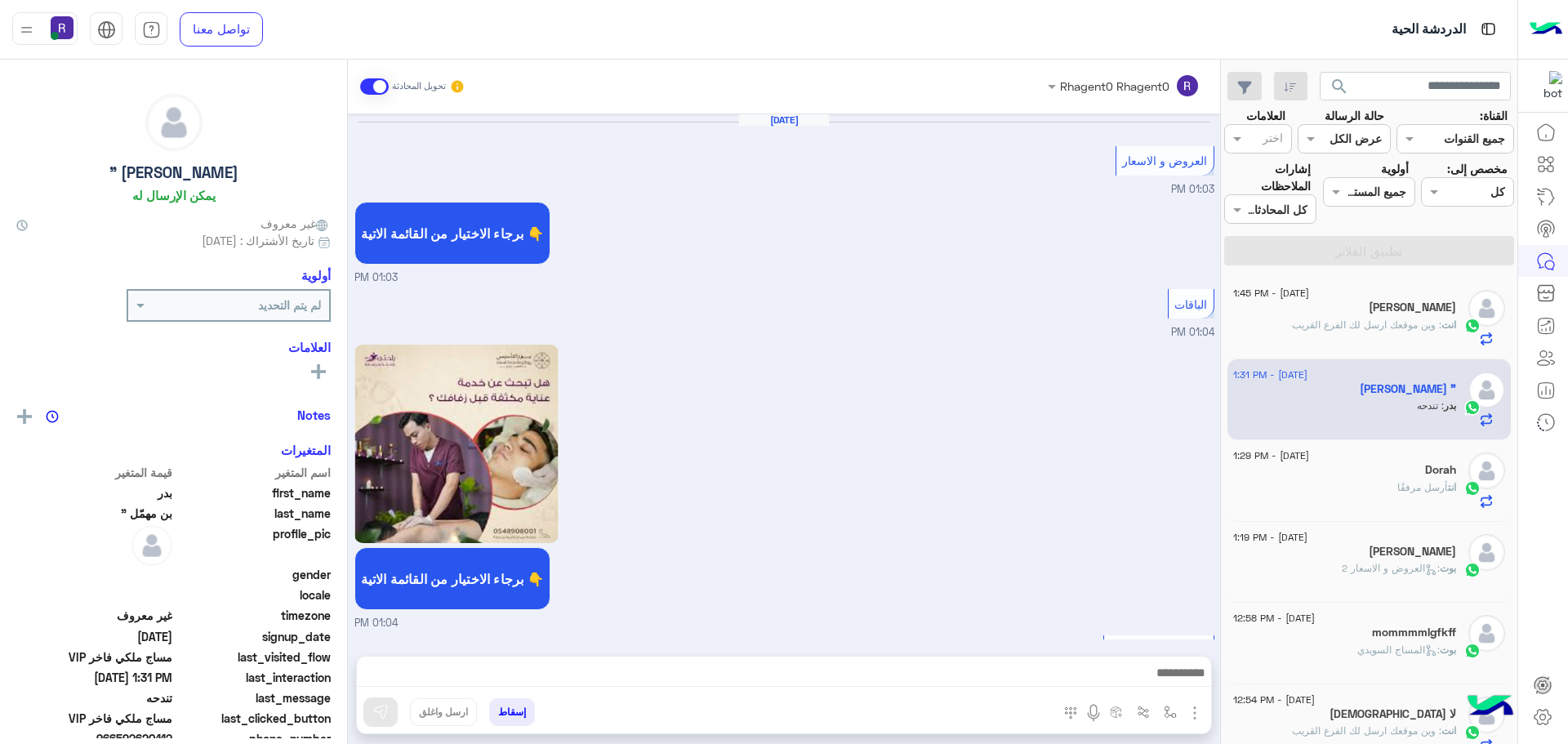
scroll to position [2778, 0]
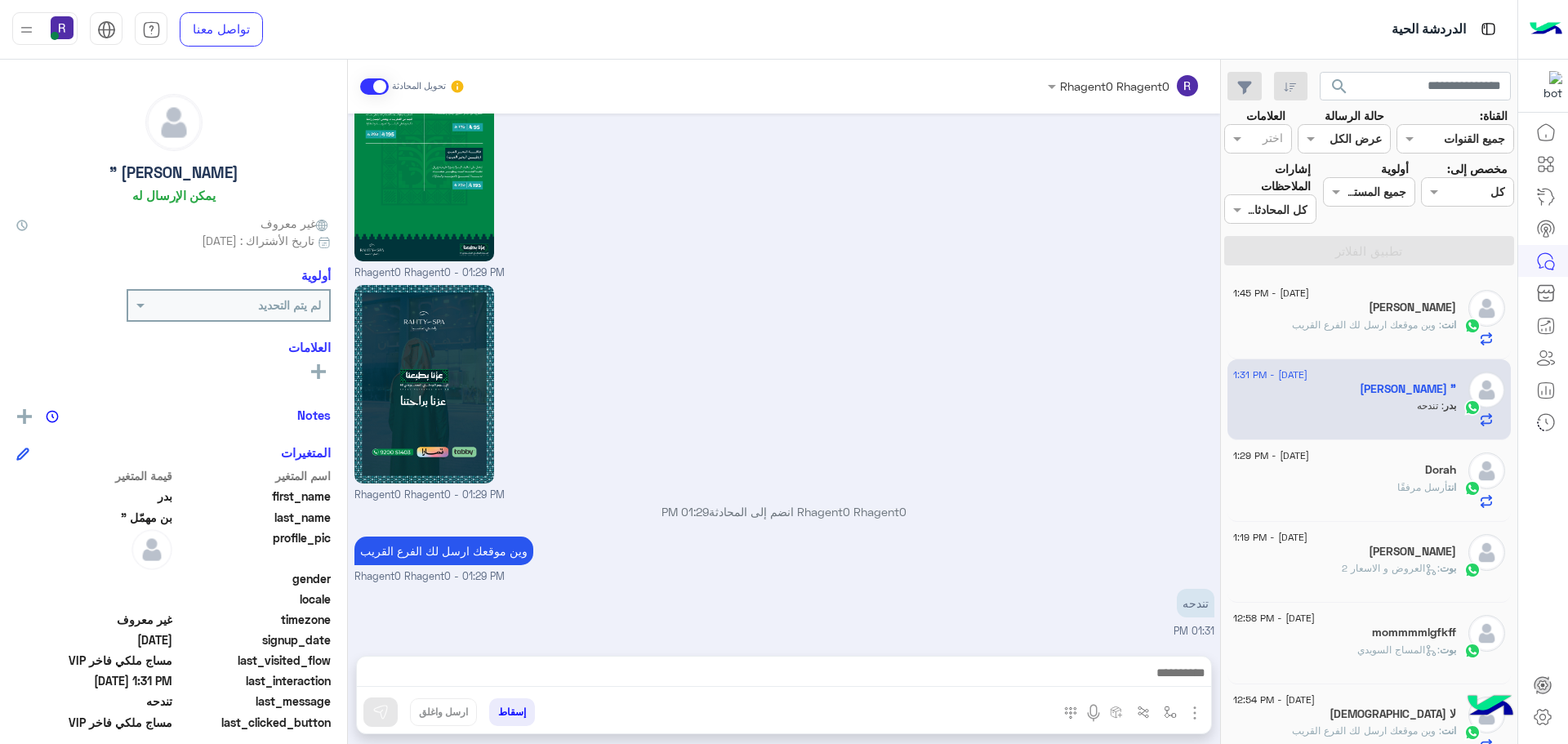
click at [1408, 484] on span "أرسل مرفقًا" at bounding box center [1423, 487] width 51 height 12
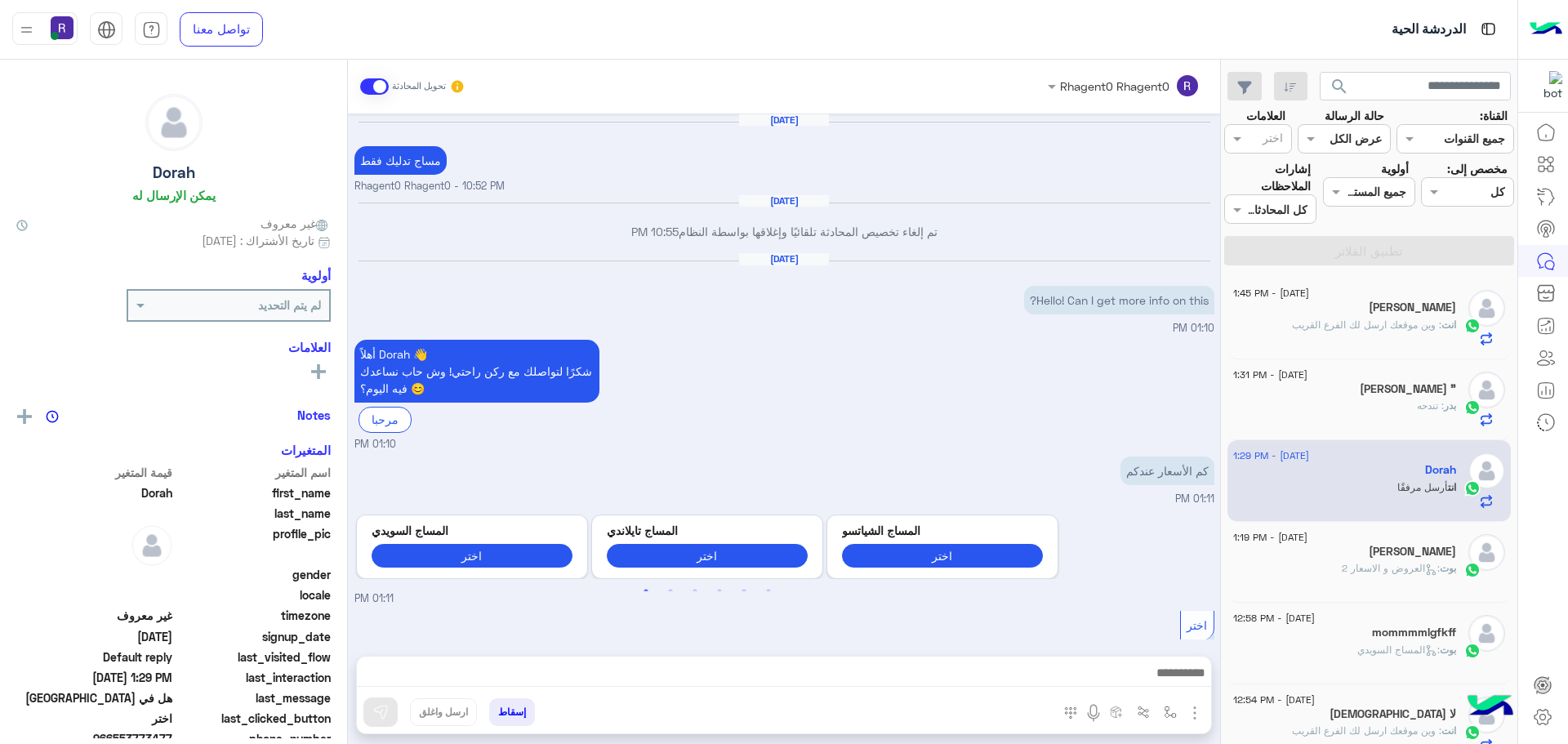
scroll to position [2380, 0]
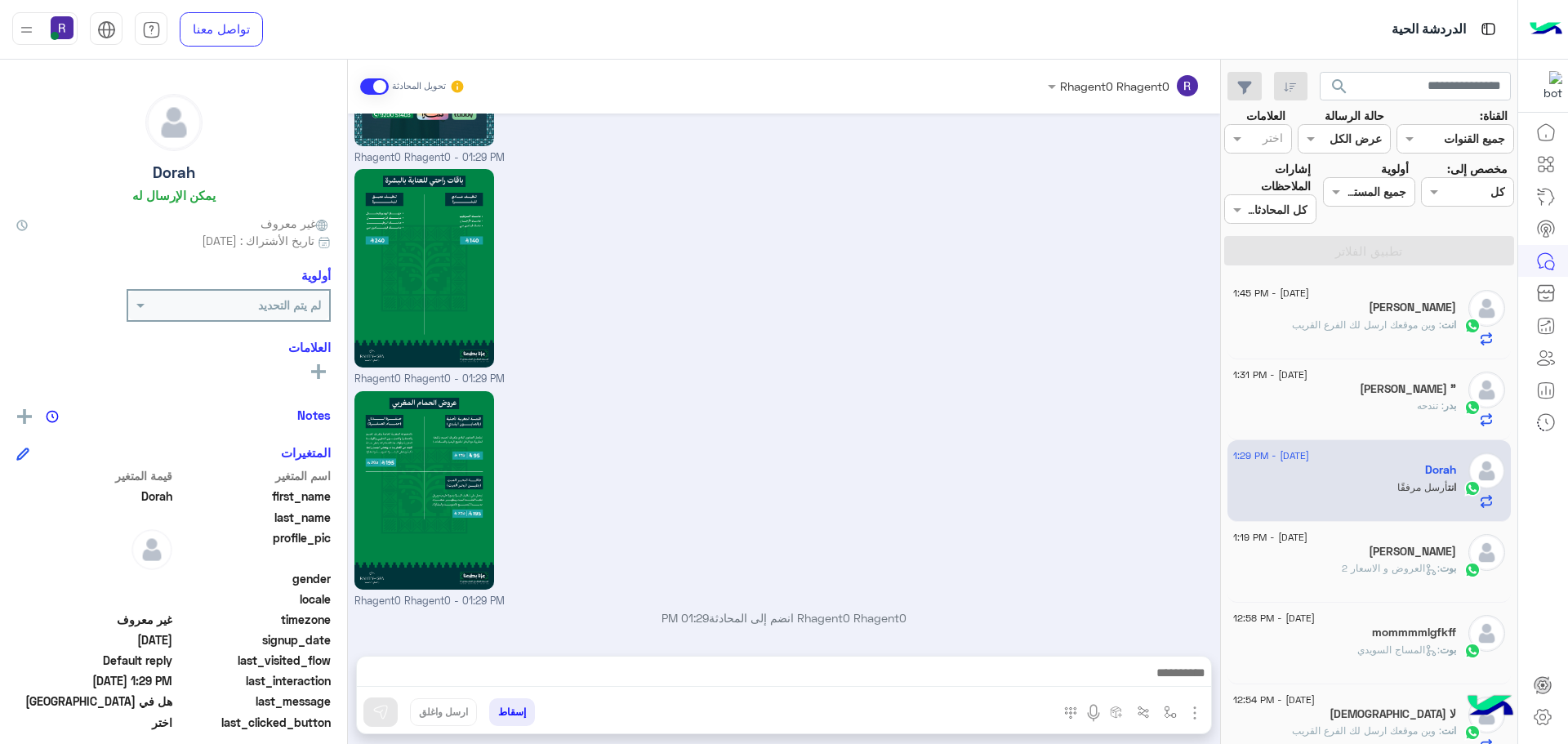
click at [1425, 570] on icon at bounding box center [1431, 569] width 12 height 12
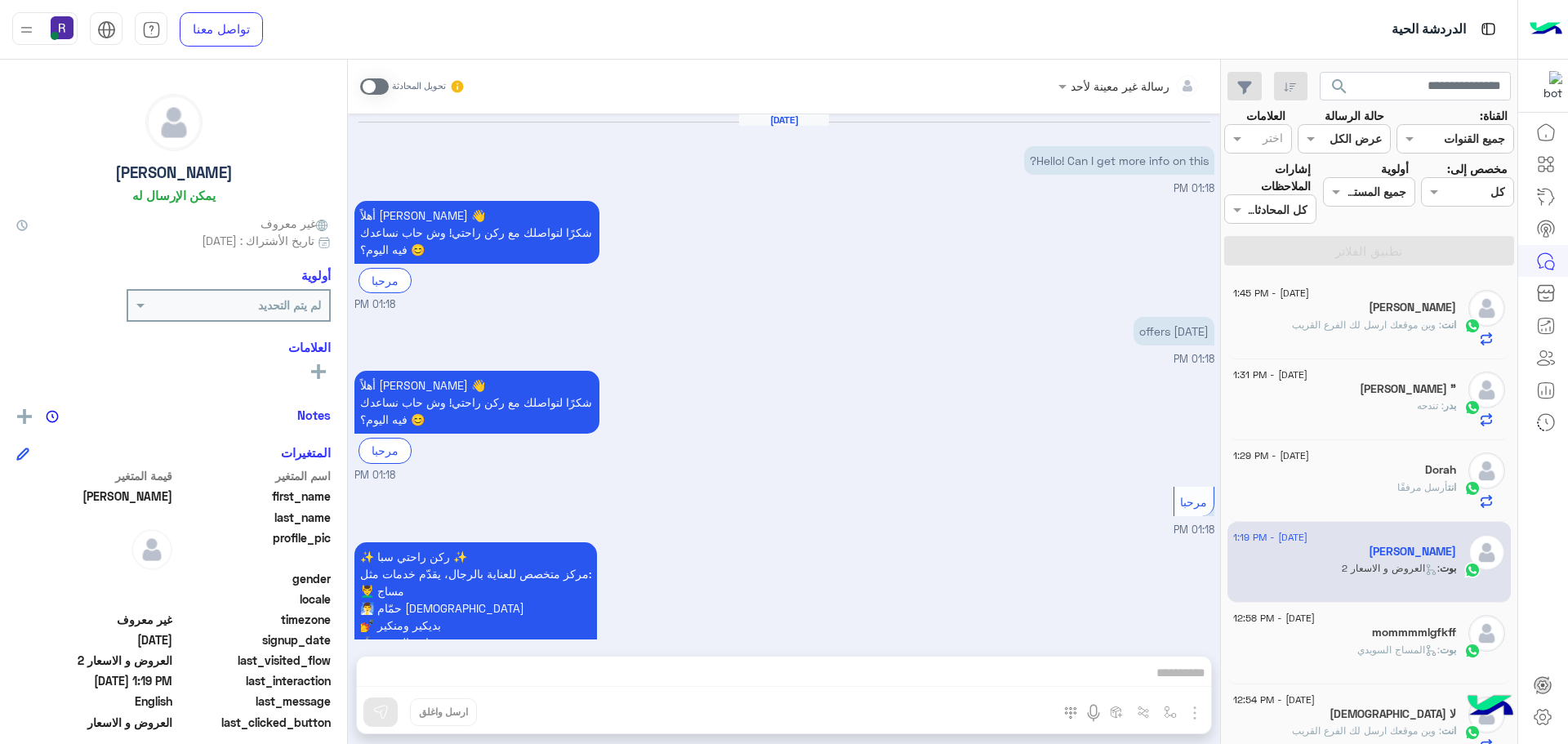
scroll to position [472, 0]
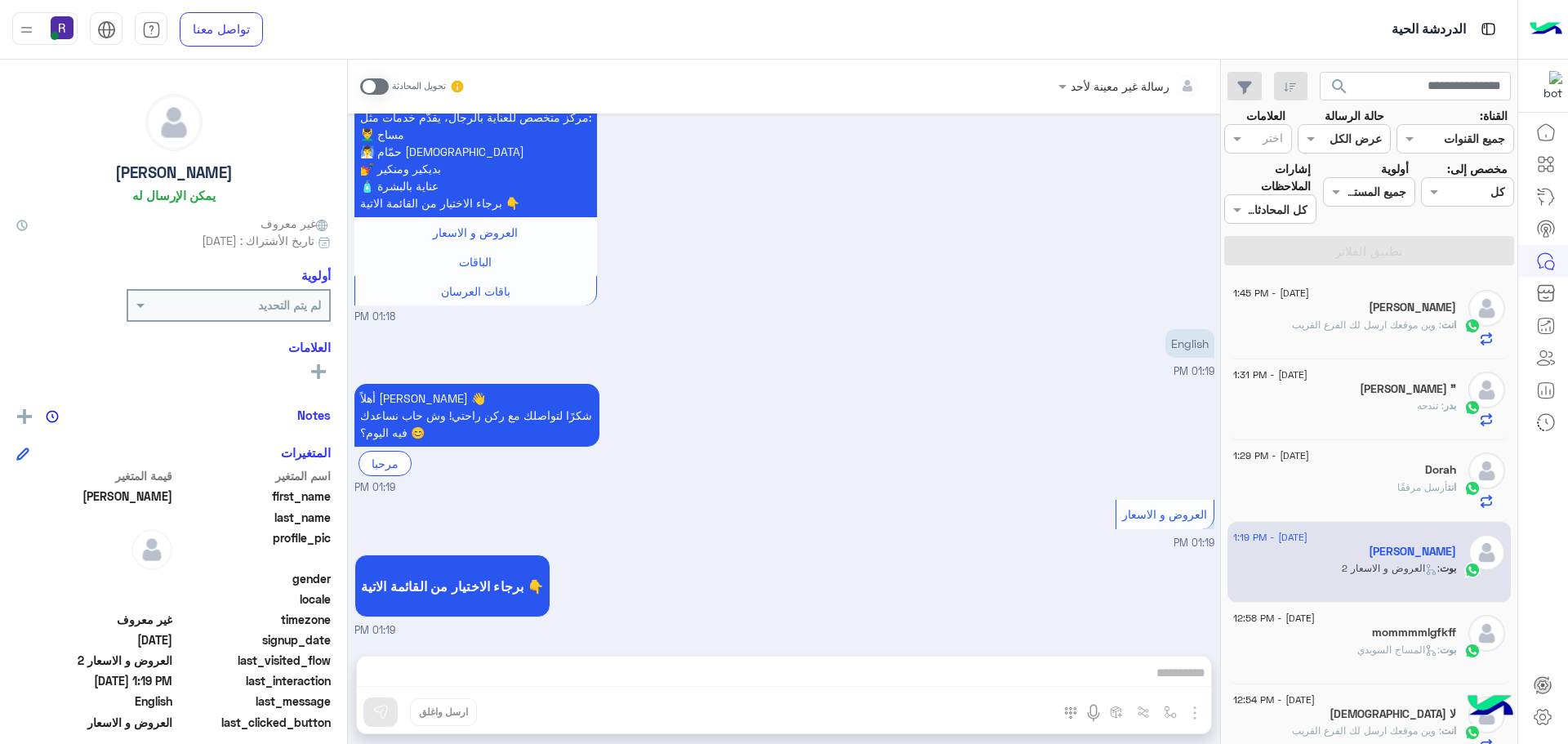
click at [1388, 646] on span ": المساج السويدي" at bounding box center [1398, 650] width 83 height 12
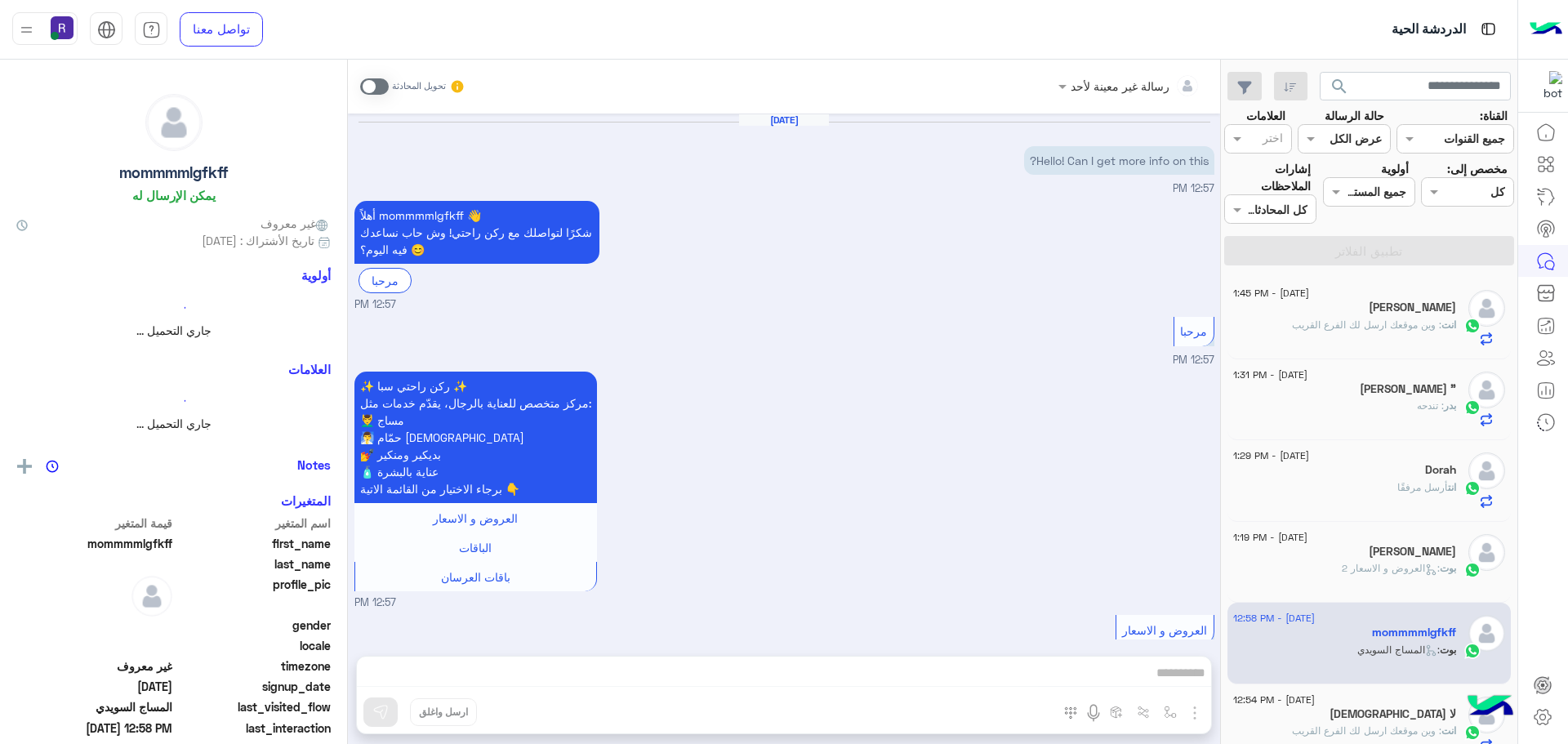
scroll to position [434, 0]
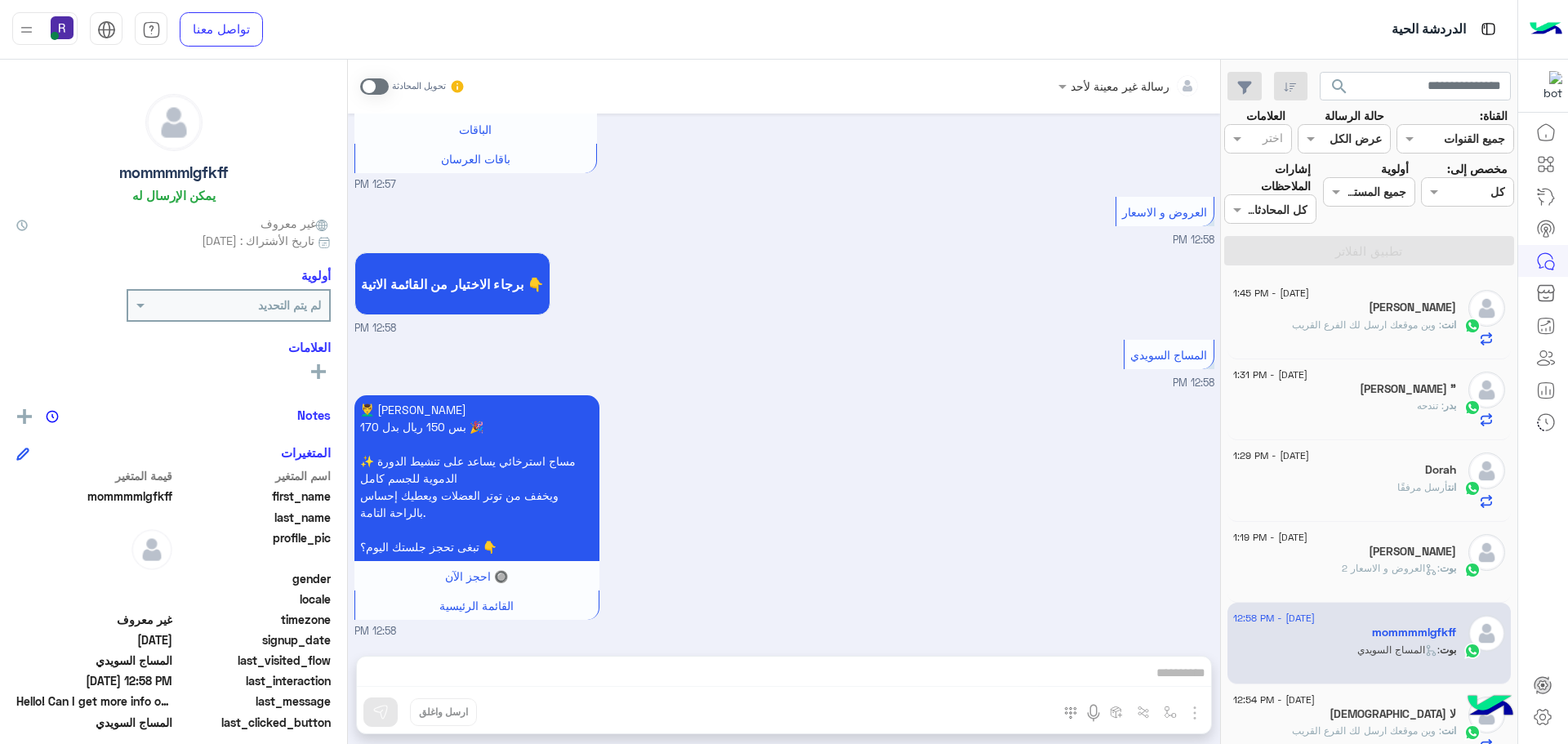
click at [1351, 333] on div "انت : وين موقعك ارسل لك الفرع القريب" at bounding box center [1344, 332] width 223 height 29
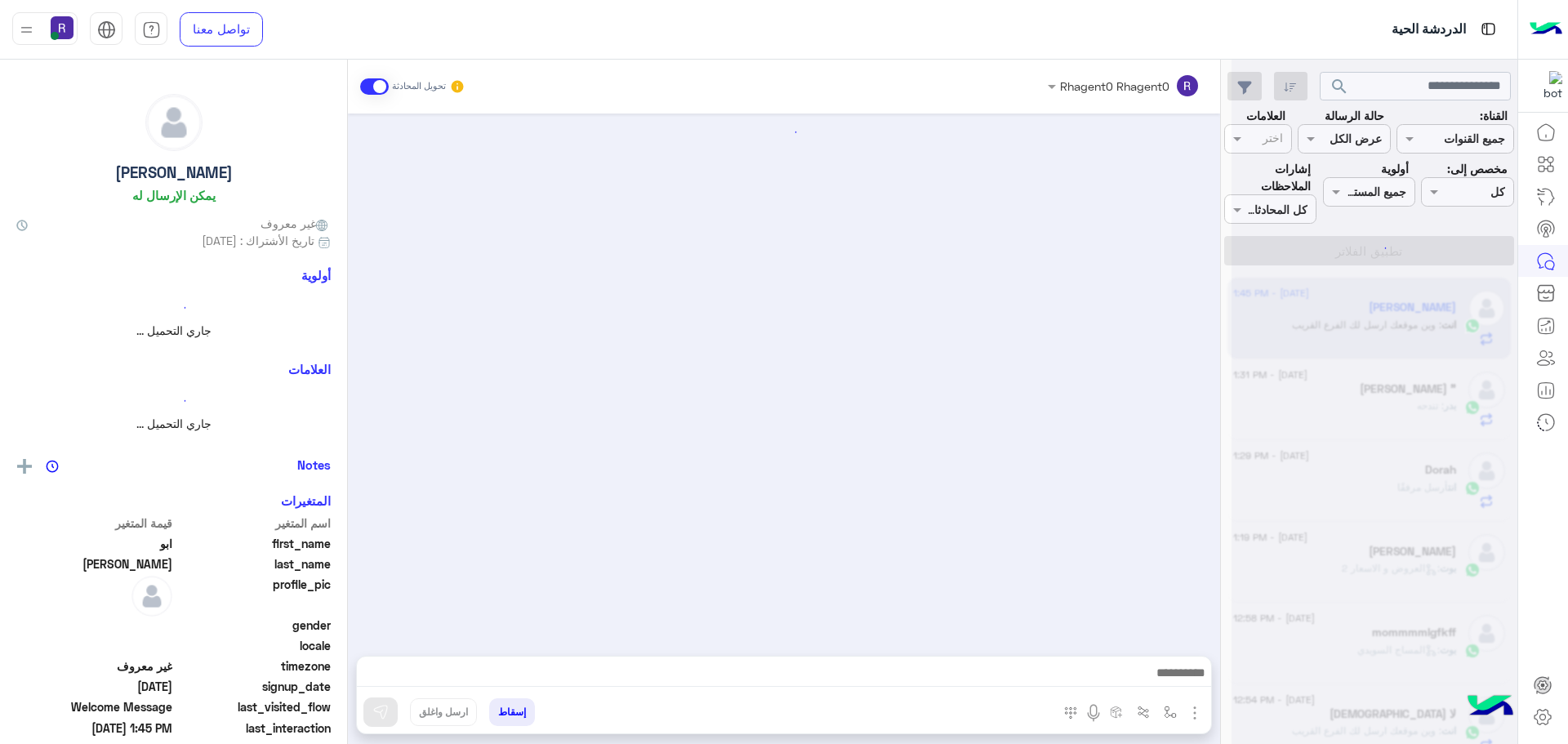
scroll to position [1560, 0]
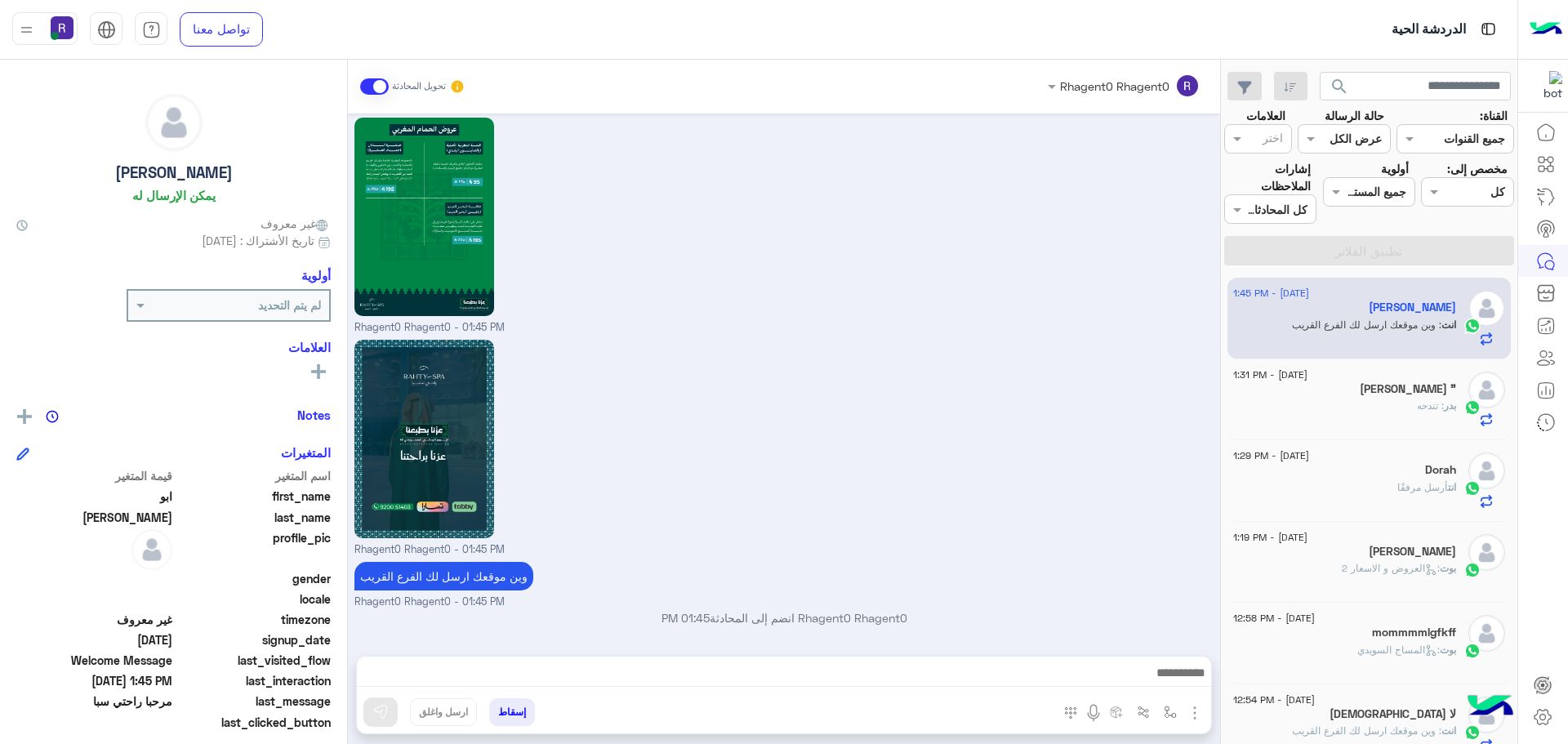
click at [1293, 395] on div "بدر بن مهمّل "" at bounding box center [1344, 391] width 223 height 17
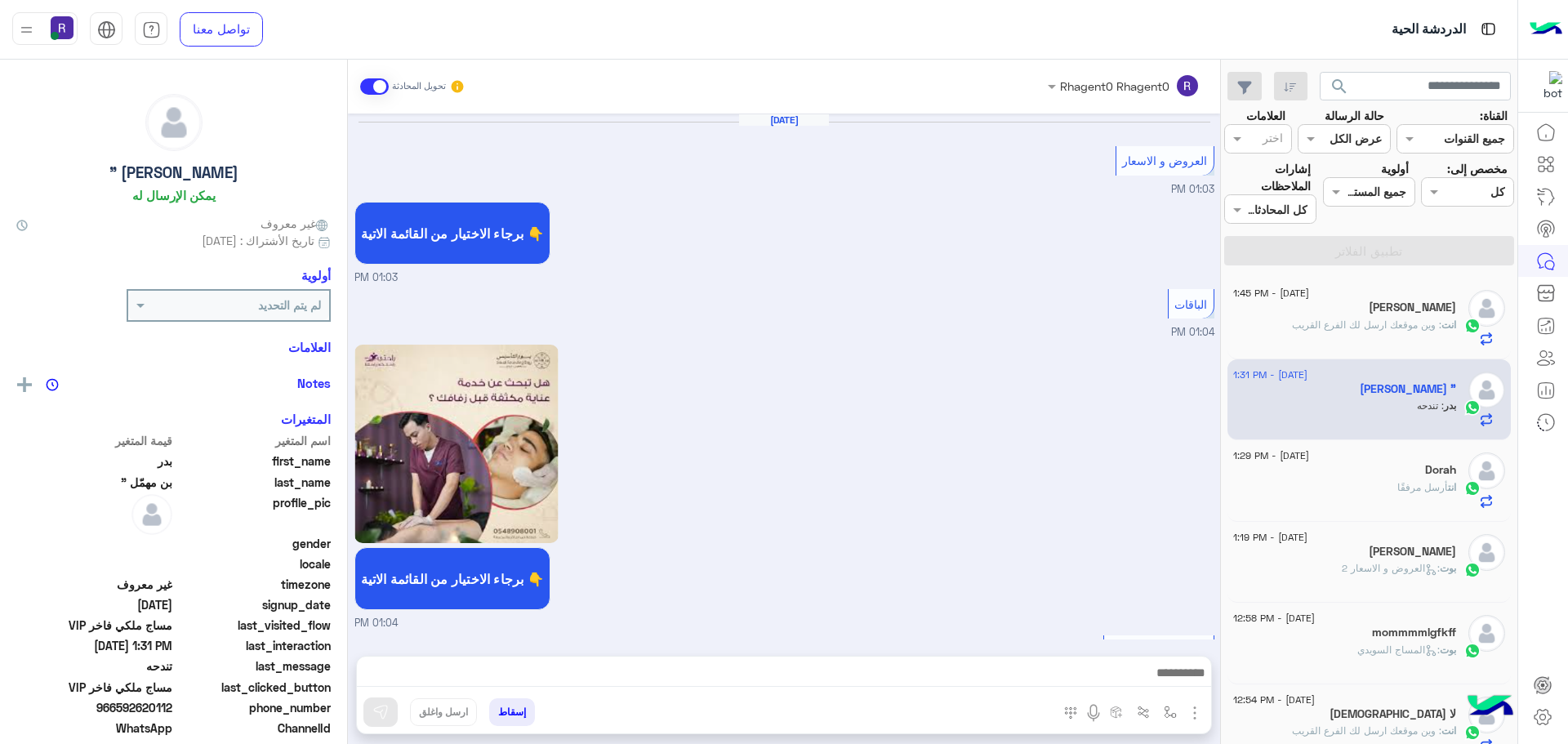
scroll to position [2778, 0]
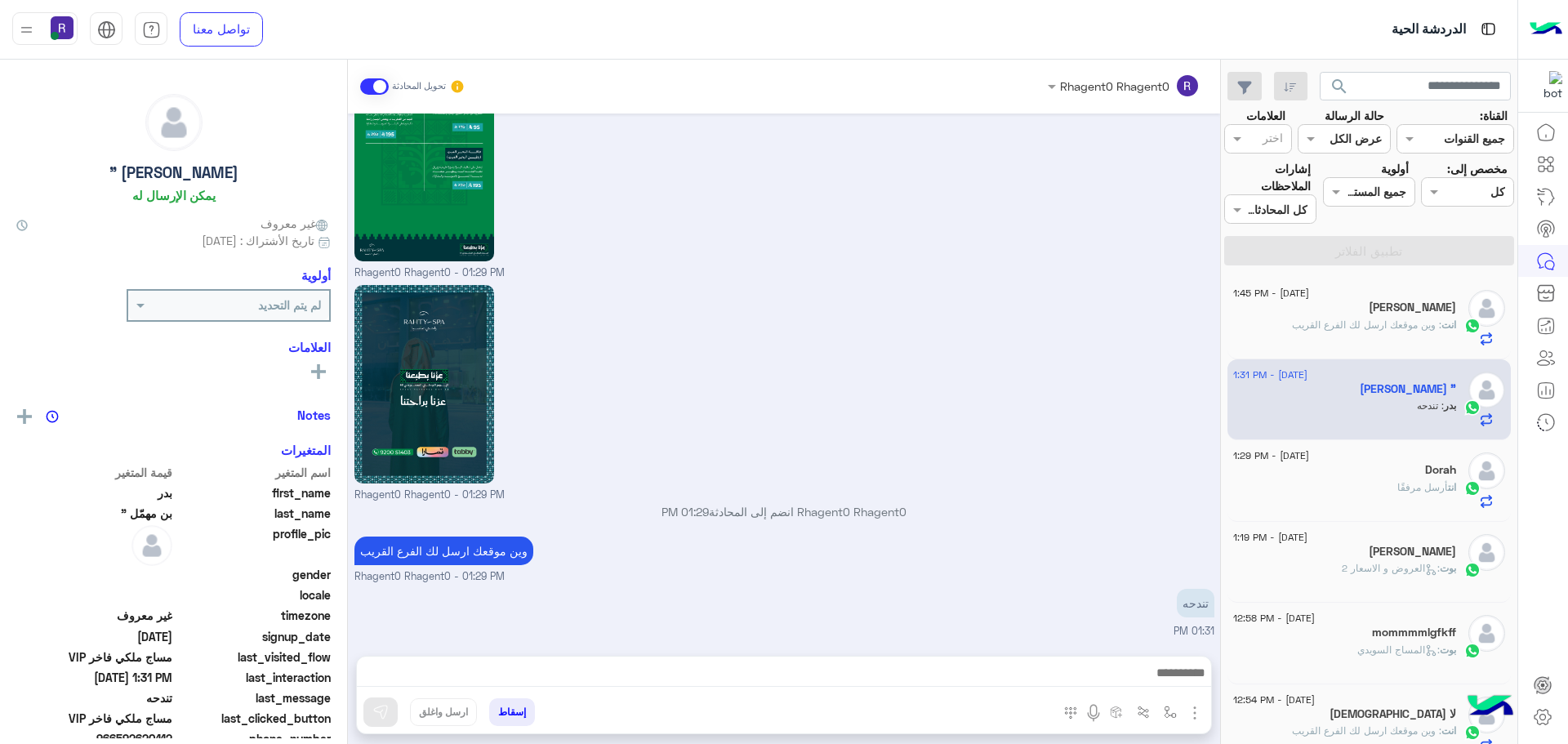
click at [1333, 499] on div "انت أرسل مرفقًا" at bounding box center [1344, 495] width 223 height 29
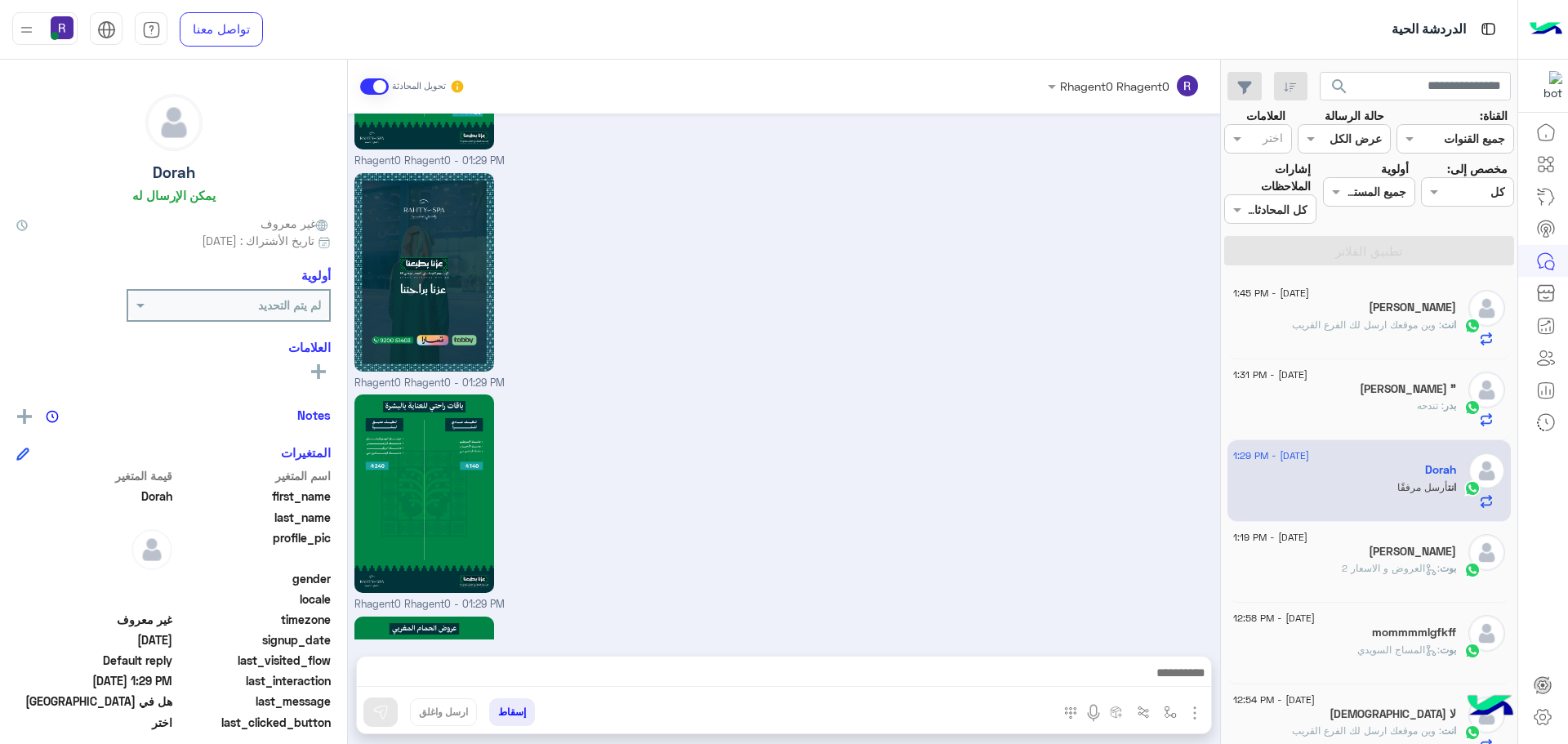
scroll to position [2379, 0]
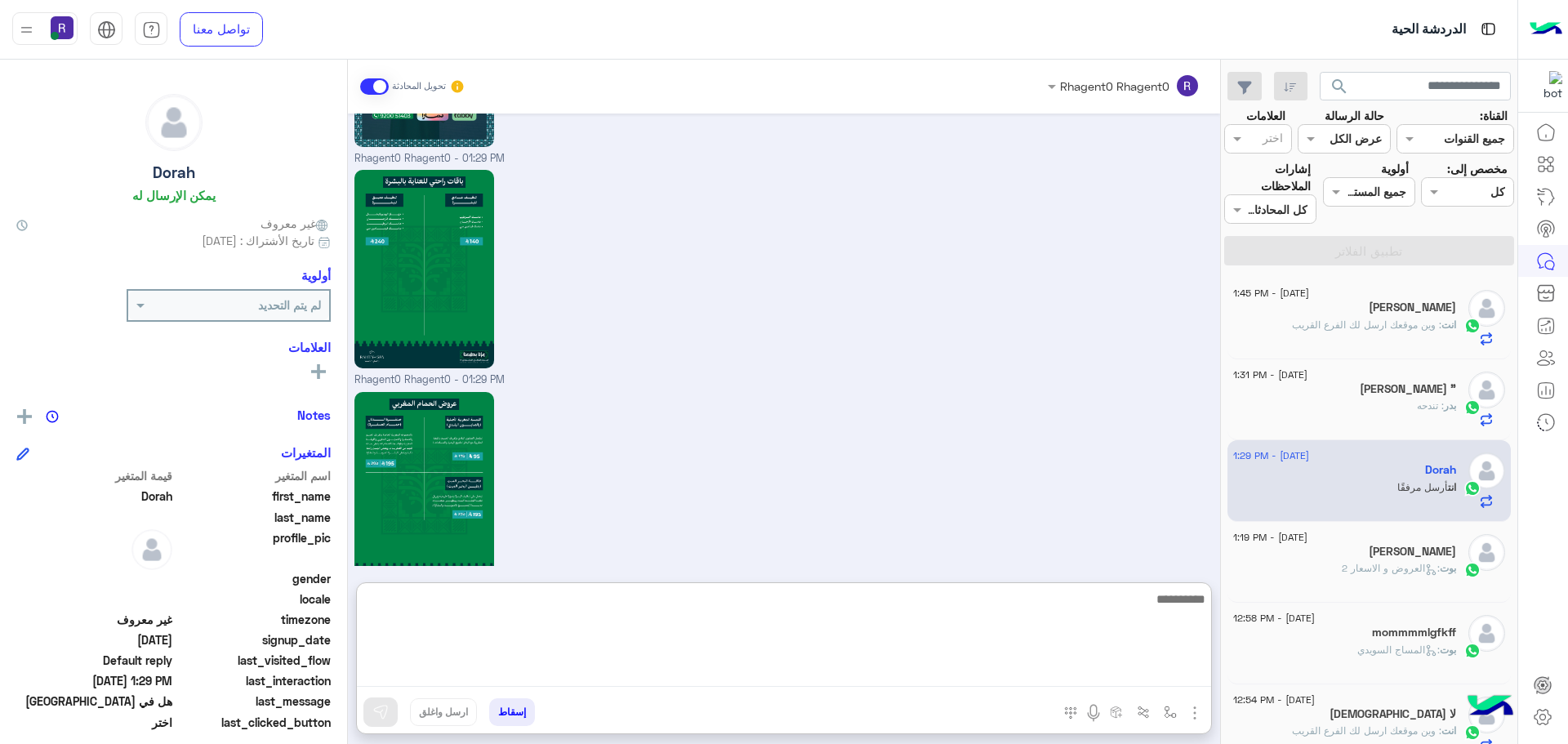
paste textarea "**********"
type textarea "**********"
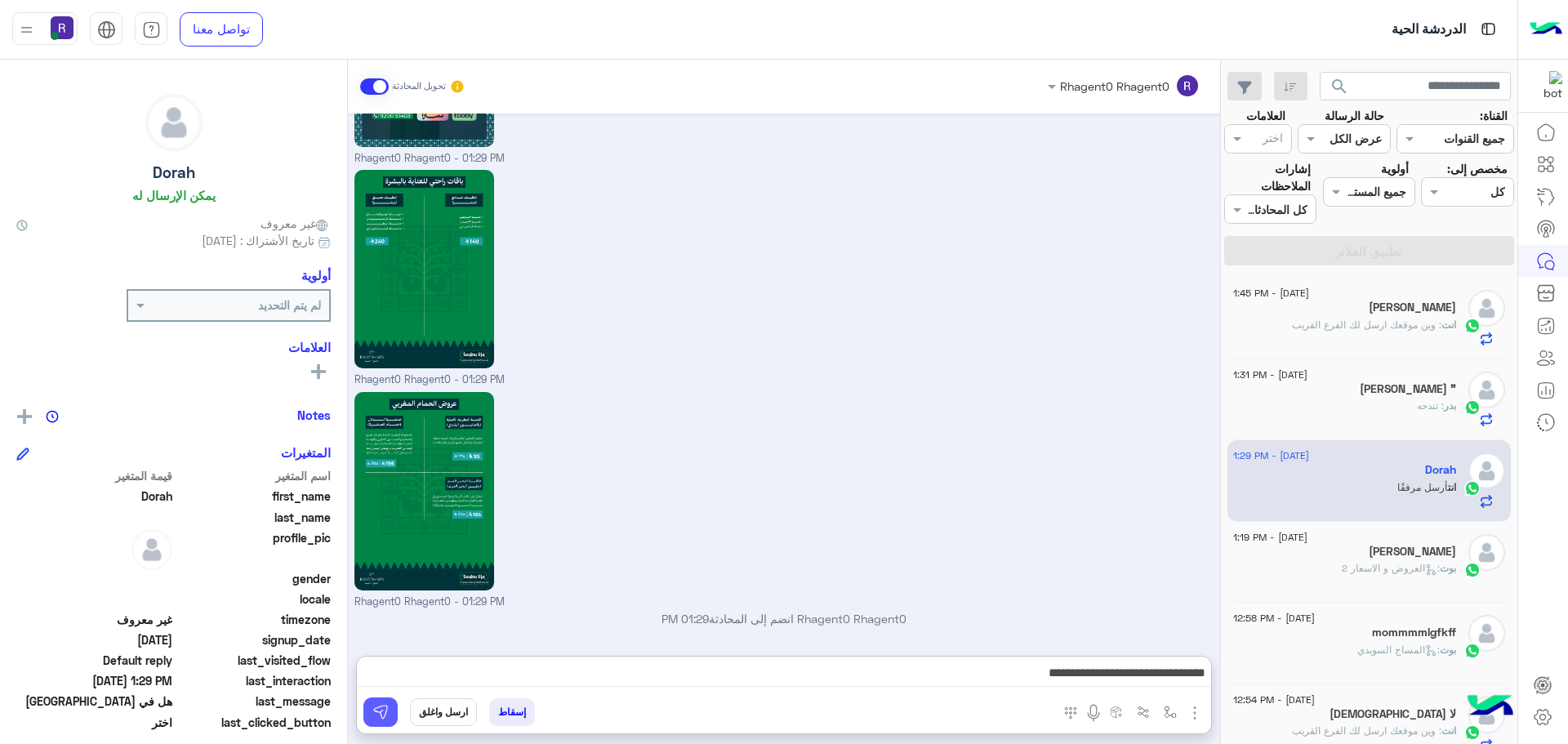
click at [391, 709] on button at bounding box center [380, 713] width 34 height 30
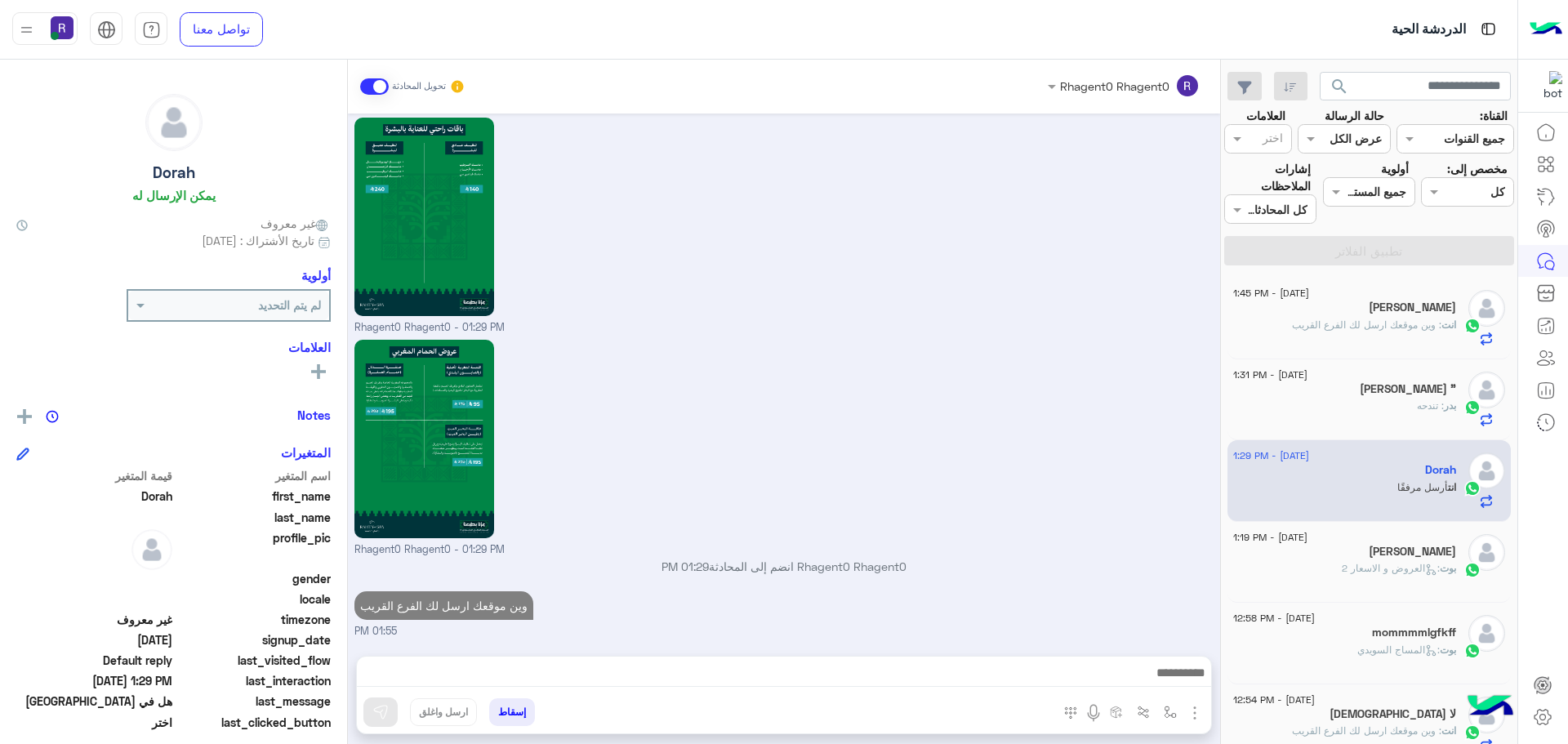
click at [1334, 550] on div "Jaseem" at bounding box center [1344, 553] width 223 height 17
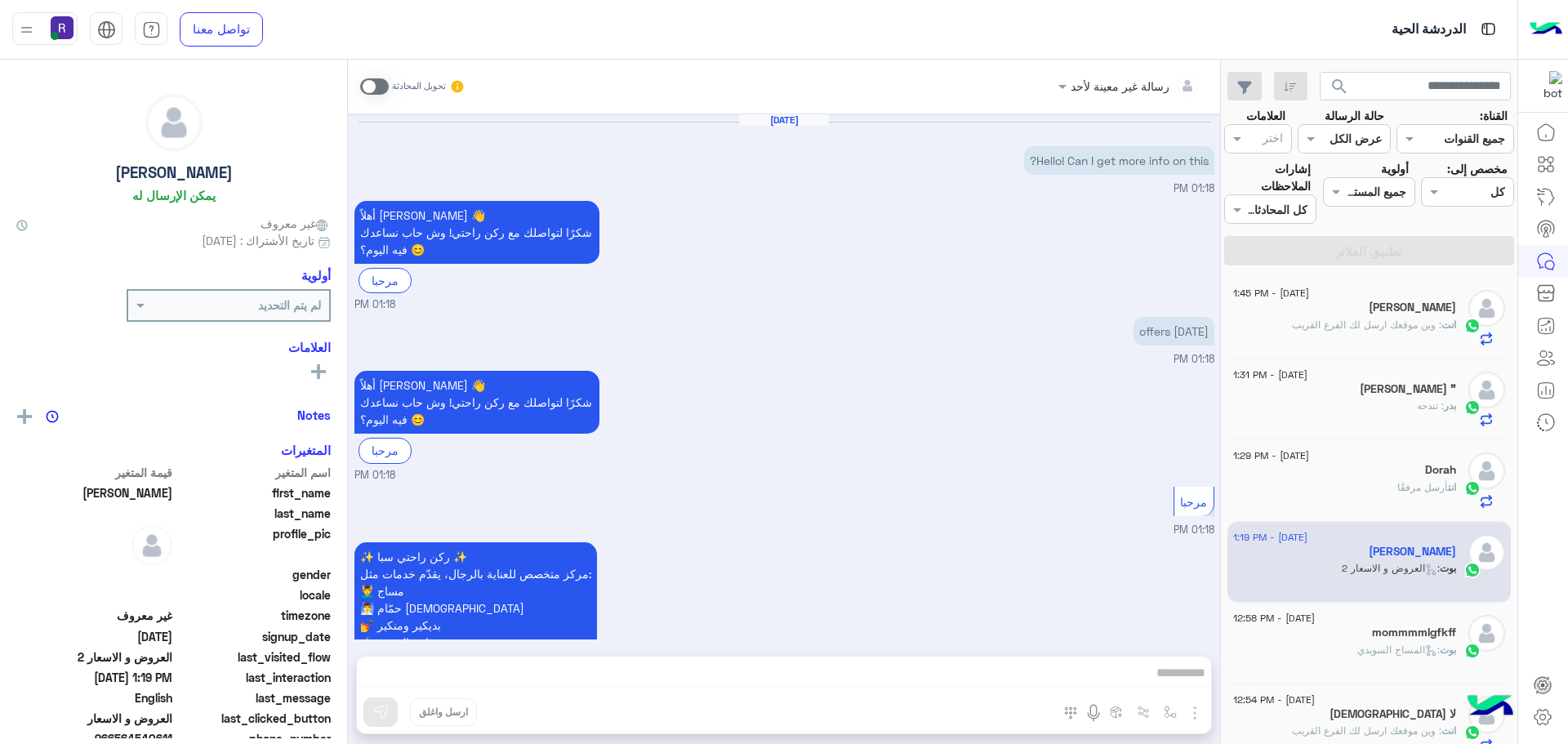
scroll to position [472, 0]
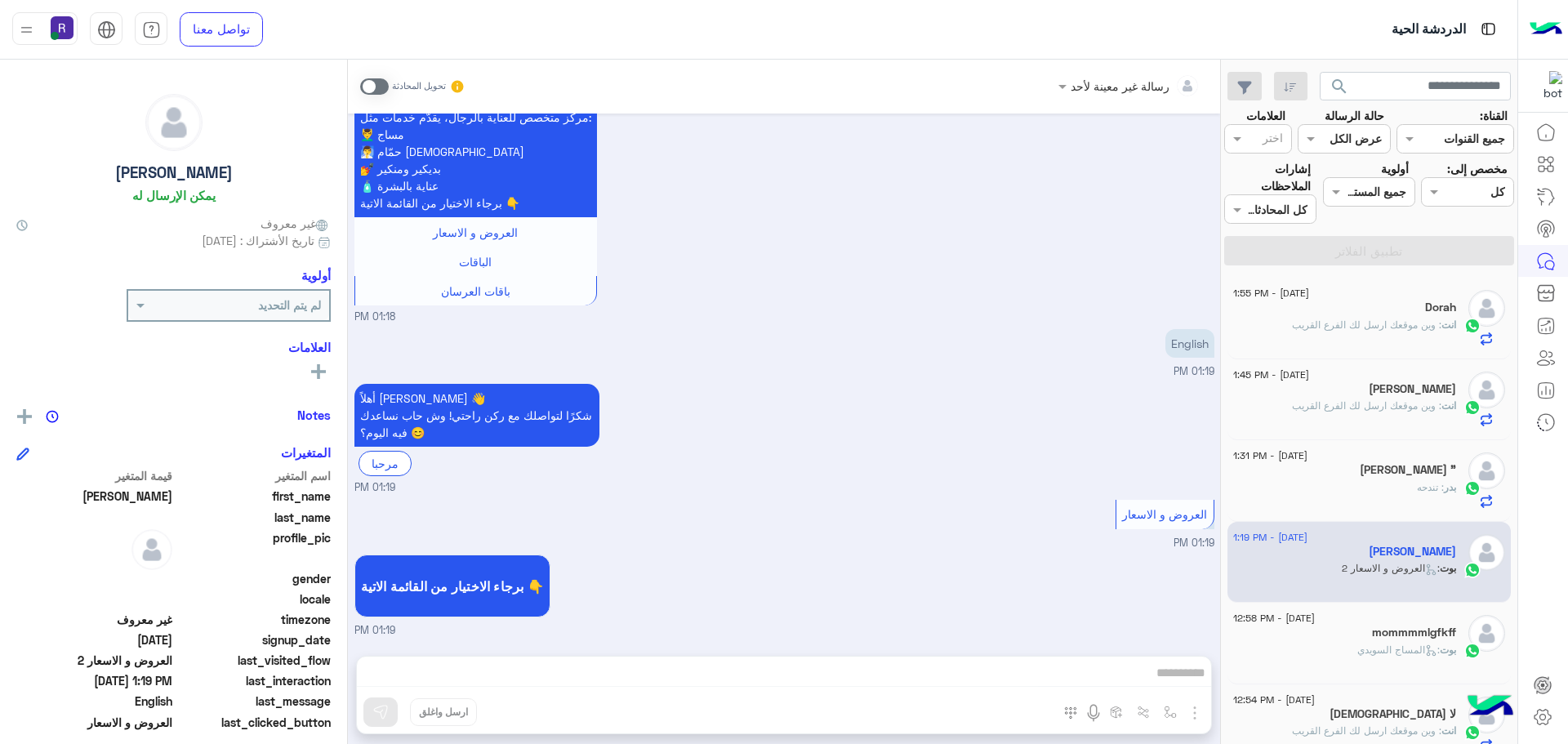
click at [381, 87] on span at bounding box center [374, 86] width 29 height 16
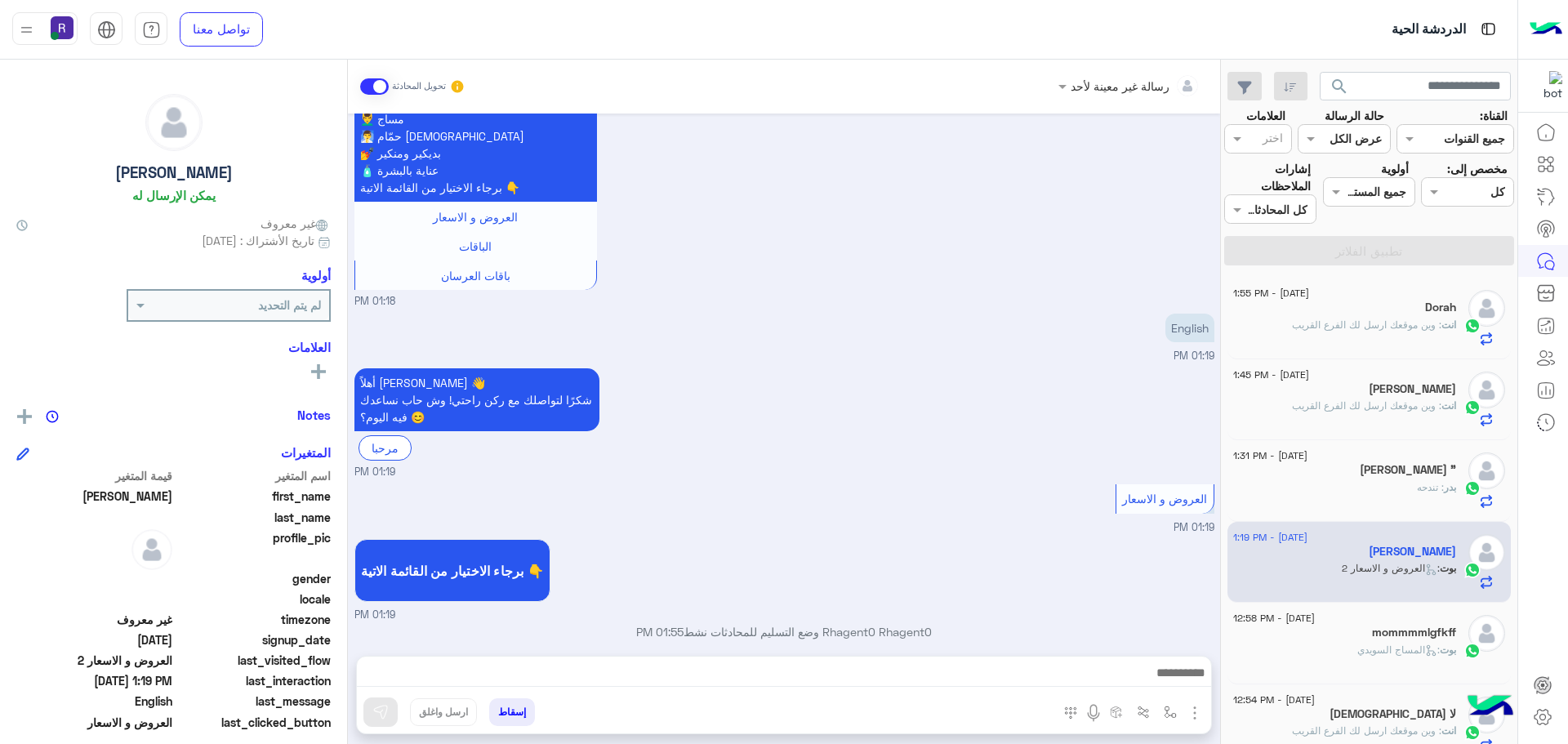
scroll to position [501, 0]
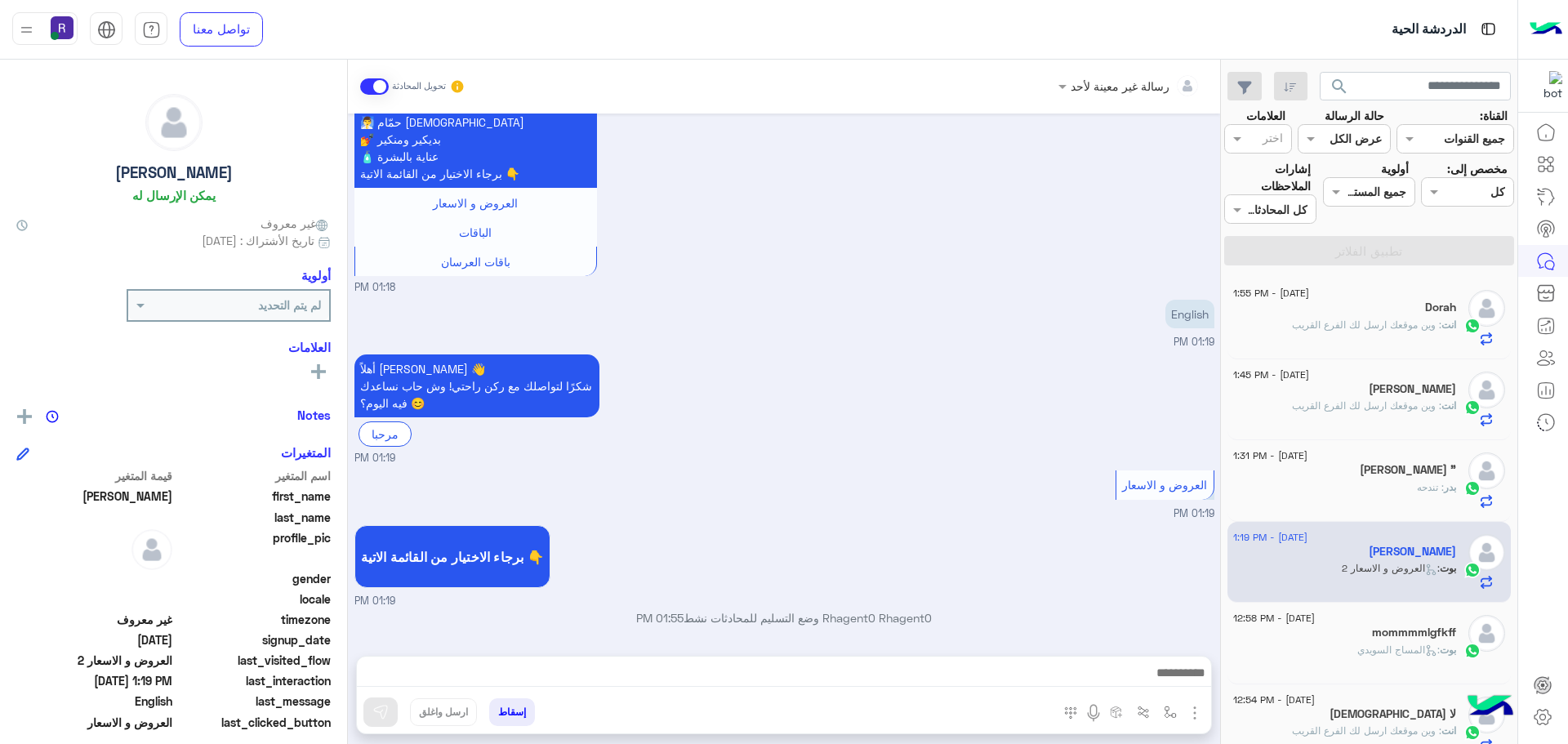
click at [1191, 712] on img "button" at bounding box center [1195, 713] width 20 height 20
click at [1158, 687] on button "الصور" at bounding box center [1170, 677] width 70 height 32
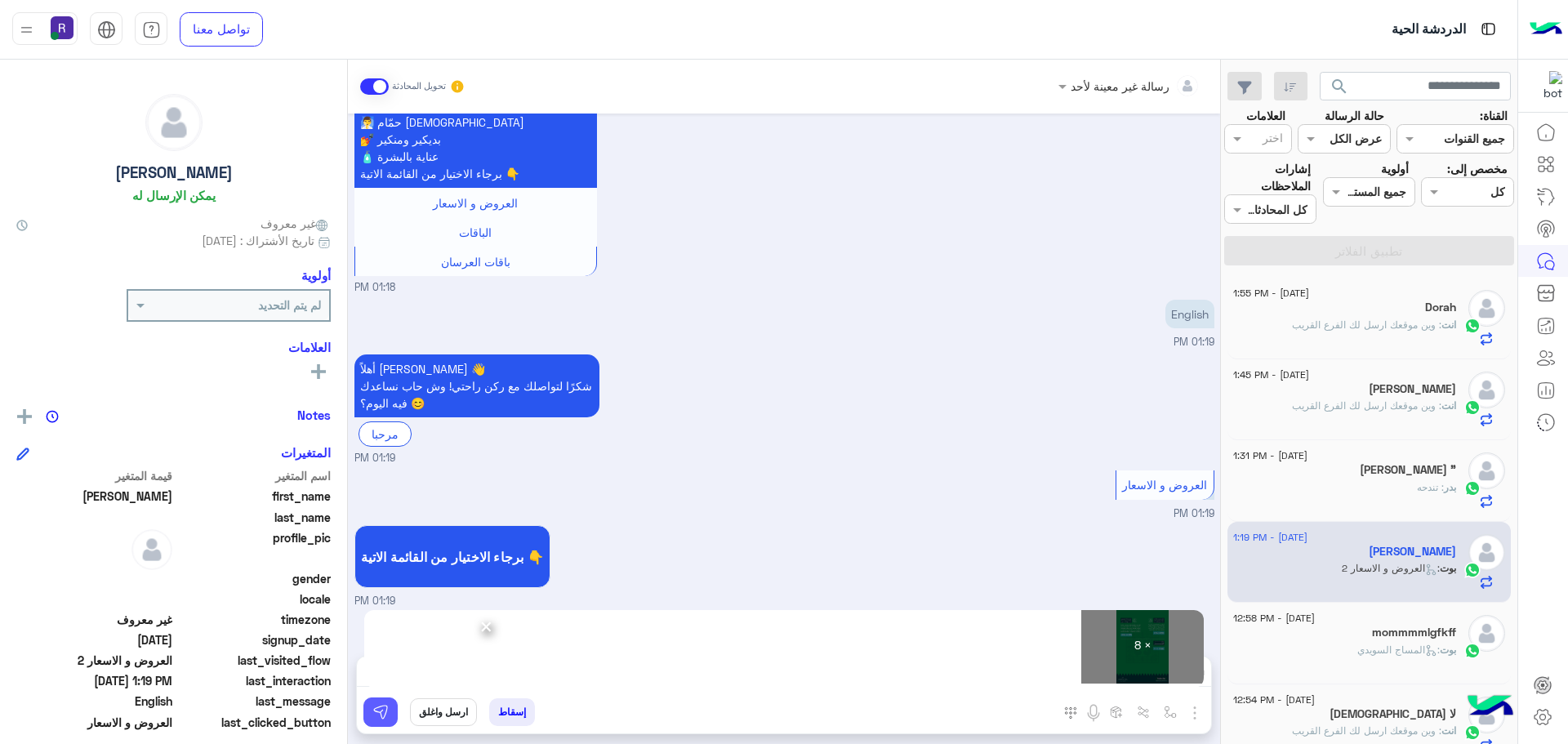
click at [385, 715] on img at bounding box center [380, 712] width 16 height 16
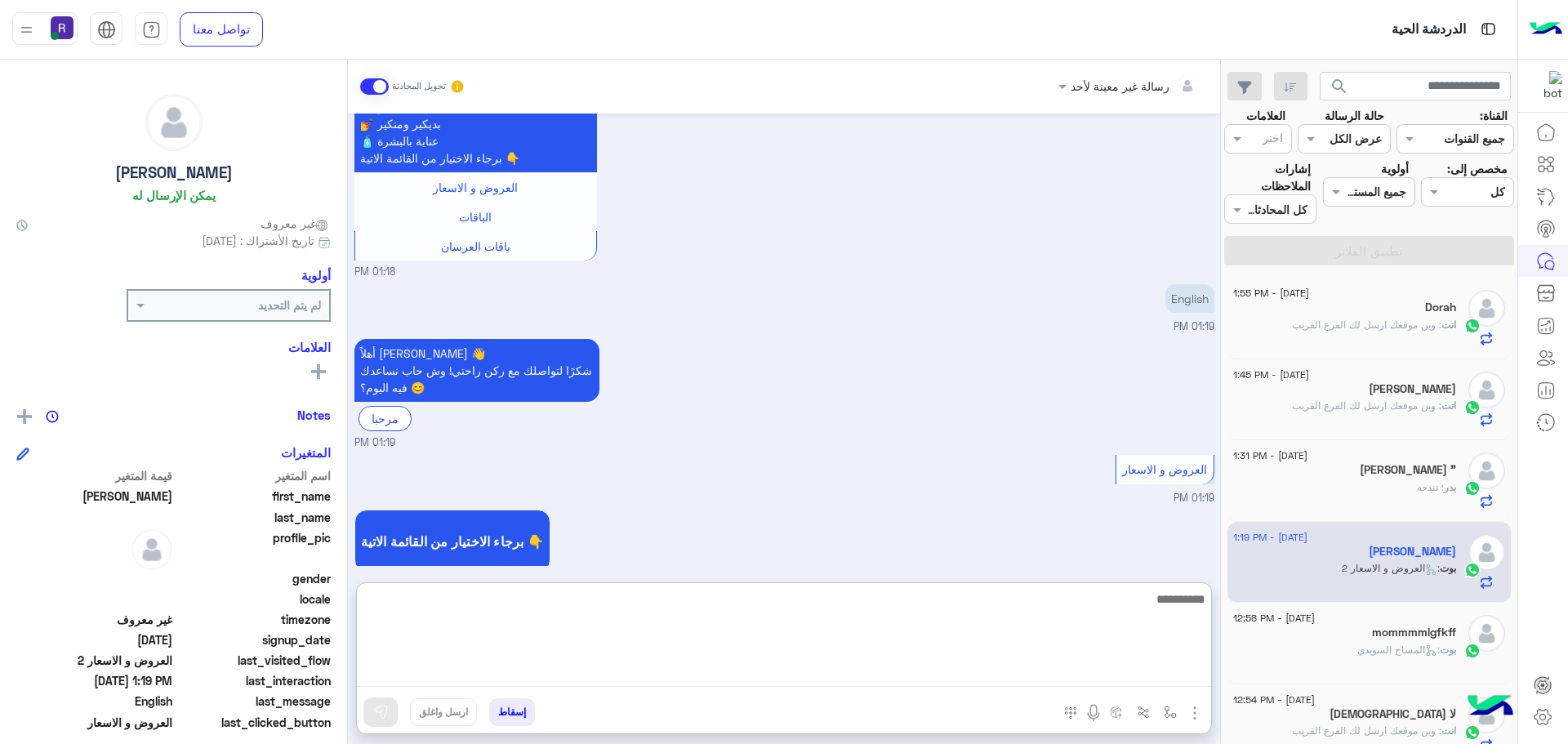
paste textarea "**********"
type textarea "**********"
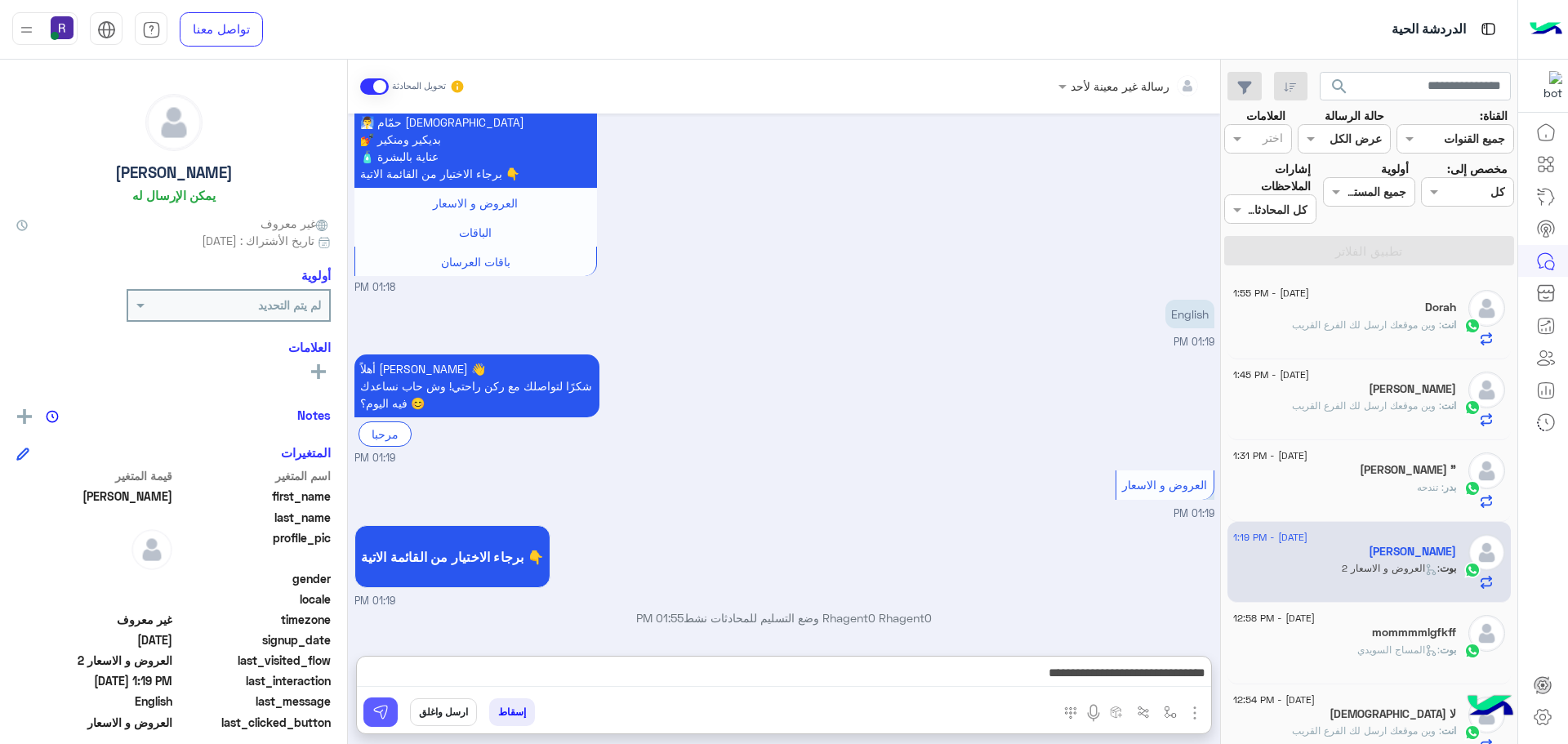
click at [370, 711] on button at bounding box center [380, 713] width 34 height 30
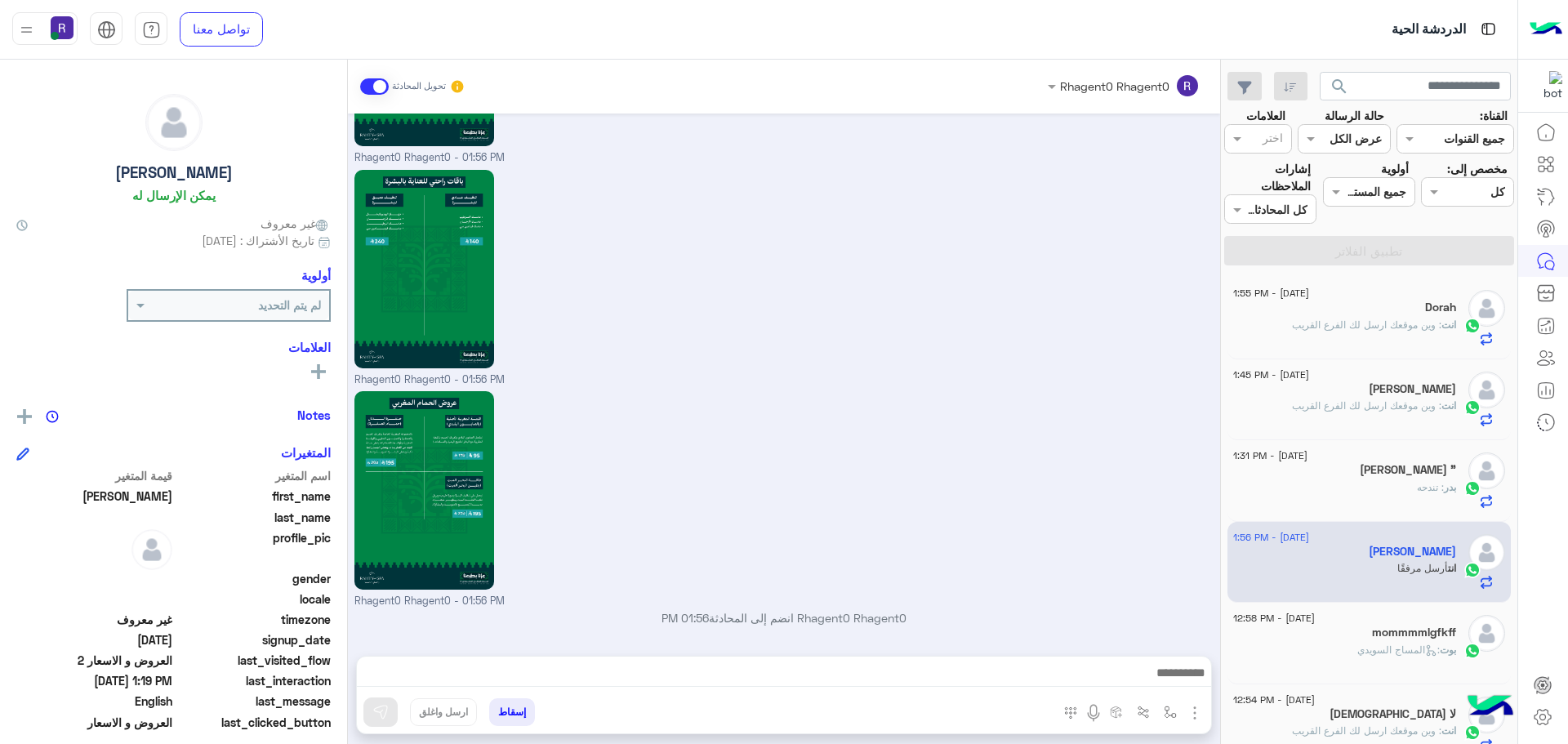
scroll to position [2360, 0]
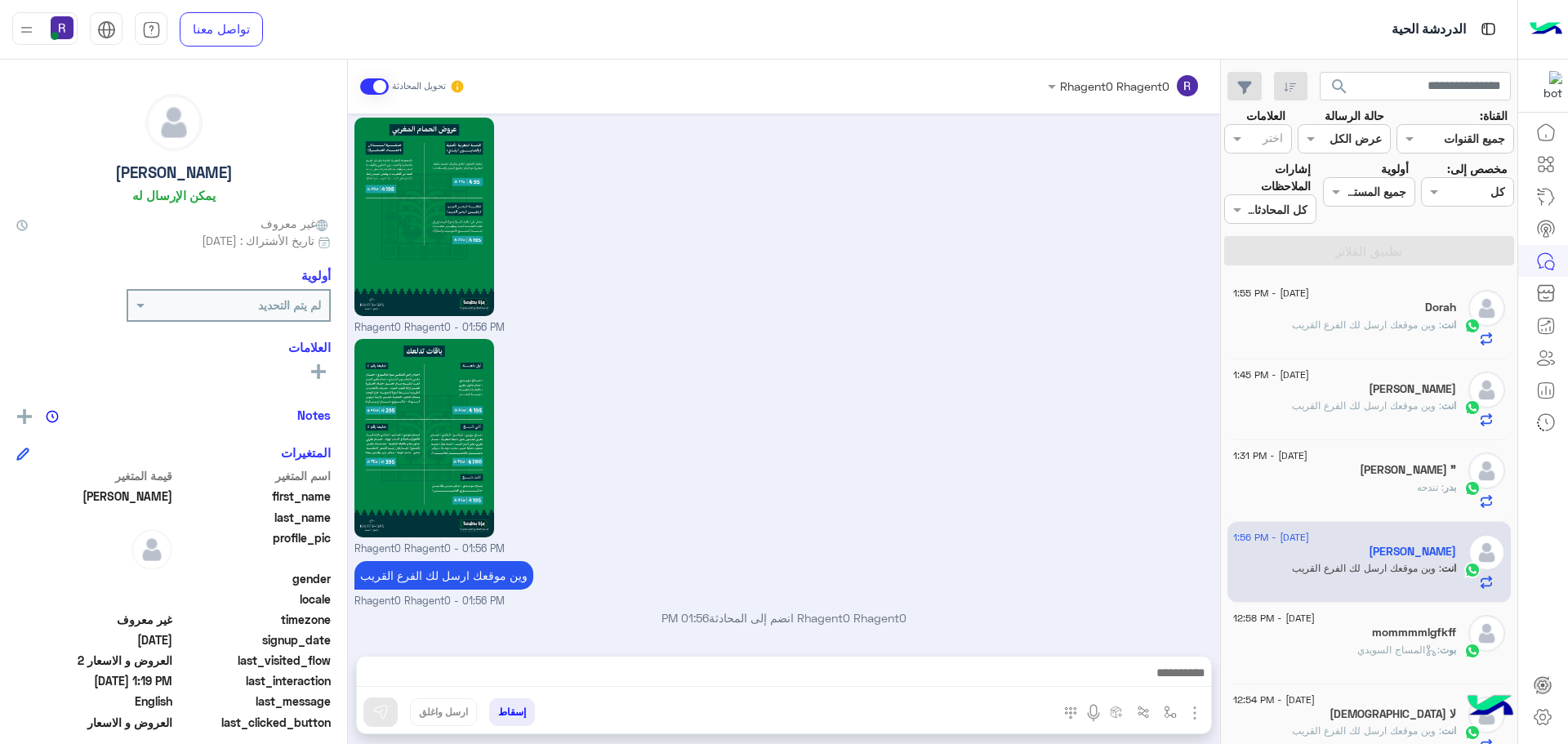
click at [1392, 321] on span ": وين موقعك ارسل لك الفرع القريب" at bounding box center [1366, 324] width 150 height 12
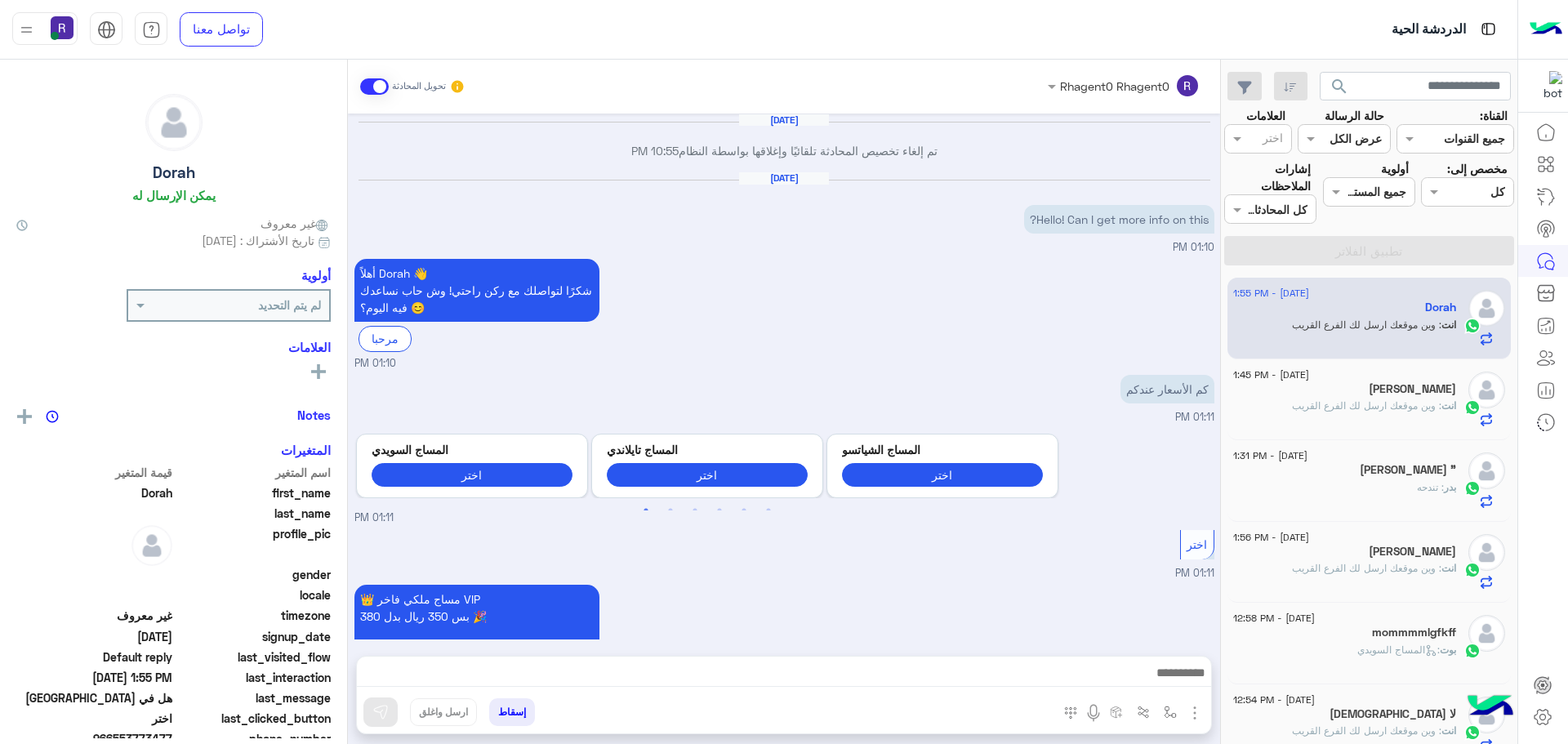
scroll to position [2350, 0]
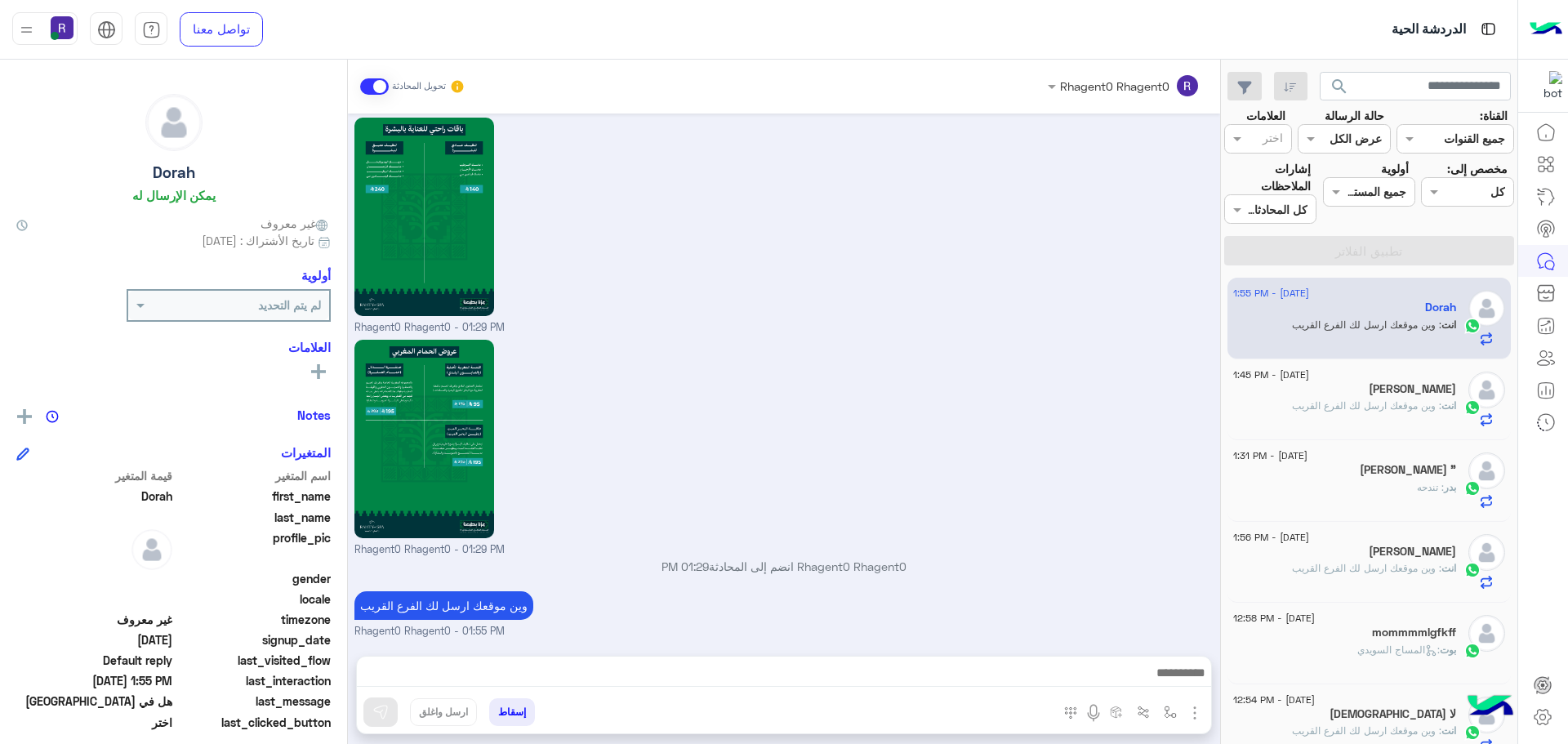
click at [1390, 387] on h5 "ابو عبد العزيز" at bounding box center [1412, 389] width 88 height 14
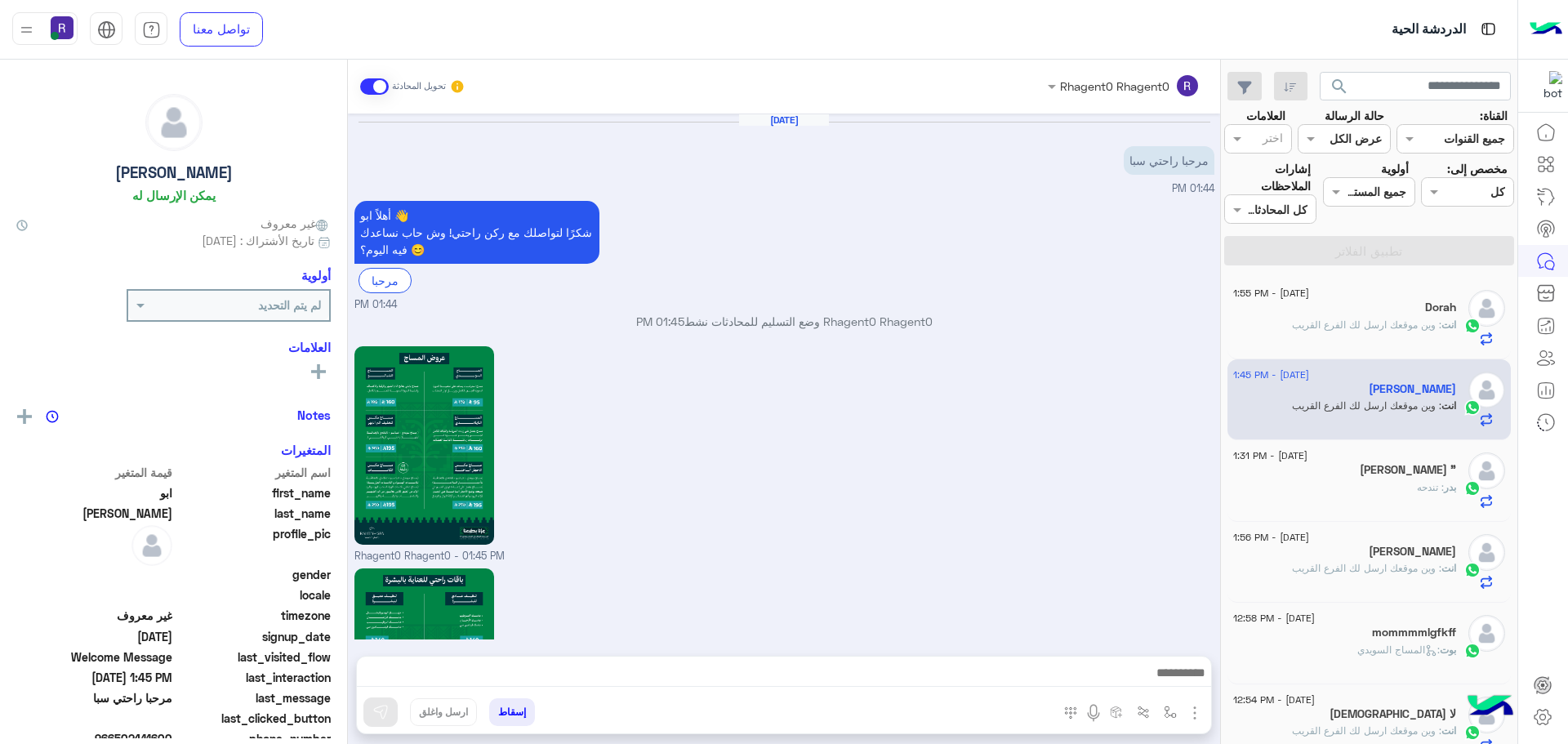
scroll to position [1560, 0]
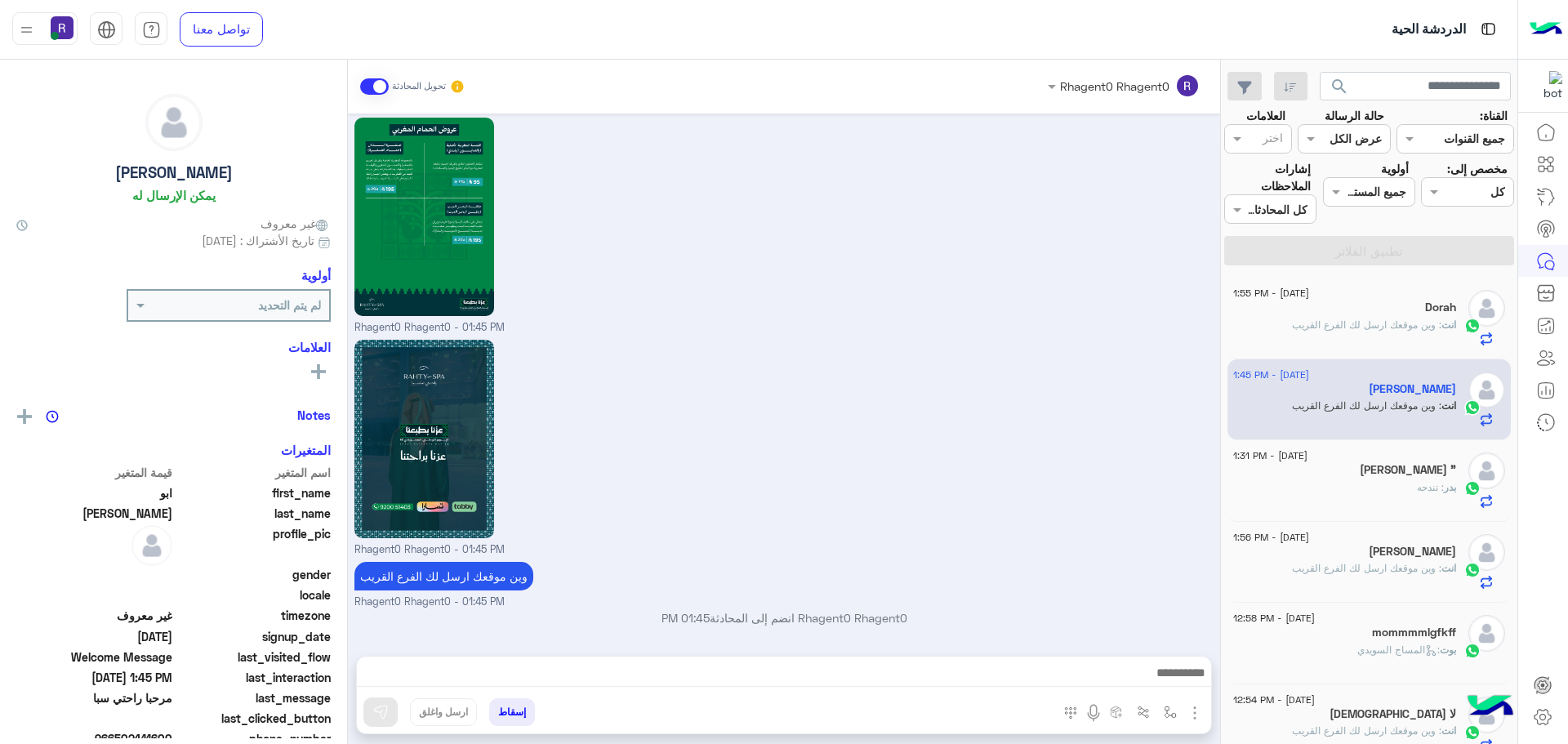
click at [1350, 485] on div "بدر : تندحه" at bounding box center [1344, 495] width 223 height 29
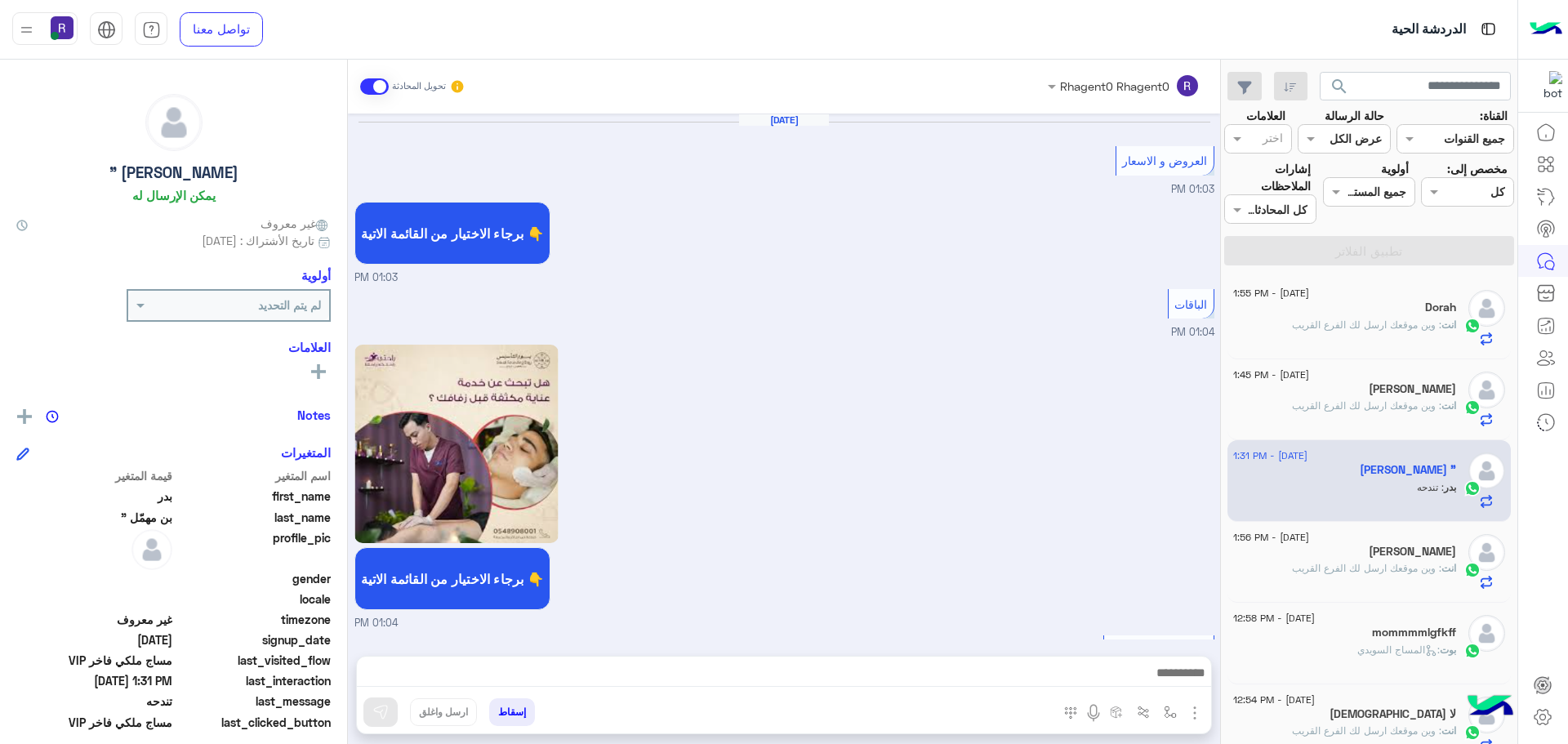
scroll to position [2778, 0]
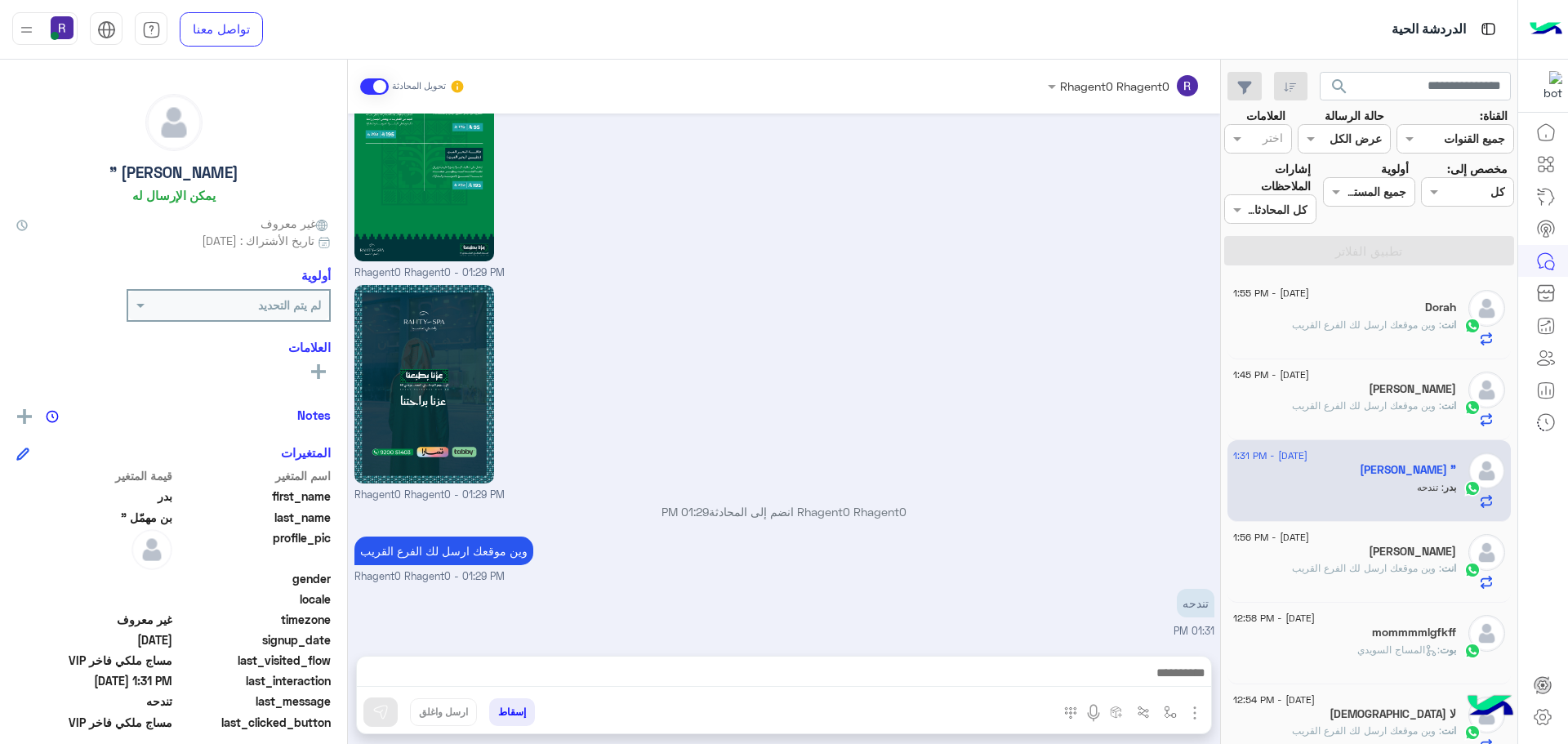
click at [1384, 406] on span ": وين موقعك ارسل لك الفرع القريب" at bounding box center [1366, 405] width 150 height 12
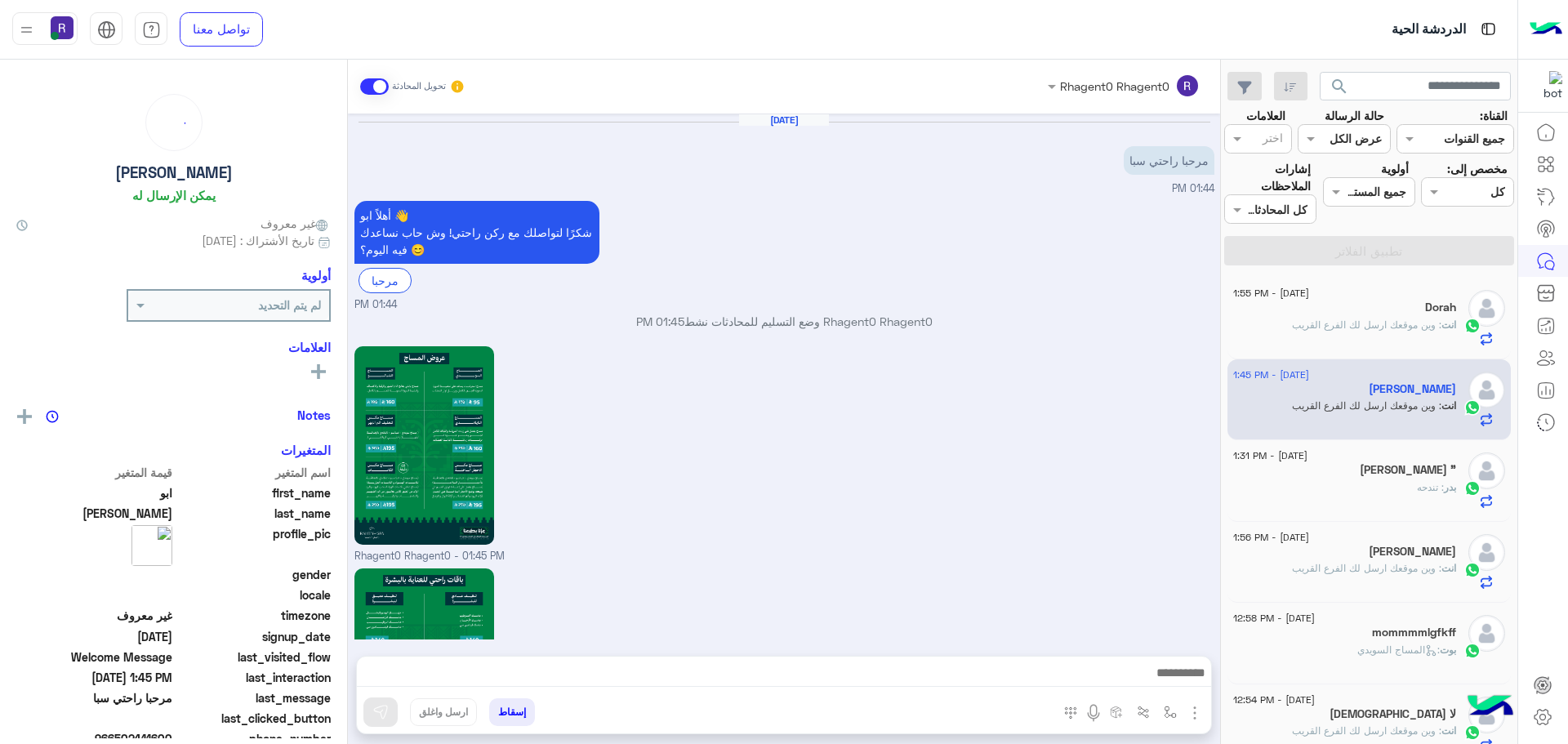
scroll to position [1560, 0]
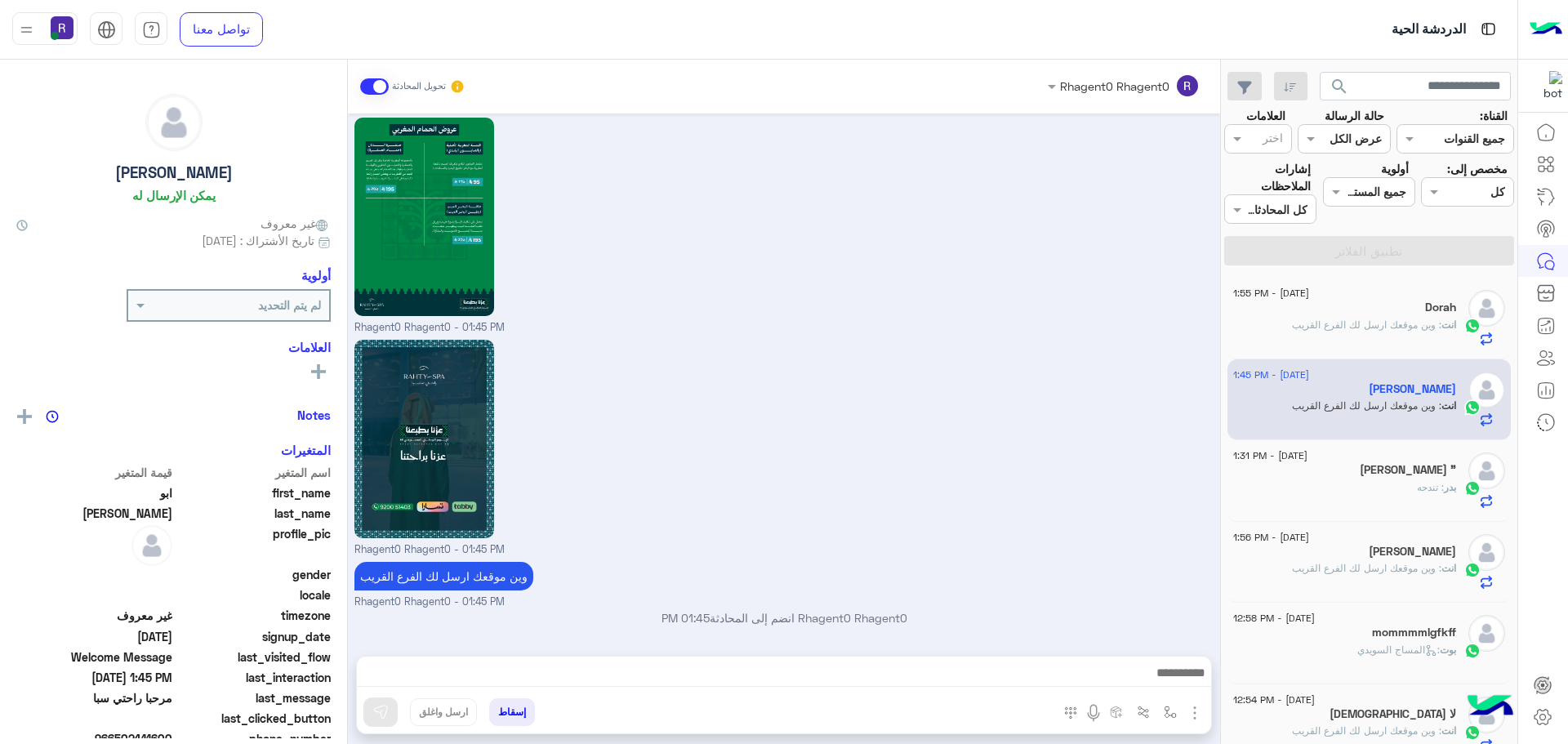
click at [1399, 312] on div "Dorah" at bounding box center [1344, 309] width 223 height 17
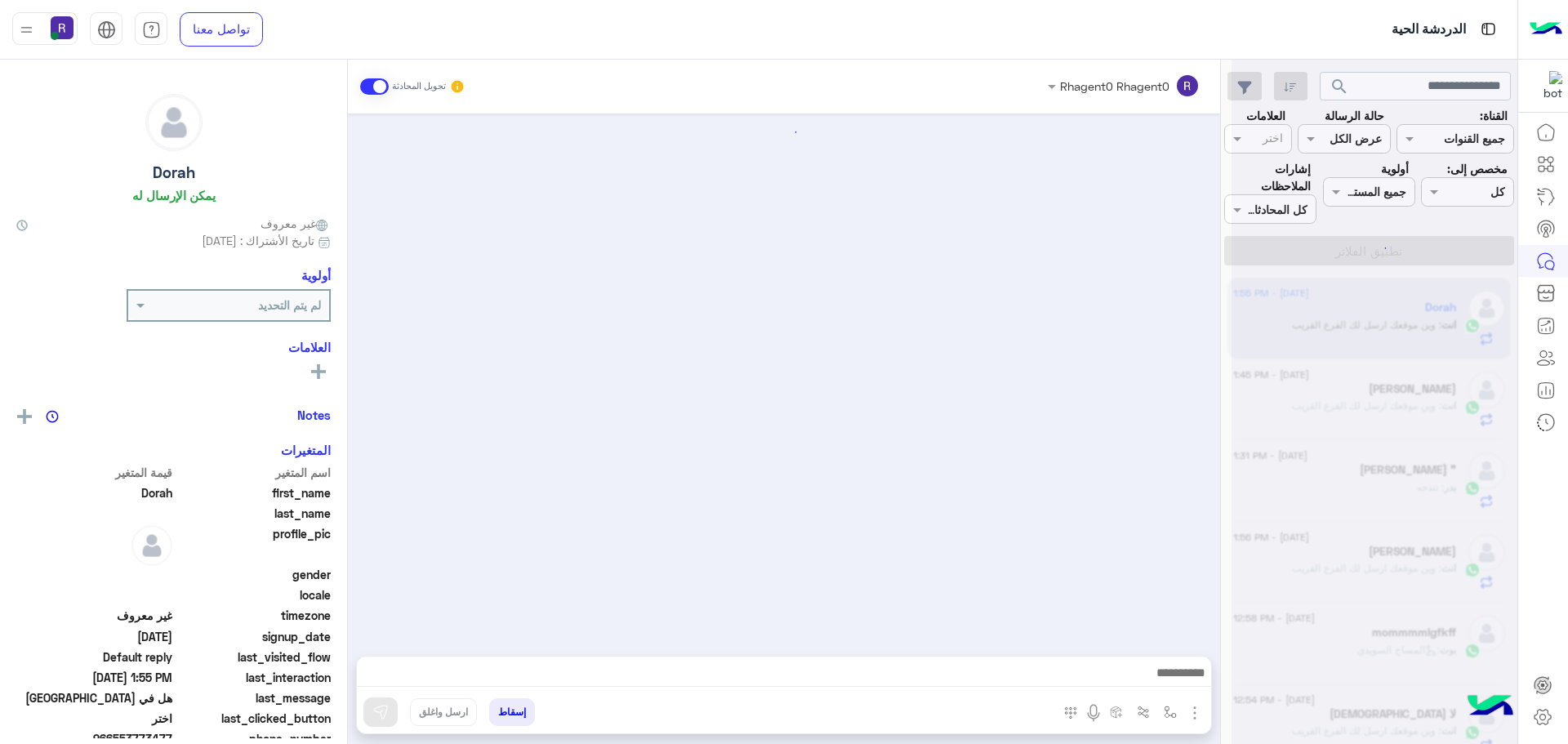
scroll to position [2350, 0]
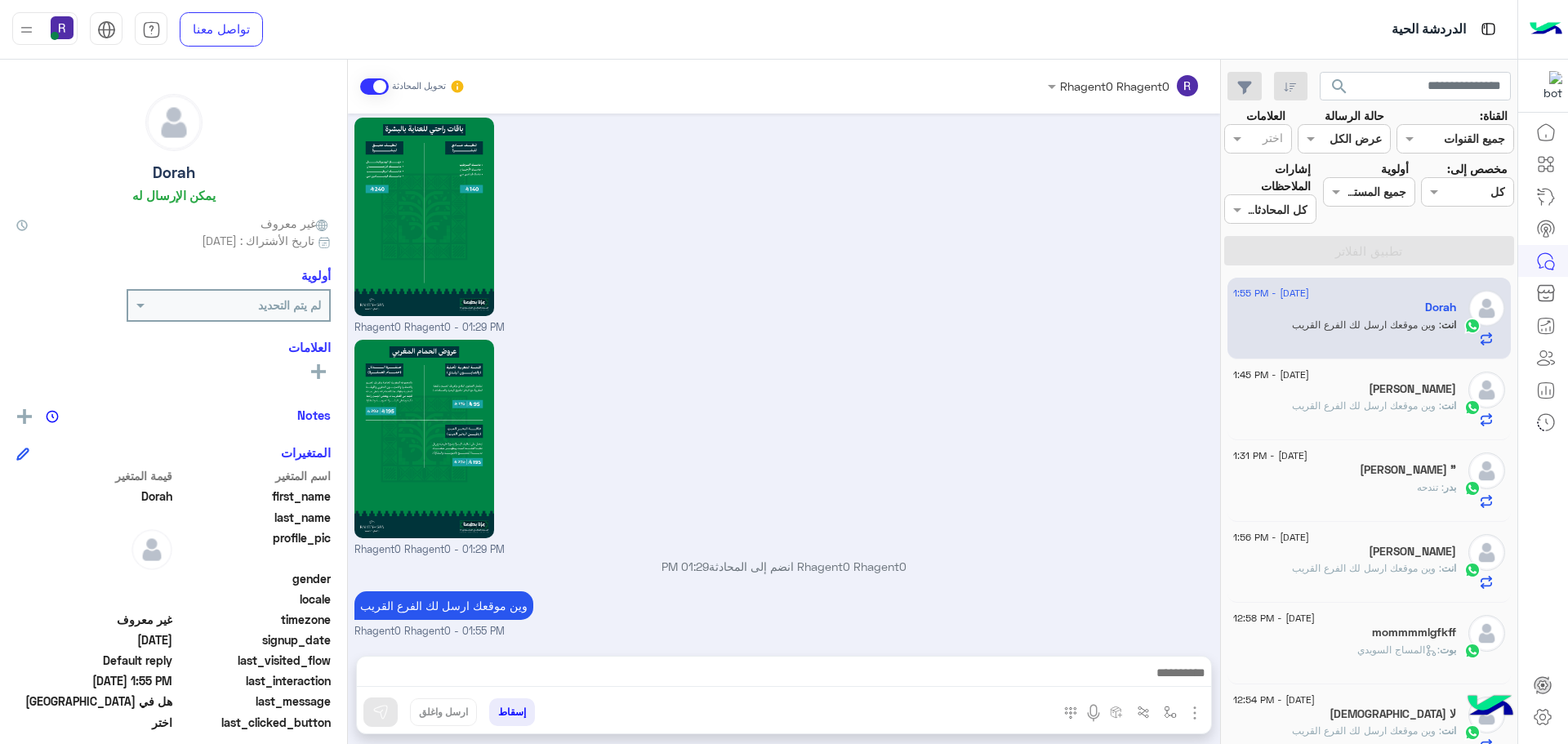
click at [1352, 397] on div "ابو عبد العزيز" at bounding box center [1344, 391] width 223 height 17
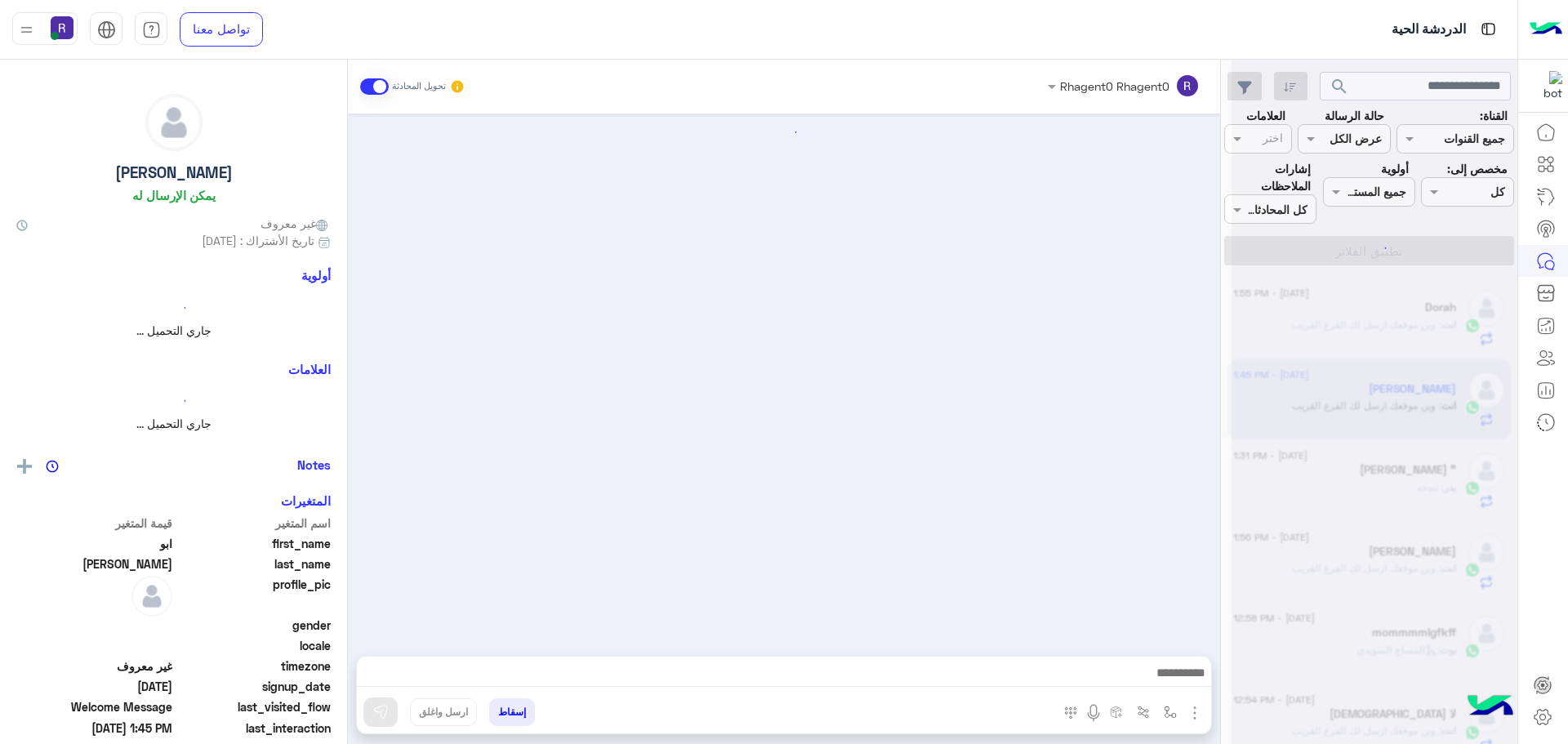
click at [1361, 319] on div at bounding box center [1374, 379] width 286 height 744
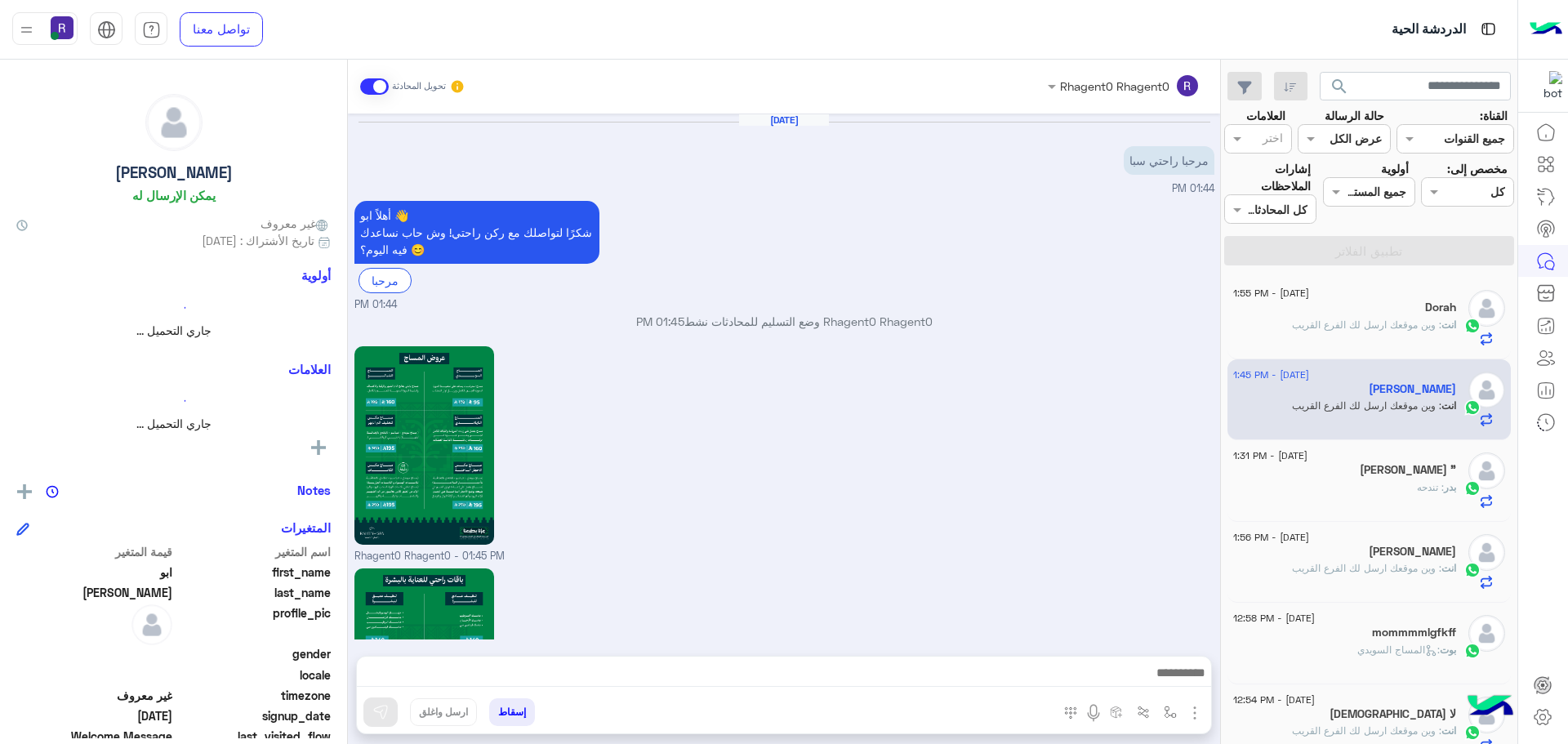
scroll to position [1560, 0]
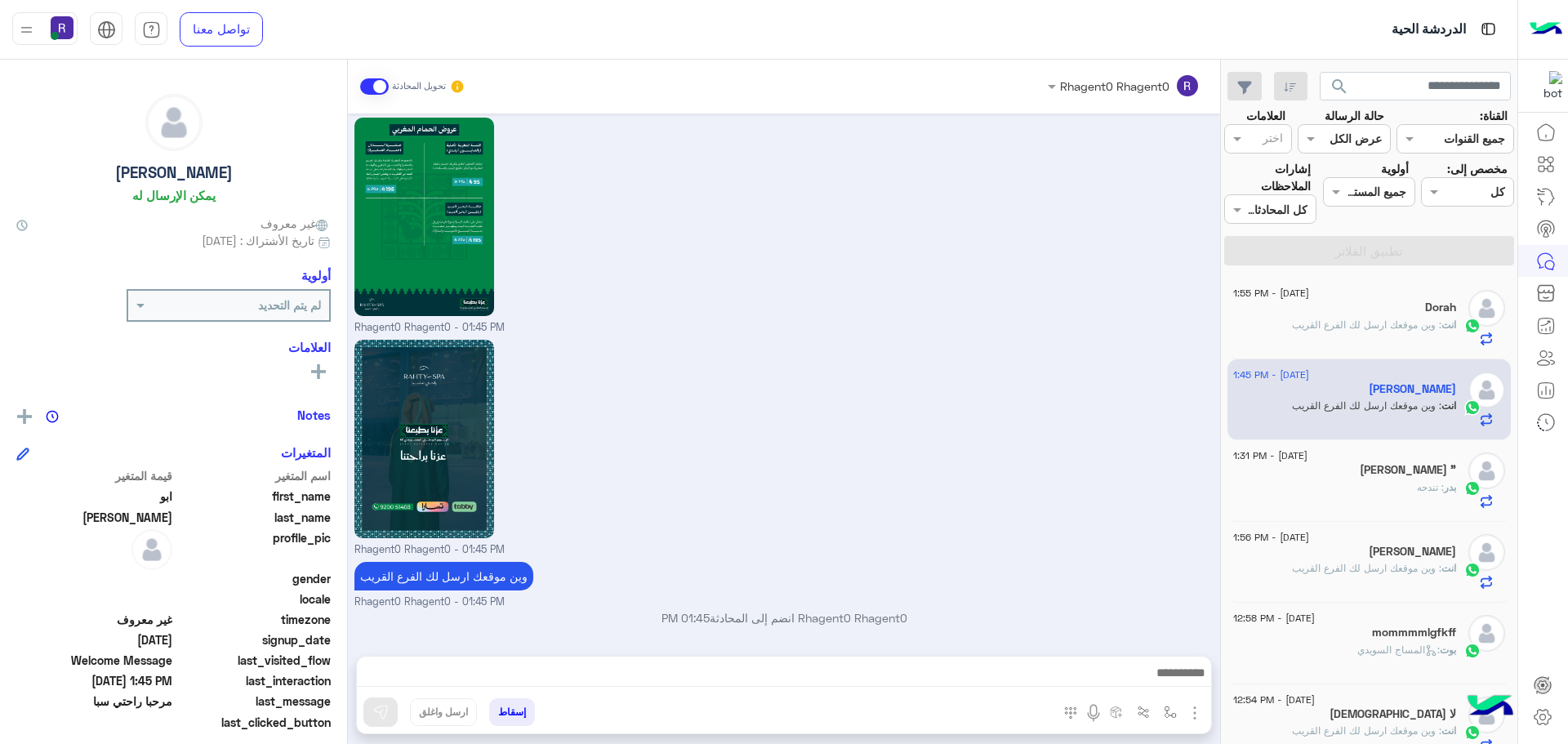
click at [1383, 465] on h5 "بدر بن مهمّل "" at bounding box center [1407, 470] width 96 height 14
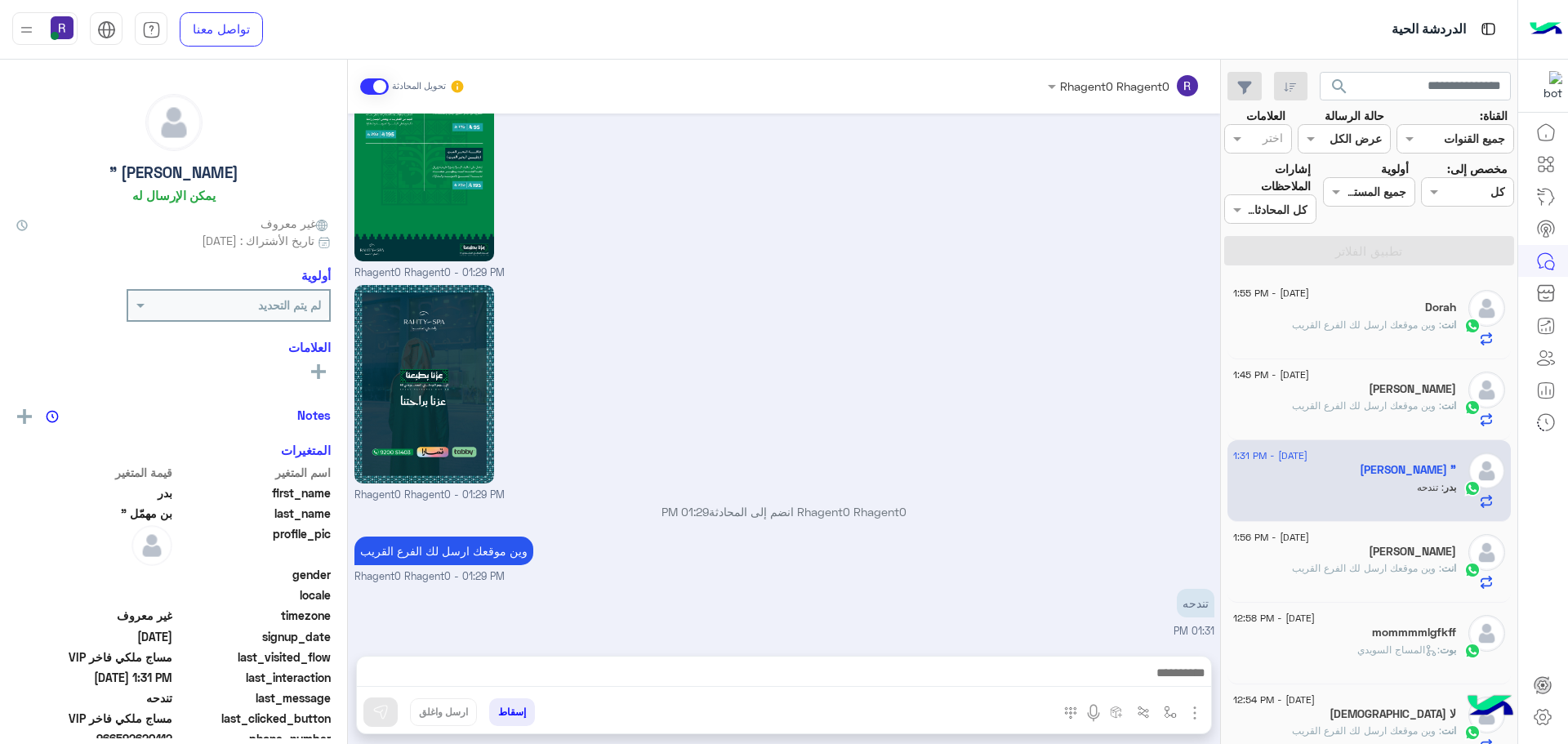
click at [1365, 403] on span ": وين موقعك ارسل لك الفرع القريب" at bounding box center [1366, 405] width 150 height 12
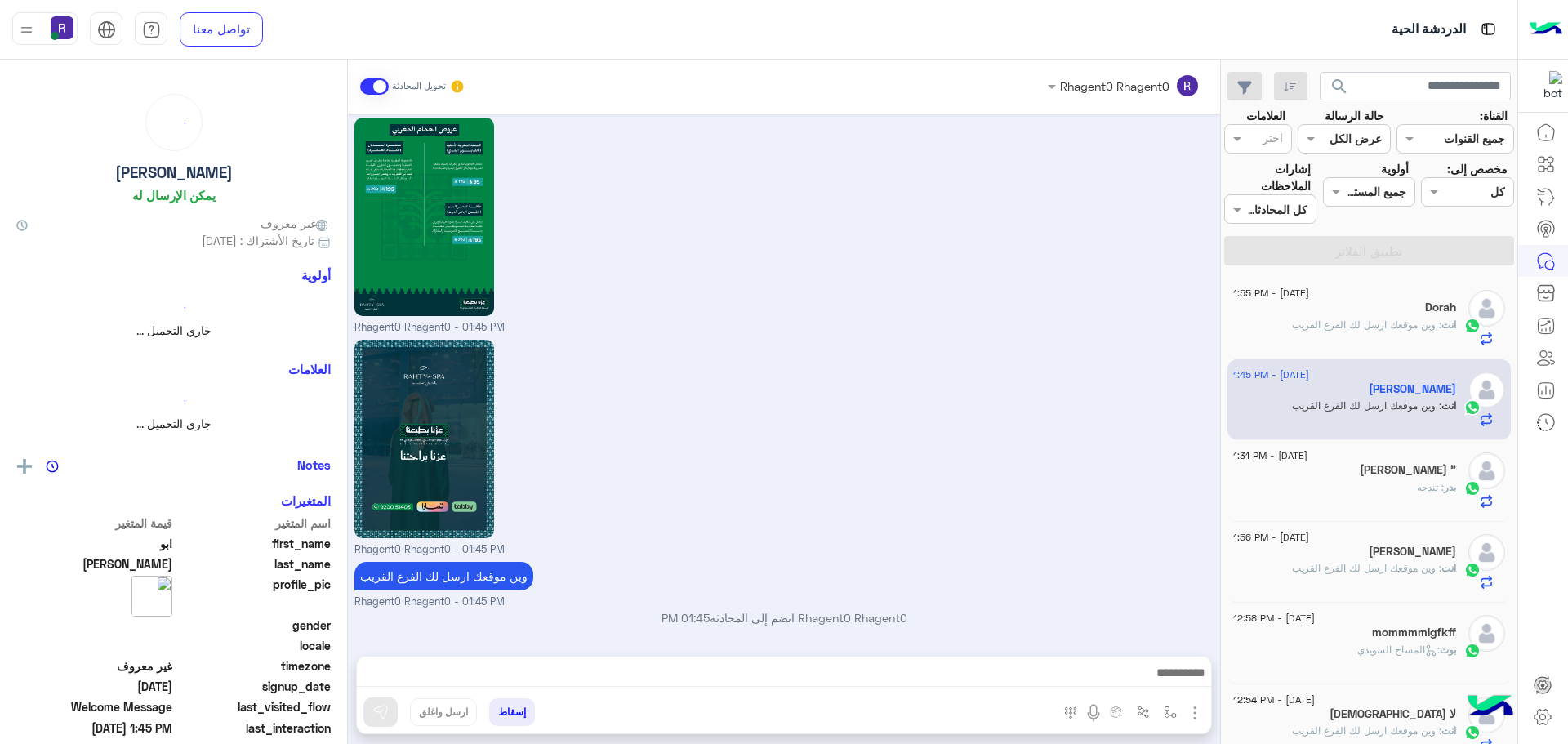
scroll to position [1560, 0]
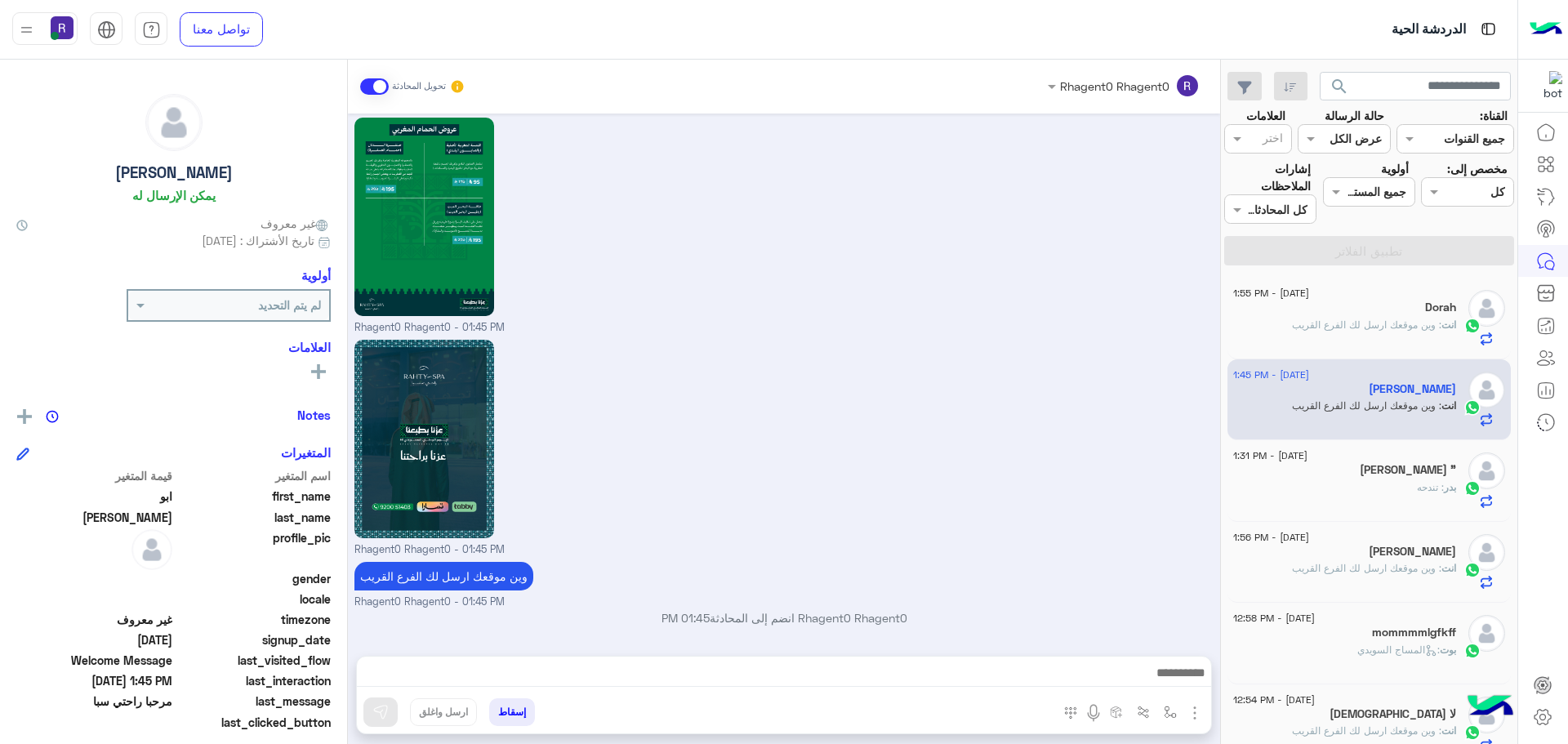
click at [1371, 327] on span ": وين موقعك ارسل لك الفرع القريب" at bounding box center [1366, 324] width 150 height 12
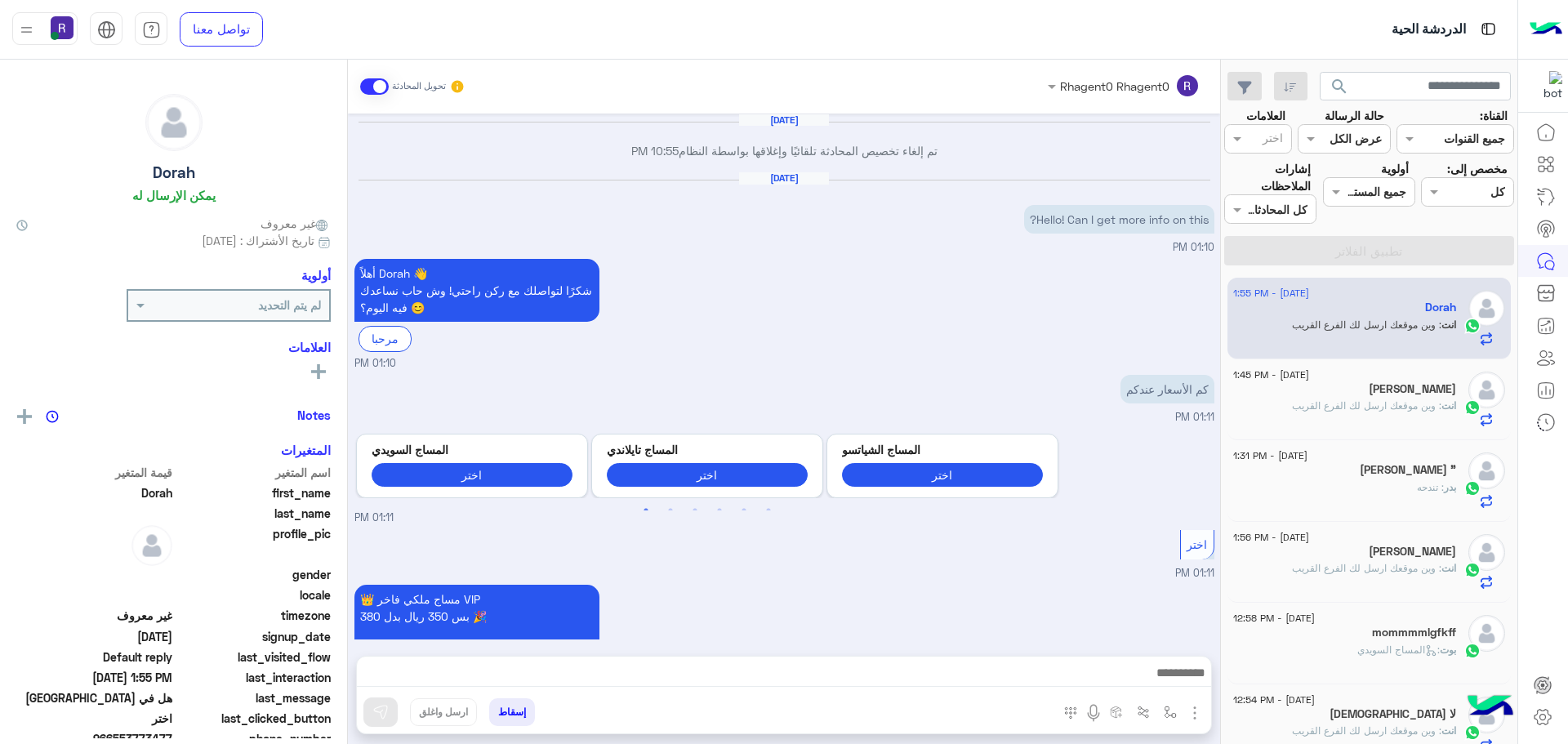
scroll to position [2350, 0]
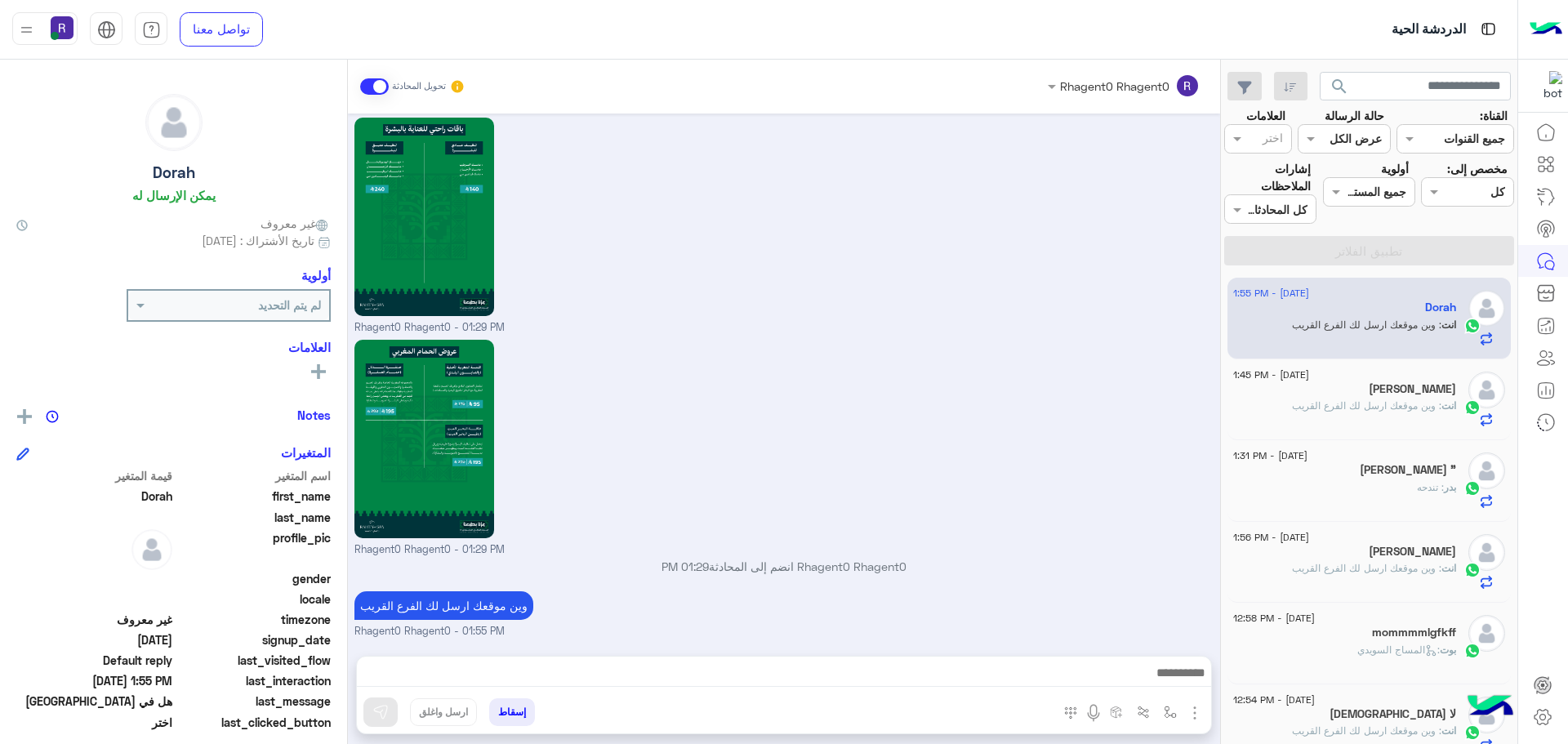
click at [1370, 397] on div "ابو عبد العزيز" at bounding box center [1344, 391] width 223 height 17
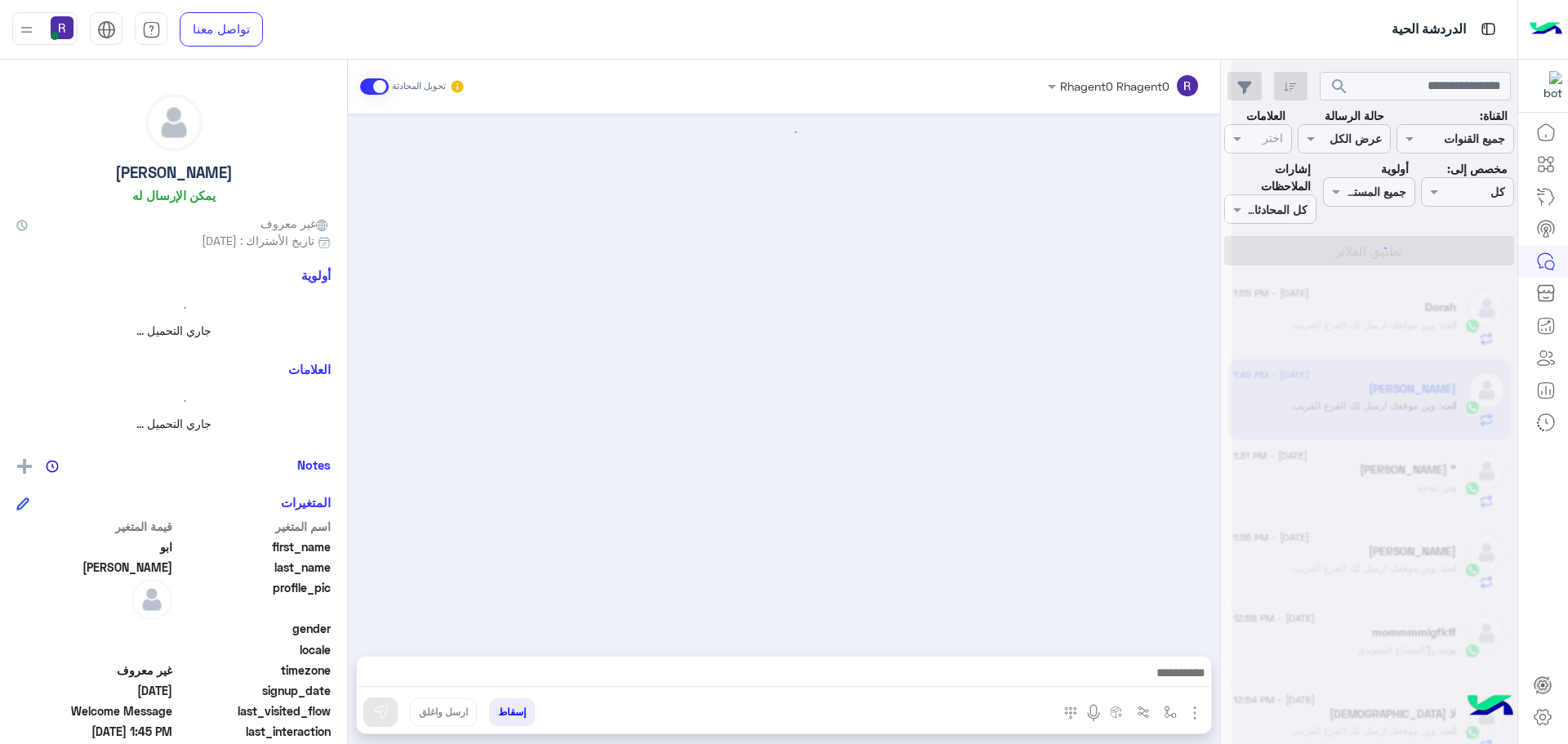
scroll to position [1560, 0]
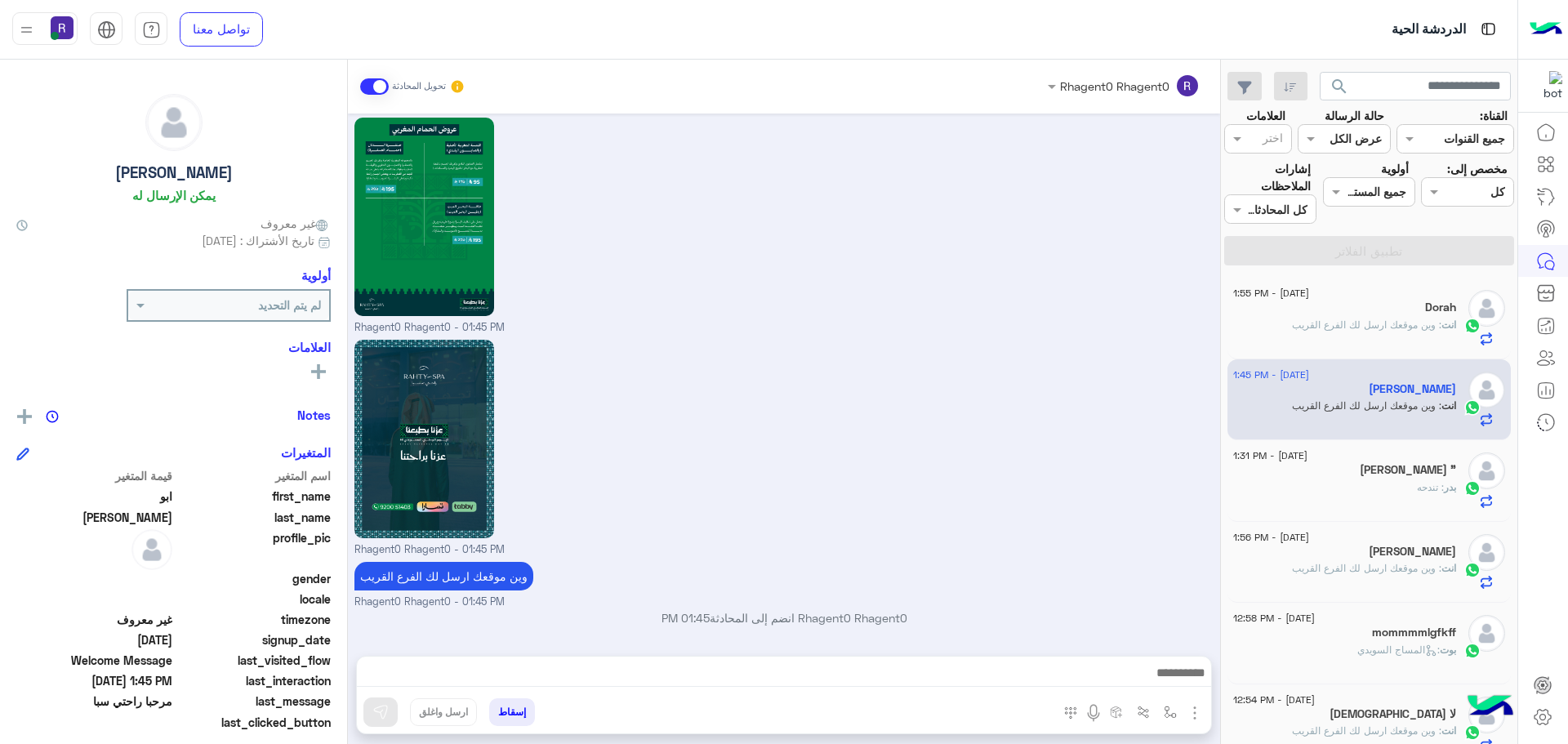
click at [1384, 477] on h5 "بدر بن مهمّل "" at bounding box center [1407, 470] width 96 height 14
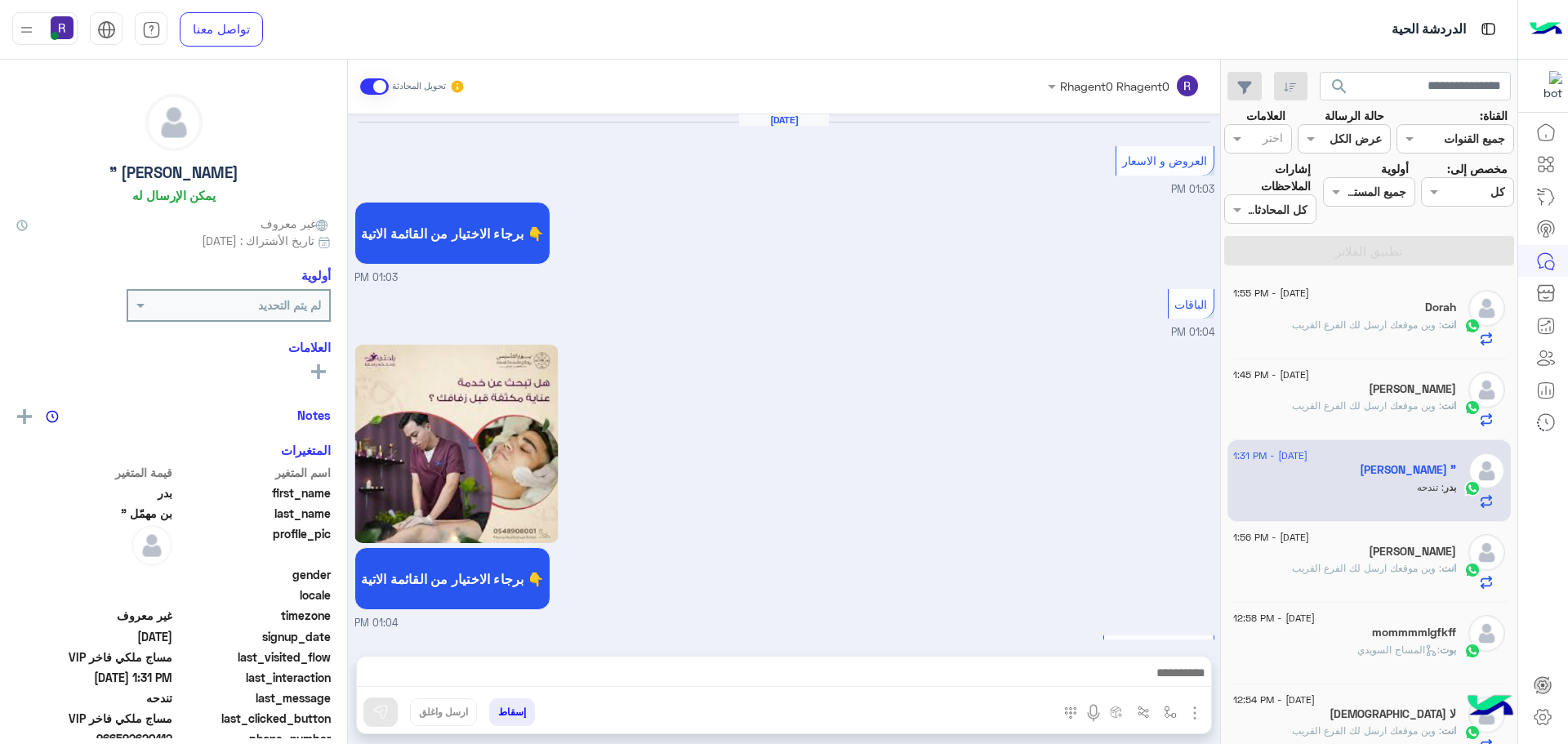
scroll to position [2778, 0]
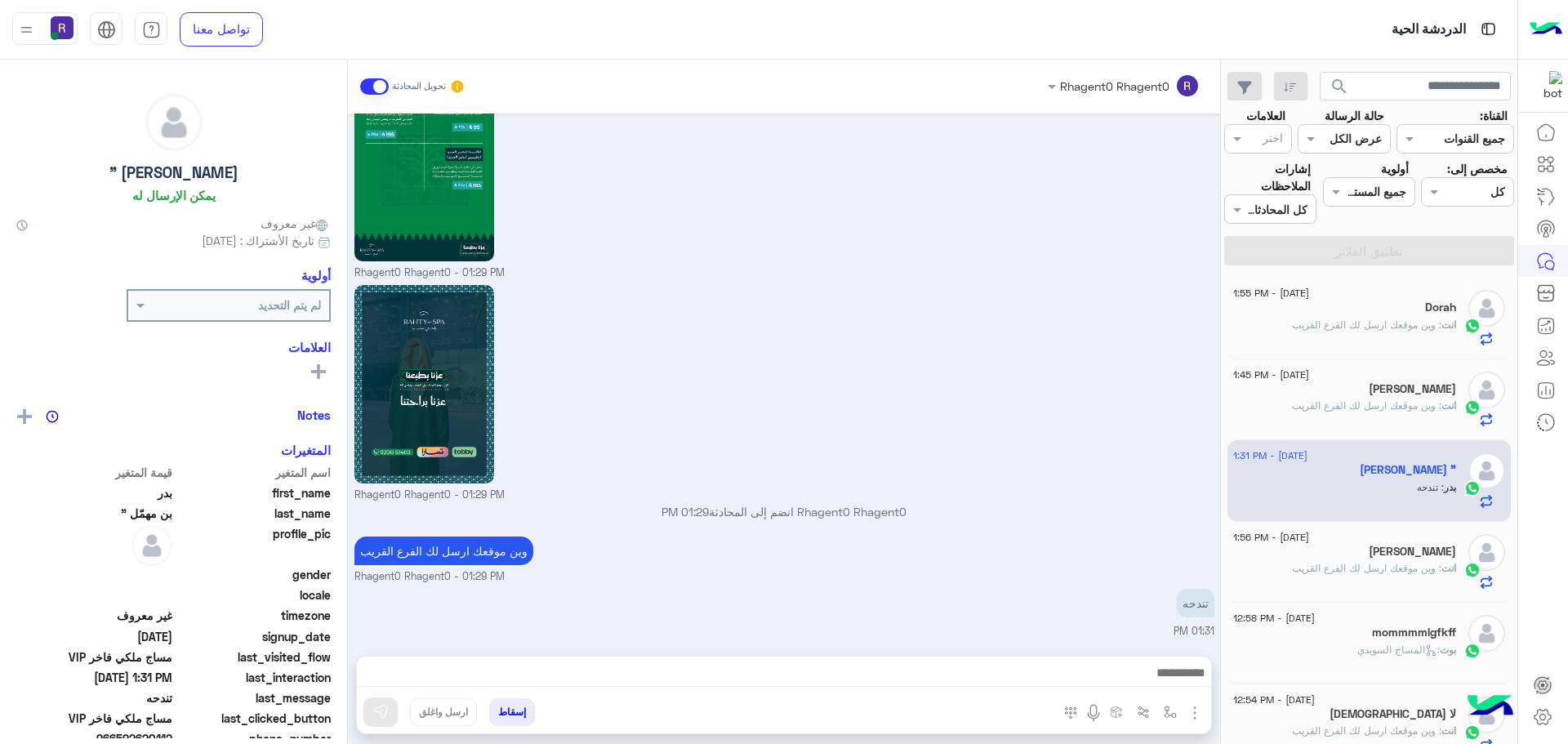
click at [1374, 316] on div "Dorah" at bounding box center [1344, 309] width 223 height 17
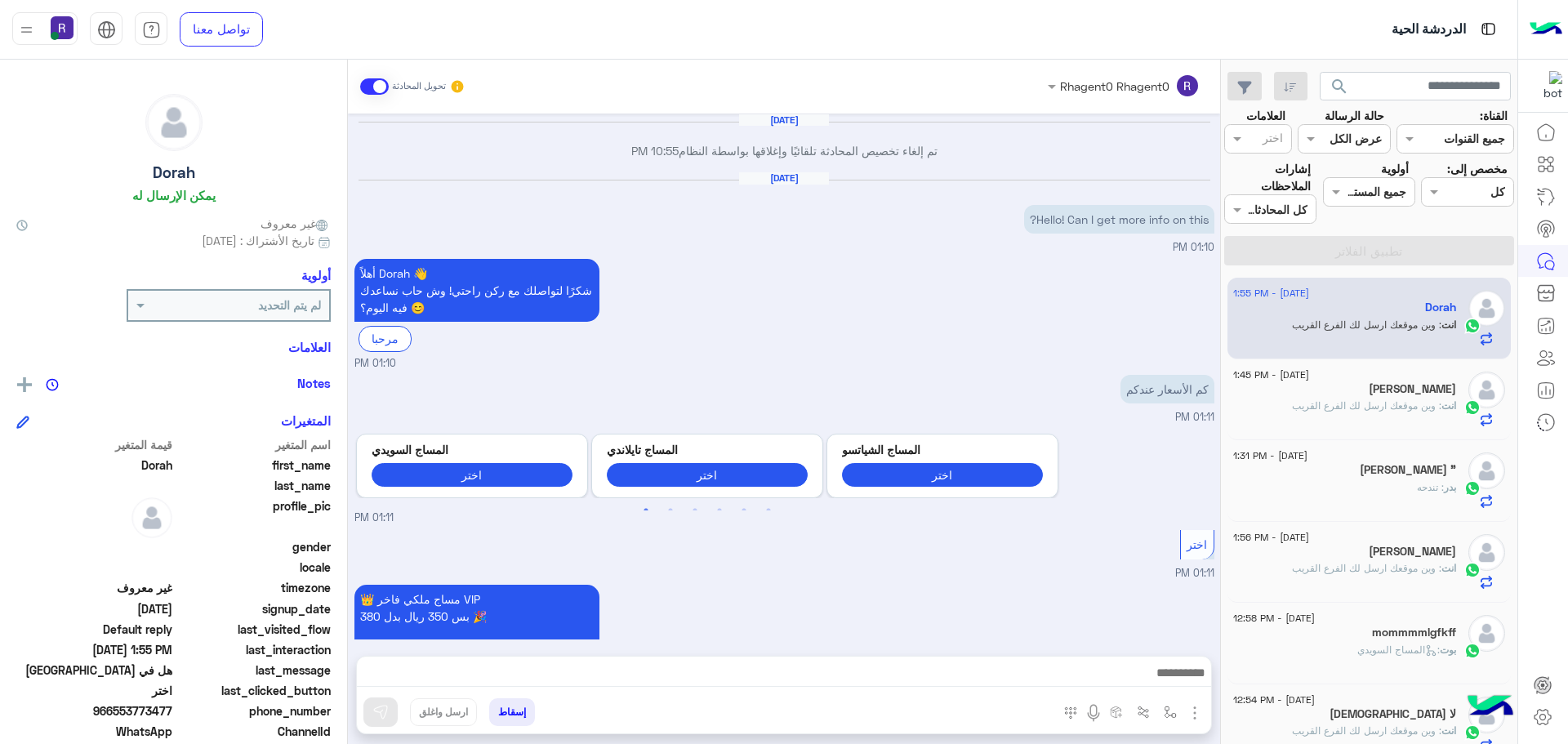
scroll to position [2350, 0]
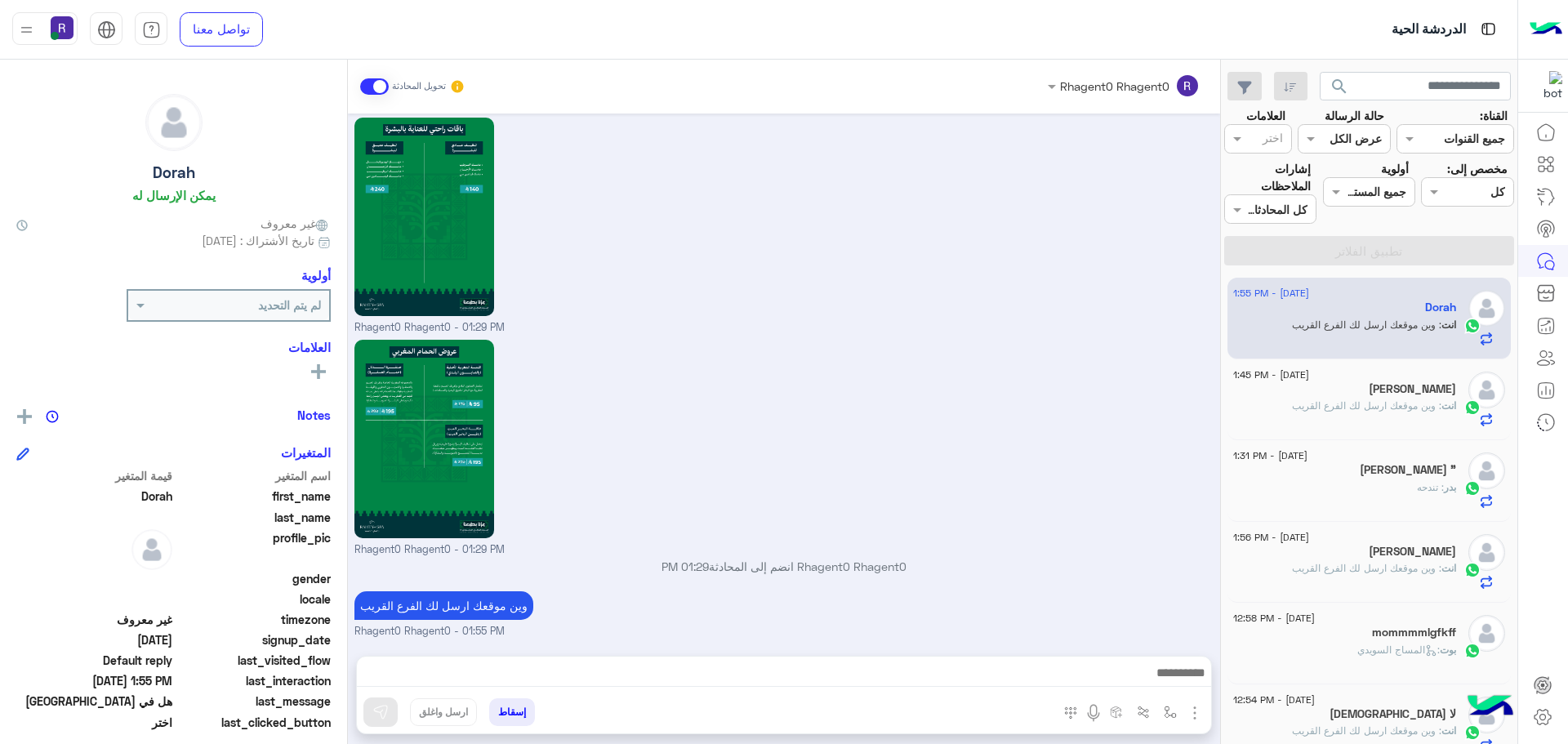
click at [1355, 386] on div "ابو عبد العزيز" at bounding box center [1344, 391] width 223 height 17
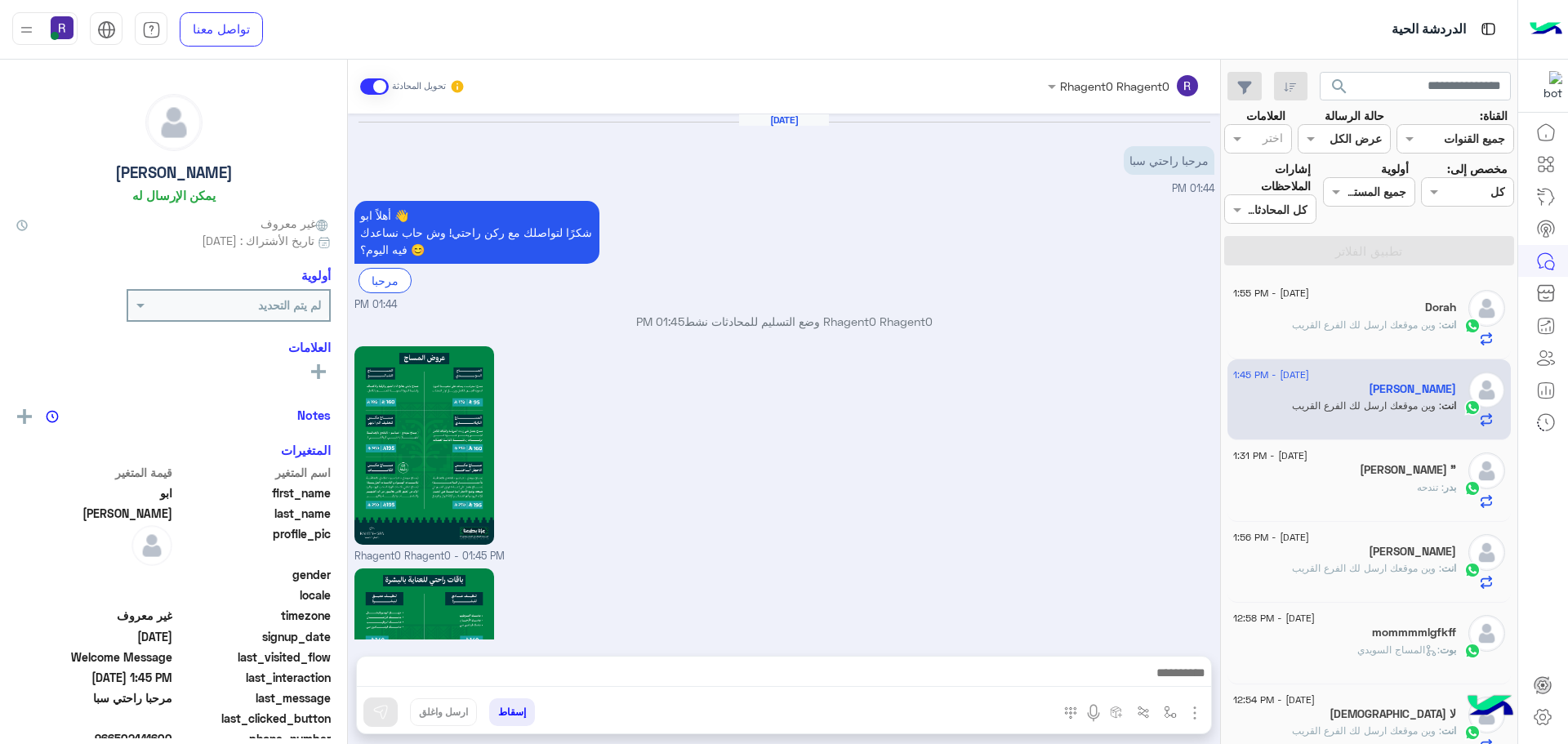
scroll to position [1560, 0]
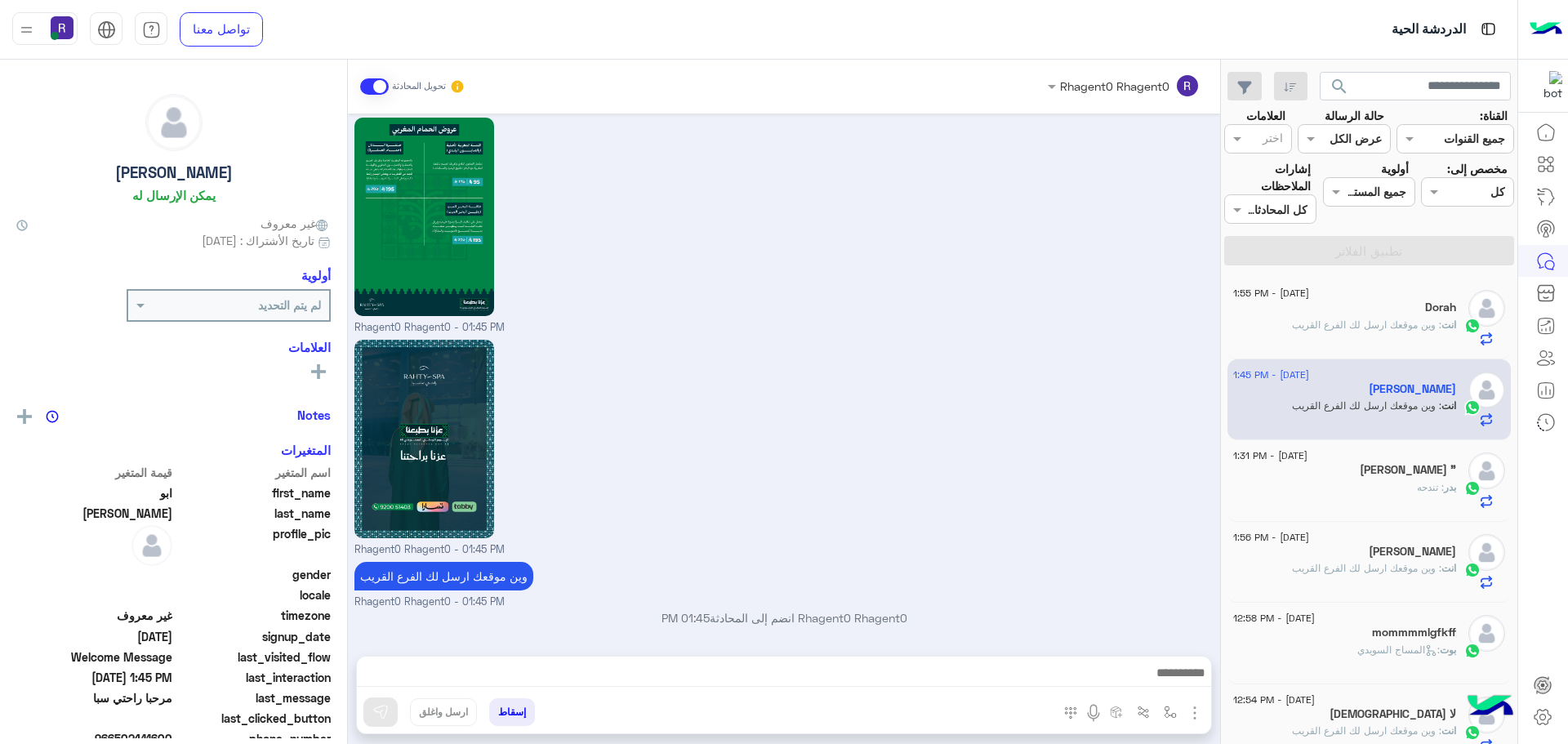
click at [1399, 313] on div "Dorah" at bounding box center [1344, 309] width 223 height 17
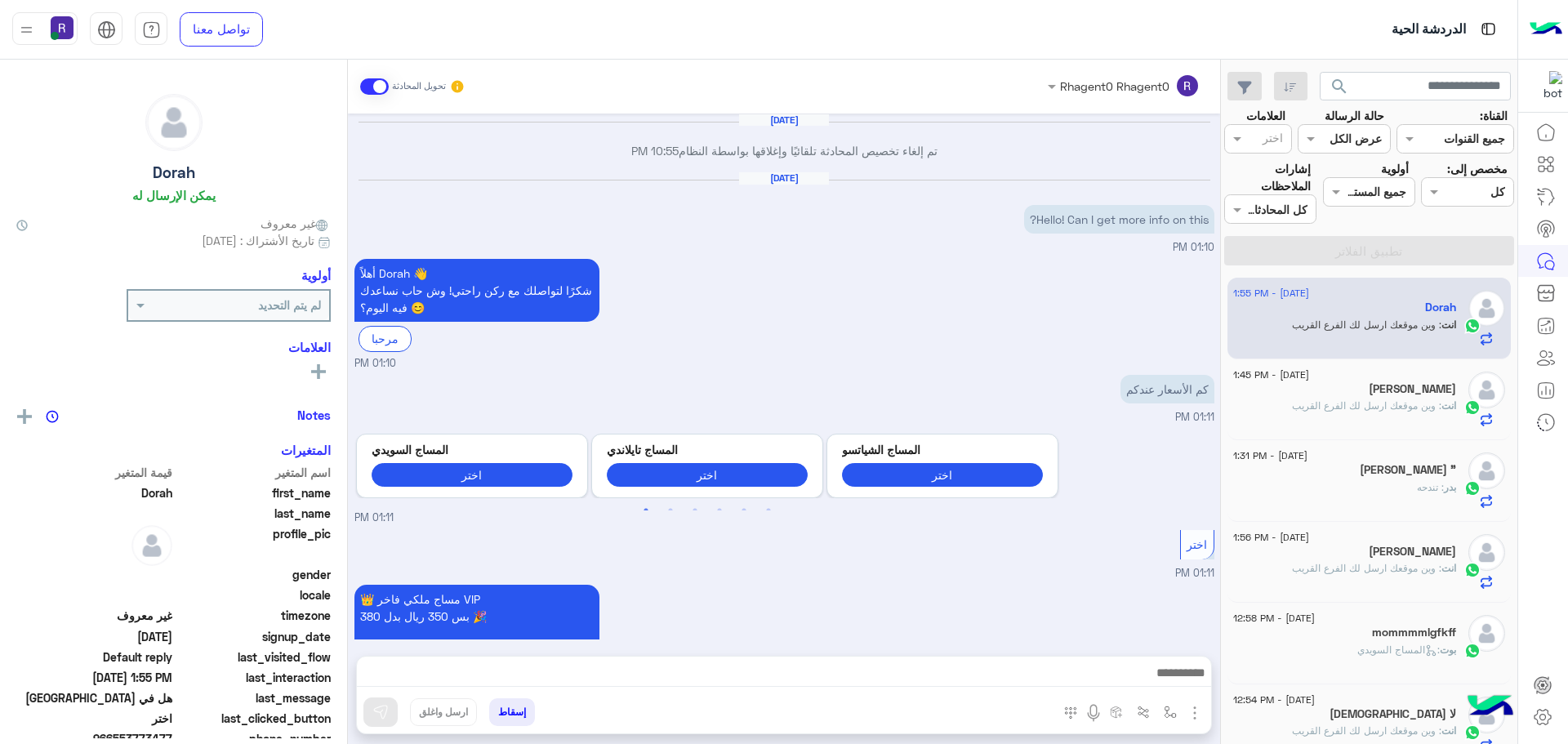
scroll to position [2350, 0]
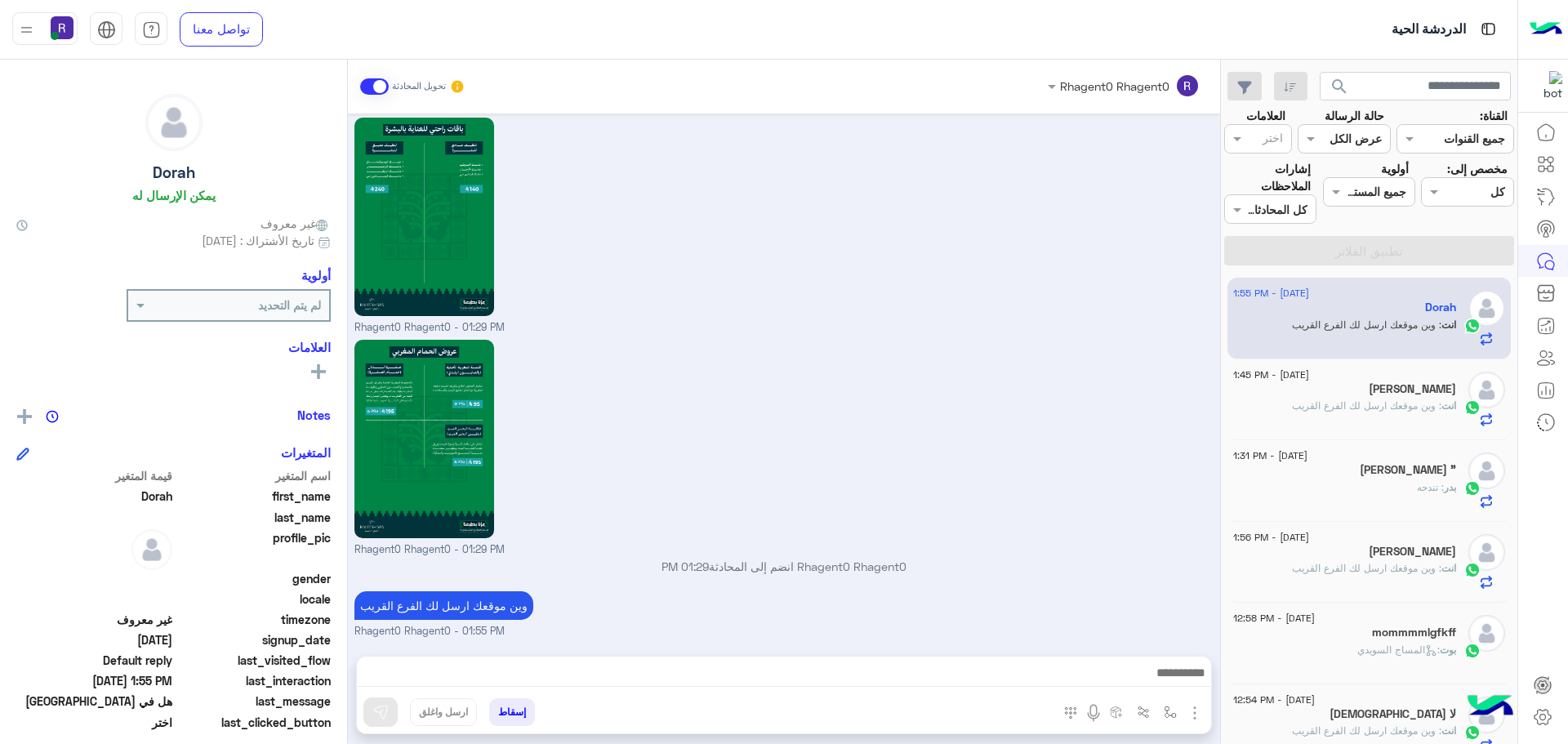
click at [1360, 404] on span ": وين موقعك ارسل لك الفرع القريب" at bounding box center [1366, 405] width 150 height 12
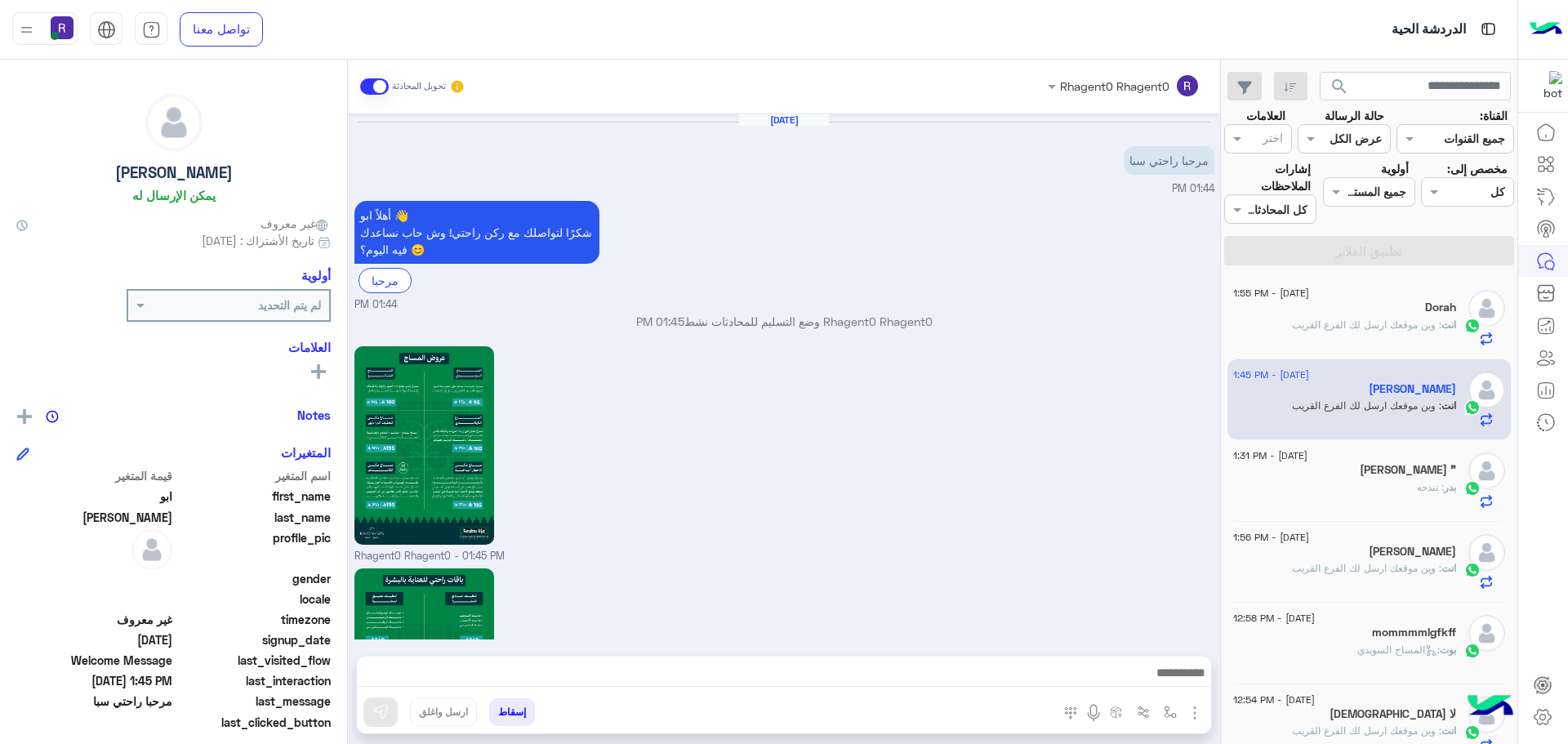
scroll to position [1560, 0]
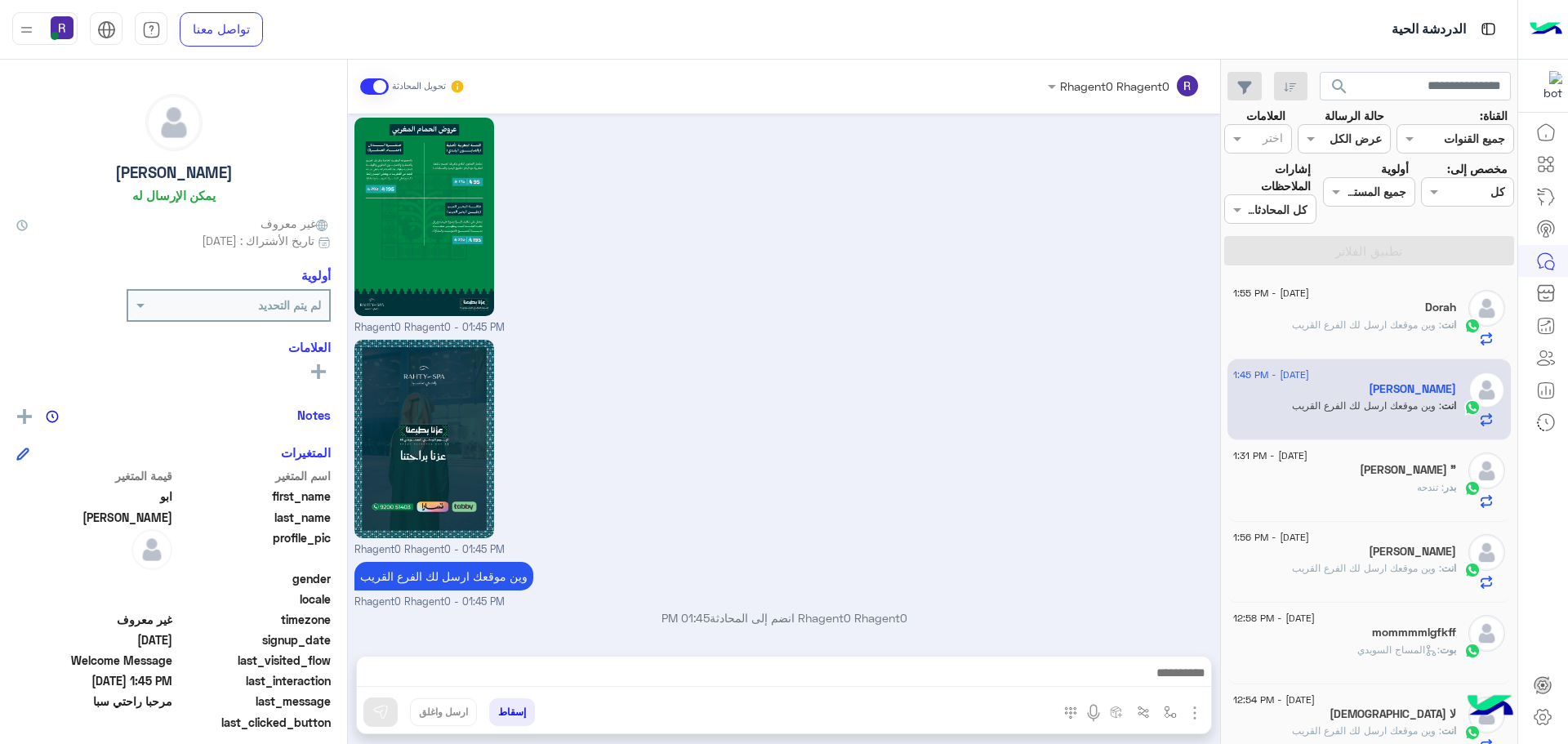
click at [1371, 469] on div "بدر بن مهمّل "" at bounding box center [1344, 472] width 223 height 17
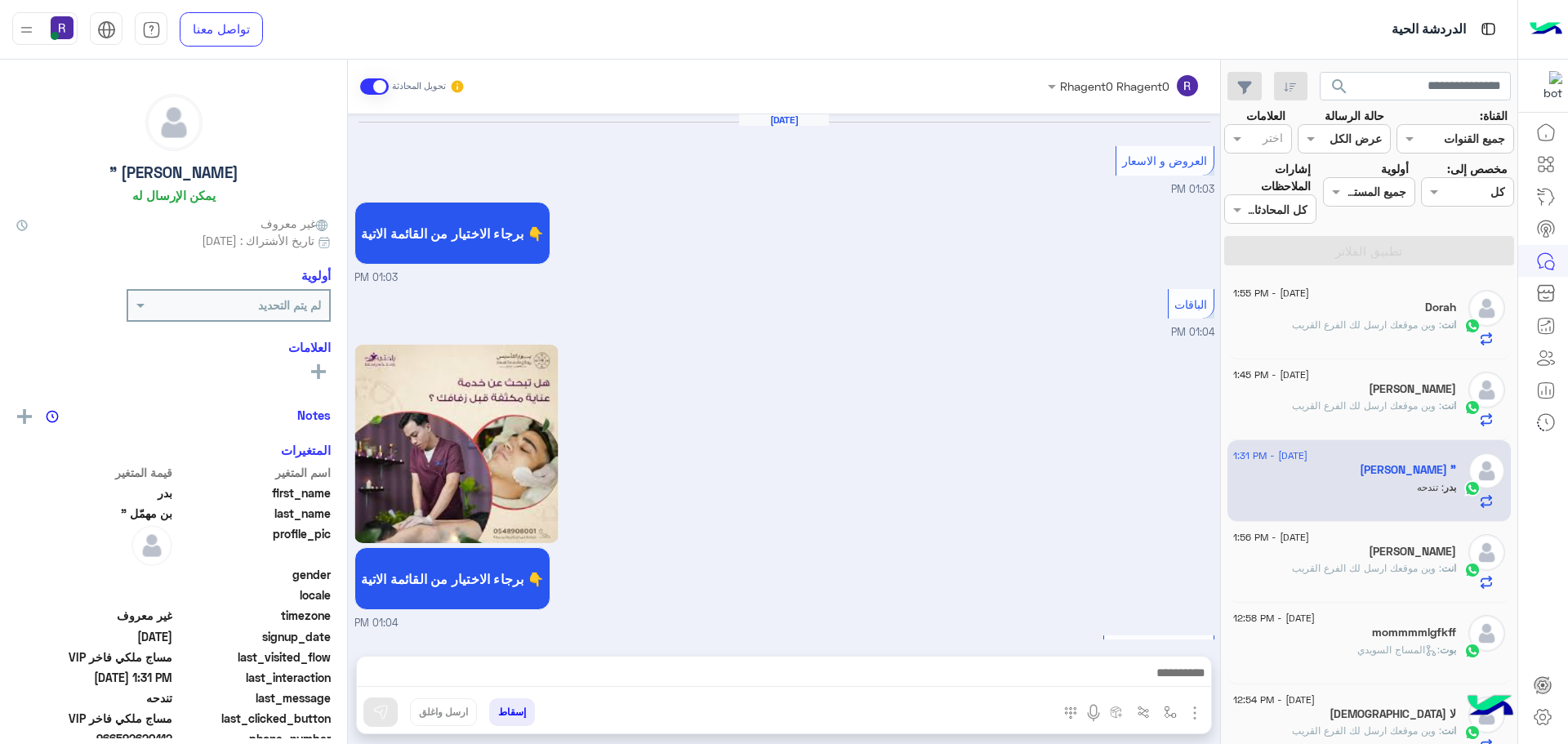
scroll to position [2778, 0]
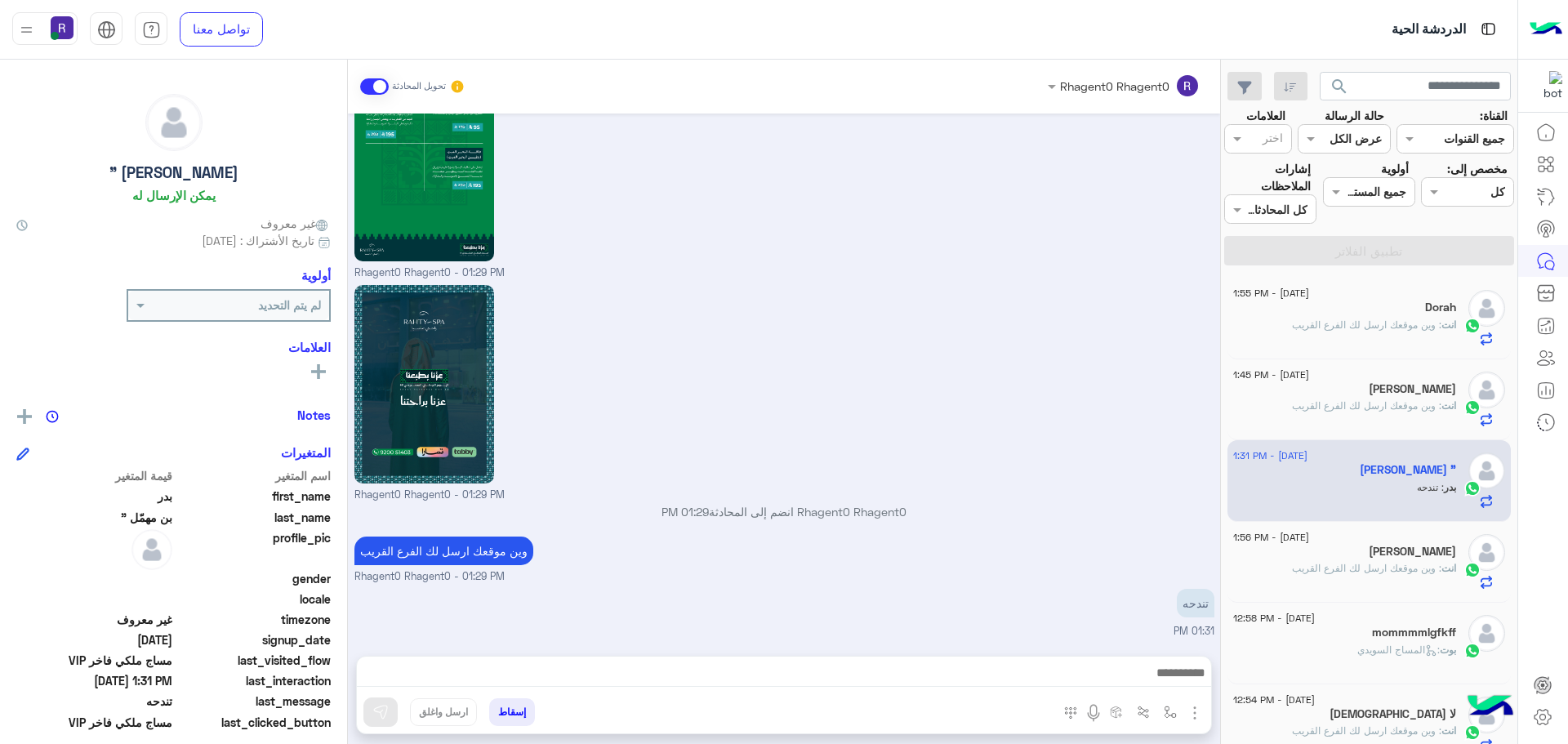
click at [1382, 318] on p "انت : وين موقعك ارسل لك الفرع القريب" at bounding box center [1373, 324] width 164 height 14
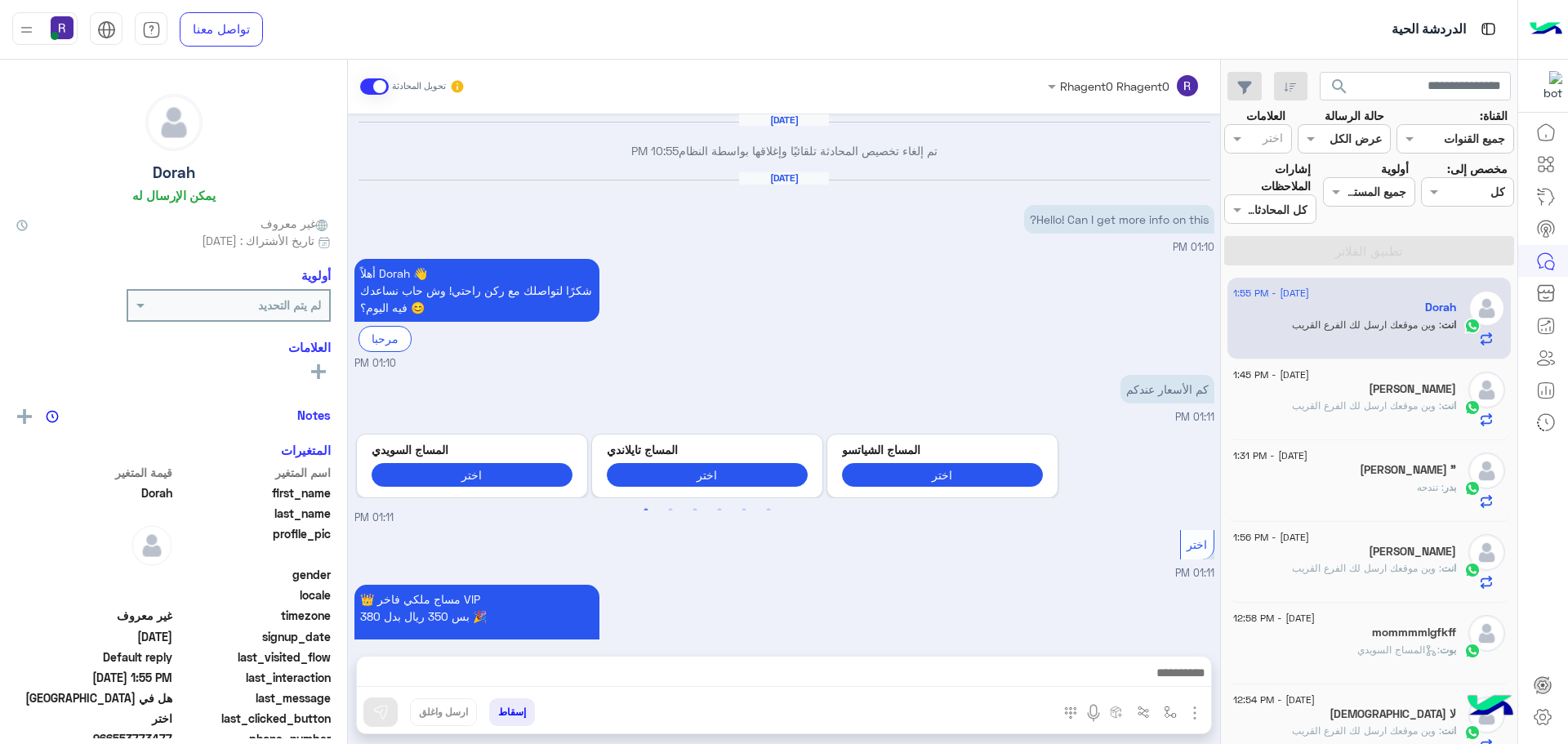
scroll to position [2350, 0]
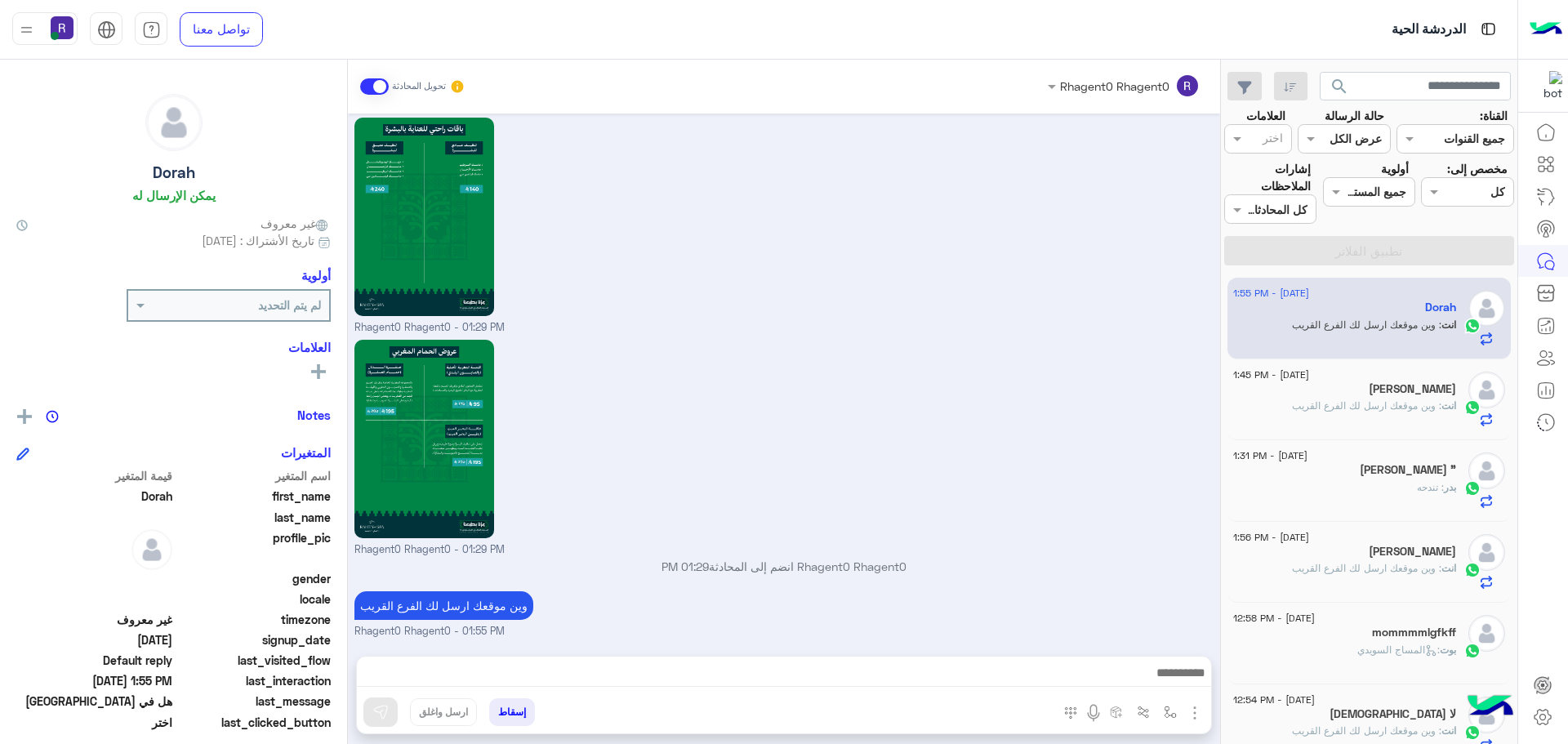
click at [1381, 388] on div "ابو عبد العزيز" at bounding box center [1344, 391] width 223 height 17
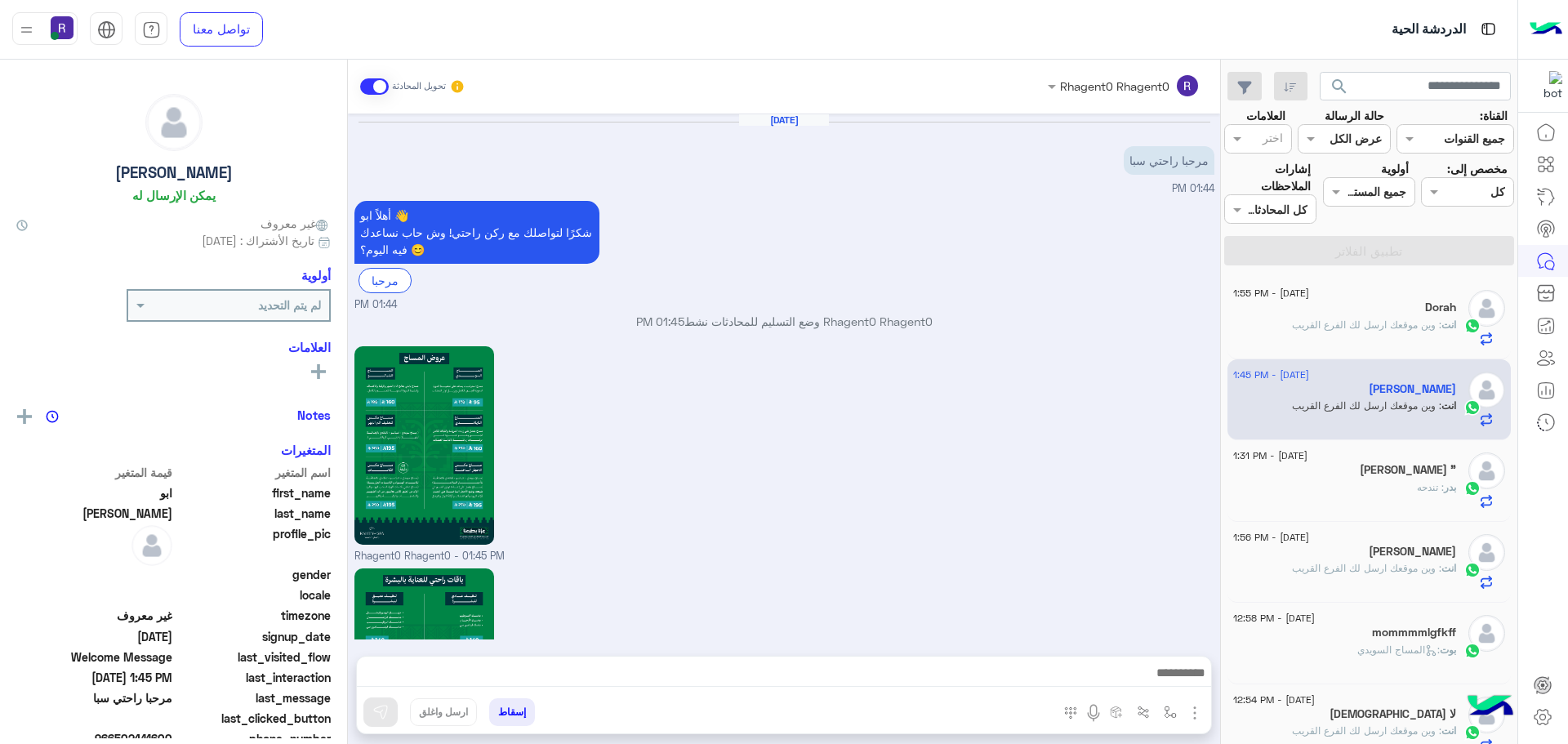
scroll to position [1560, 0]
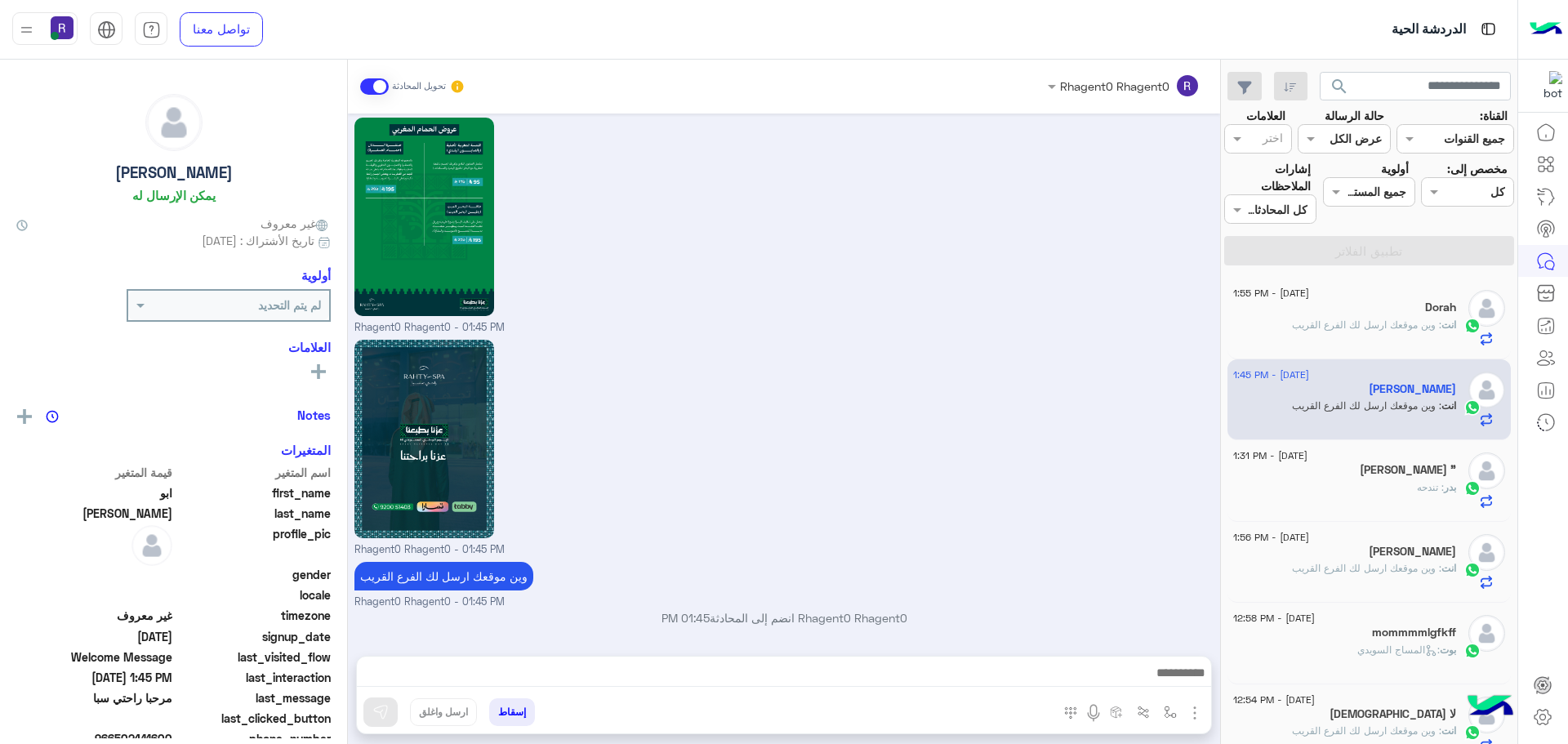
click at [1378, 484] on div "بدر : تندحه" at bounding box center [1344, 495] width 223 height 29
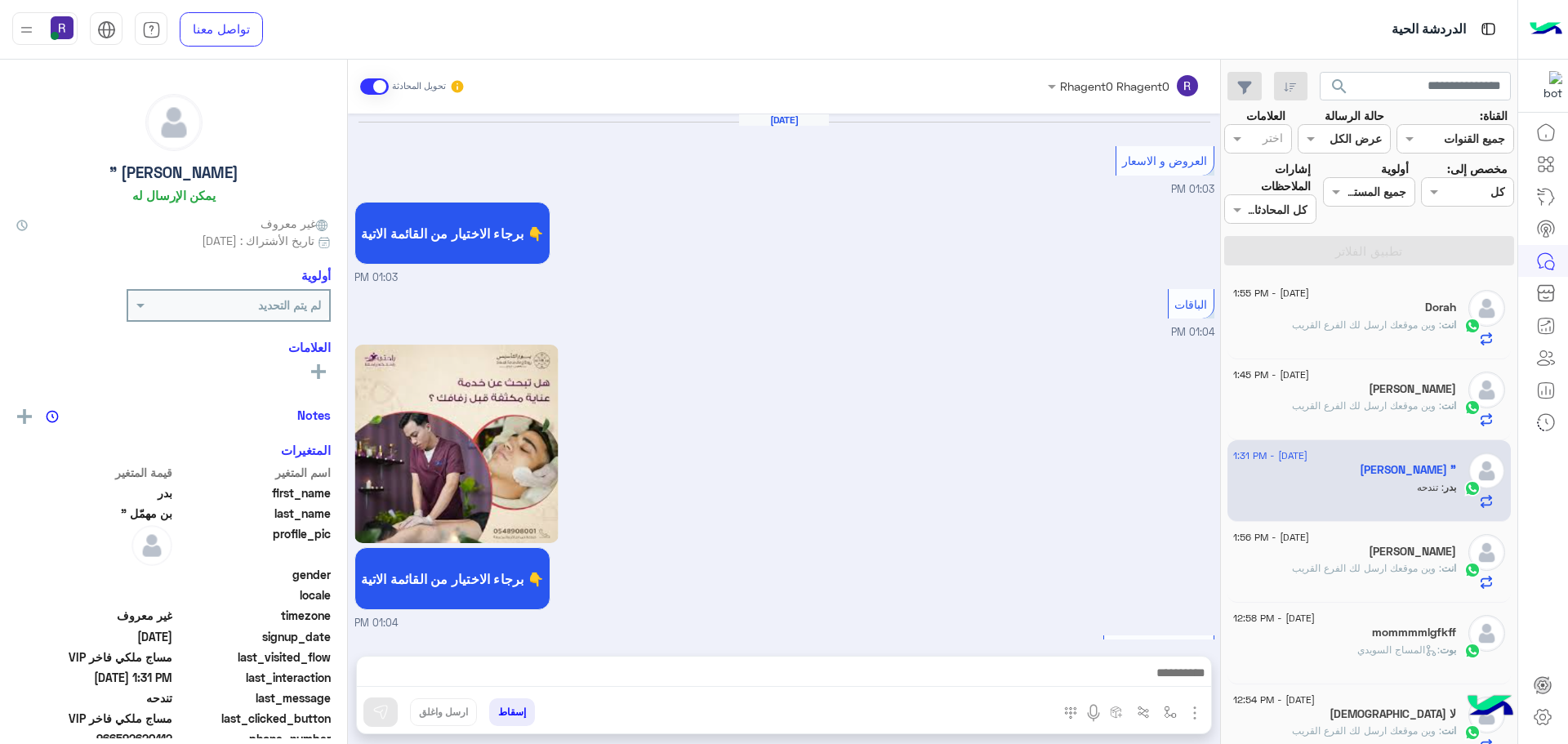
scroll to position [2778, 0]
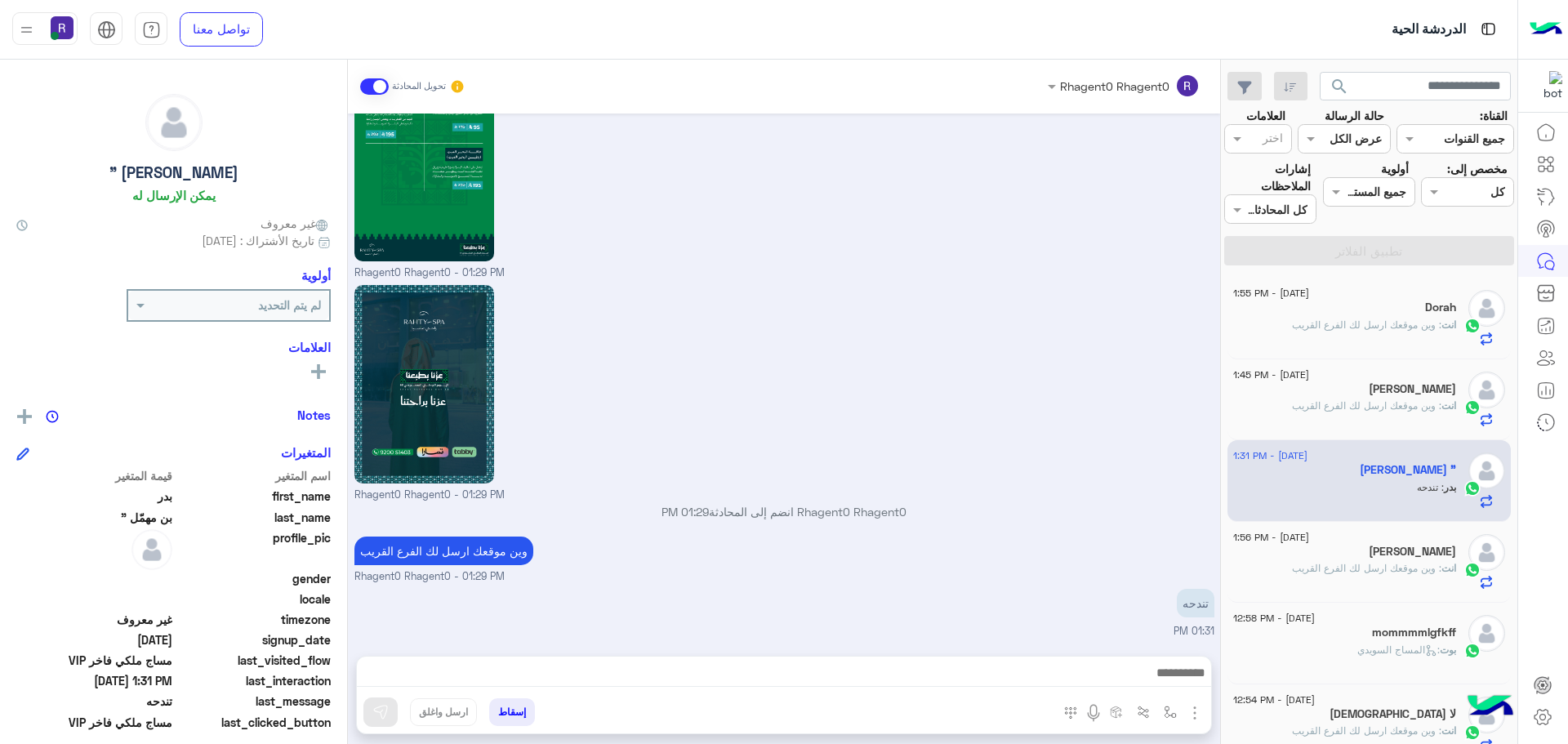
click at [1371, 327] on span ": وين موقعك ارسل لك الفرع القريب" at bounding box center [1366, 324] width 150 height 12
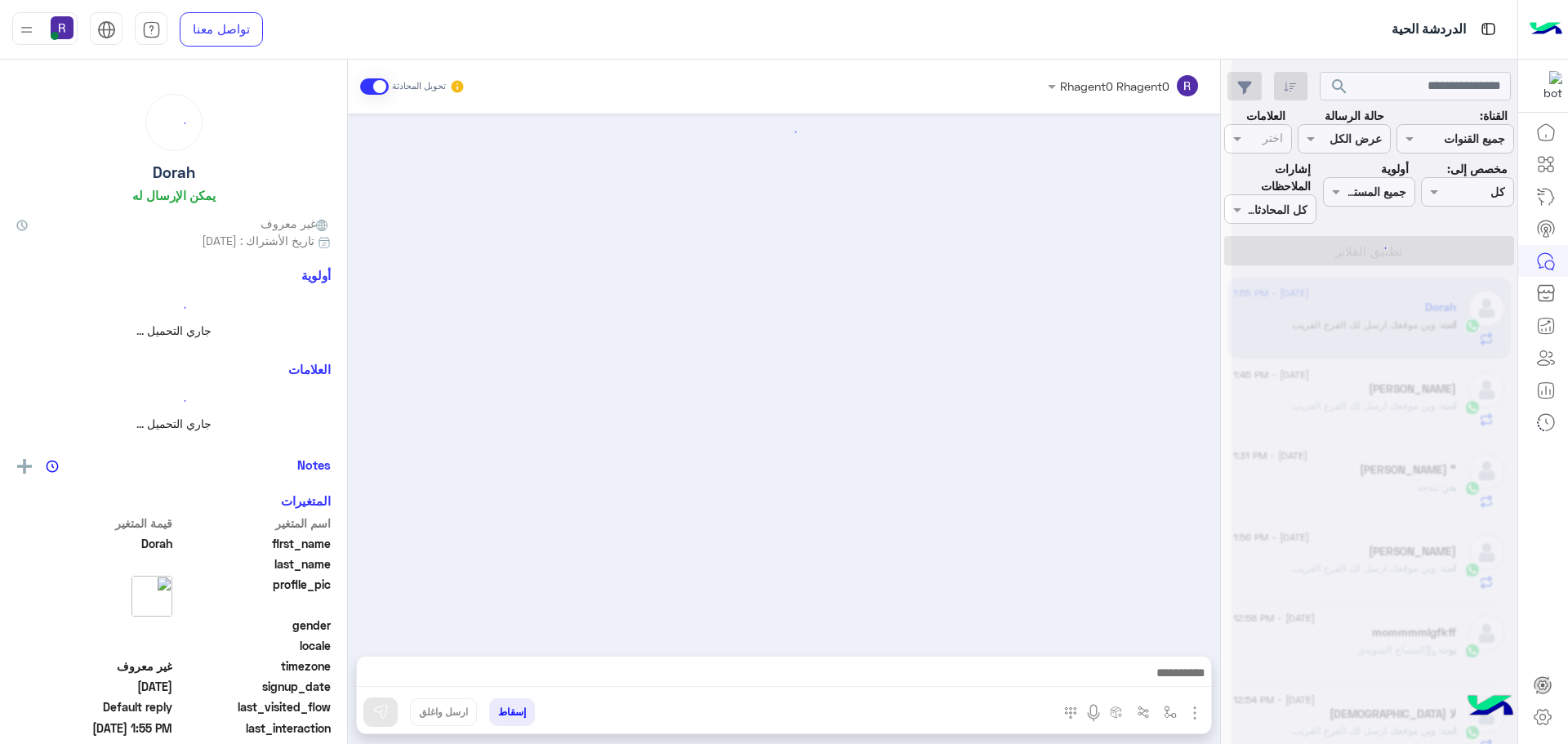
scroll to position [2350, 0]
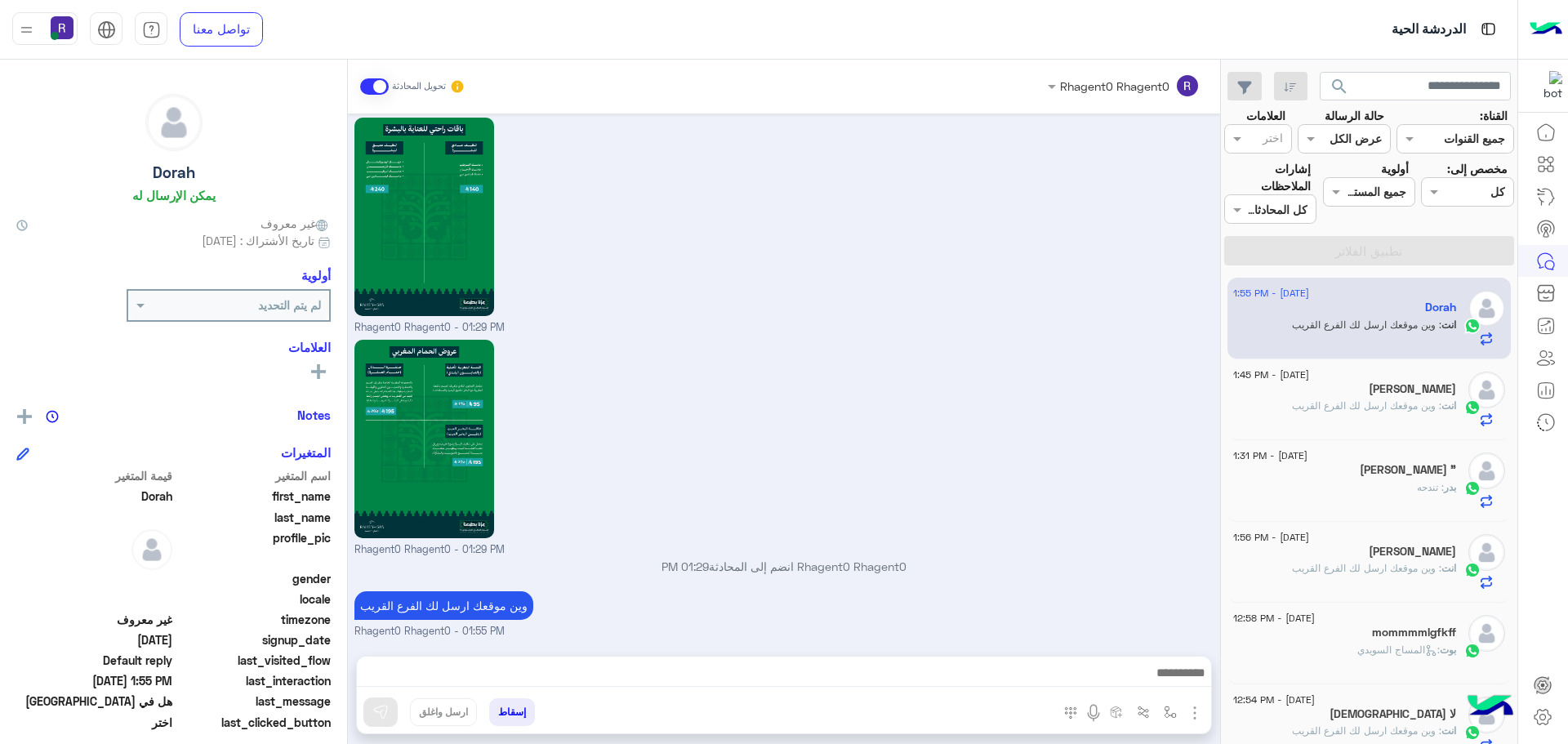
click at [1377, 397] on div "ابو عبد العزيز" at bounding box center [1344, 391] width 223 height 17
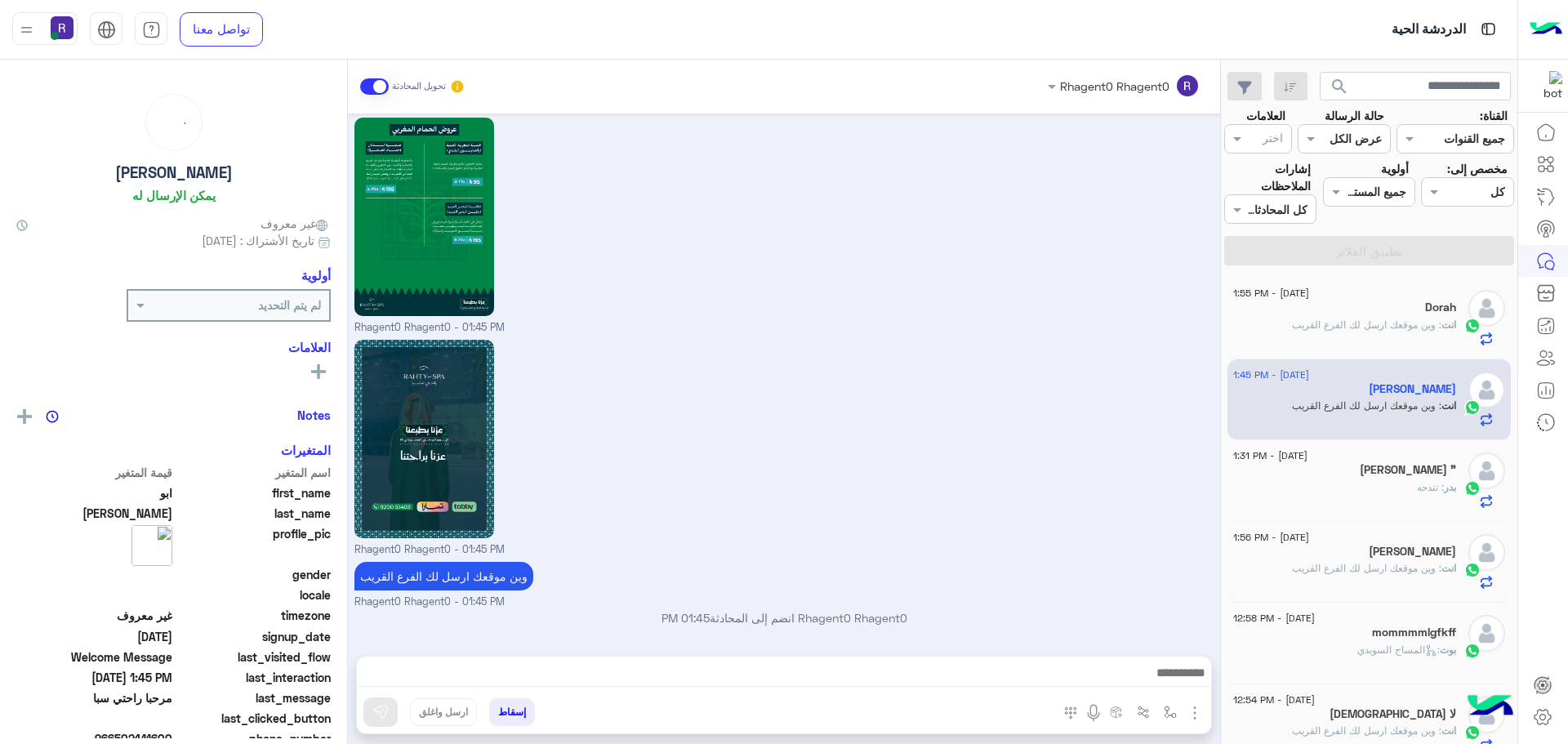
scroll to position [1560, 0]
click at [1381, 470] on div "بدر بن مهمّل "" at bounding box center [1344, 472] width 223 height 17
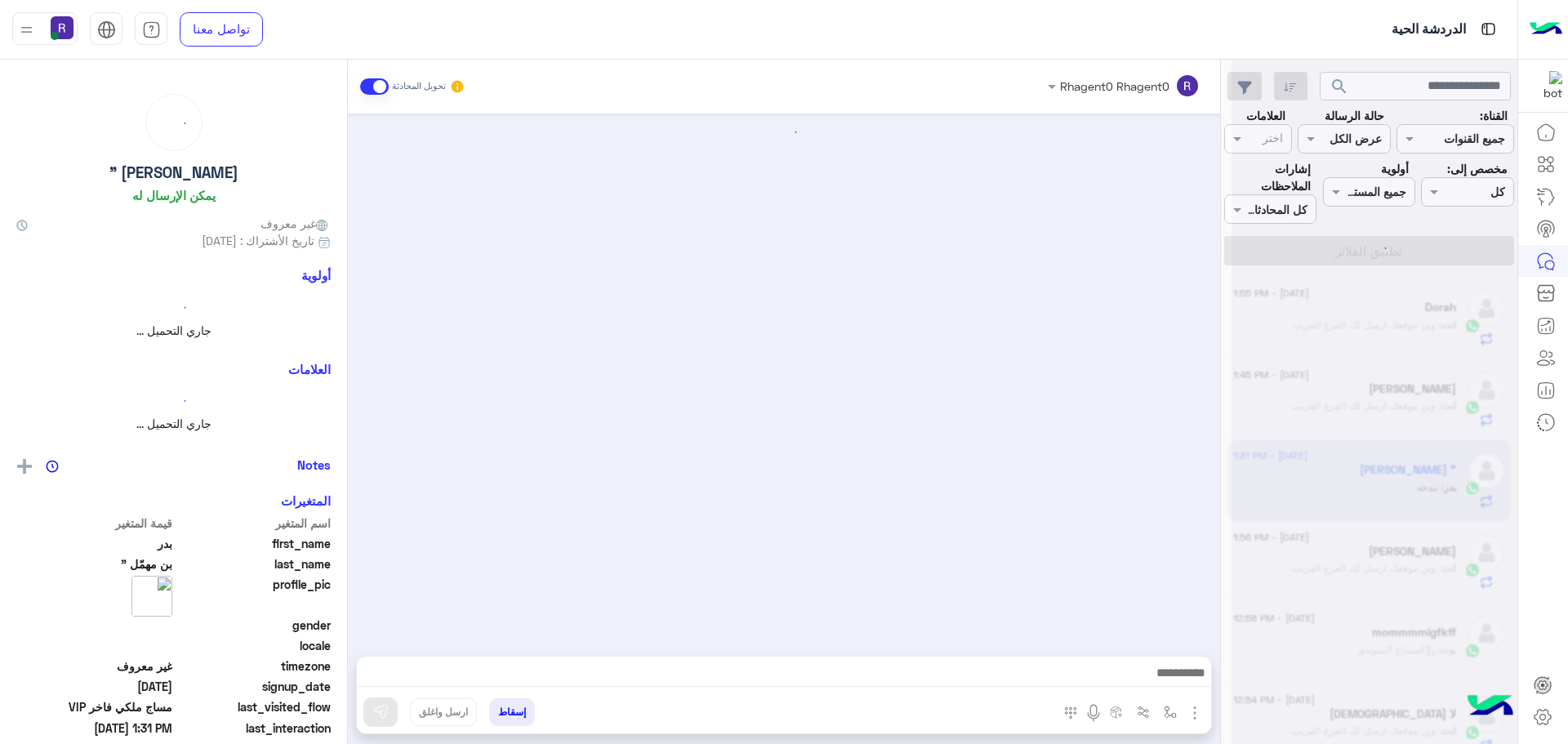
scroll to position [2778, 0]
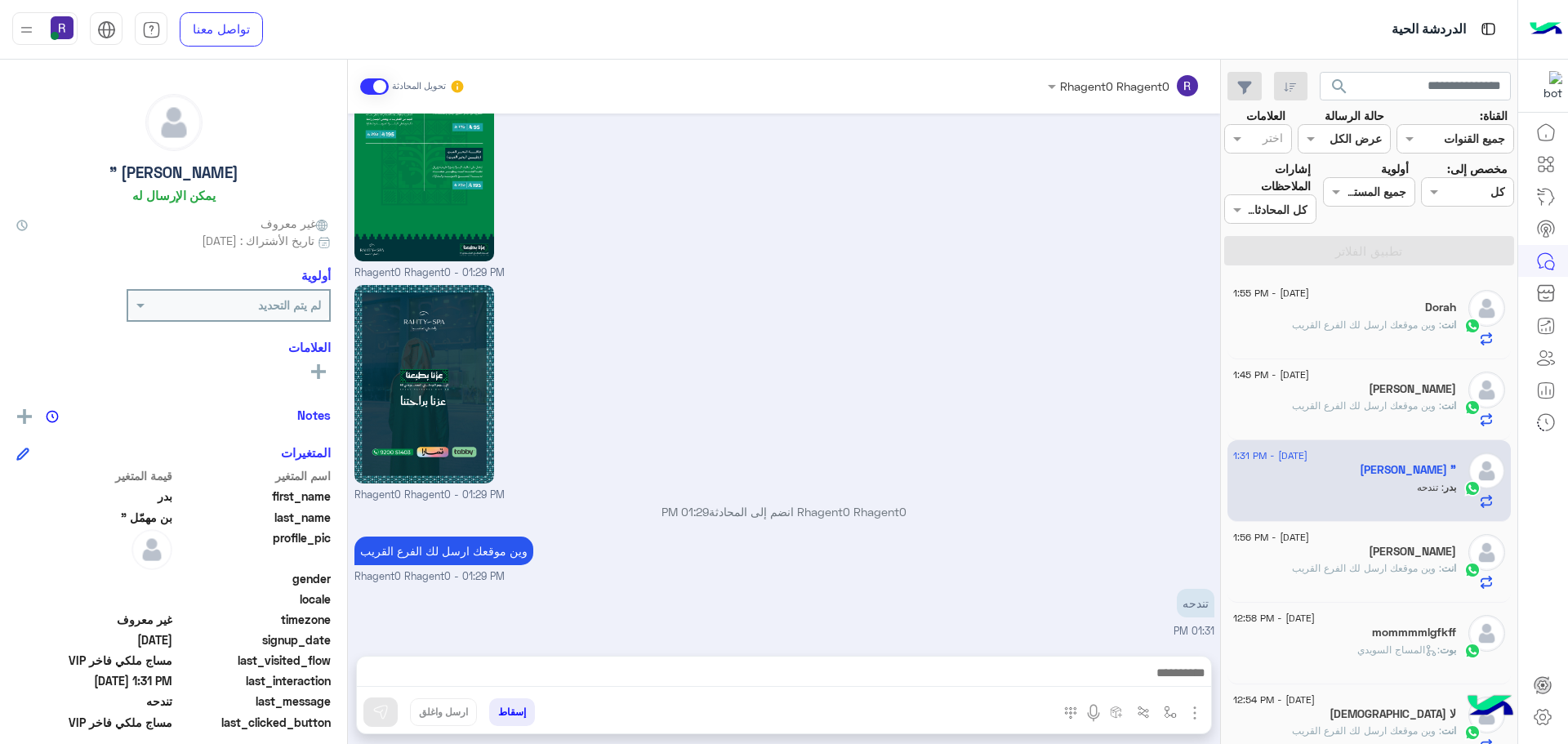
click at [1395, 332] on p "انت : وين موقعك ارسل لك الفرع القريب" at bounding box center [1373, 324] width 164 height 14
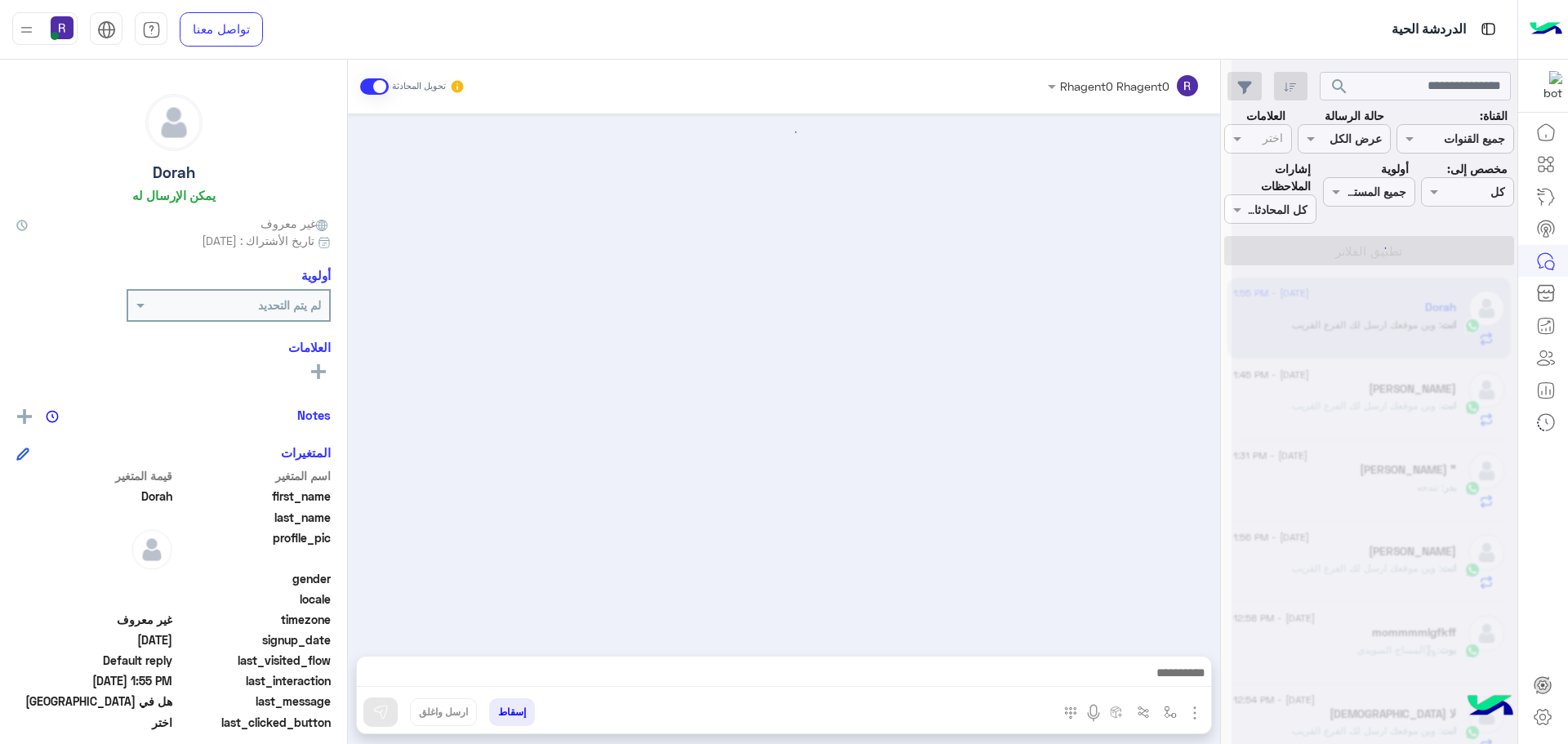
scroll to position [2350, 0]
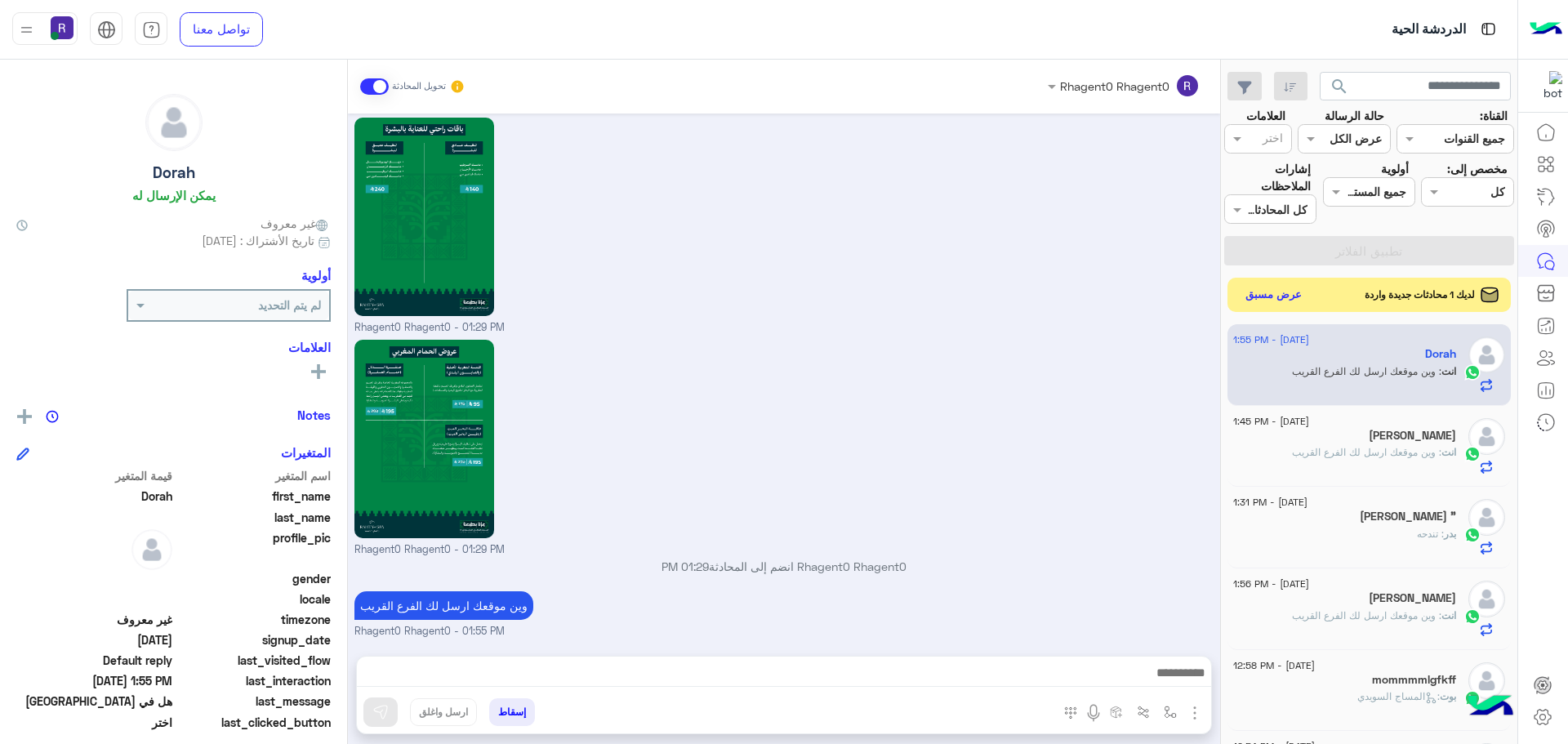
click at [1280, 300] on button "عرض مسبق" at bounding box center [1274, 295] width 69 height 22
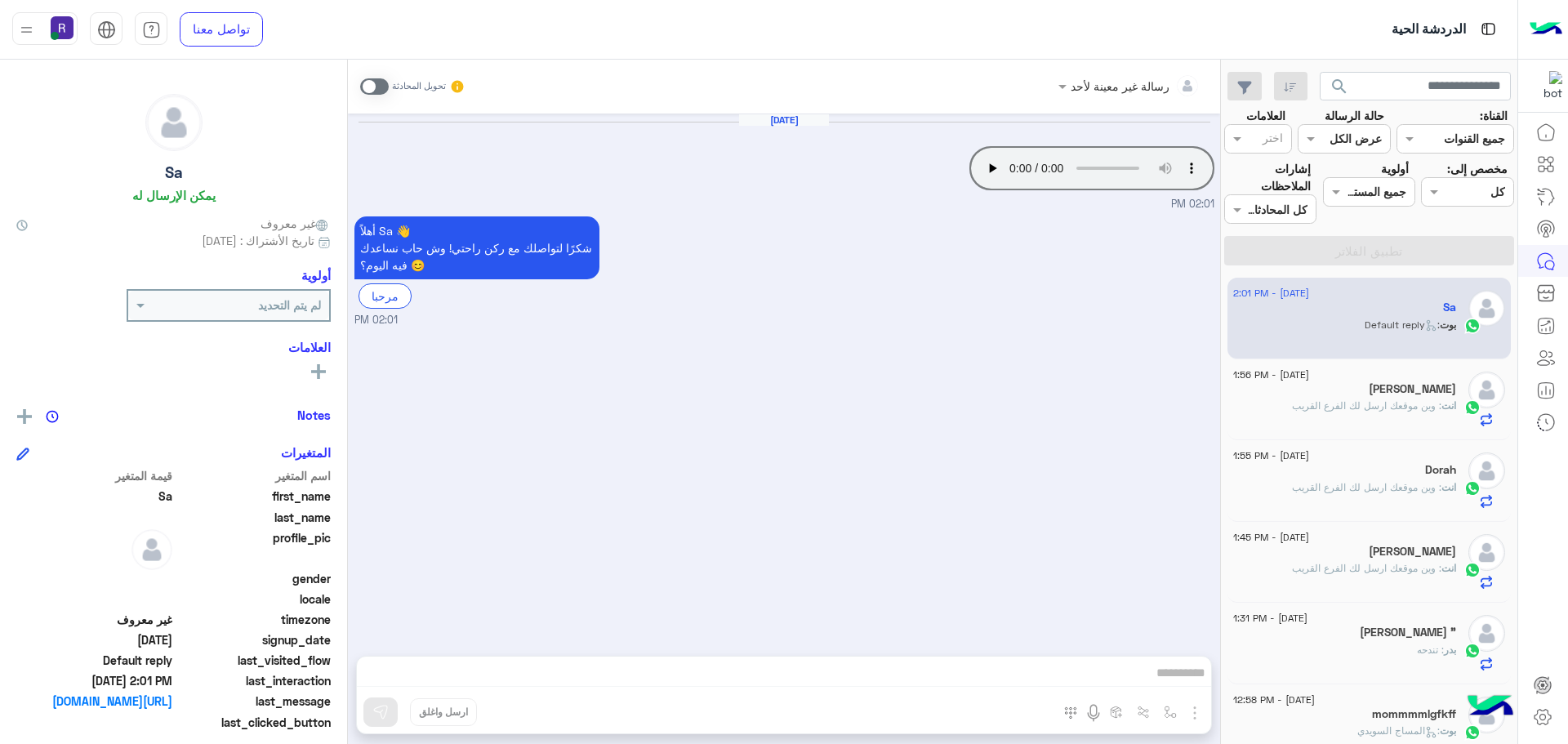
click at [384, 88] on span at bounding box center [374, 86] width 29 height 16
click at [1195, 712] on img "button" at bounding box center [1195, 713] width 20 height 20
click at [1169, 681] on span "الصور" at bounding box center [1163, 678] width 31 height 19
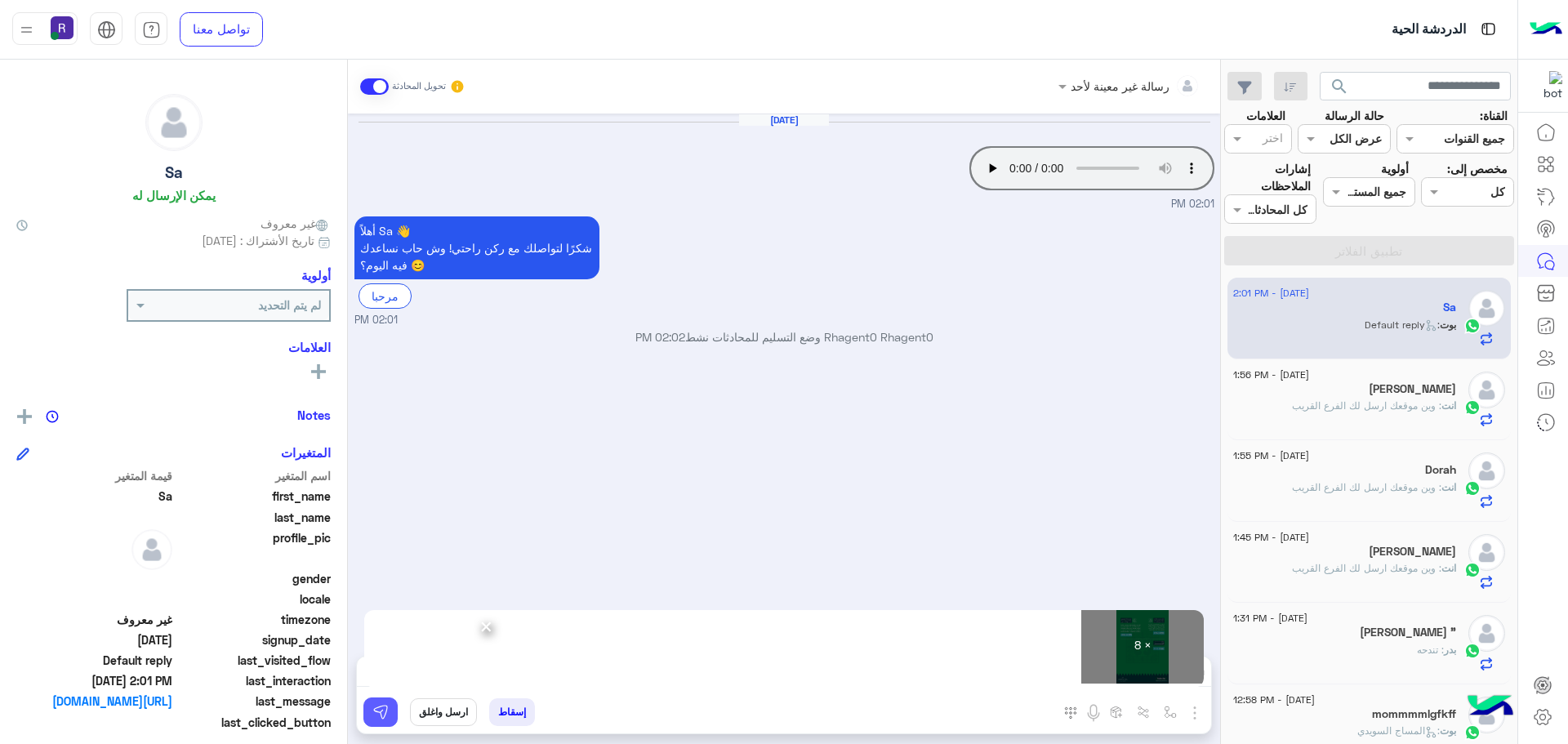
click at [379, 716] on img at bounding box center [380, 712] width 16 height 16
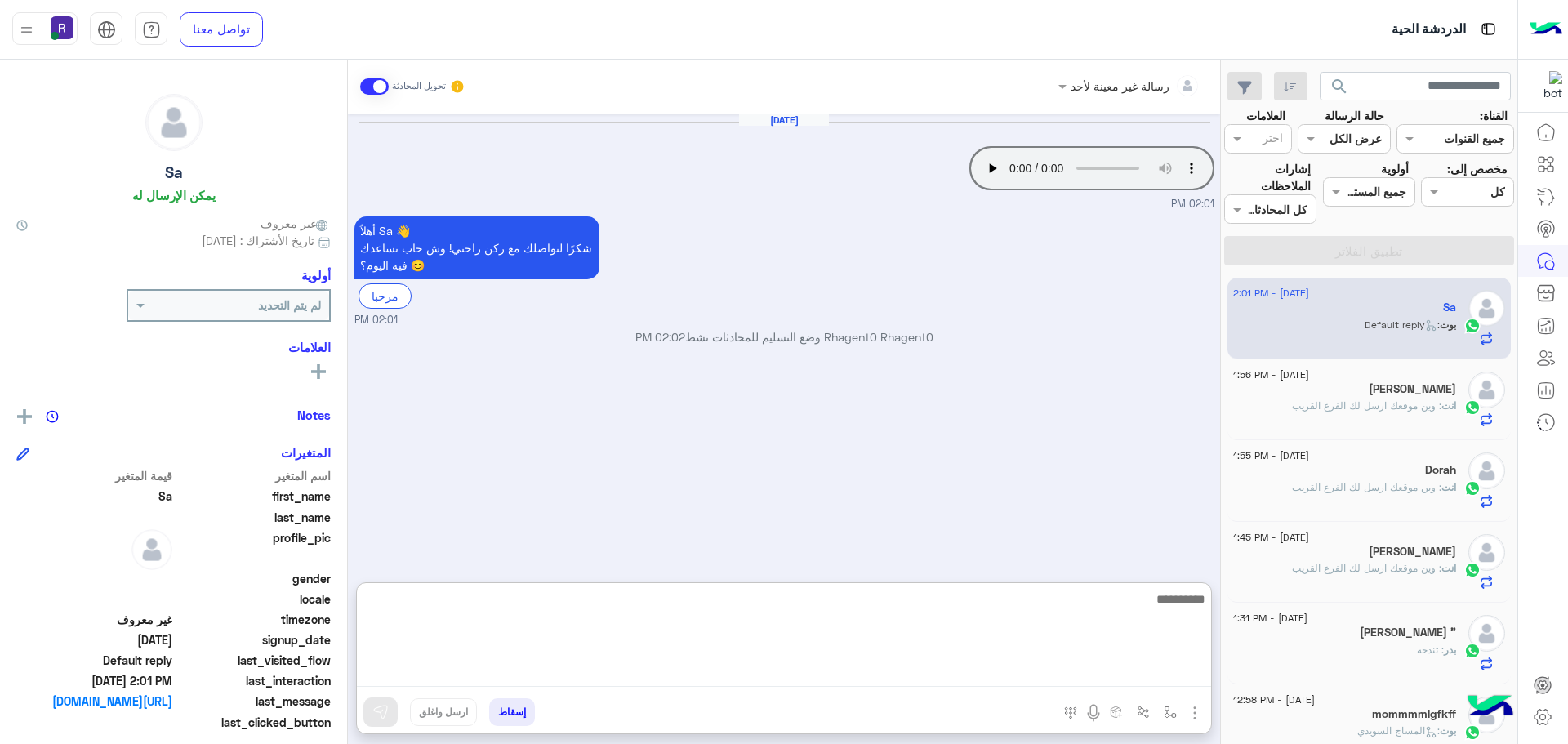
paste textarea "**********"
type textarea "**********"
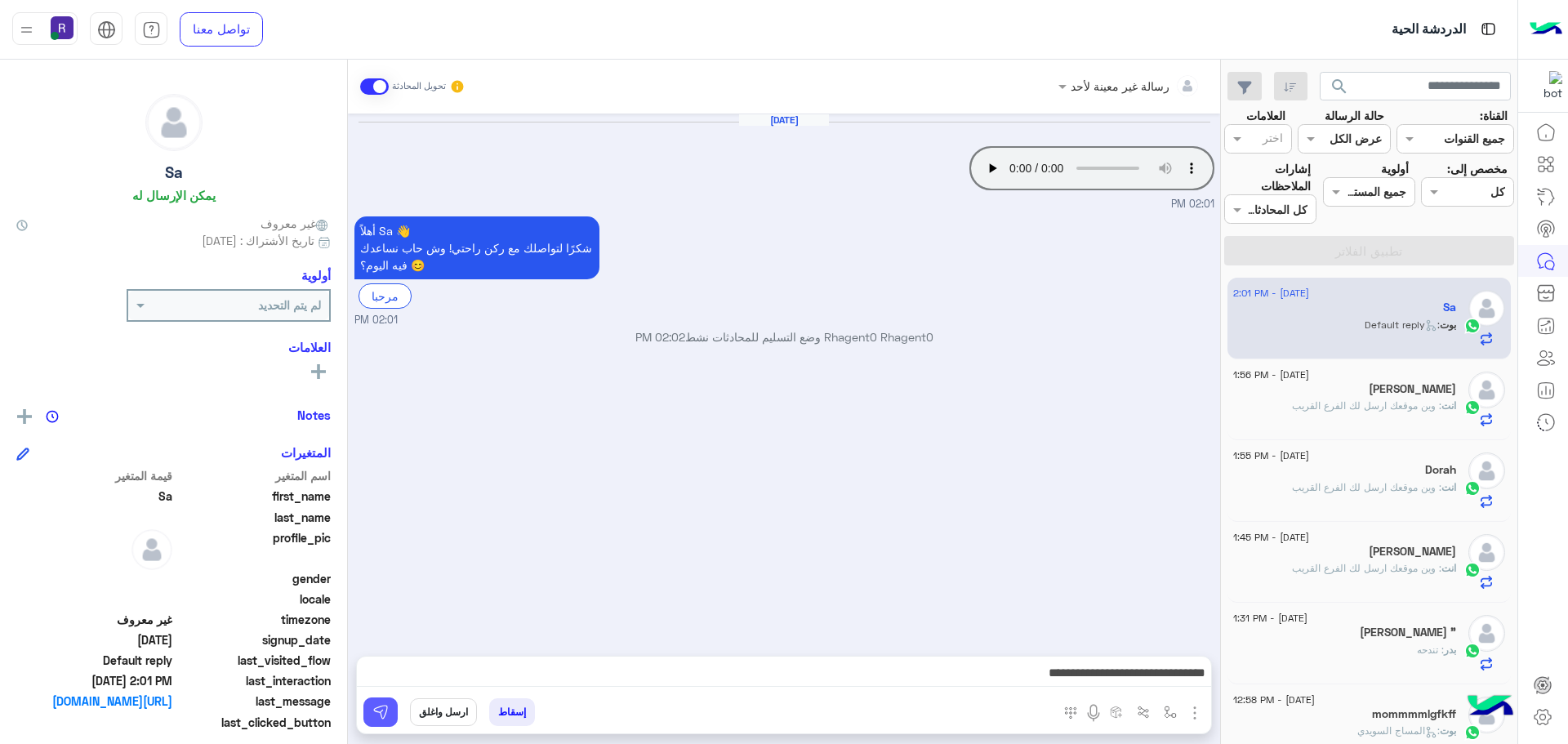
click at [391, 714] on button at bounding box center [380, 713] width 34 height 30
click at [1402, 386] on div "Jaseem" at bounding box center [1344, 391] width 223 height 17
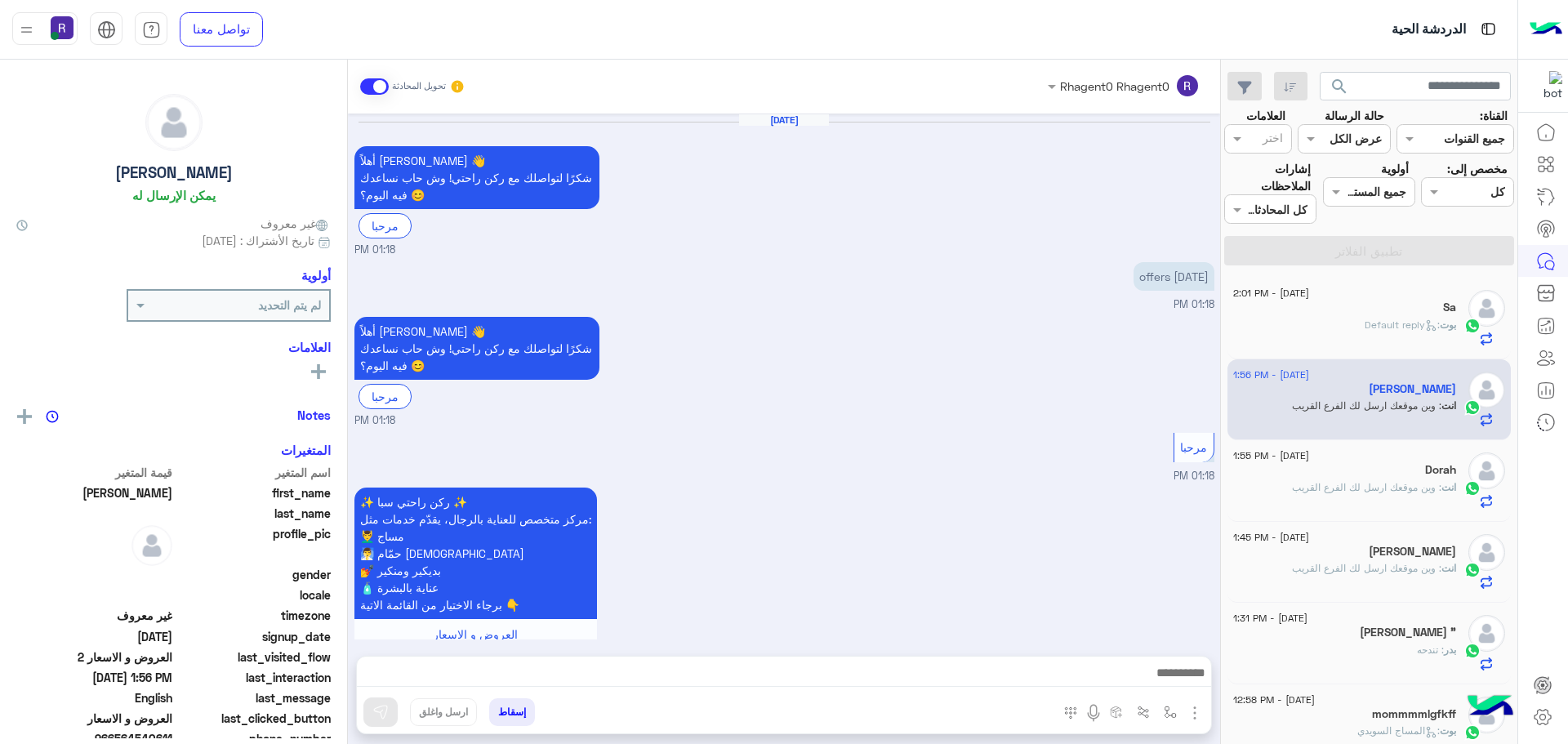
scroll to position [2305, 0]
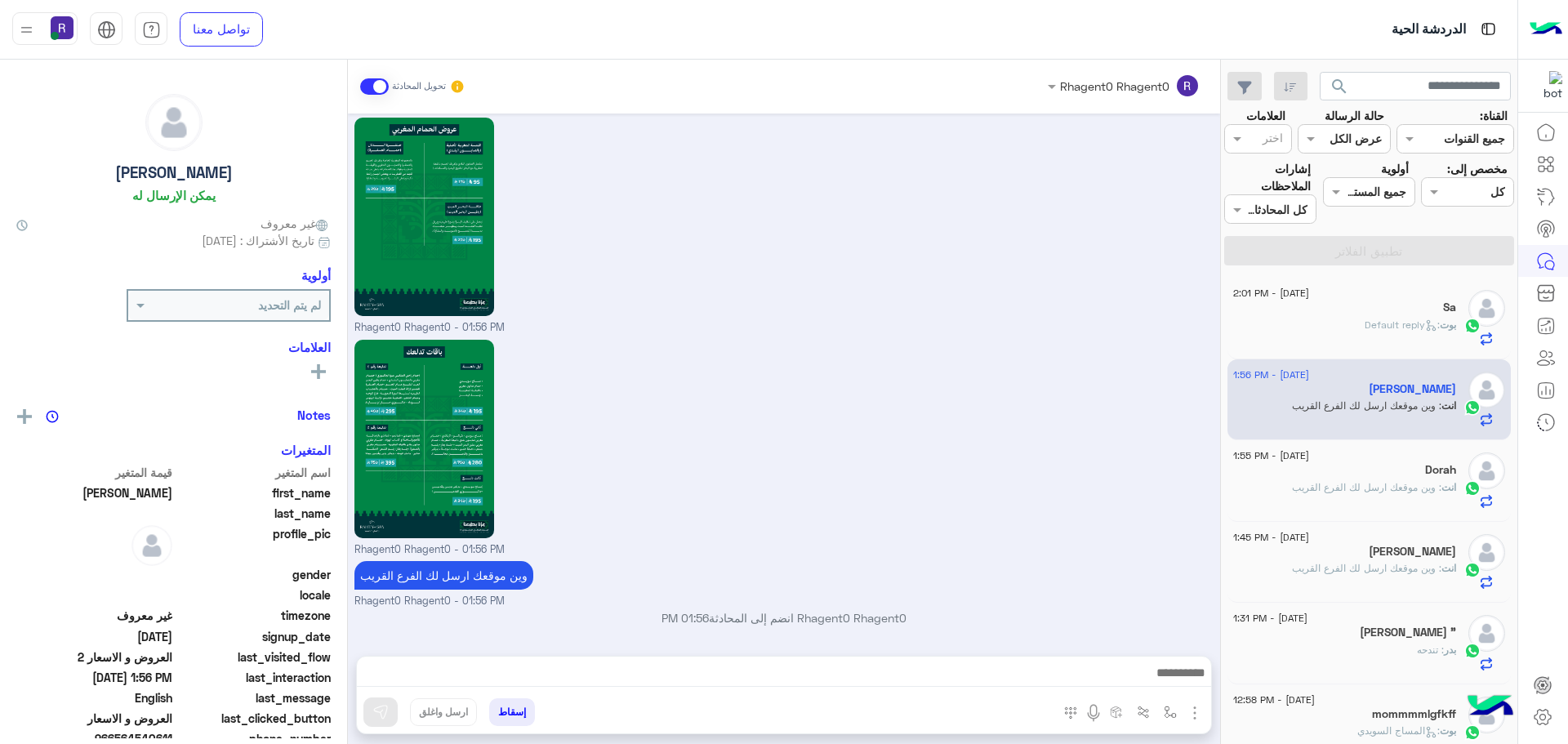
click at [1376, 483] on span ": وين موقعك ارسل لك الفرع القريب" at bounding box center [1366, 487] width 150 height 12
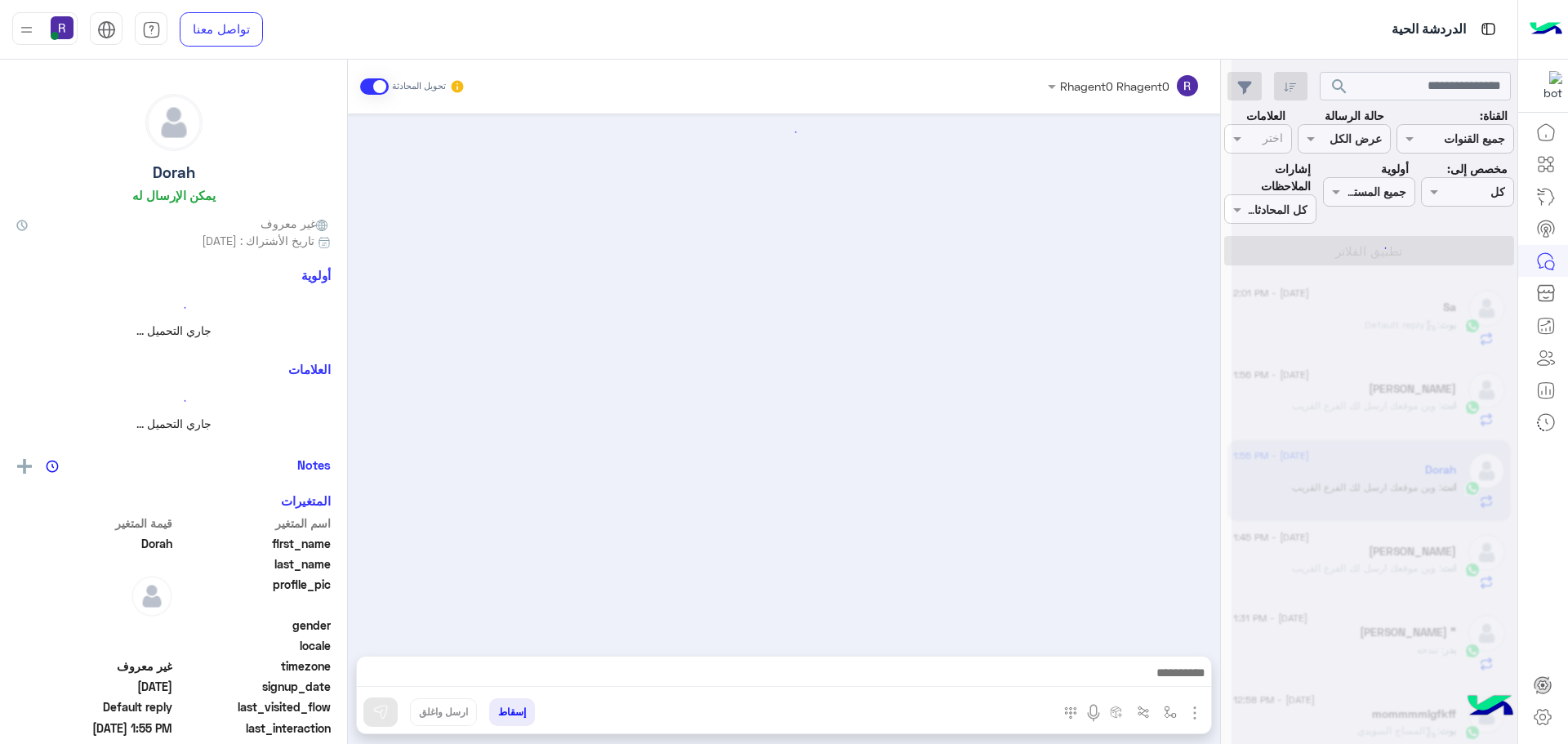
scroll to position [2350, 0]
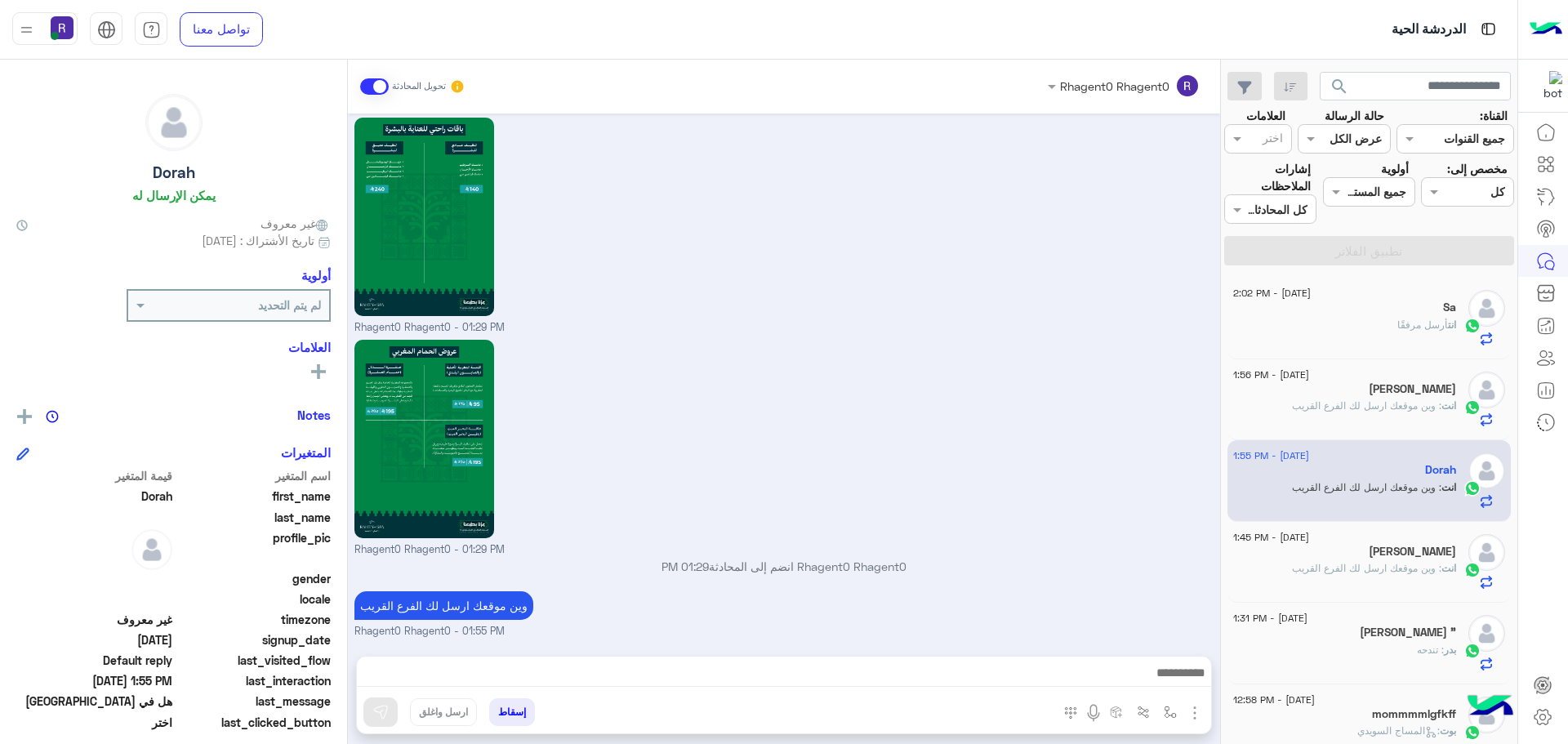
click at [1371, 564] on span ": وين موقعك ارسل لك الفرع القريب" at bounding box center [1366, 568] width 150 height 12
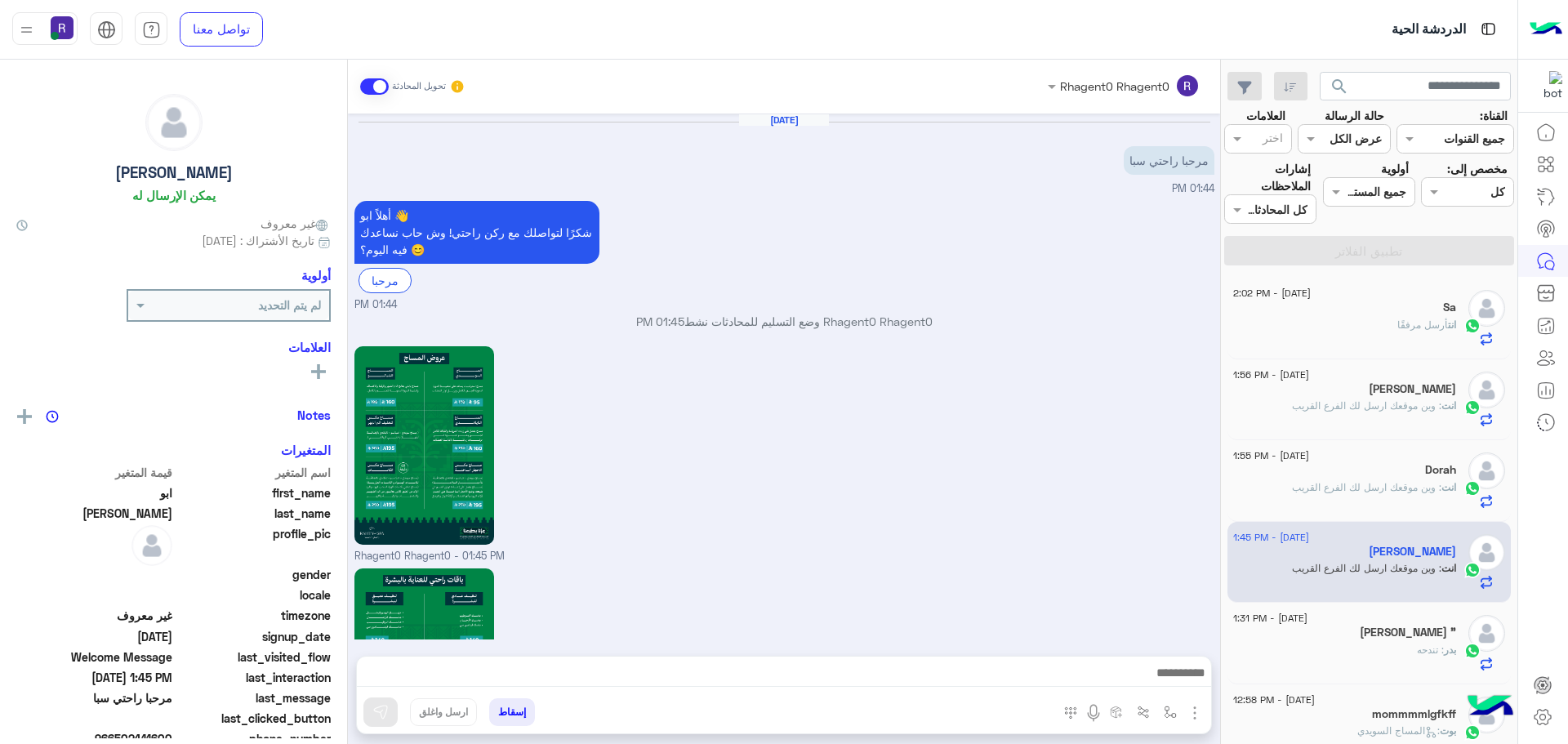
scroll to position [1560, 0]
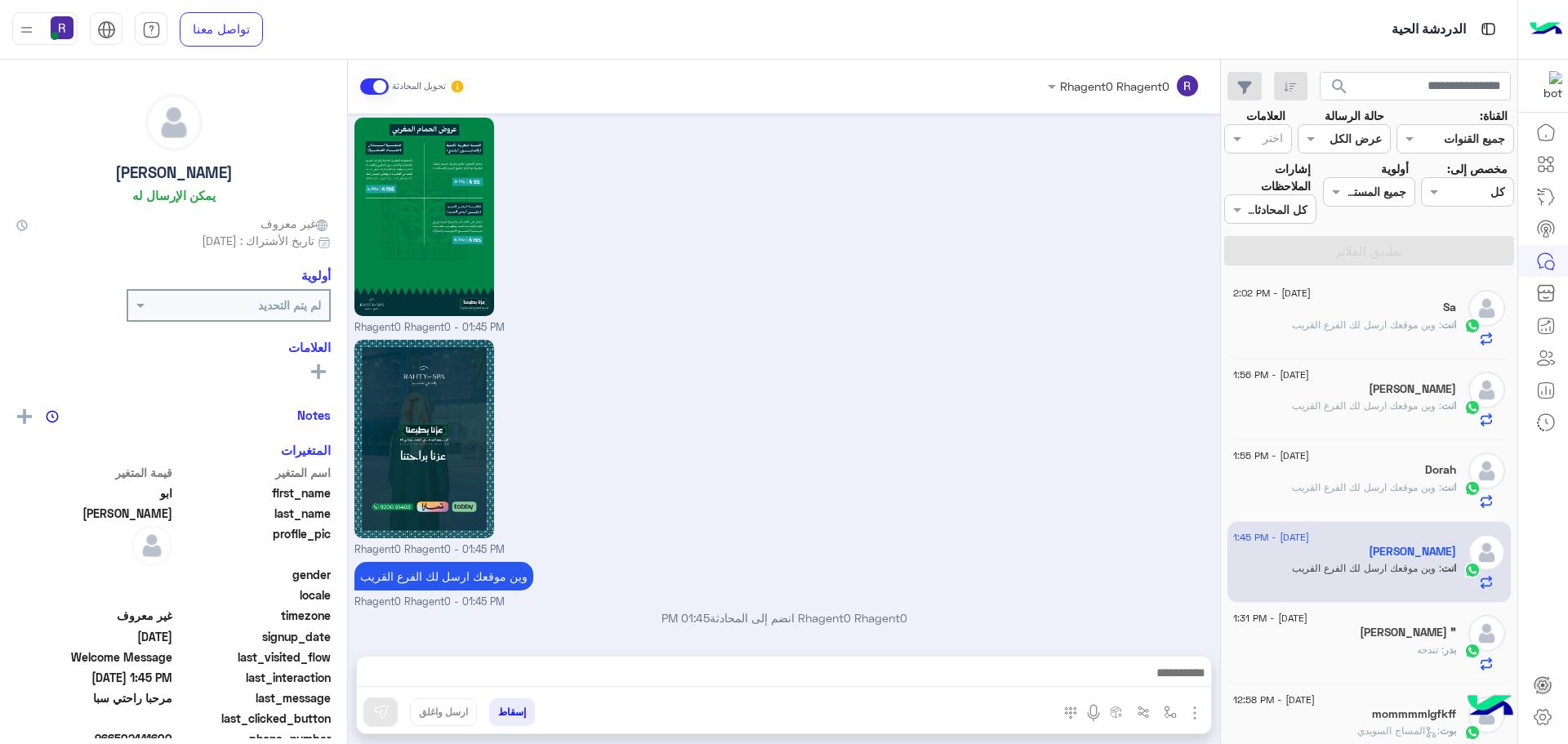
click at [1392, 333] on div "انت : وين موقعك ارسل لك الفرع القريب" at bounding box center [1344, 332] width 223 height 29
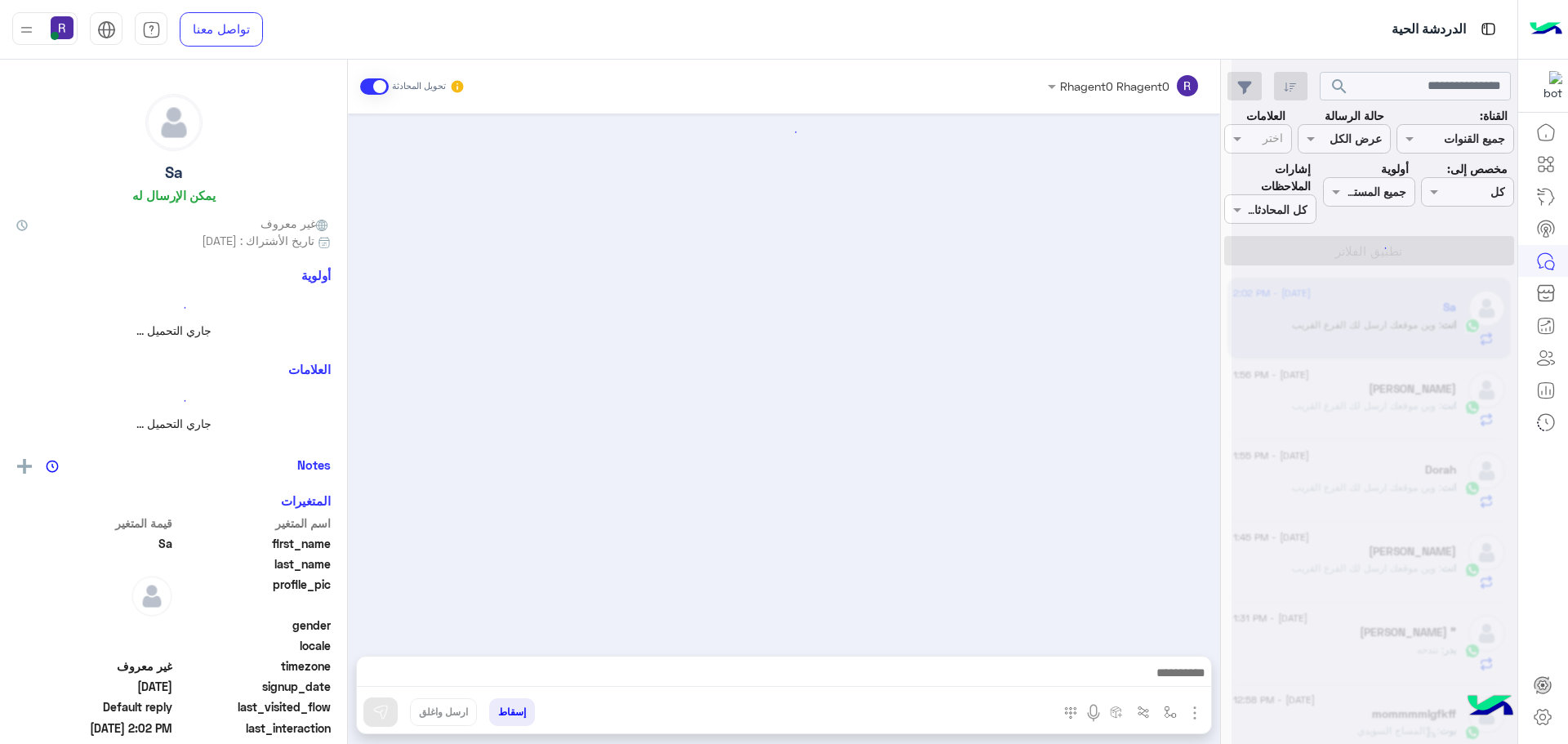
scroll to position [1576, 0]
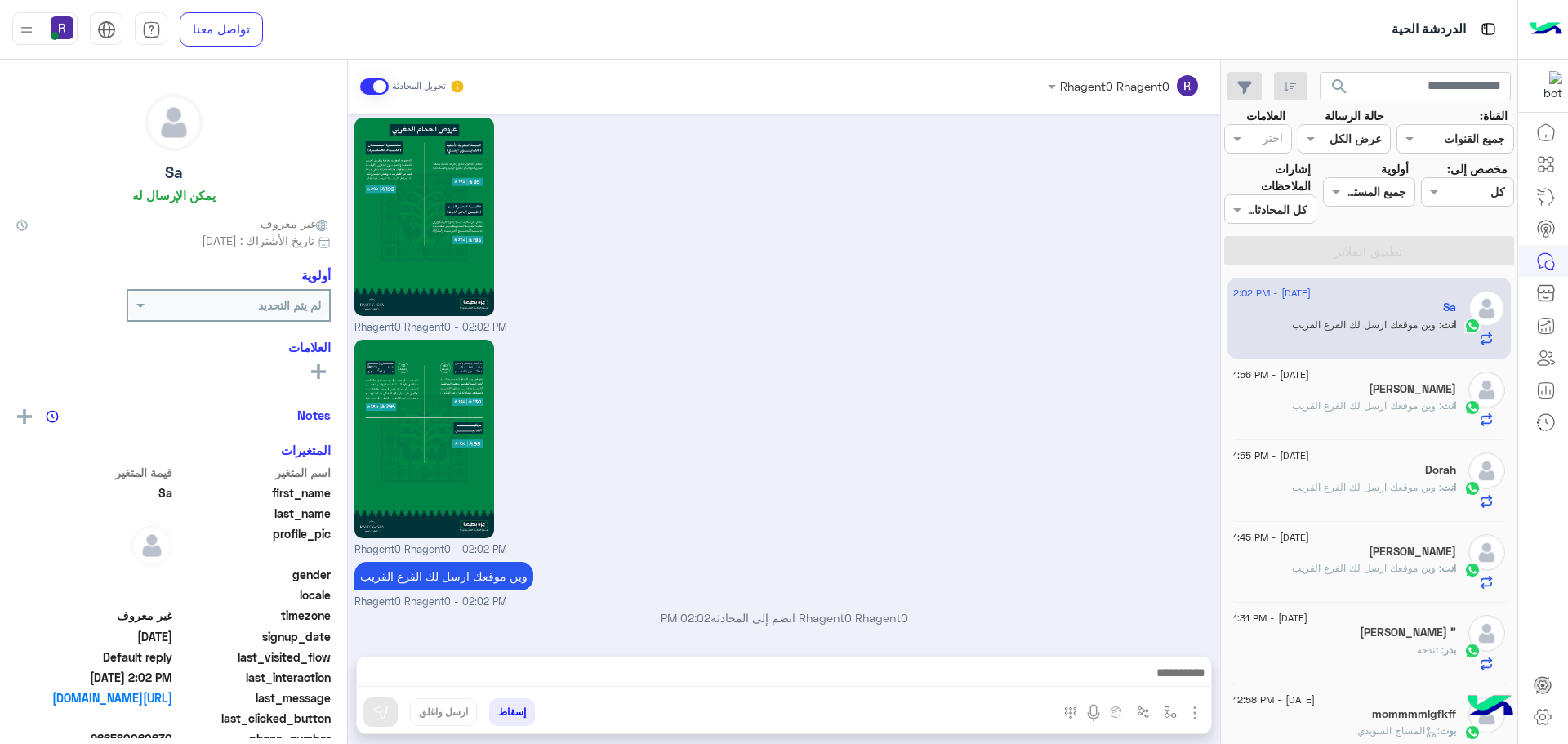
click at [1392, 402] on span ": وين موقعك ارسل لك الفرع القريب" at bounding box center [1366, 405] width 150 height 12
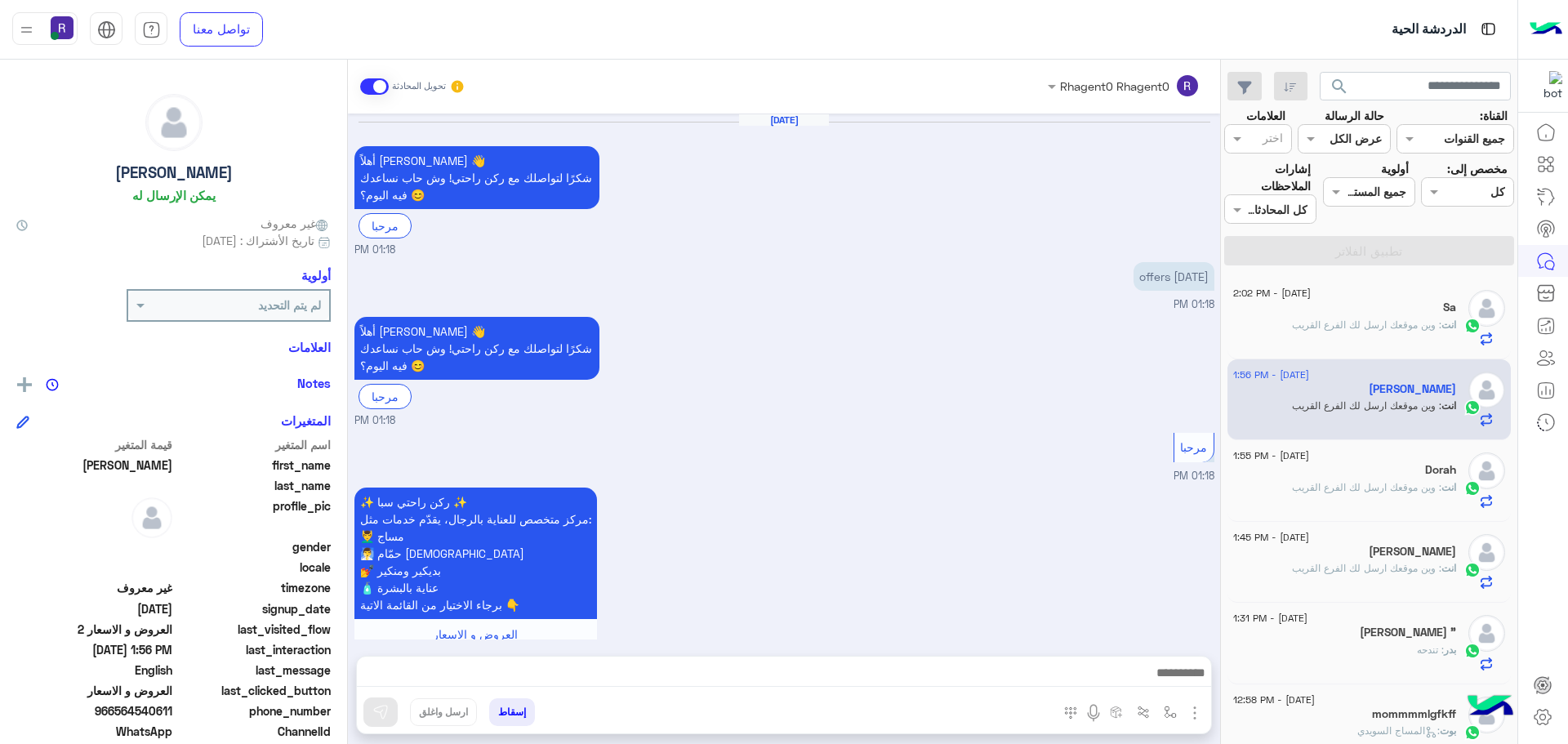
scroll to position [2305, 0]
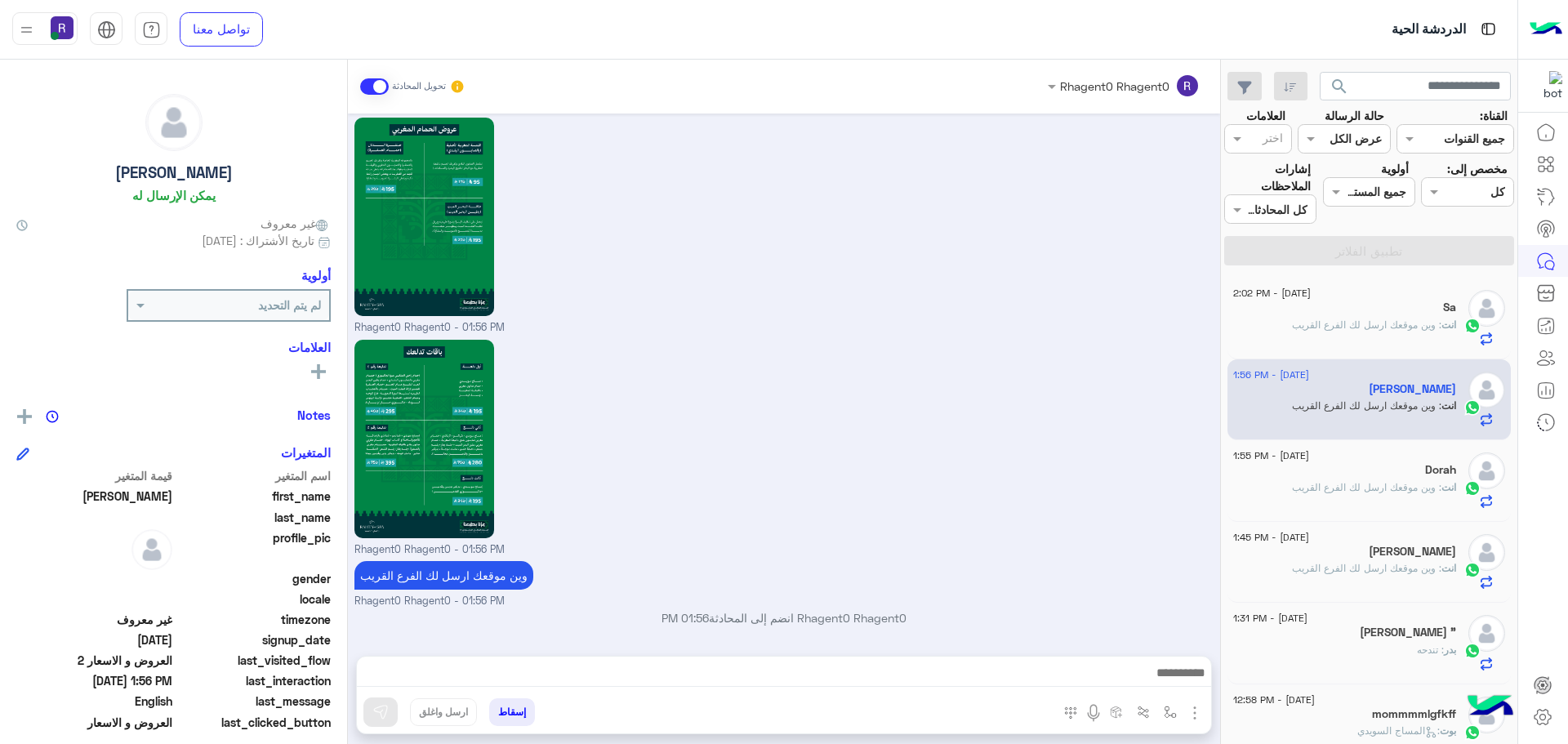
click at [1092, 362] on div "Rhagent0 Rhagent0 - 01:56 PM" at bounding box center [784, 446] width 860 height 222
click at [1390, 322] on span ": وين موقعك ارسل لك الفرع القريب" at bounding box center [1366, 324] width 150 height 12
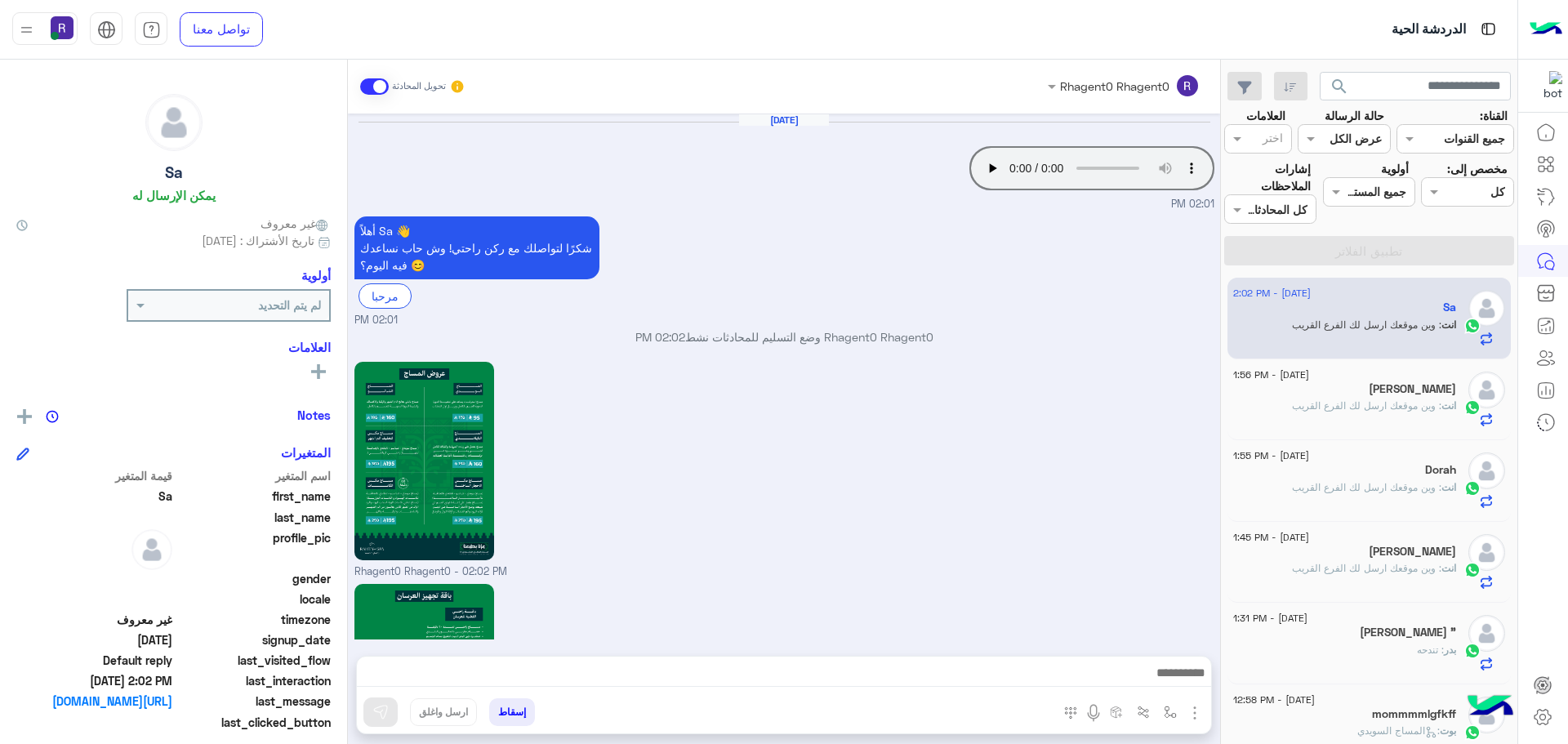
scroll to position [1576, 0]
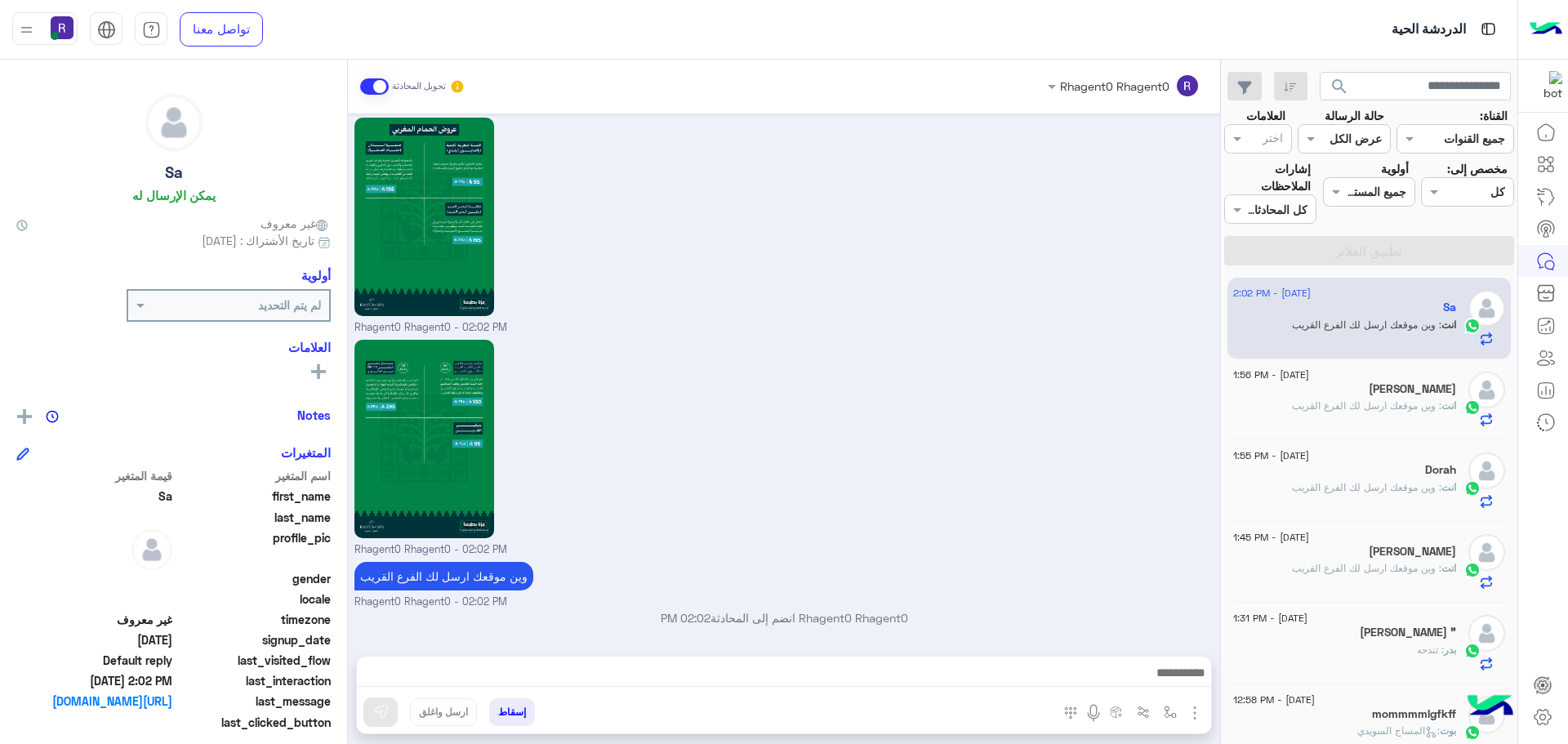
click at [1361, 392] on div "Jaseem" at bounding box center [1344, 391] width 223 height 17
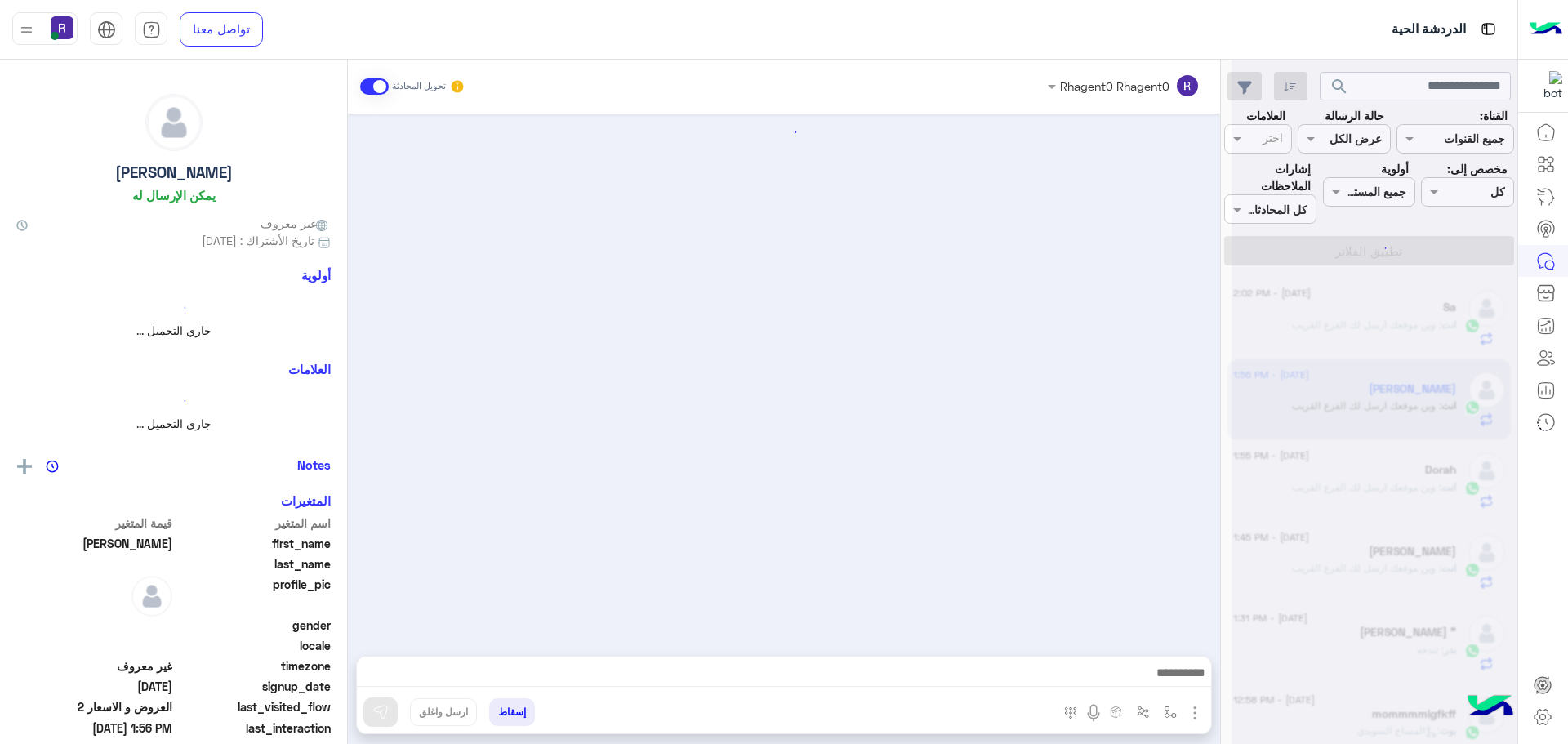
scroll to position [2305, 0]
